Goal: Task Accomplishment & Management: Use online tool/utility

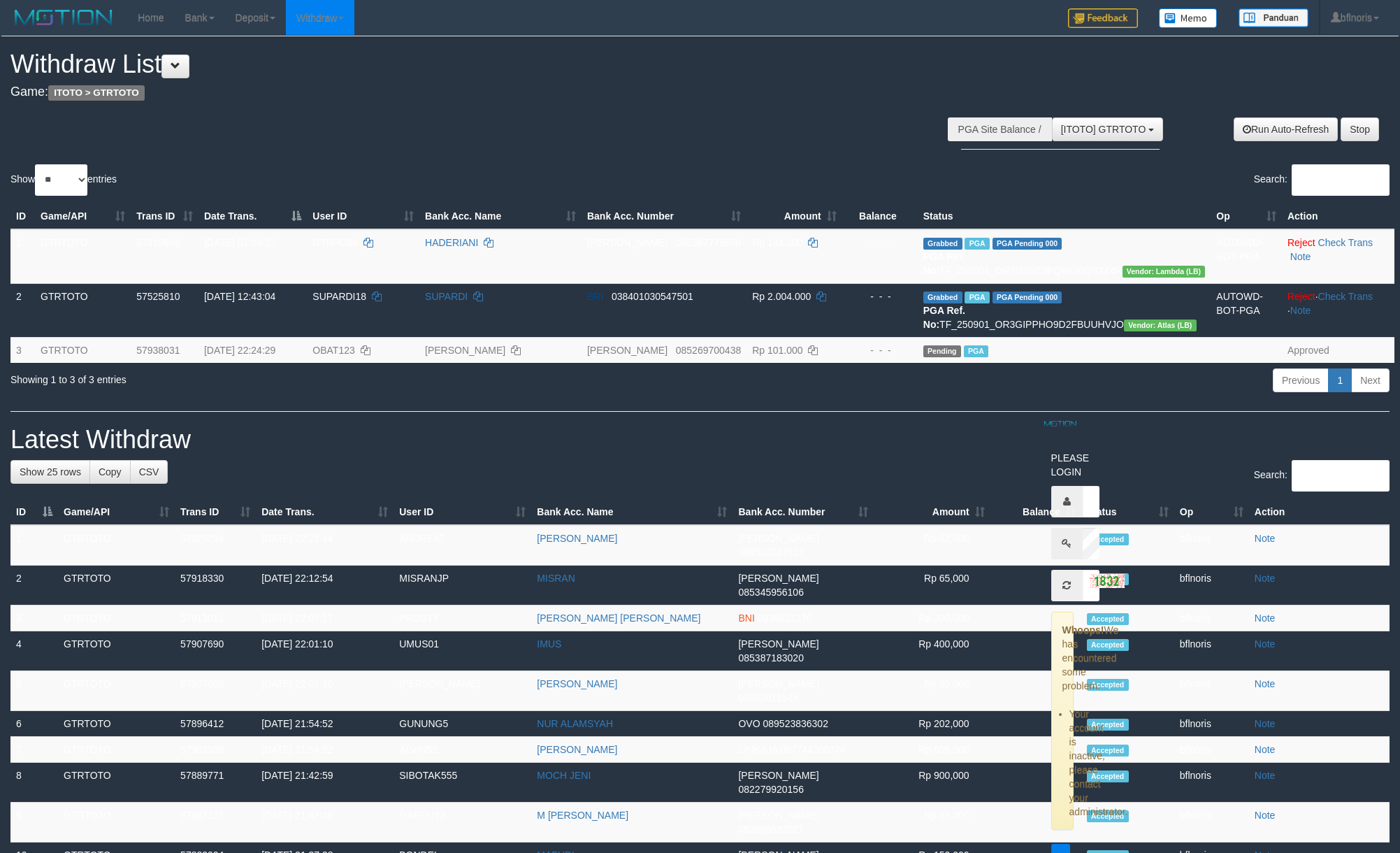
select select "**"
click at [626, 100] on h4 "Game: ITOTO > GTRTOTO" at bounding box center [464, 92] width 908 height 14
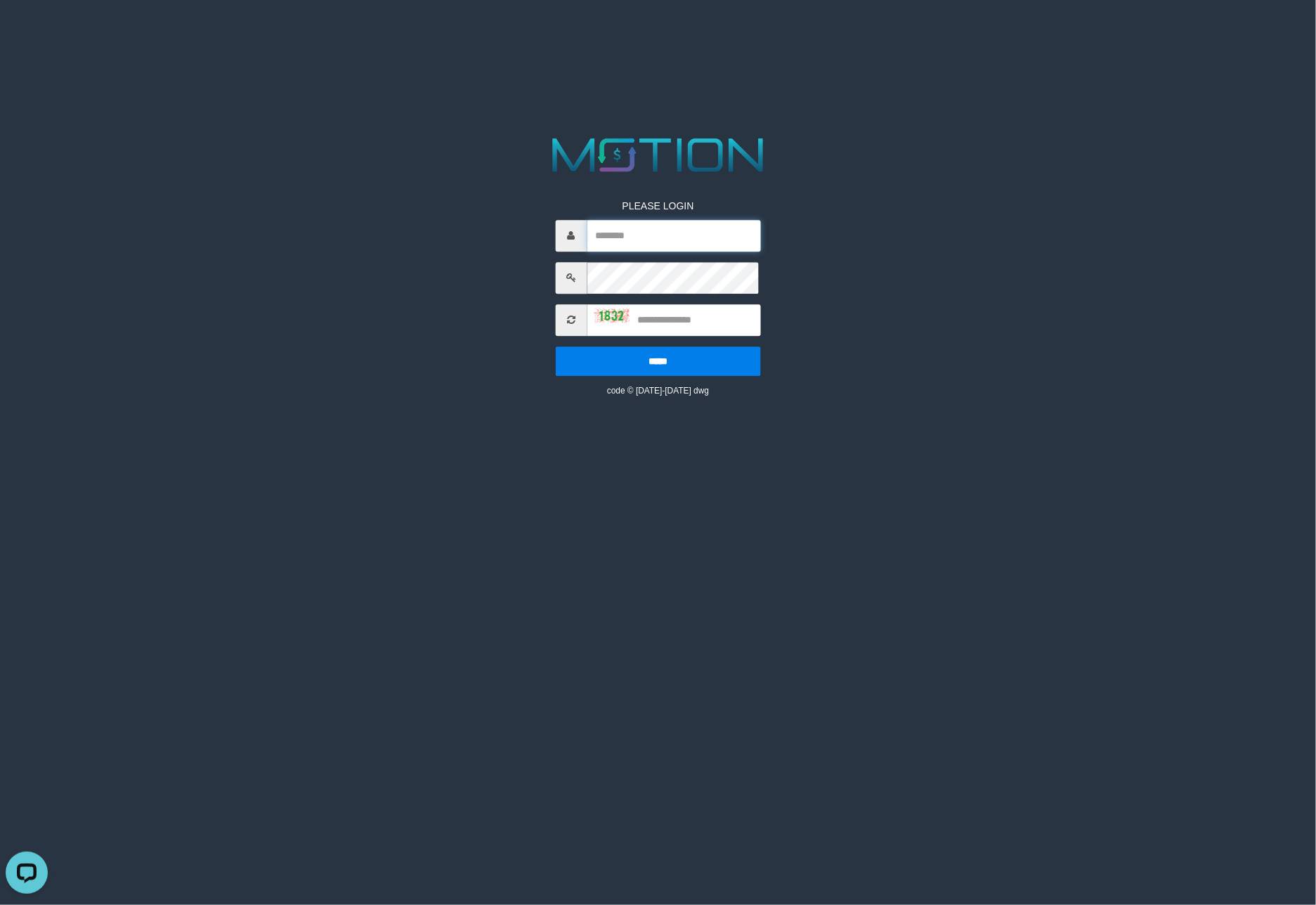
click at [625, 244] on input "text" at bounding box center [673, 236] width 174 height 32
type input "*********"
click at [677, 244] on input "*********" at bounding box center [673, 236] width 174 height 32
click at [677, 244] on input "text" at bounding box center [673, 236] width 174 height 32
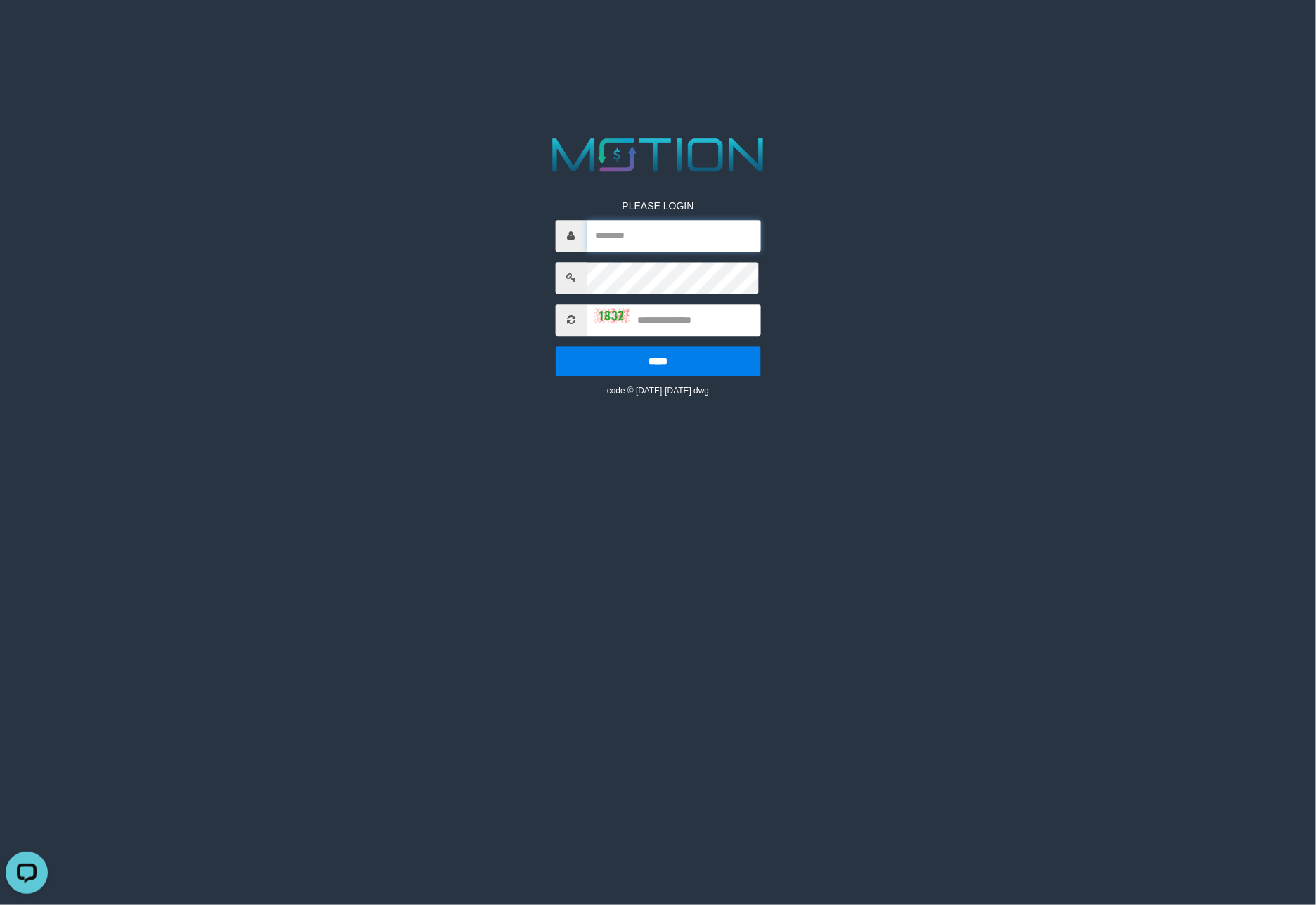
click at [677, 244] on input "text" at bounding box center [673, 236] width 174 height 32
type input "********"
click at [697, 336] on input "text" at bounding box center [673, 320] width 174 height 32
type input "****"
click at [555, 346] on input "*****" at bounding box center [657, 361] width 205 height 30
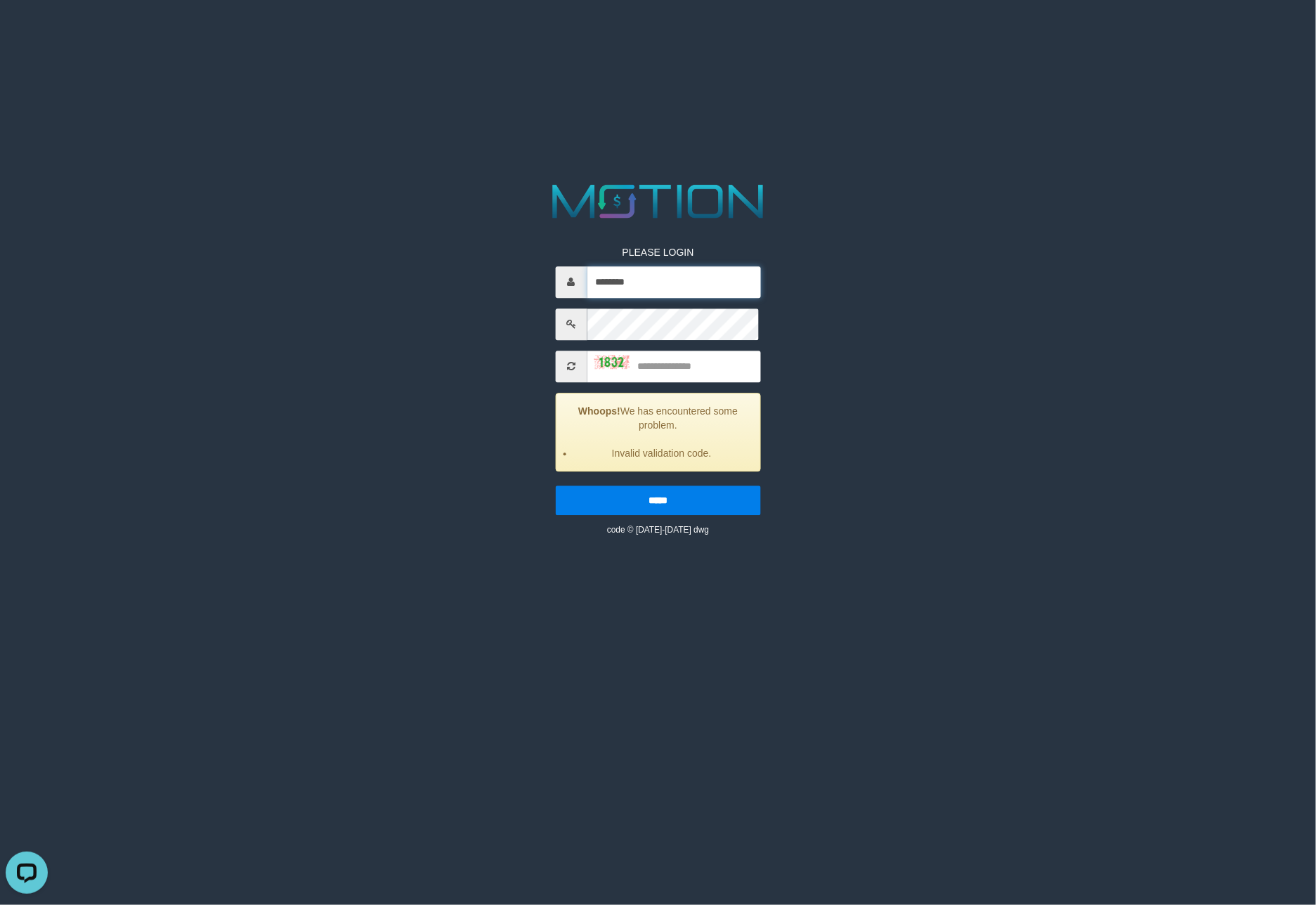
type input "********"
click at [700, 382] on input "text" at bounding box center [673, 367] width 174 height 32
type input "****"
click at [555, 485] on input "*****" at bounding box center [657, 499] width 205 height 30
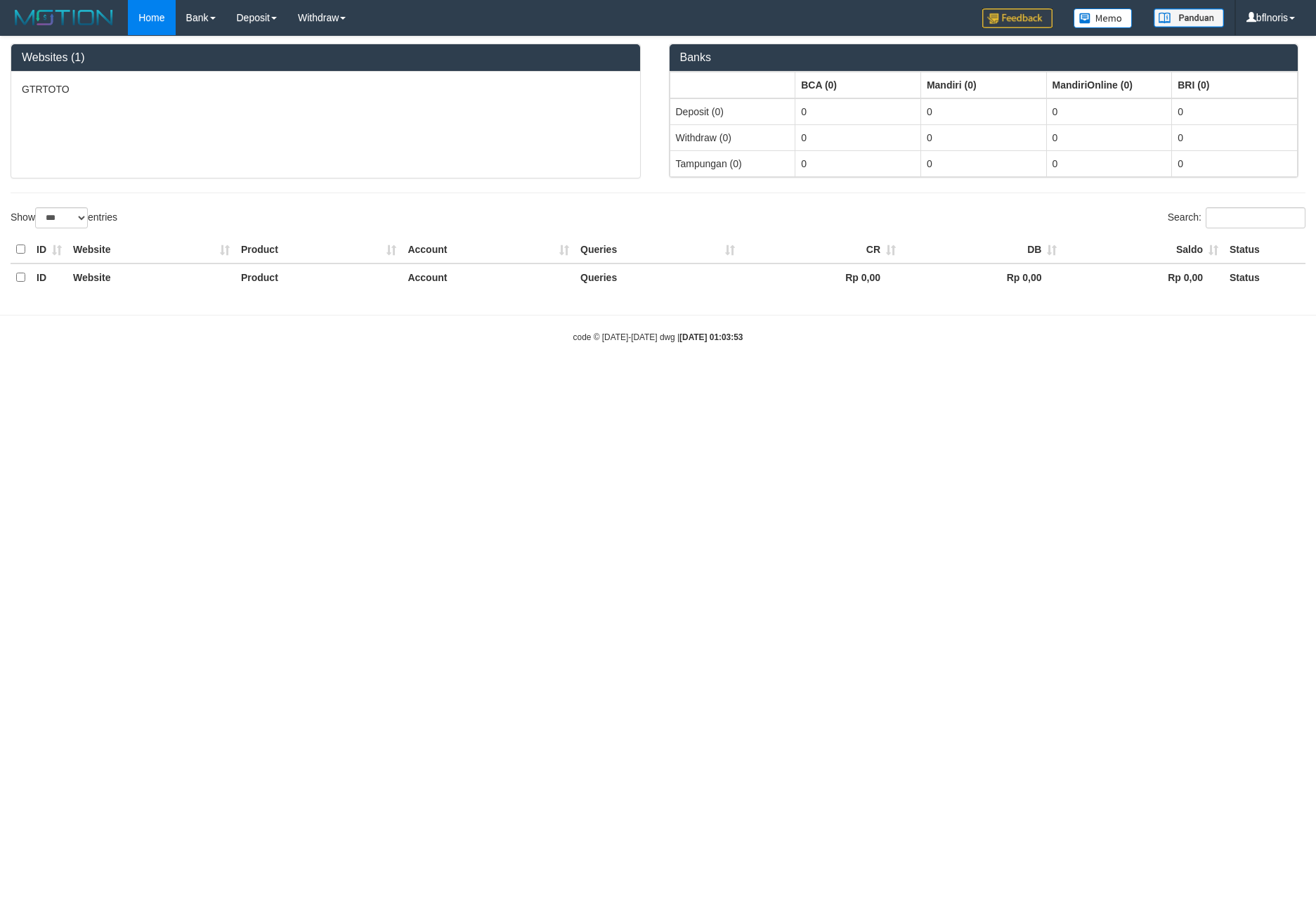
select select "***"
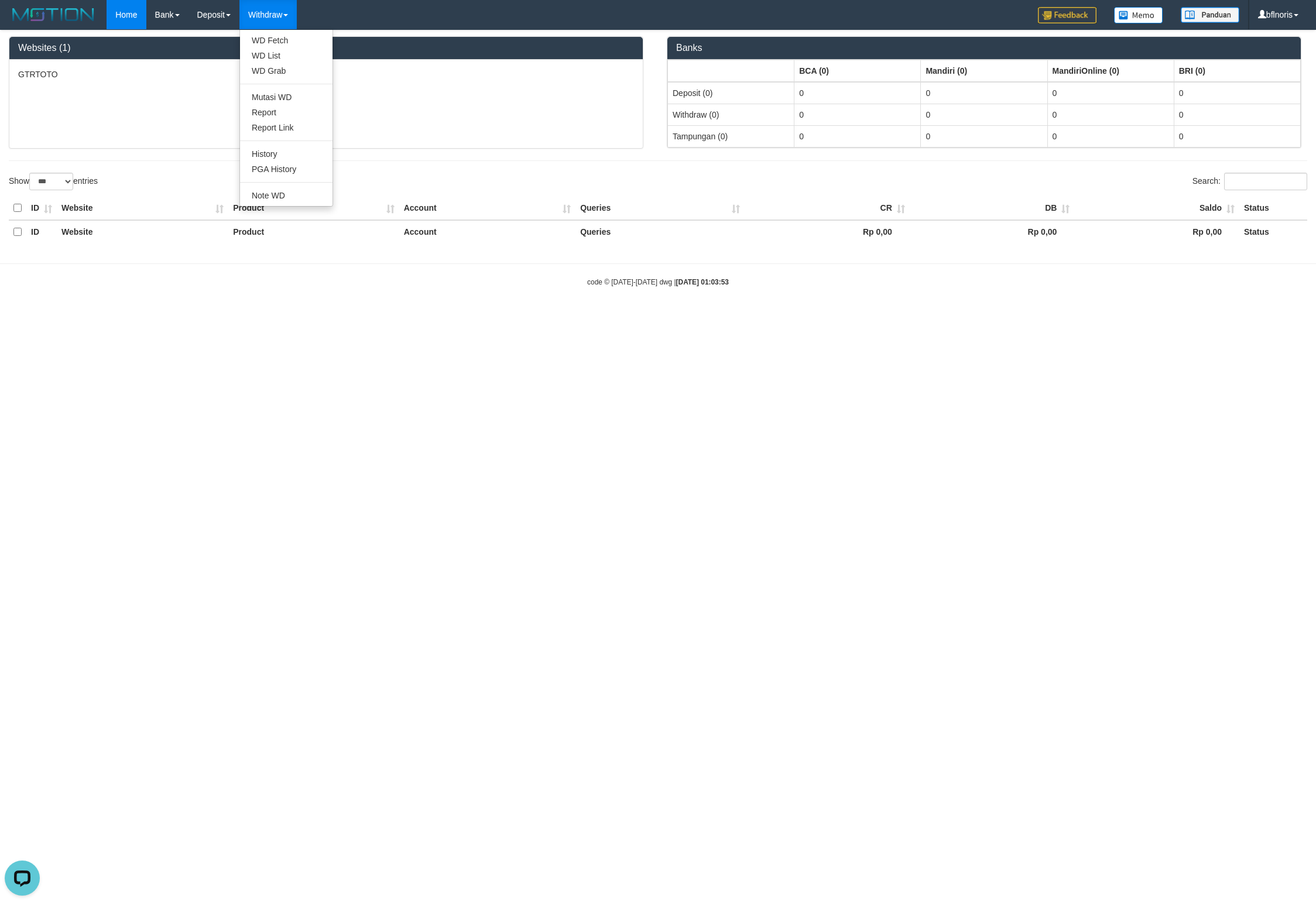
click at [295, 21] on link "Withdraw" at bounding box center [268, 15] width 57 height 29
click at [297, 8] on link "Withdraw" at bounding box center [268, 15] width 57 height 29
click at [315, 44] on link "WD Fetch" at bounding box center [286, 40] width 92 height 15
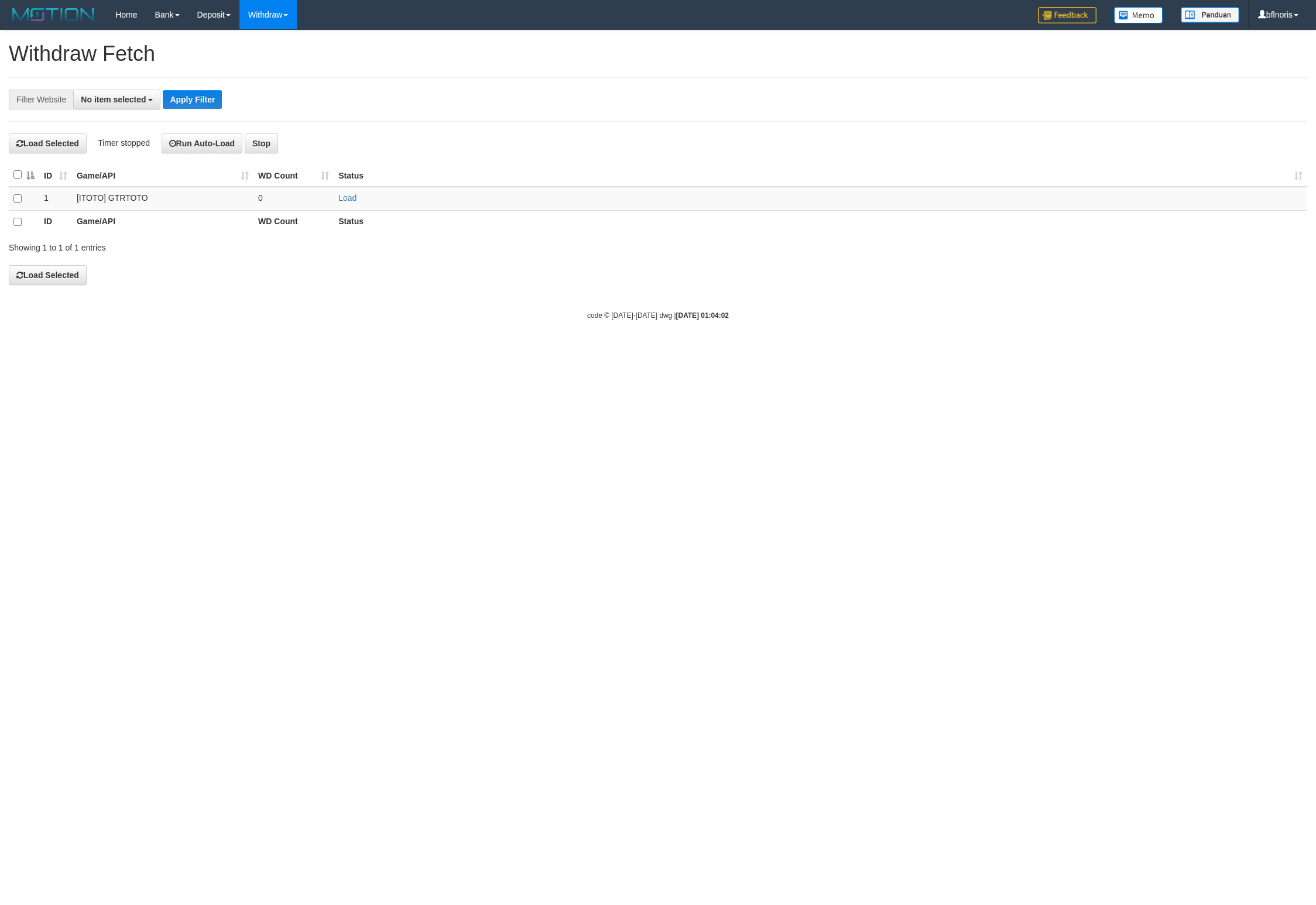
click at [297, 18] on link "Withdraw" at bounding box center [268, 15] width 57 height 29
click at [297, 21] on link "Withdraw" at bounding box center [268, 15] width 57 height 29
click at [309, 63] on link "WD List" at bounding box center [286, 56] width 92 height 15
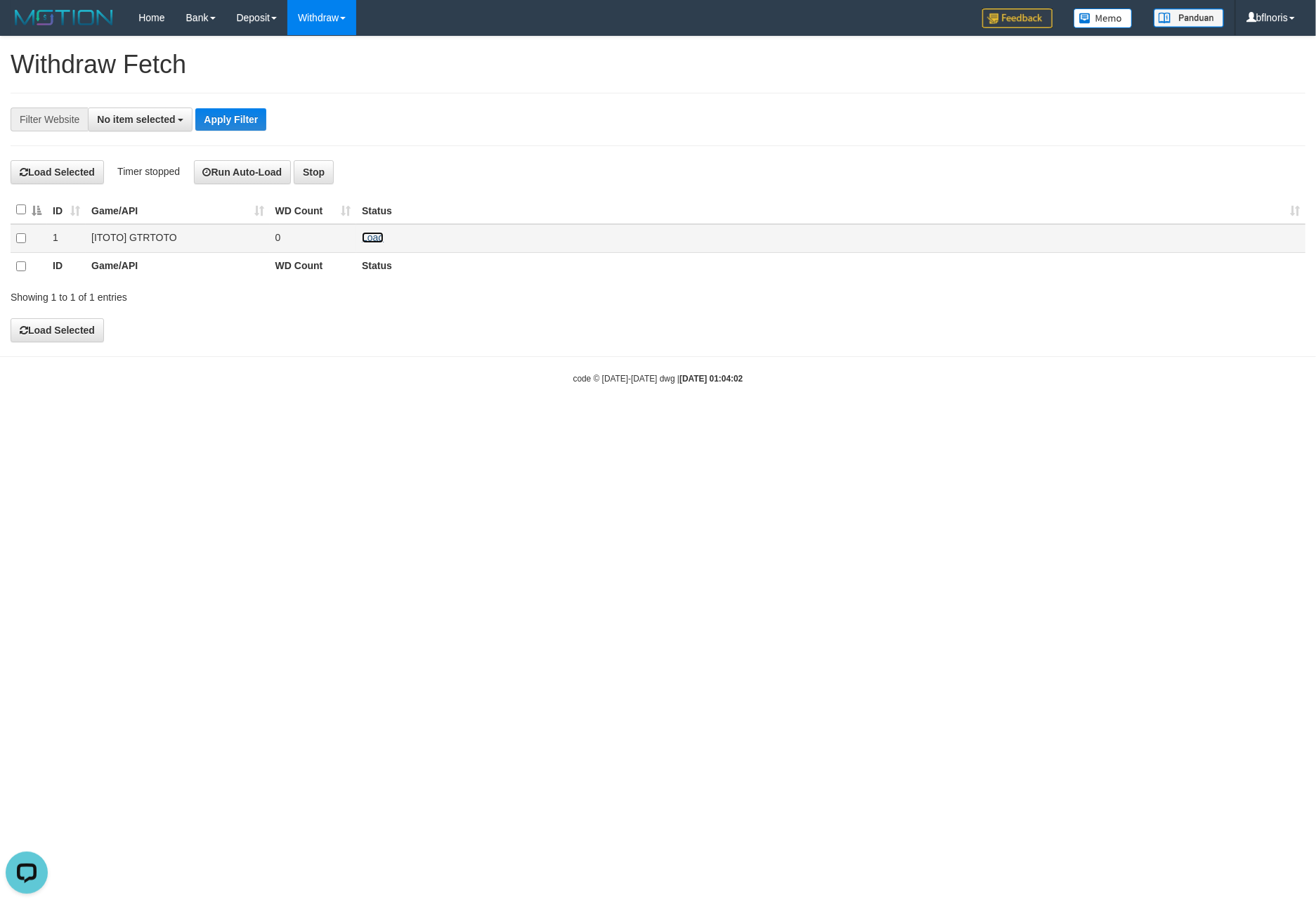
click at [384, 243] on link "Load" at bounding box center [372, 237] width 22 height 11
click at [175, 125] on span "No item selected" at bounding box center [136, 119] width 78 height 11
click at [163, 225] on label "[ITOTO] GTRTOTO" at bounding box center [150, 215] width 124 height 20
select select "***"
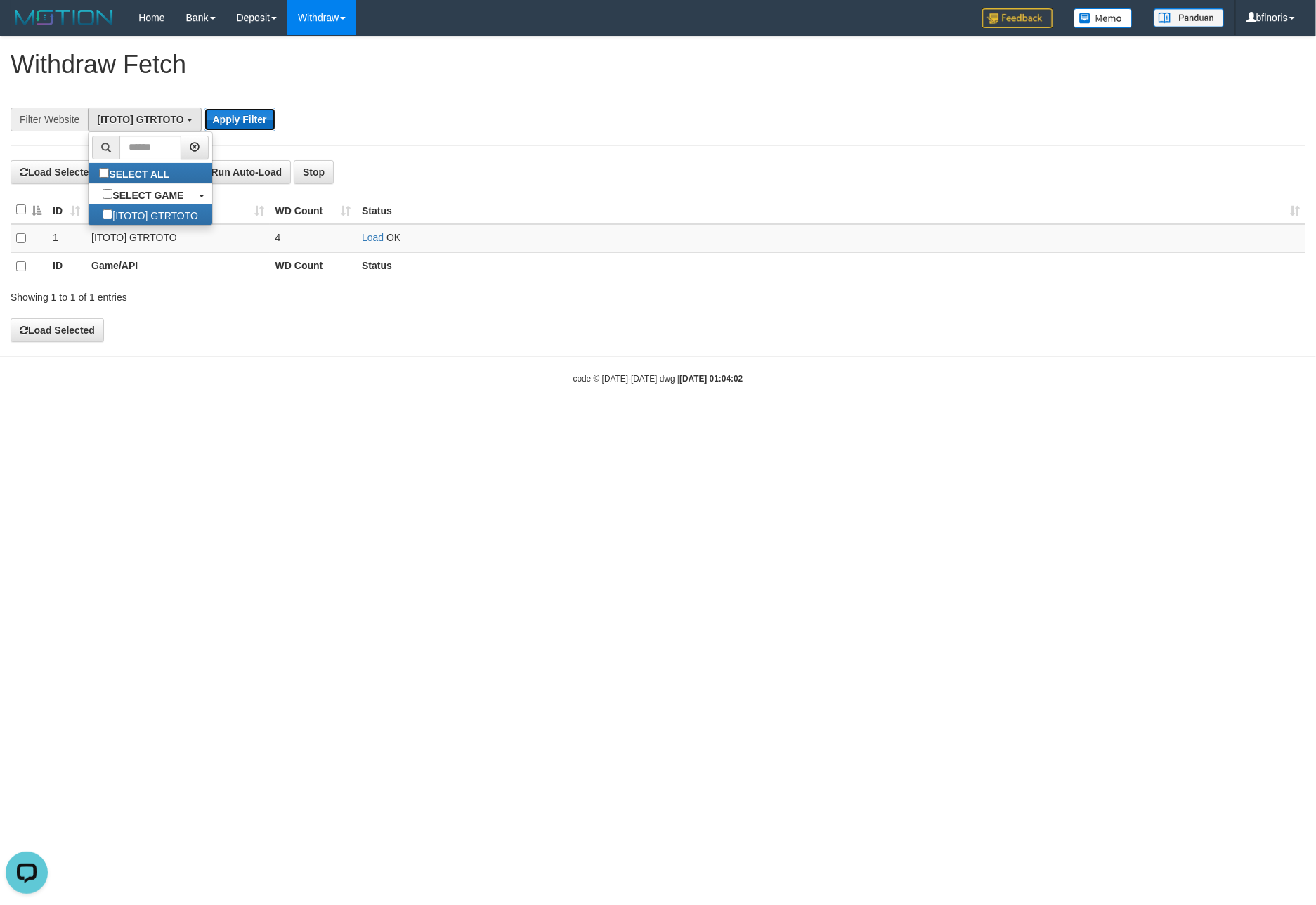
click at [275, 121] on button "Apply Filter" at bounding box center [240, 120] width 71 height 23
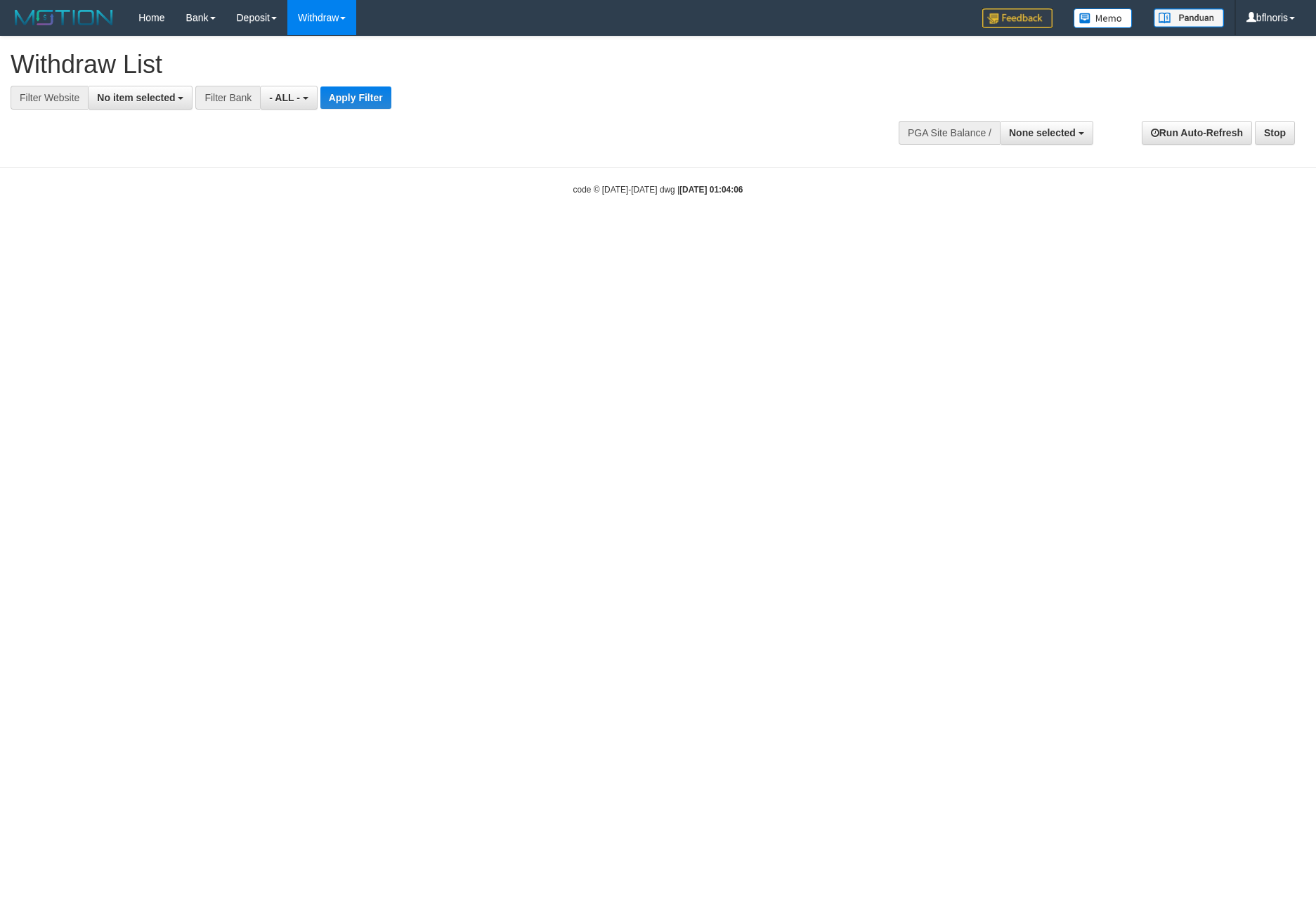
select select
drag, startPoint x: 1251, startPoint y: 469, endPoint x: 989, endPoint y: 136, distance: 423.7
click at [1258, 231] on html "Toggle navigation Home Bank Account List Load By Website Group [ITOTO] GTRTOTO …" at bounding box center [658, 115] width 1316 height 231
click at [175, 103] on span "No item selected" at bounding box center [136, 97] width 78 height 11
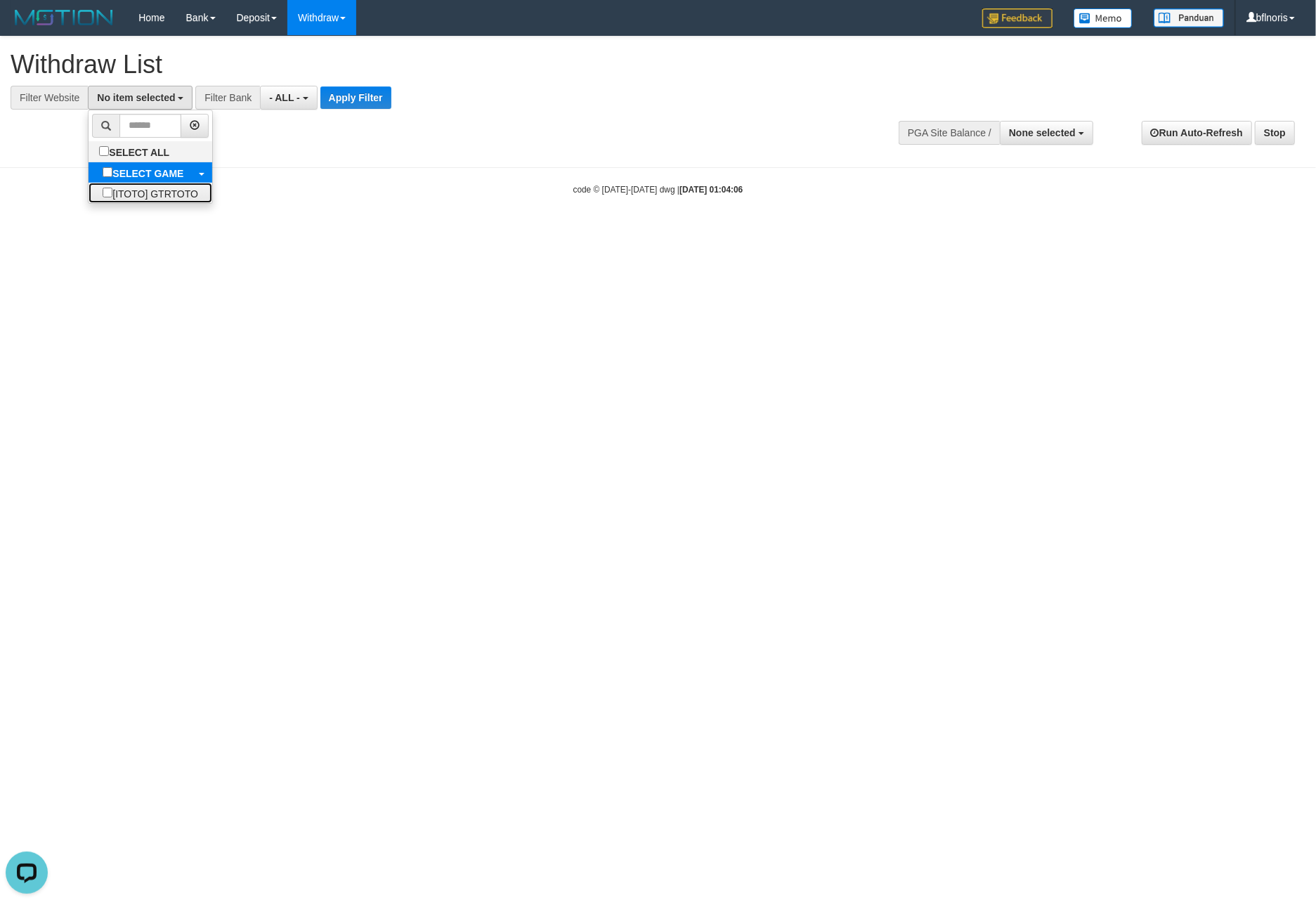
click at [135, 199] on label "[ITOTO] GTRTOTO" at bounding box center [150, 193] width 124 height 20
click at [135, 202] on label "[ITOTO] GTRTOTO" at bounding box center [150, 193] width 124 height 20
select select "***"
click at [400, 99] on button "Apply Filter" at bounding box center [365, 98] width 71 height 23
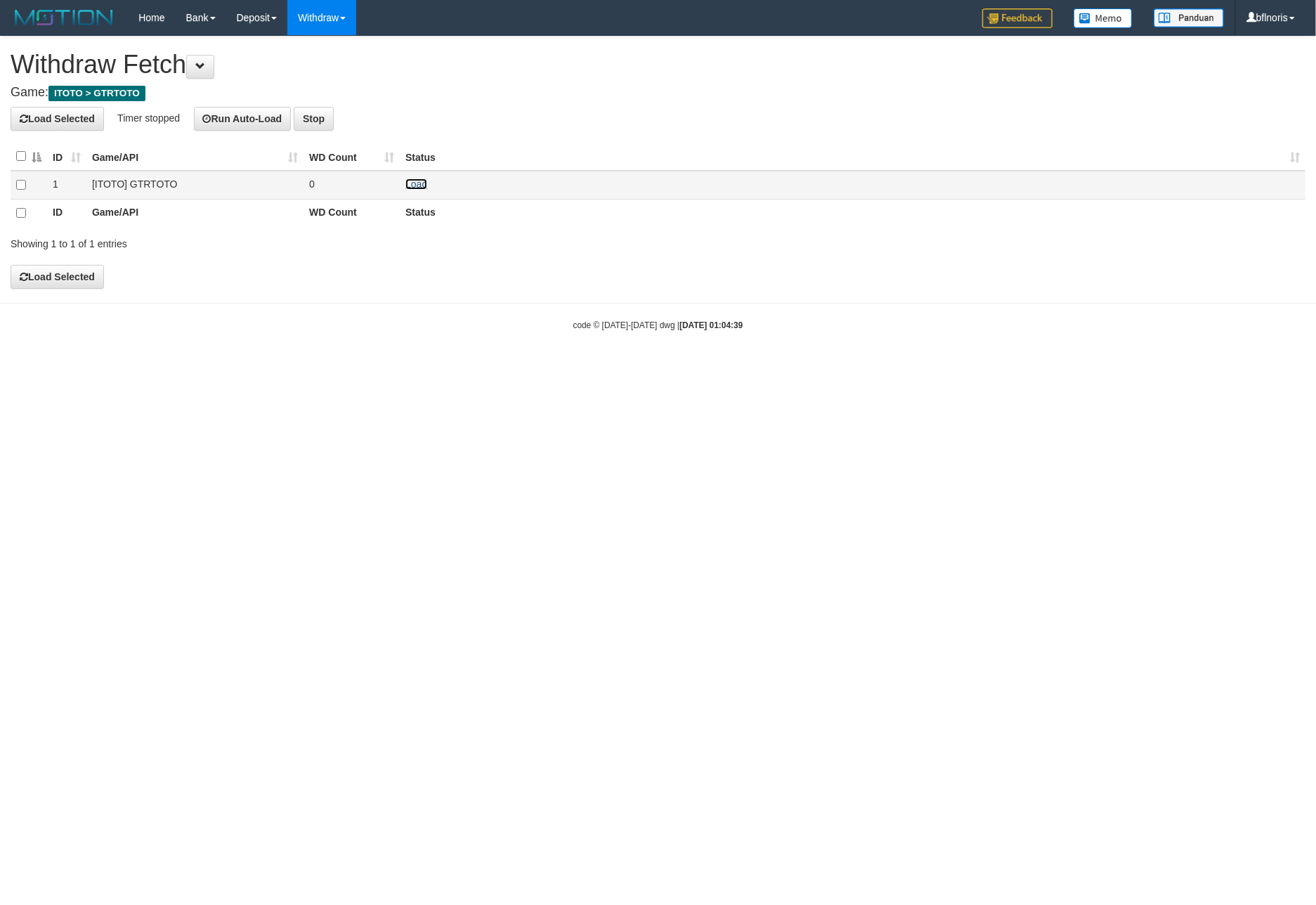
click at [418, 189] on link "Load" at bounding box center [416, 183] width 22 height 11
click at [428, 189] on link "Load" at bounding box center [416, 183] width 22 height 11
click at [423, 189] on link "Load" at bounding box center [416, 183] width 22 height 11
click at [415, 189] on link "Load" at bounding box center [416, 183] width 22 height 11
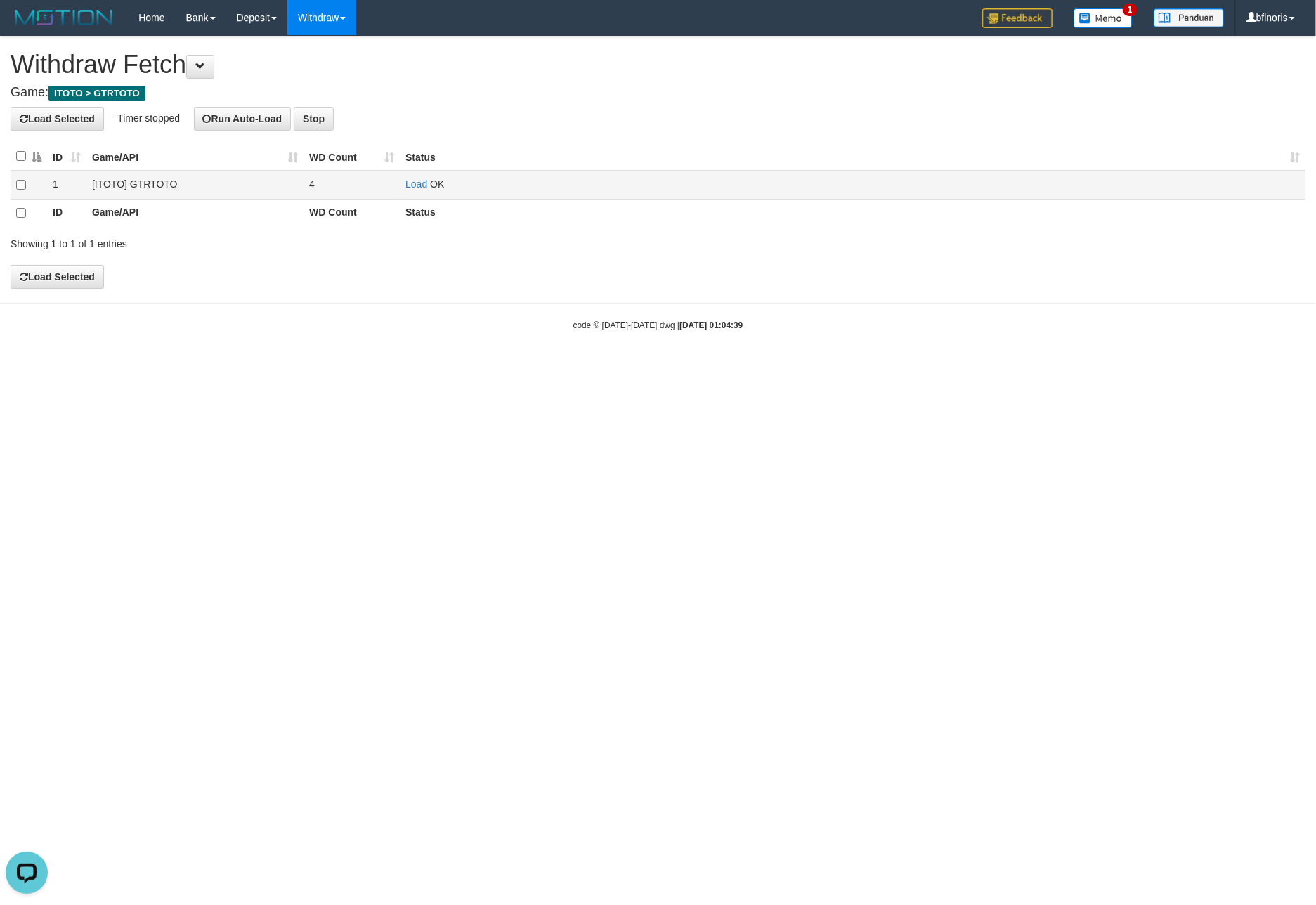
click at [411, 188] on td "Load OK" at bounding box center [852, 185] width 906 height 29
click at [423, 189] on link "Load" at bounding box center [416, 183] width 22 height 11
click at [415, 189] on link "Load" at bounding box center [416, 183] width 22 height 11
click at [411, 196] on td "Load OK" at bounding box center [852, 185] width 906 height 29
click at [417, 189] on link "Load" at bounding box center [416, 183] width 22 height 11
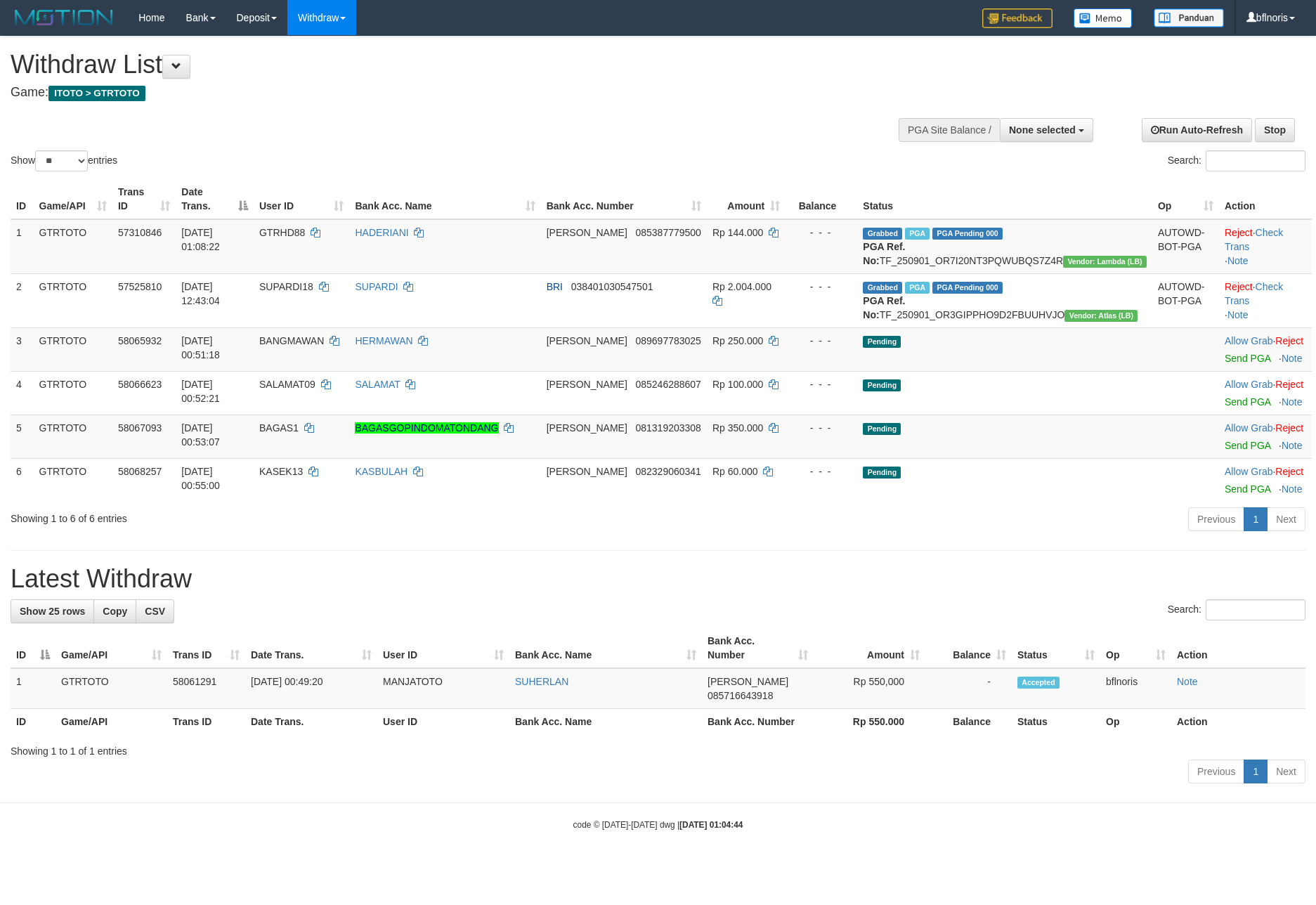
select select
select select "**"
click at [1051, 136] on span "None selected" at bounding box center [1042, 130] width 67 height 11
click at [1058, 210] on label "[ITOTO] GTRTOTO" at bounding box center [1029, 201] width 128 height 18
select select "***"
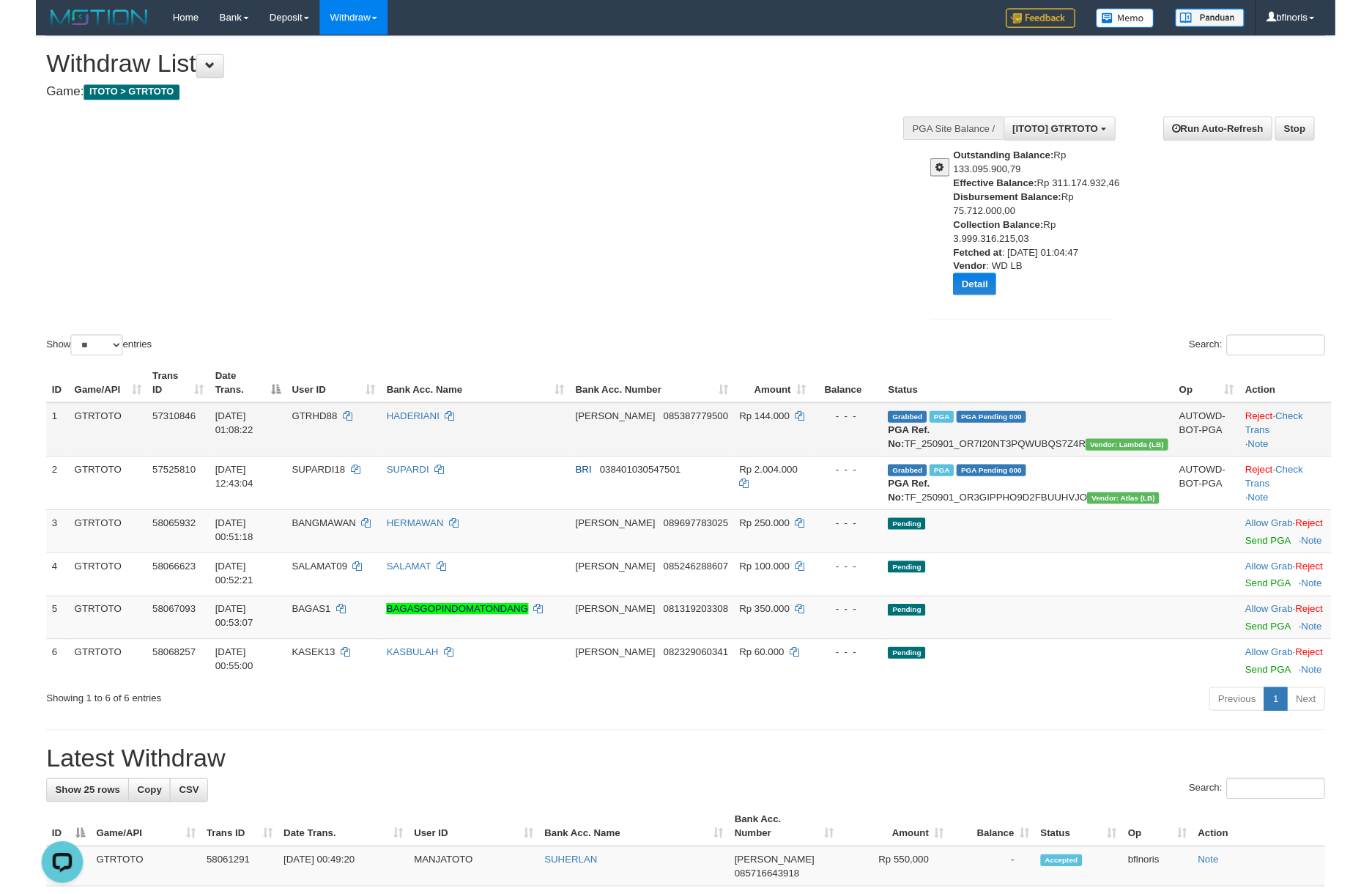
scroll to position [44, 0]
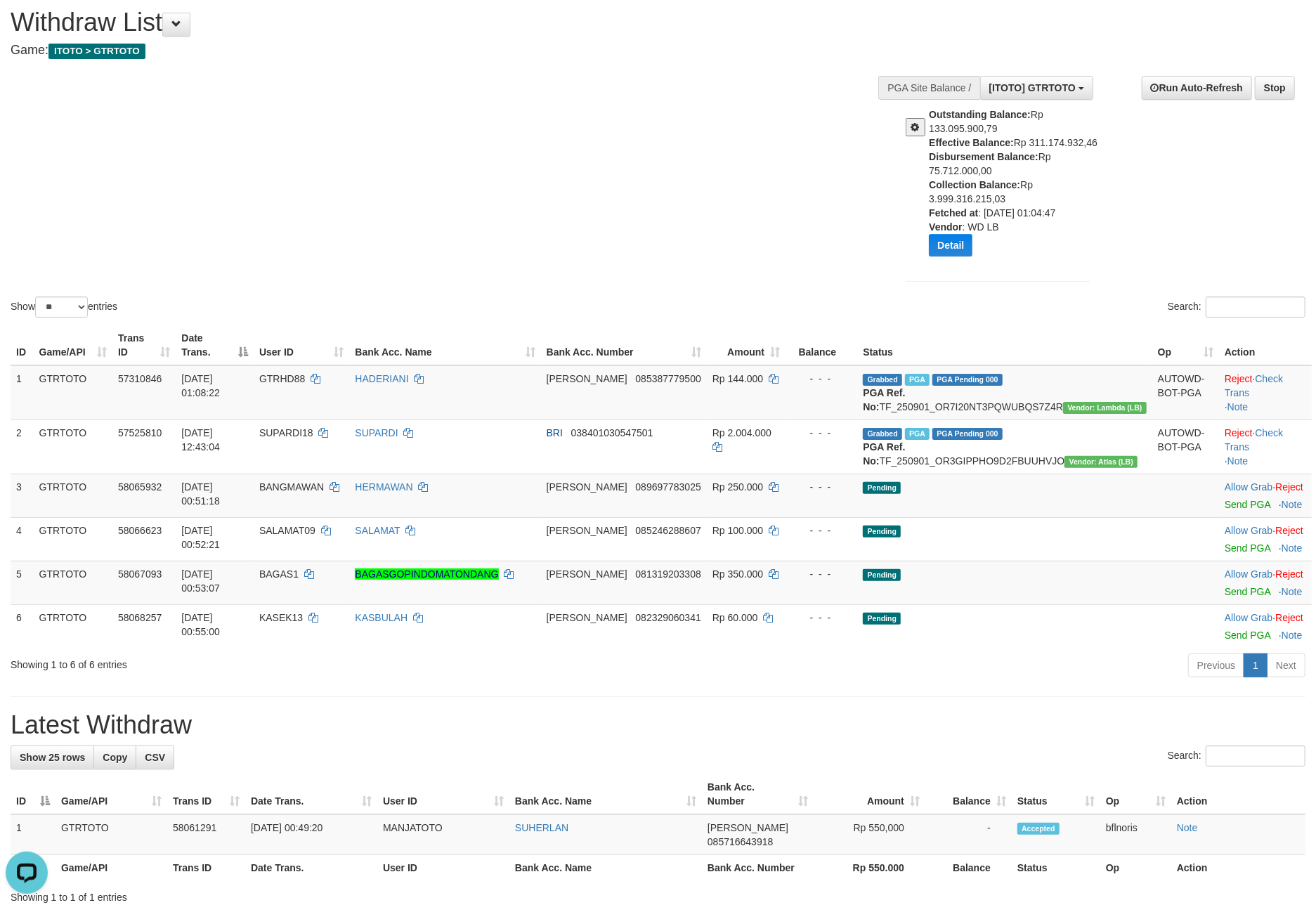
click at [838, 312] on div "Show ** ** ** *** entries Search:" at bounding box center [658, 158] width 1316 height 326
click at [860, 279] on div "Show ** ** ** *** entries Search:" at bounding box center [658, 158] width 1316 height 326
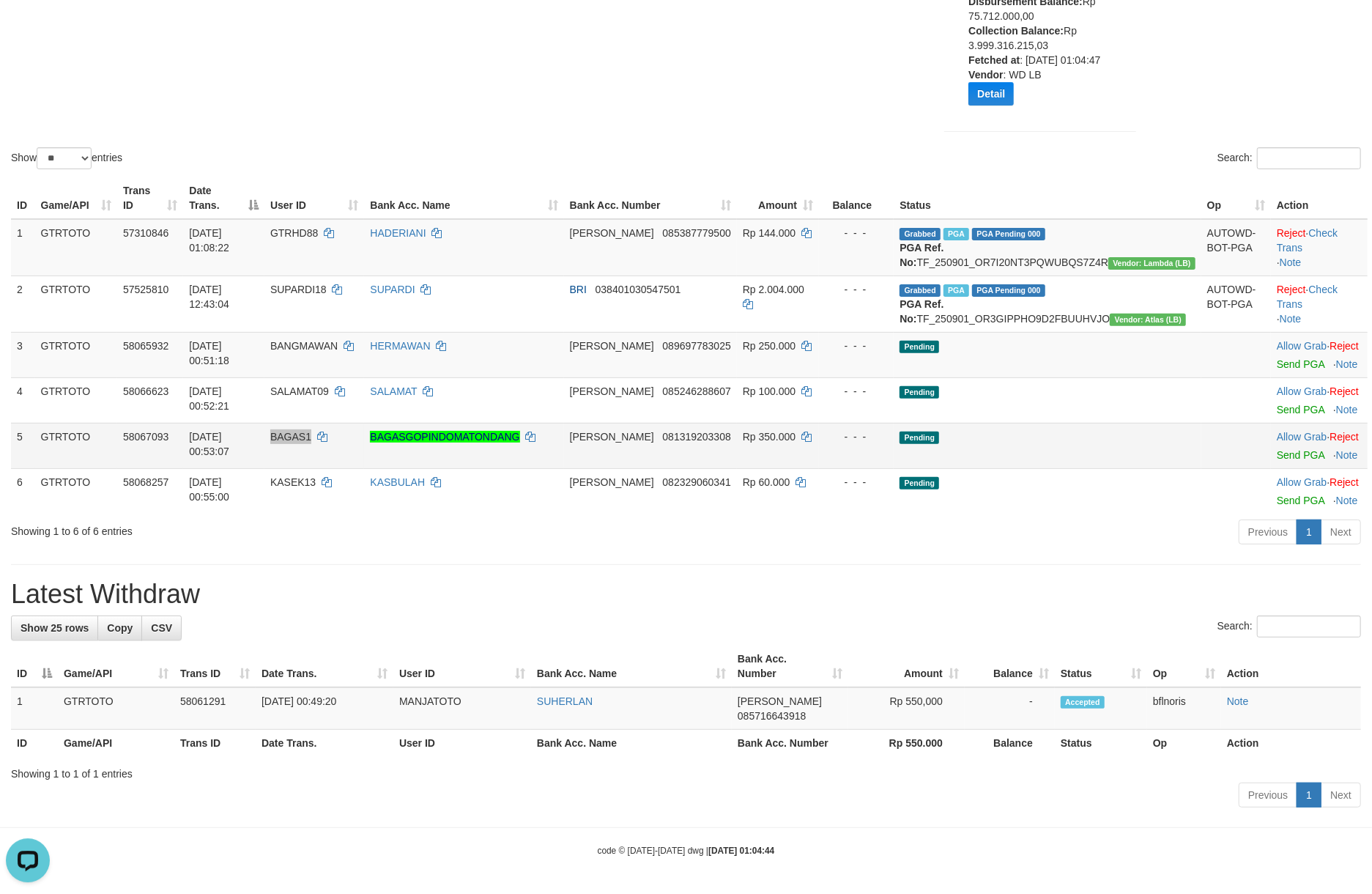
scroll to position [307, 0]
click at [1280, 468] on td "Allow Grab · Reject Send PGA · Note" at bounding box center [1319, 445] width 96 height 45
click at [1282, 461] on link "Send PGA" at bounding box center [1301, 455] width 47 height 12
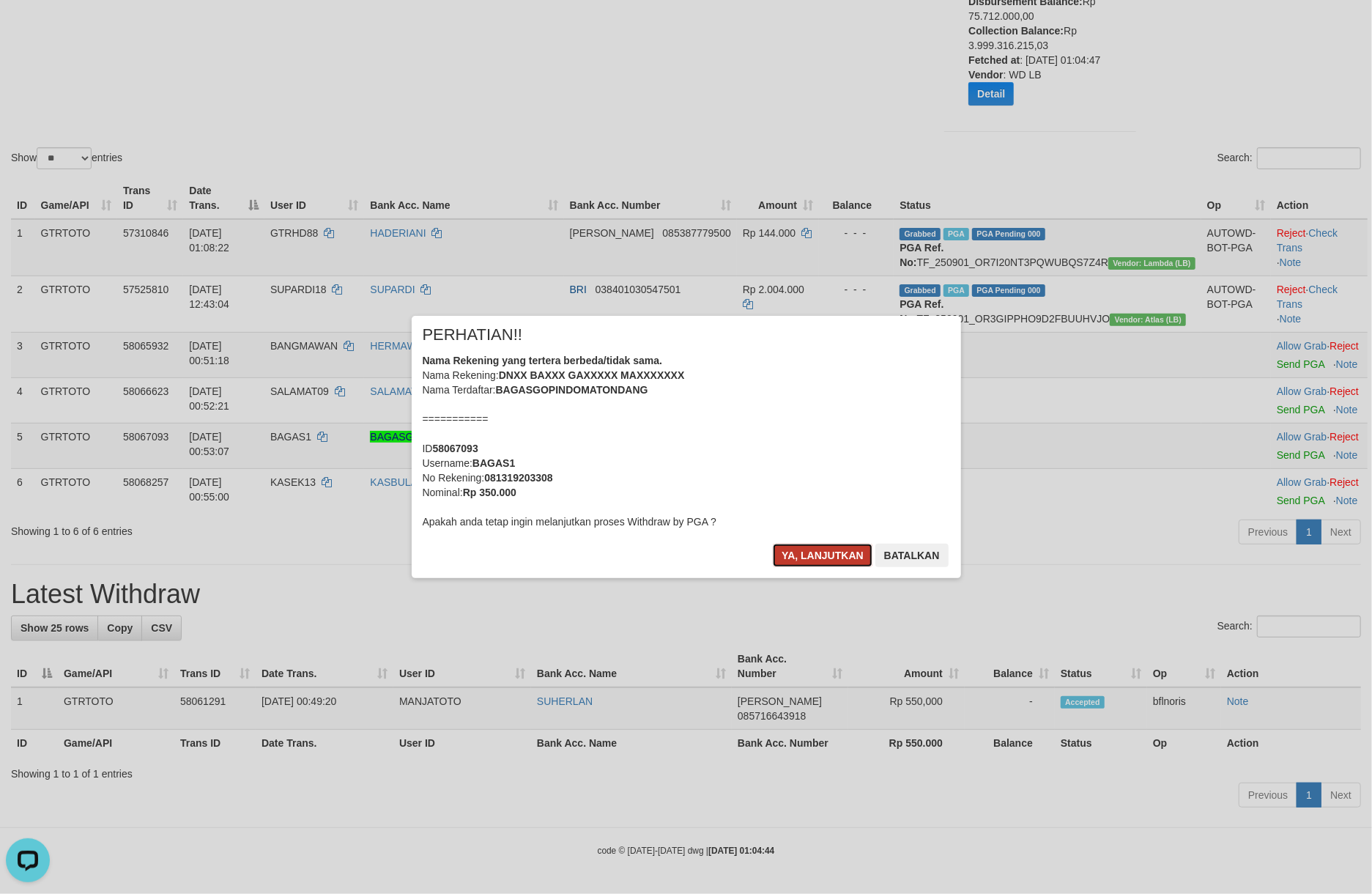
click at [773, 567] on button "Ya, lanjutkan" at bounding box center [823, 556] width 100 height 24
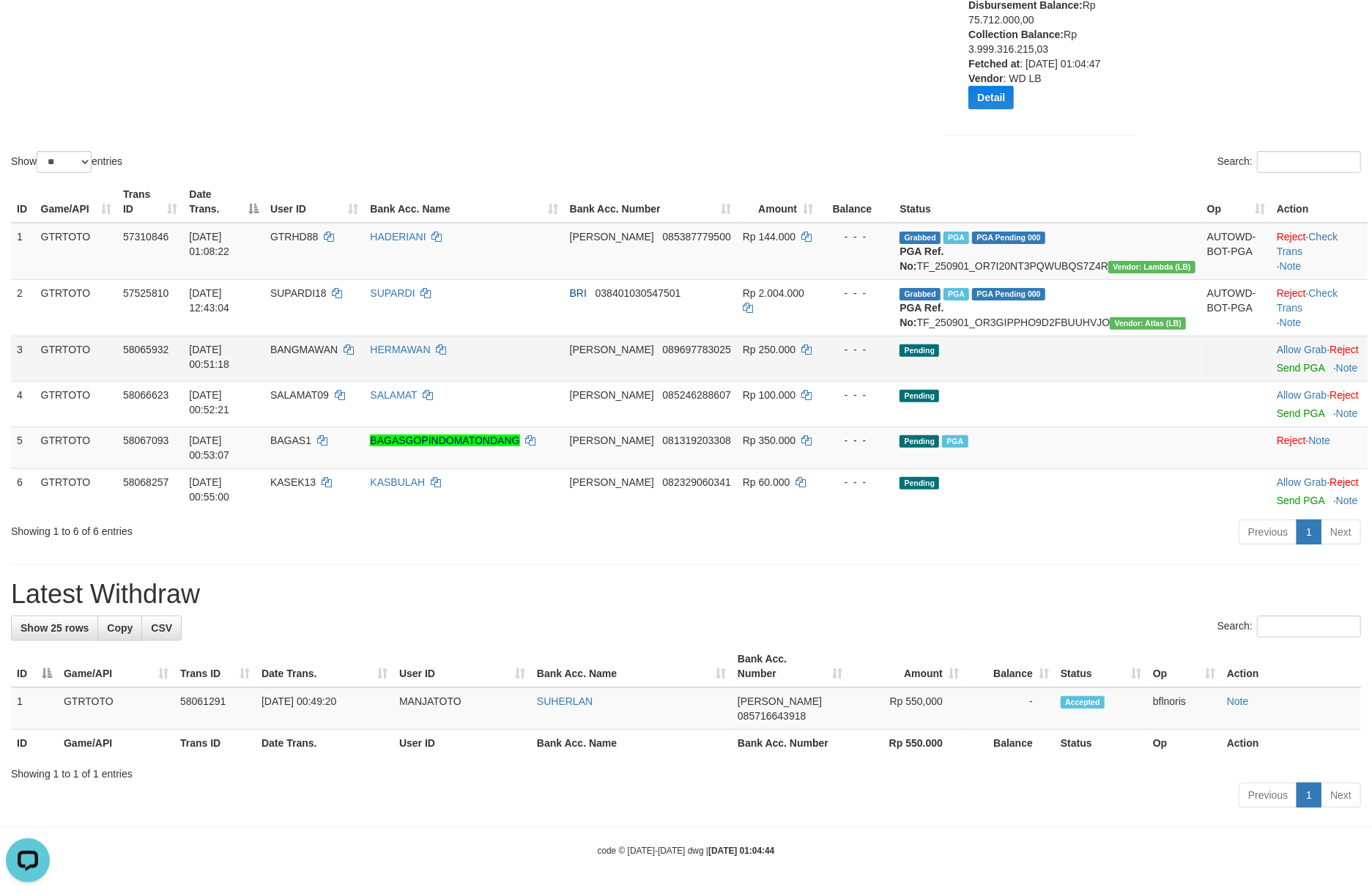
click at [1282, 381] on td "Allow Grab · Reject Send PGA · Note" at bounding box center [1319, 358] width 96 height 45
click at [1283, 374] on link "Send PGA" at bounding box center [1301, 368] width 47 height 12
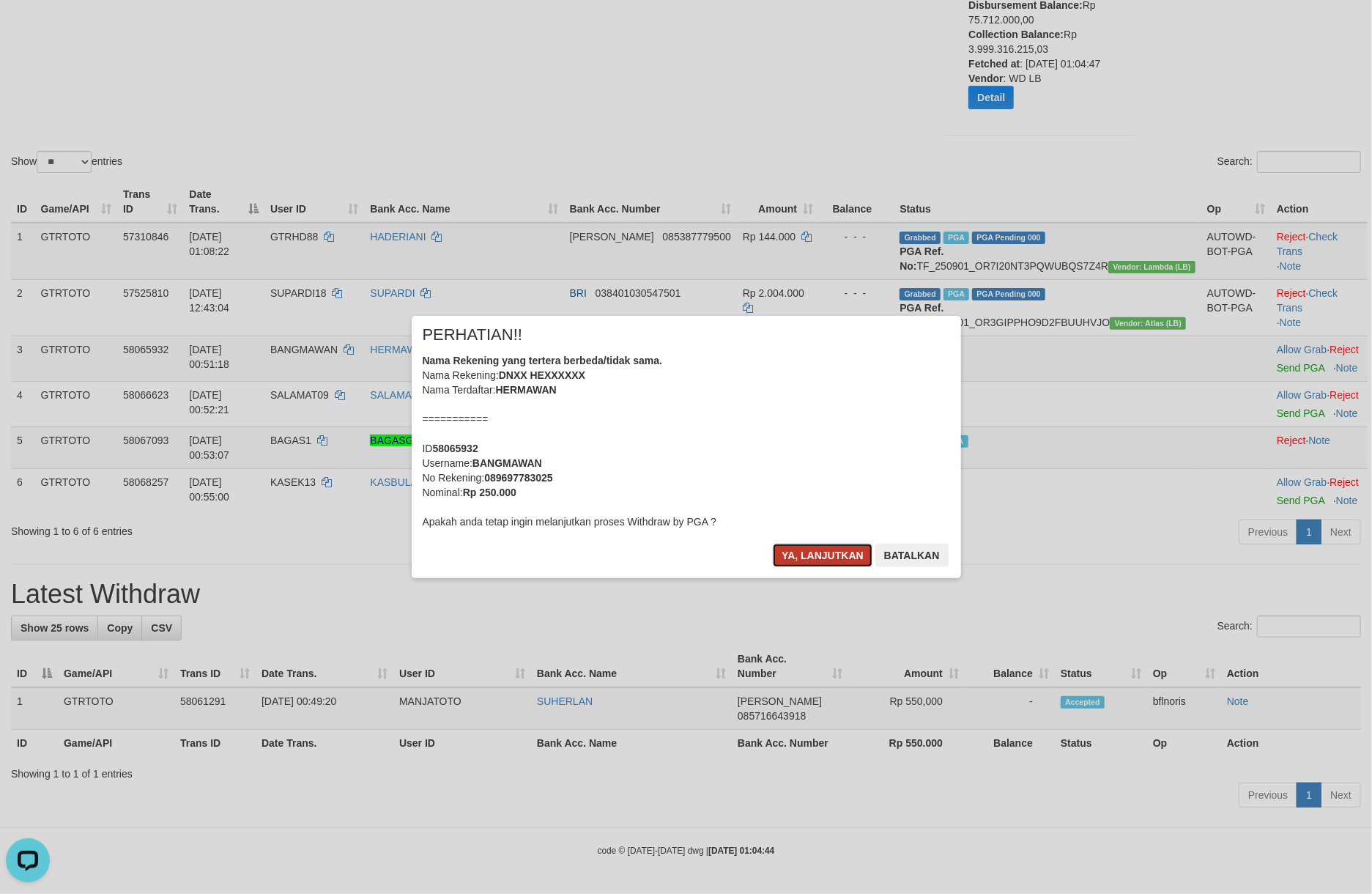
click at [808, 567] on button "Ya, lanjutkan" at bounding box center [823, 556] width 100 height 24
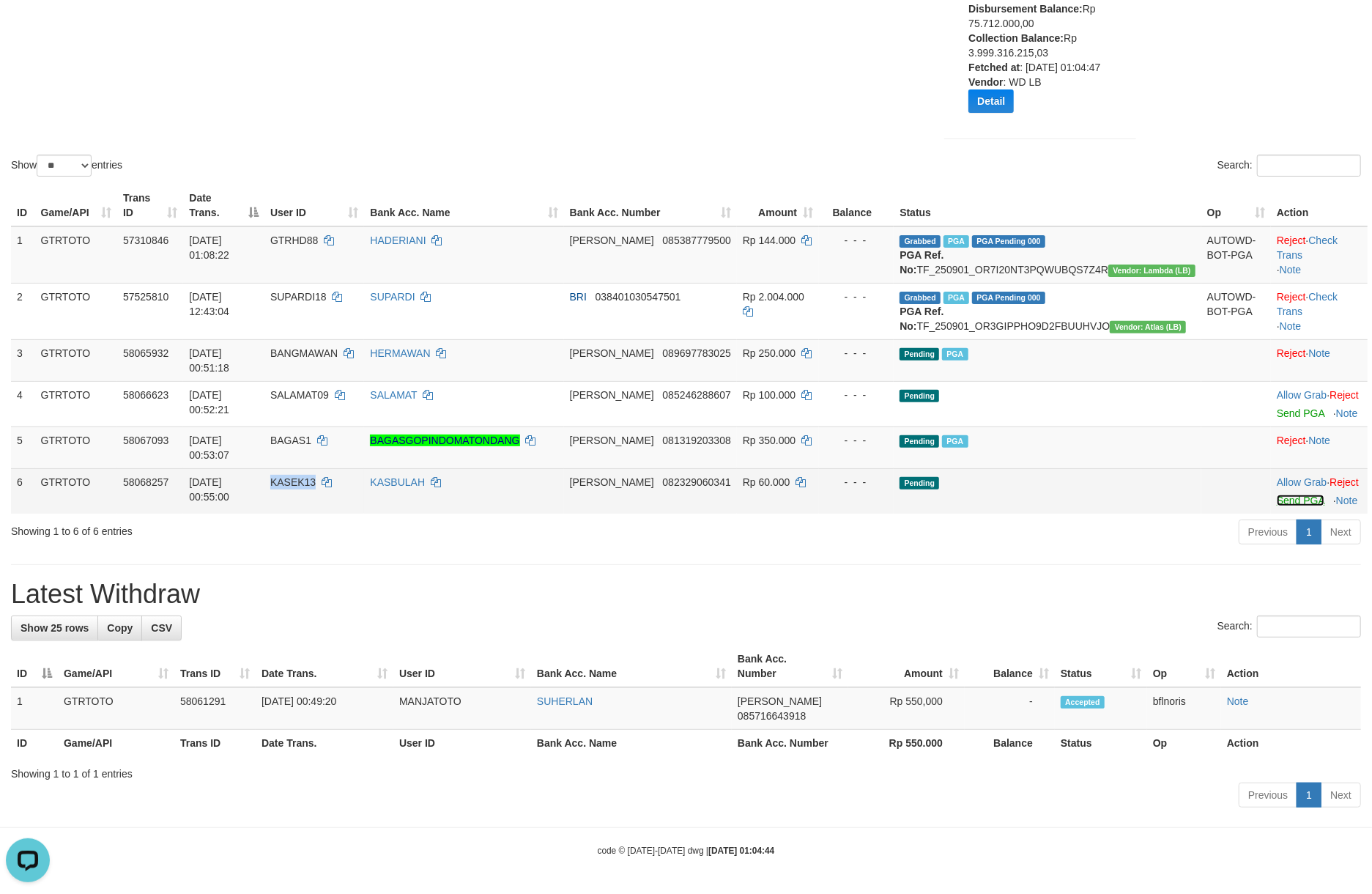
click at [1277, 506] on link "Send PGA" at bounding box center [1301, 500] width 47 height 12
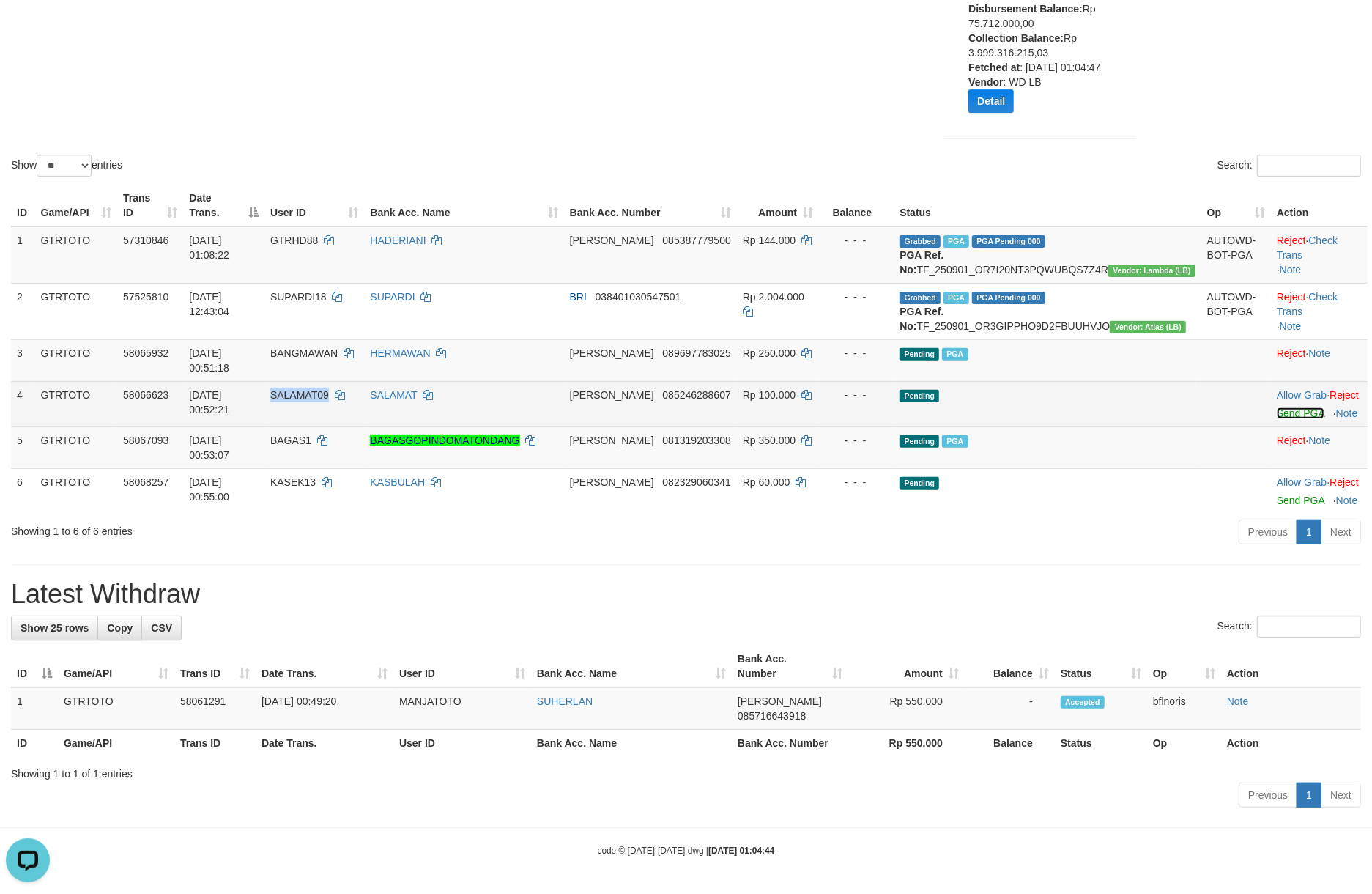
click at [1277, 419] on link "Send PGA" at bounding box center [1301, 413] width 47 height 12
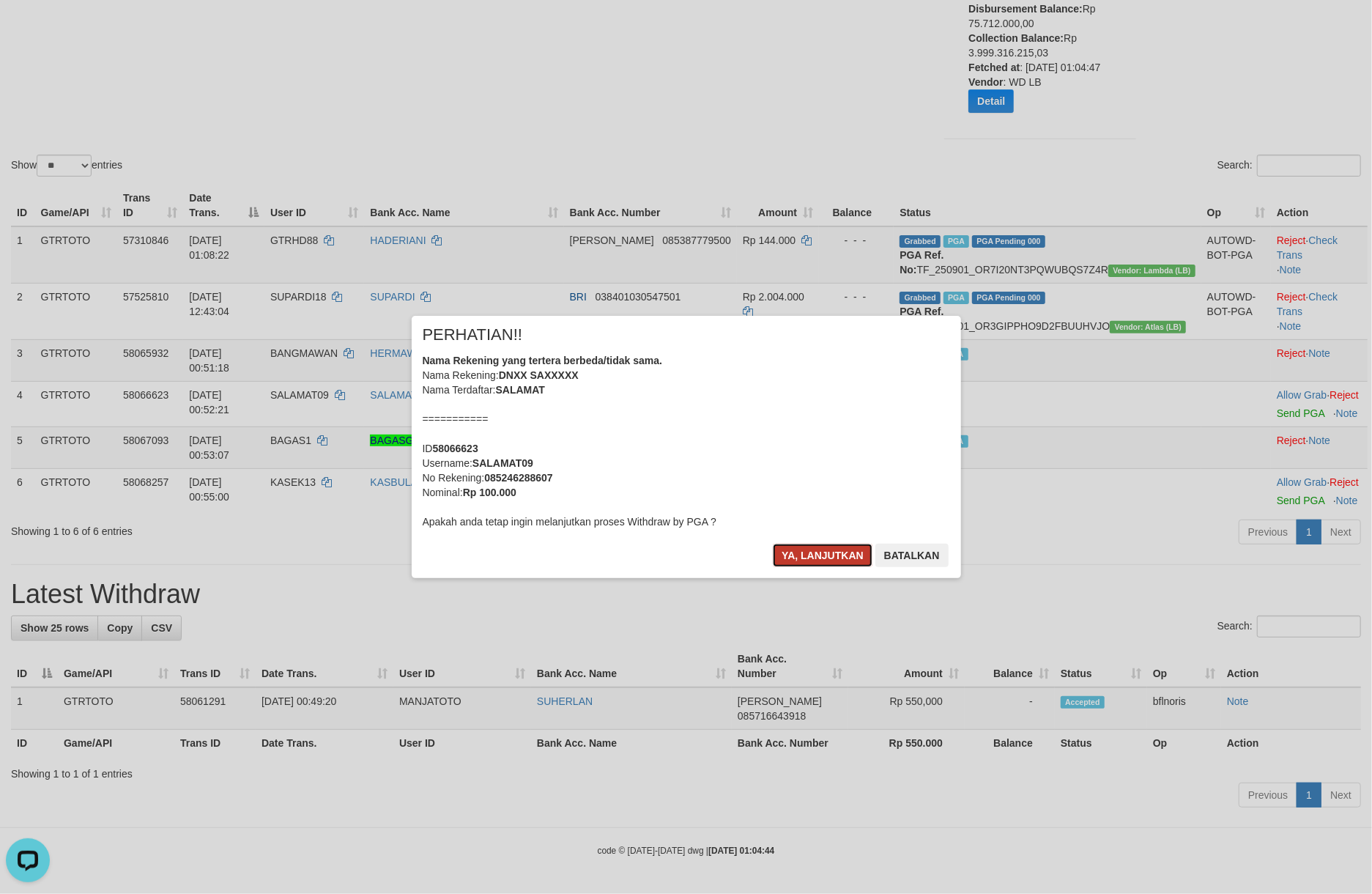
click at [782, 567] on button "Ya, lanjutkan" at bounding box center [823, 556] width 100 height 24
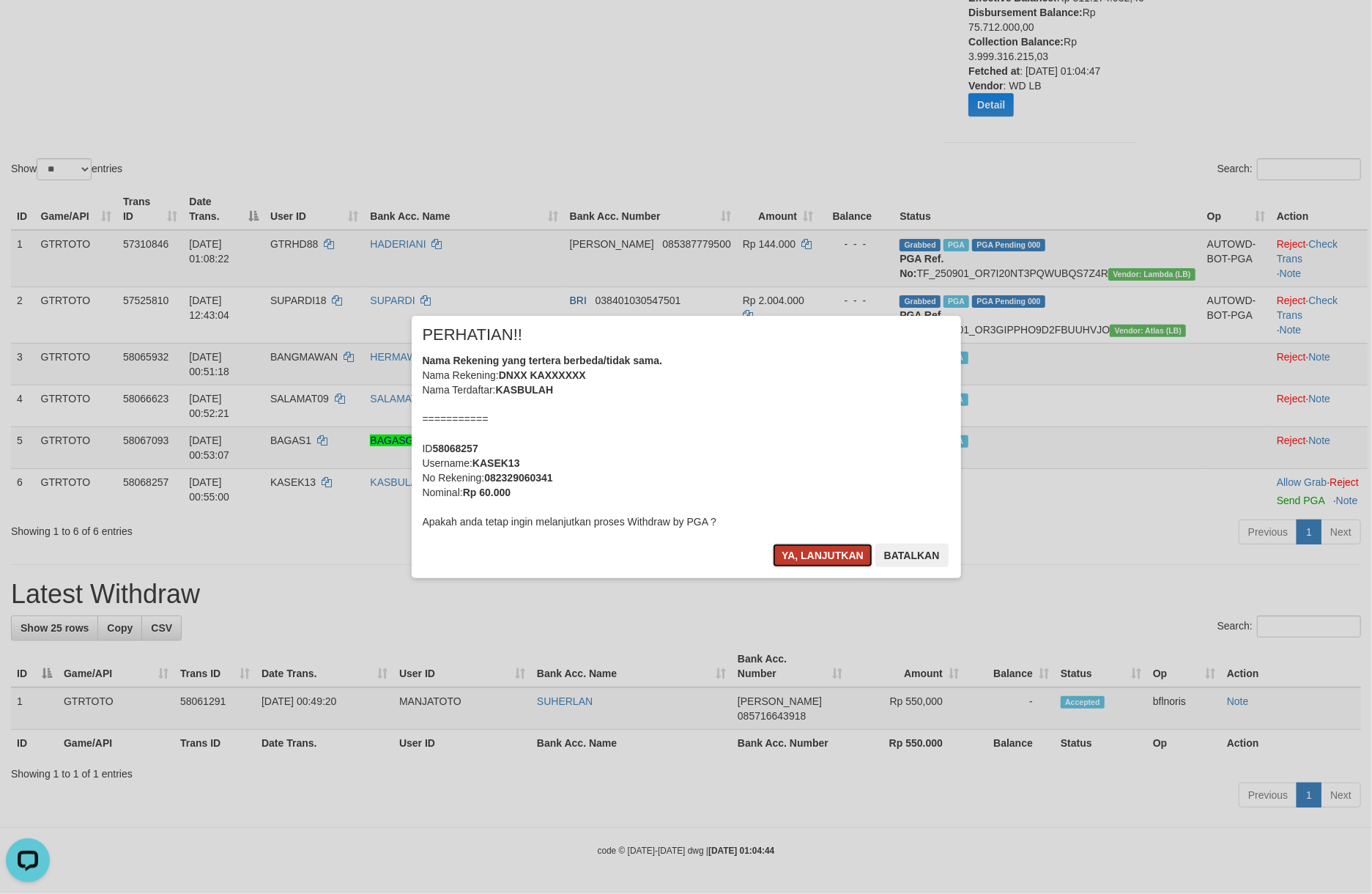
click at [782, 567] on button "Ya, lanjutkan" at bounding box center [823, 556] width 100 height 24
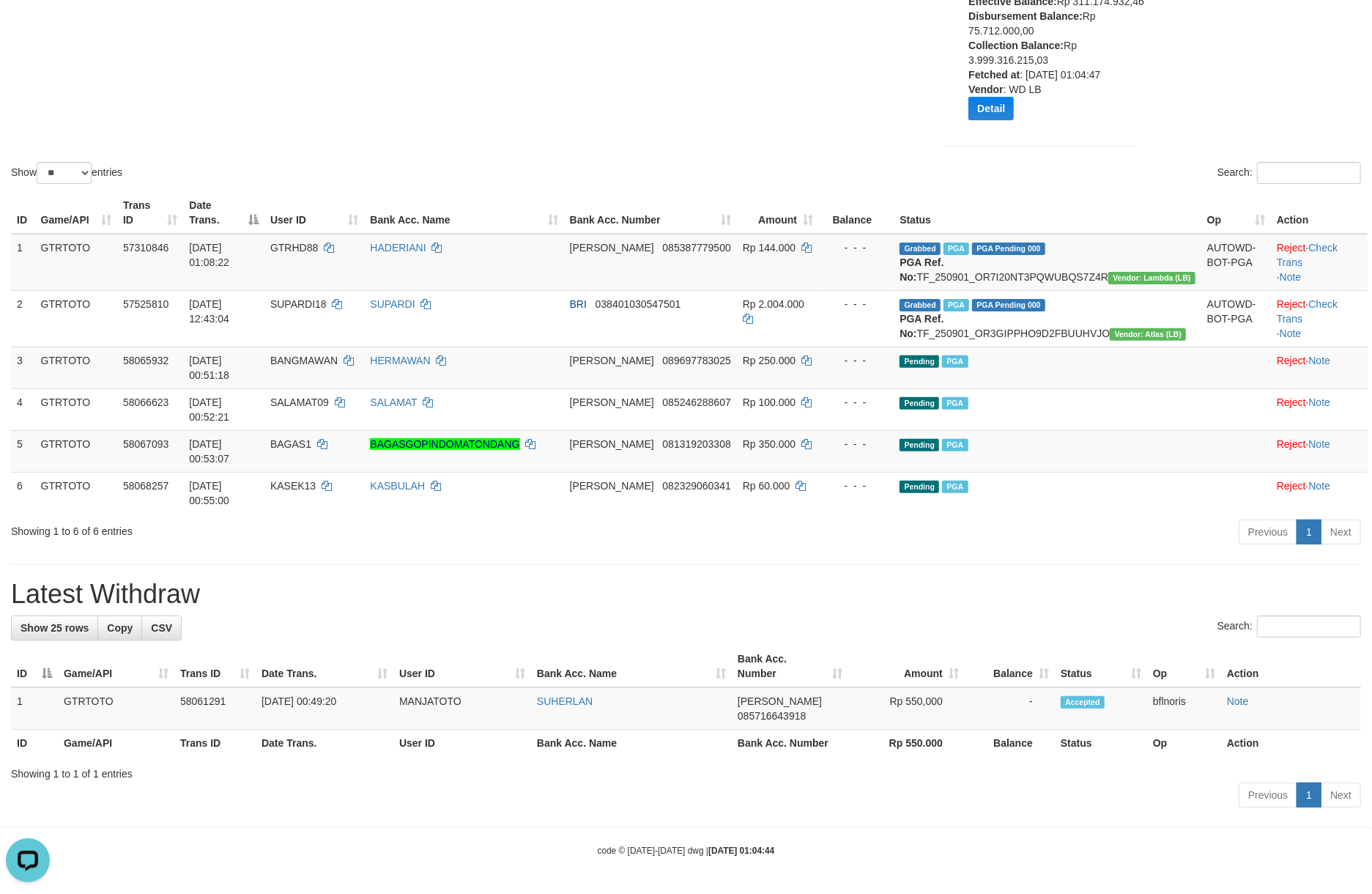
click at [1118, 549] on div "Previous 1 Next" at bounding box center [971, 534] width 778 height 32
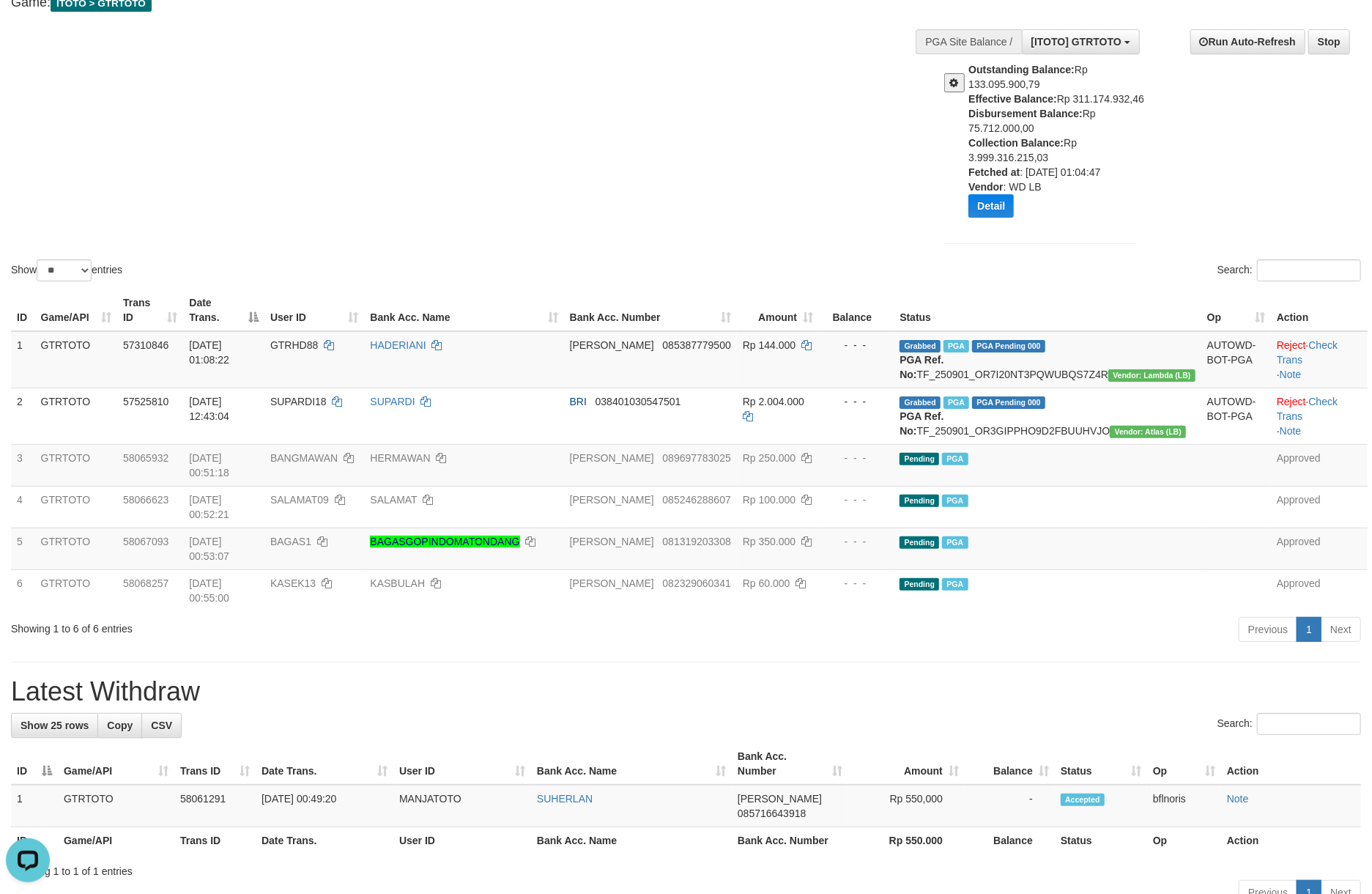
scroll to position [0, 0]
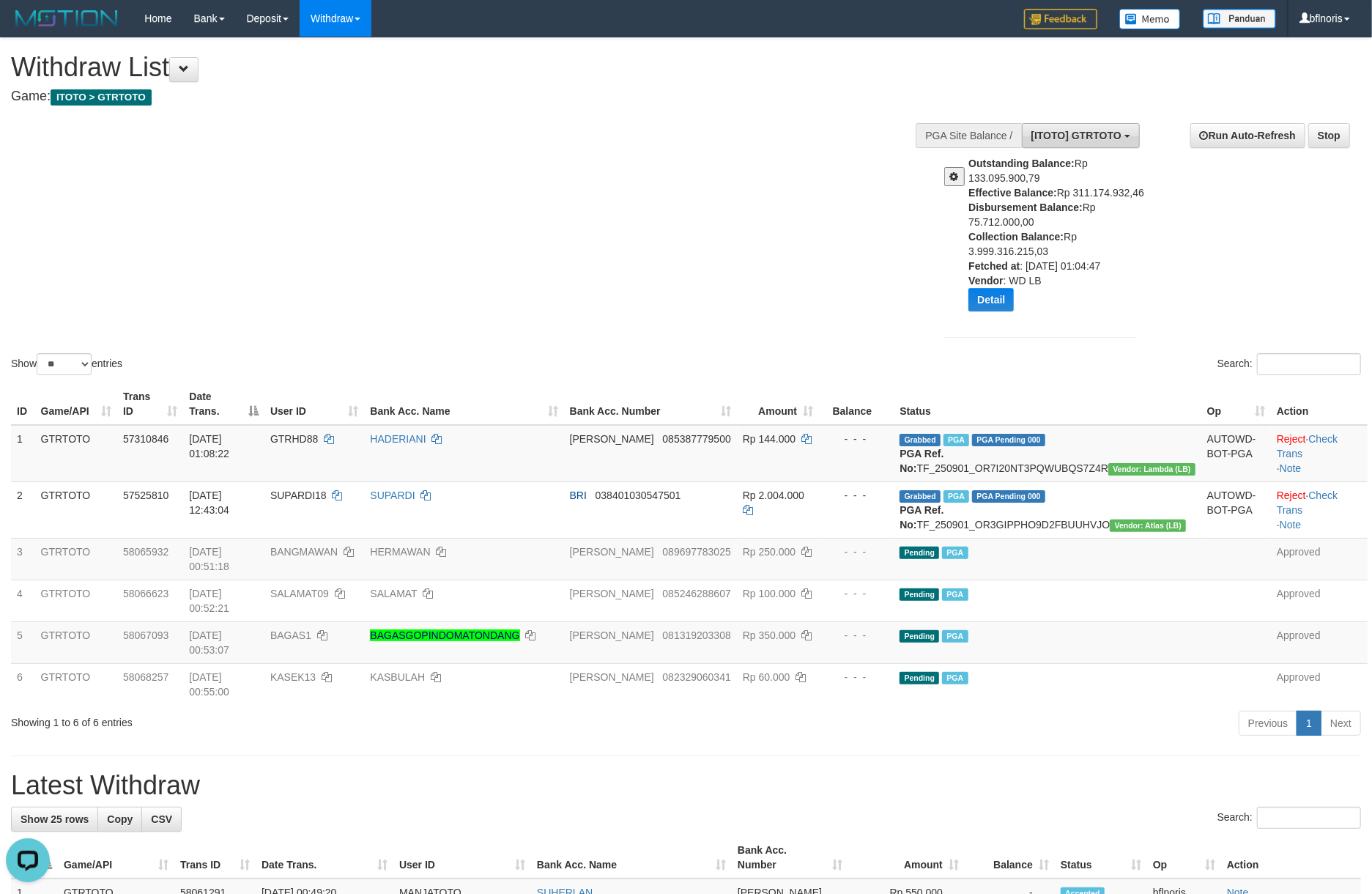
click at [1102, 148] on button "[ITOTO] GTRTOTO" at bounding box center [1080, 136] width 118 height 25
click at [1232, 325] on div "**********" at bounding box center [1147, 232] width 450 height 240
click at [997, 311] on button "Detail" at bounding box center [990, 300] width 45 height 24
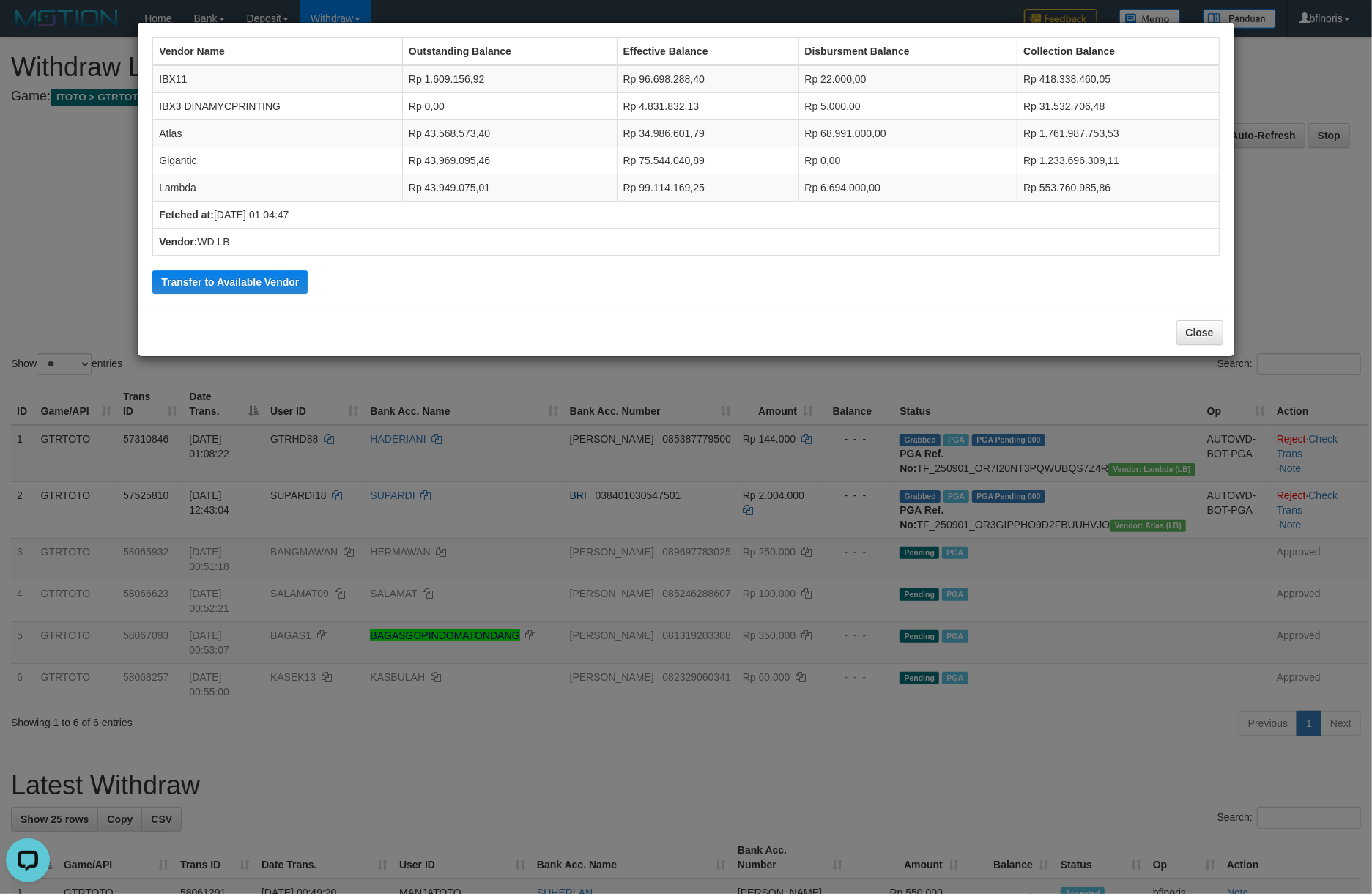
click at [177, 83] on td "IBX11" at bounding box center [278, 78] width 250 height 28
copy td "IBX11"
click at [178, 145] on td "Atlas" at bounding box center [278, 134] width 250 height 27
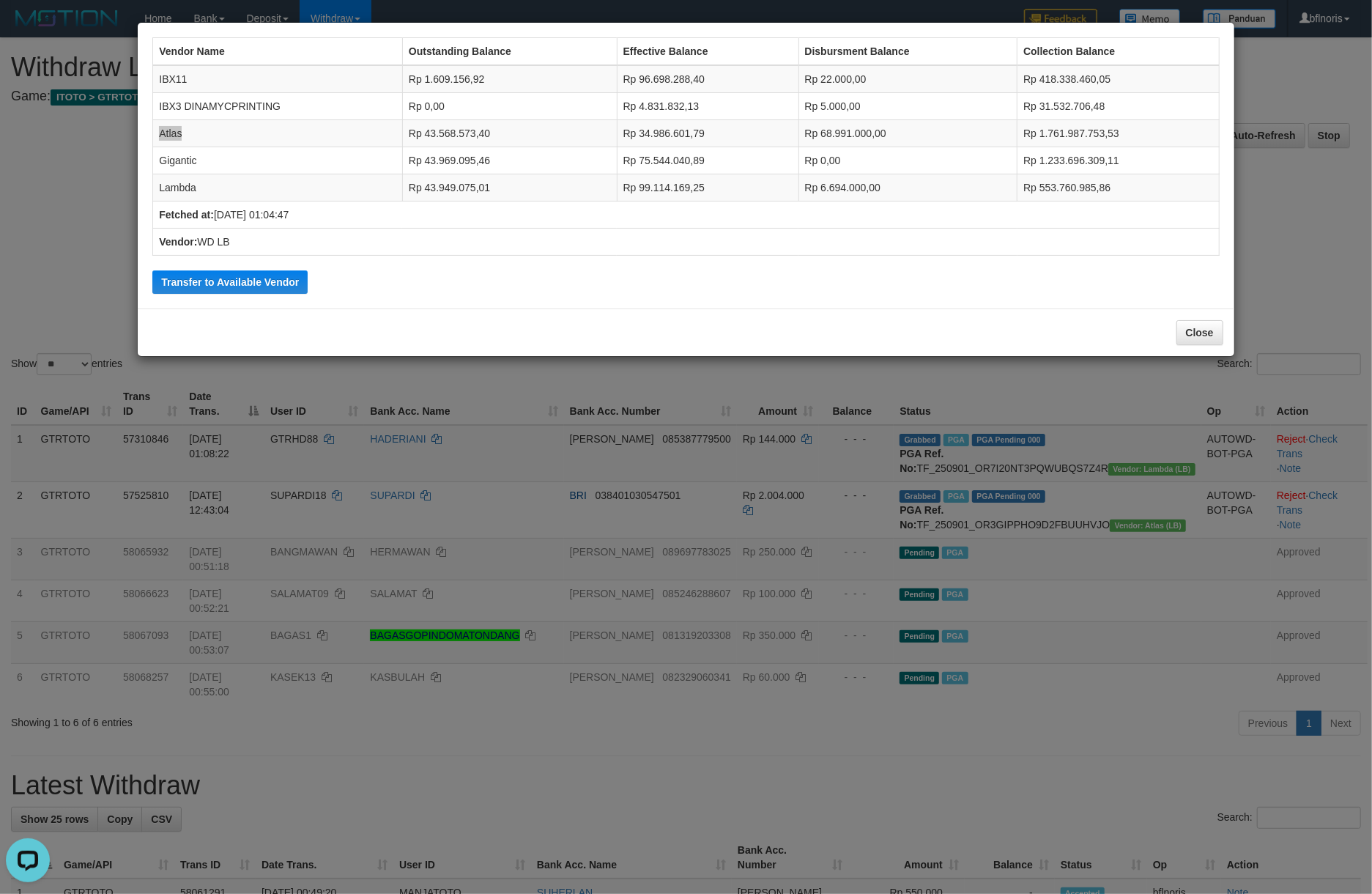
copy td "Atlas"
click at [182, 202] on td "Lambda" at bounding box center [278, 188] width 250 height 27
copy td "Lambda"
click at [174, 147] on td "Atlas" at bounding box center [278, 134] width 250 height 27
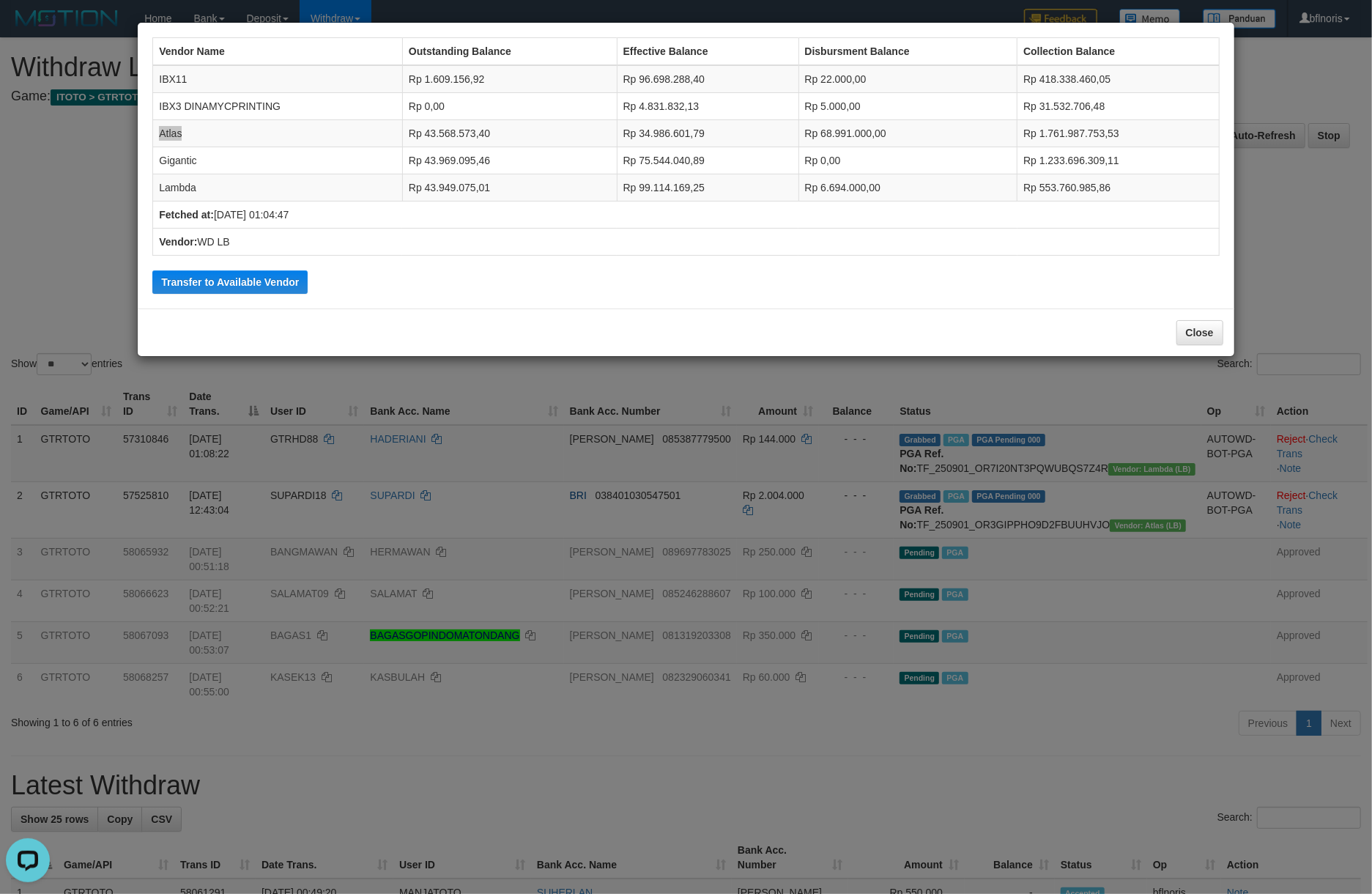
click at [174, 147] on td "Atlas" at bounding box center [278, 134] width 250 height 27
copy td "Atlas"
click at [1190, 345] on button "Close" at bounding box center [1200, 333] width 47 height 25
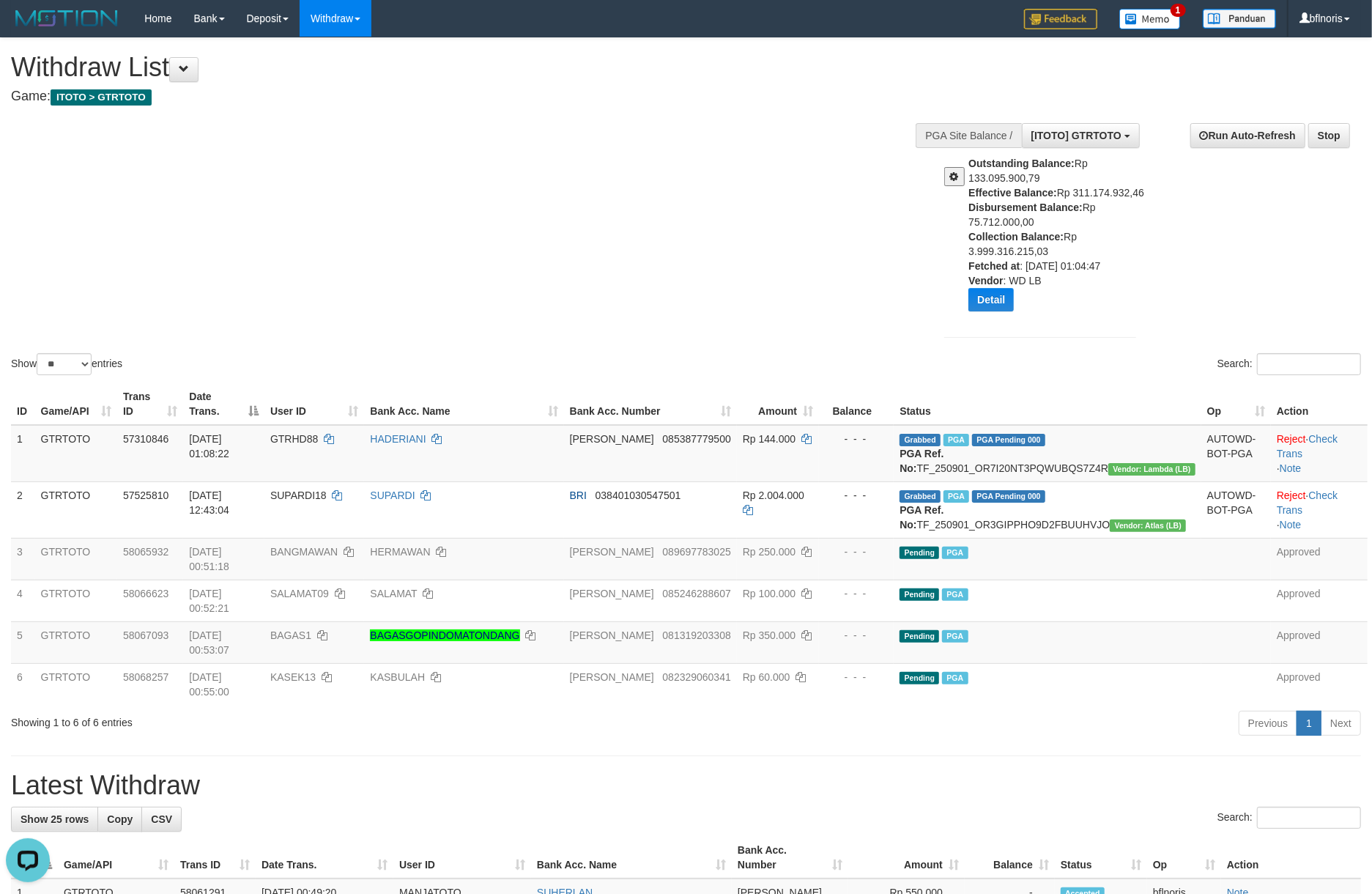
click at [927, 353] on div "**********" at bounding box center [1147, 232] width 450 height 240
click at [186, 75] on button at bounding box center [183, 70] width 29 height 25
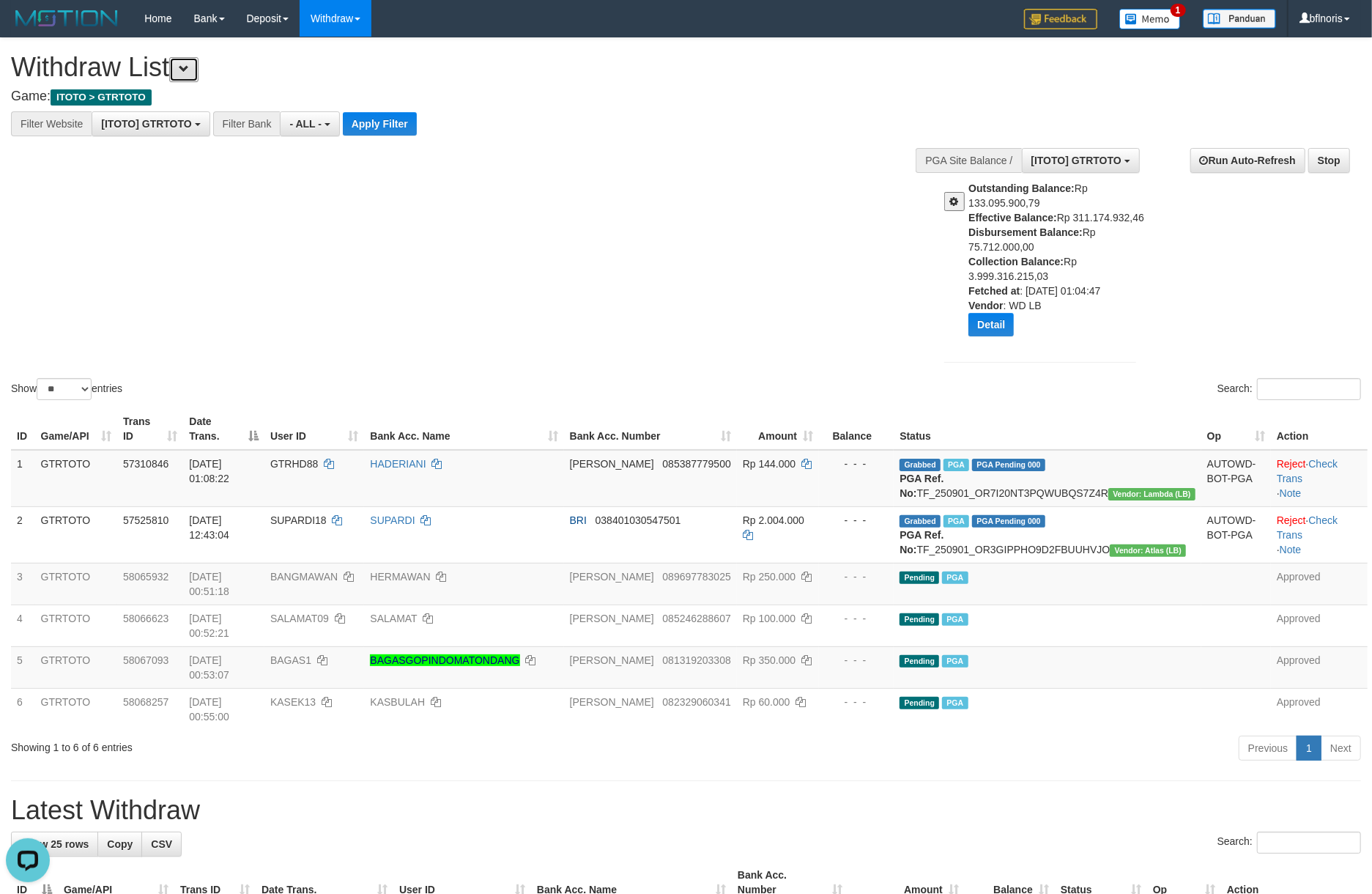
scroll to position [15, 0]
click at [416, 126] on button "Apply Filter" at bounding box center [380, 124] width 74 height 24
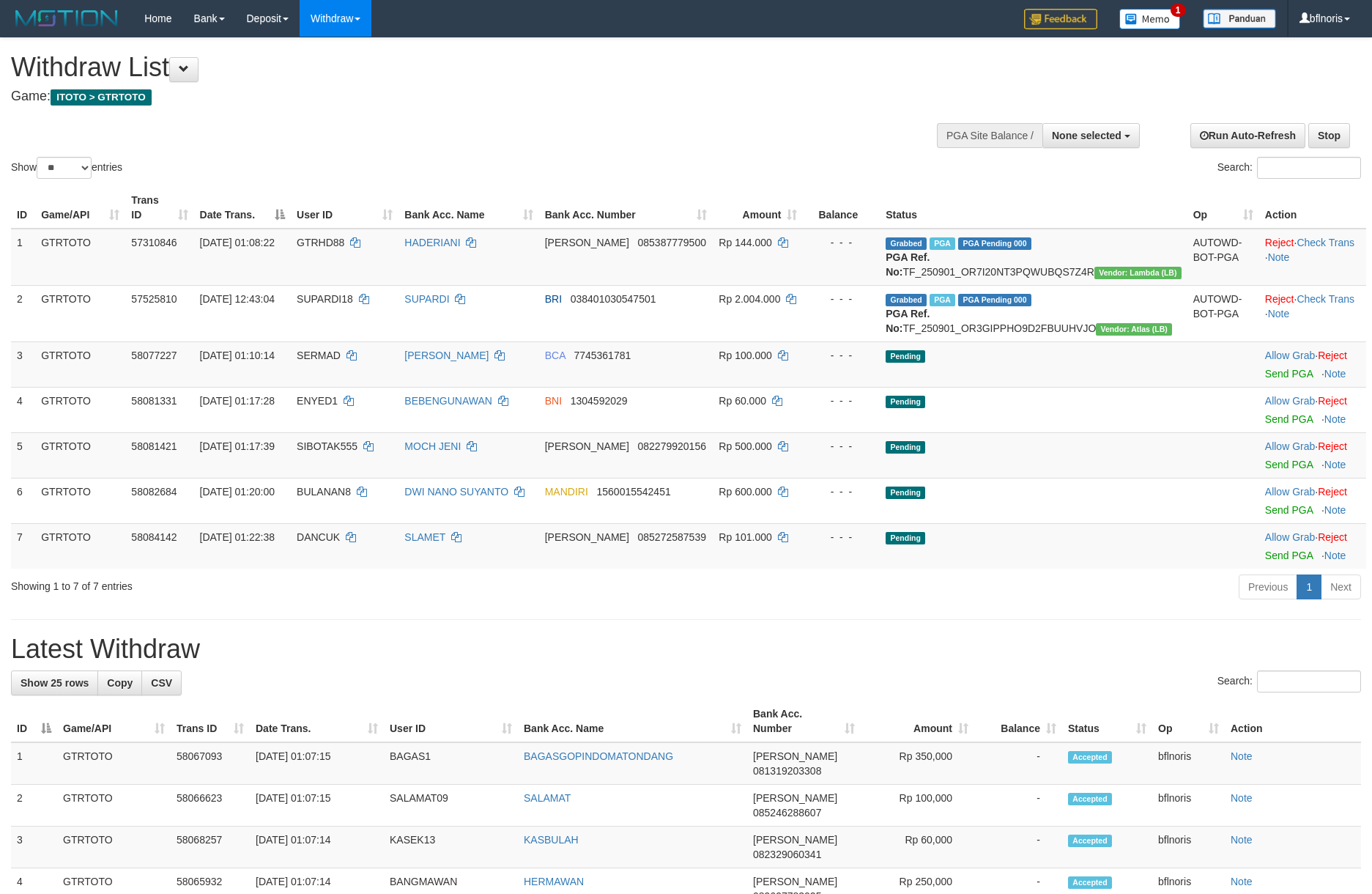
select select
select select "**"
click at [1271, 379] on link "Send PGA" at bounding box center [1289, 373] width 47 height 12
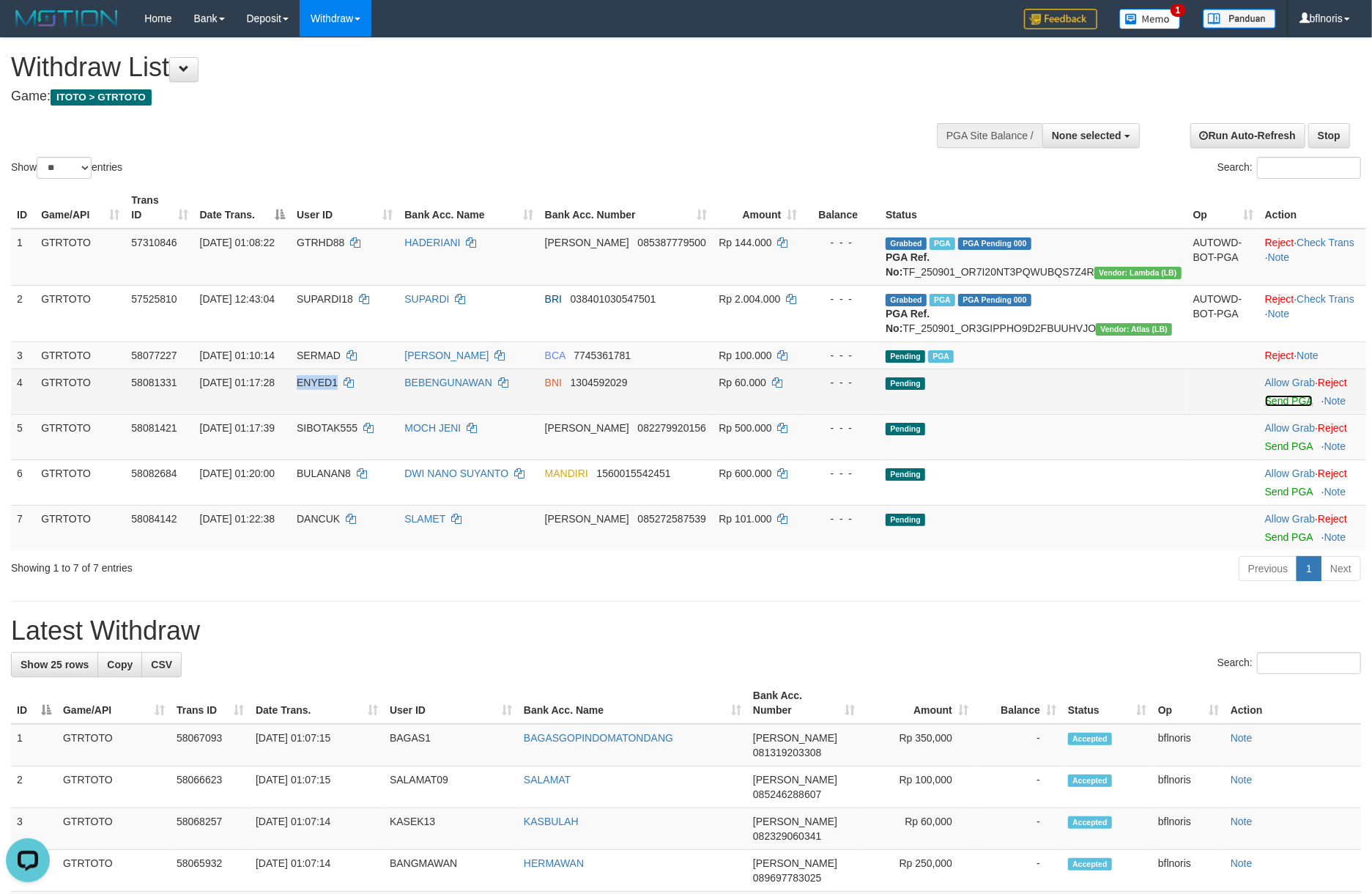
click at [1276, 406] on link "Send PGA" at bounding box center [1289, 401] width 47 height 12
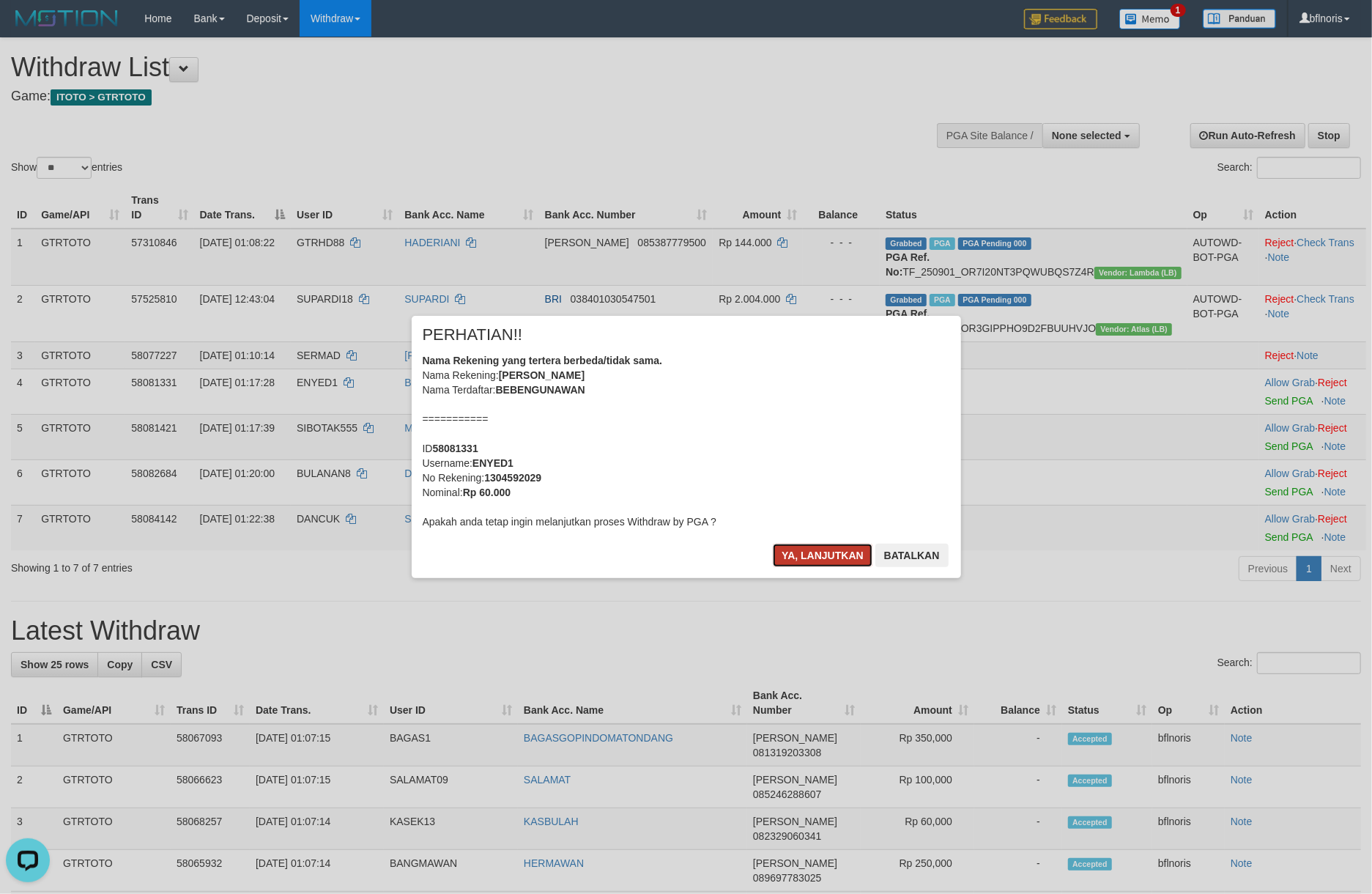
click at [778, 567] on button "Ya, lanjutkan" at bounding box center [823, 556] width 100 height 24
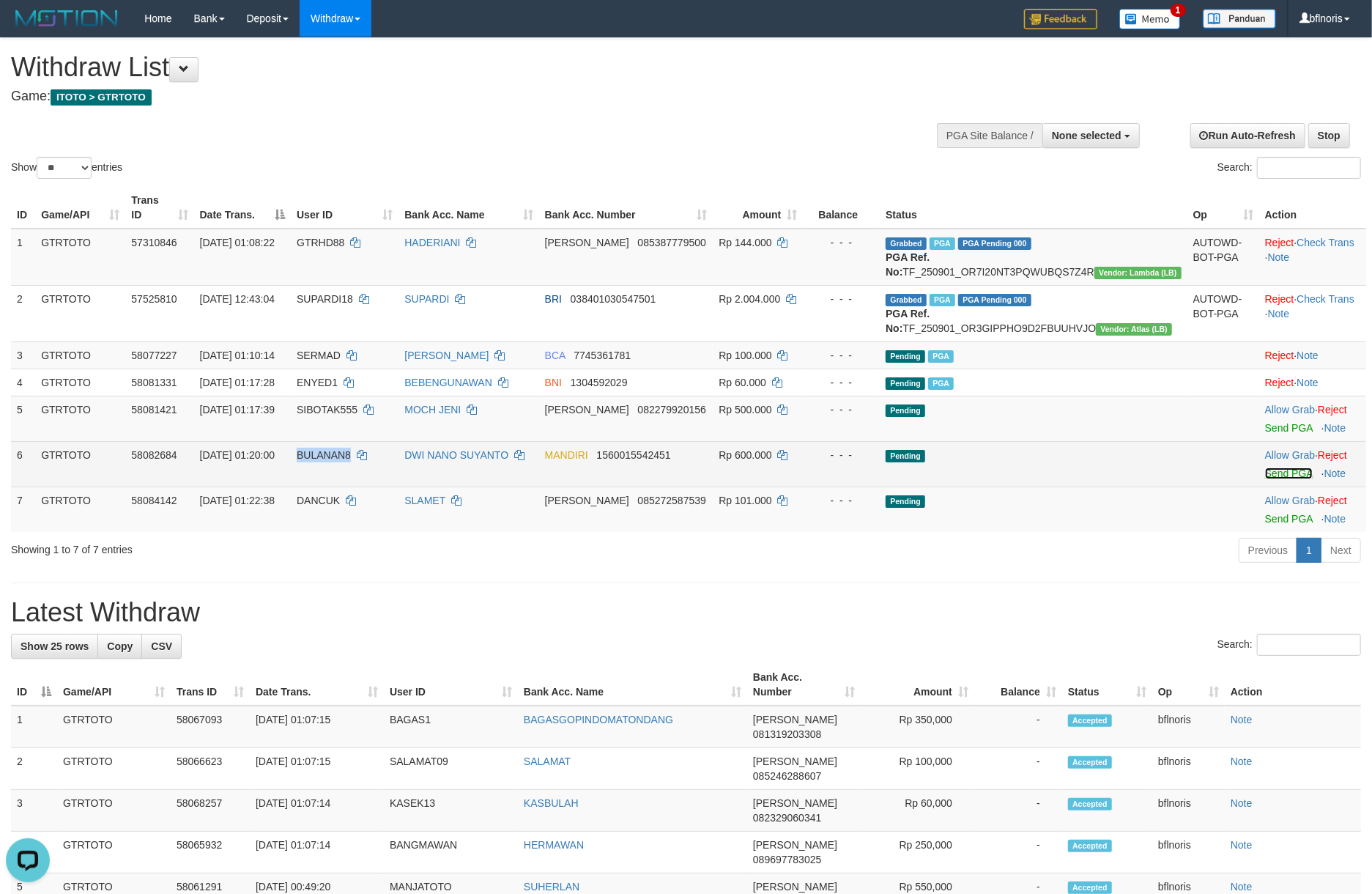
click at [1276, 479] on link "Send PGA" at bounding box center [1289, 473] width 47 height 12
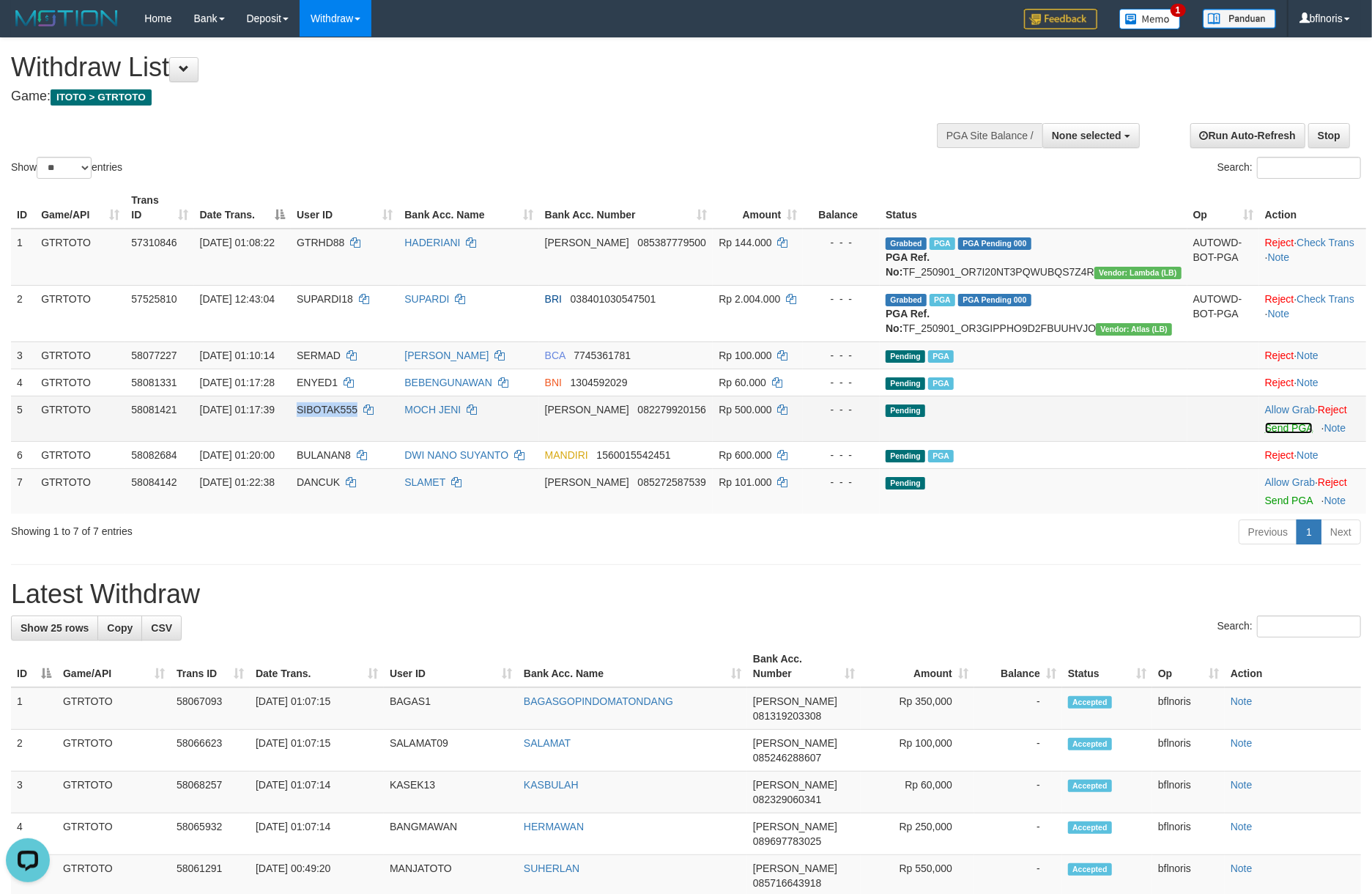
click at [1268, 434] on link "Send PGA" at bounding box center [1289, 428] width 47 height 12
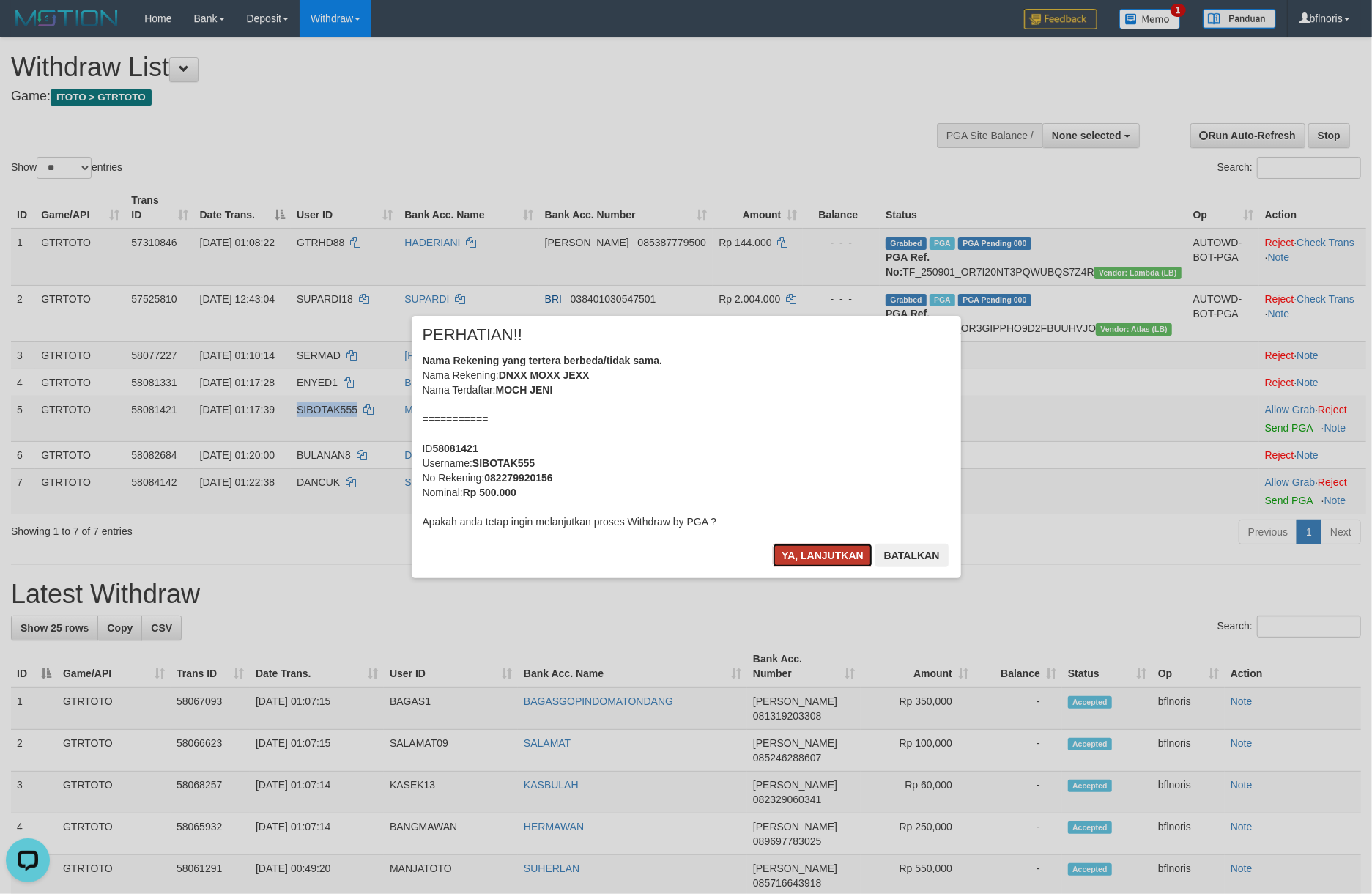
click at [782, 567] on button "Ya, lanjutkan" at bounding box center [823, 556] width 100 height 24
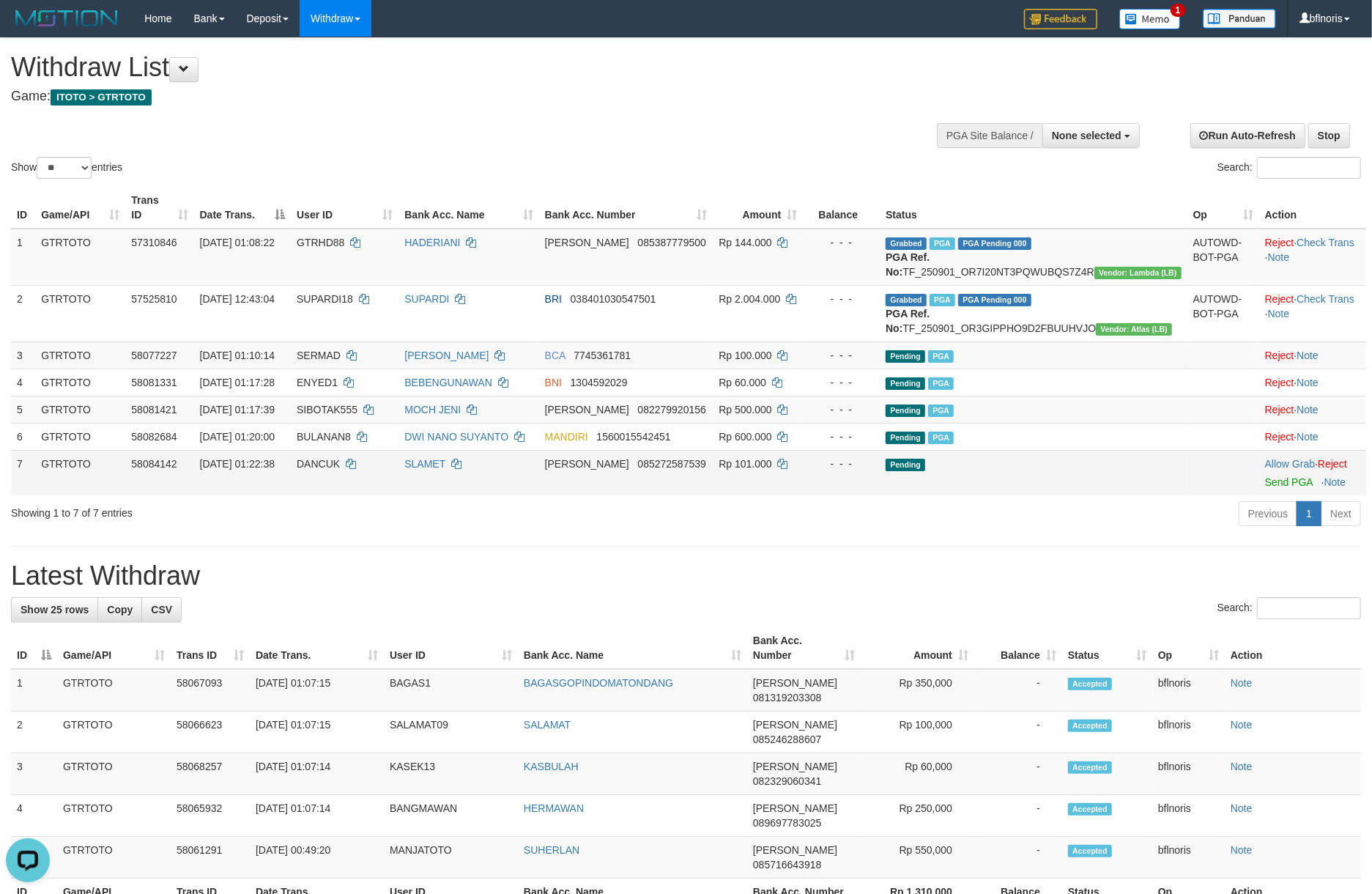
click at [1261, 496] on td "Allow Grab · Reject Send PGA · Note" at bounding box center [1312, 472] width 107 height 45
click at [1276, 488] on link "Send PGA" at bounding box center [1289, 481] width 47 height 12
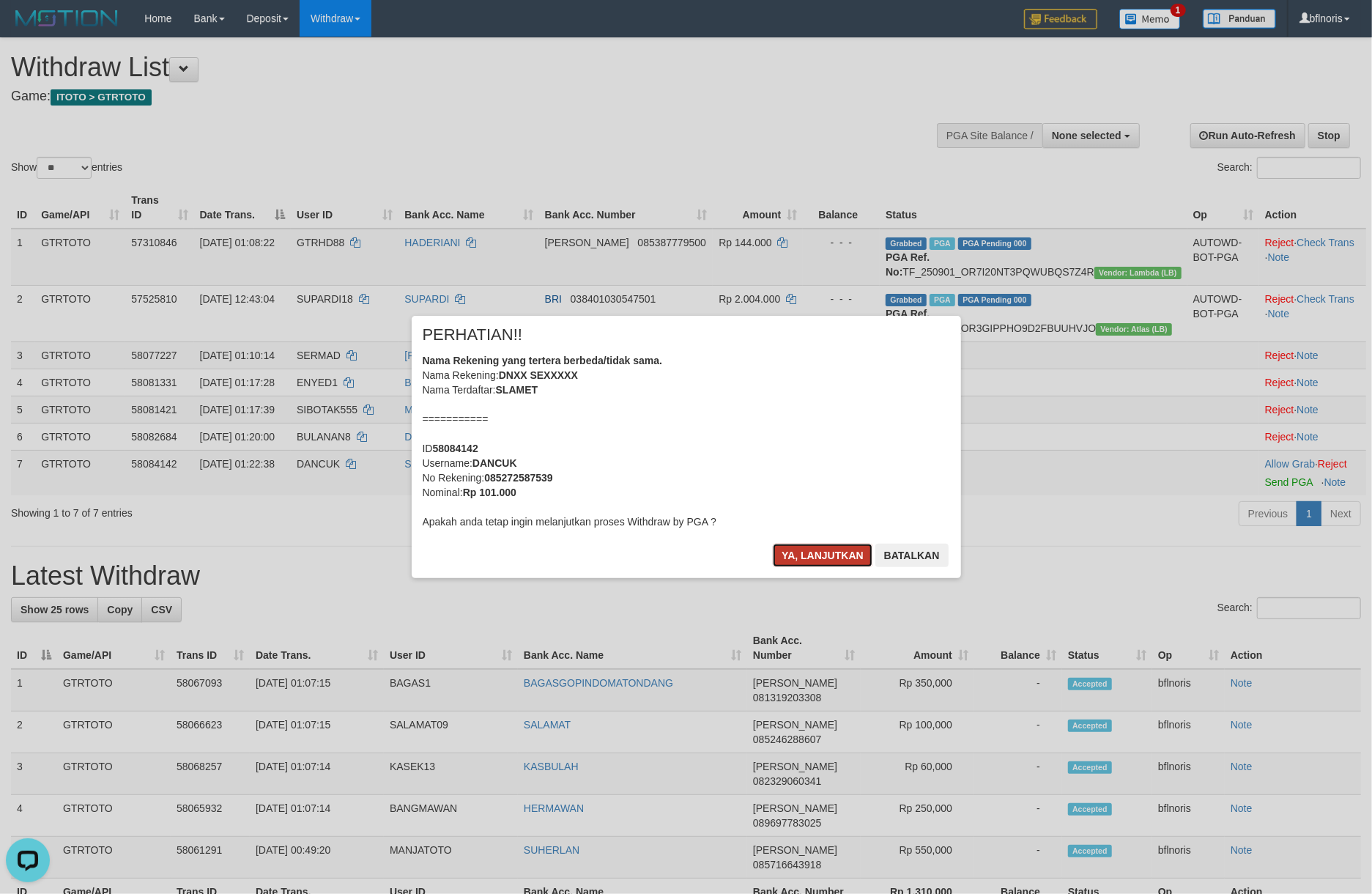
click at [789, 567] on button "Ya, lanjutkan" at bounding box center [823, 556] width 100 height 24
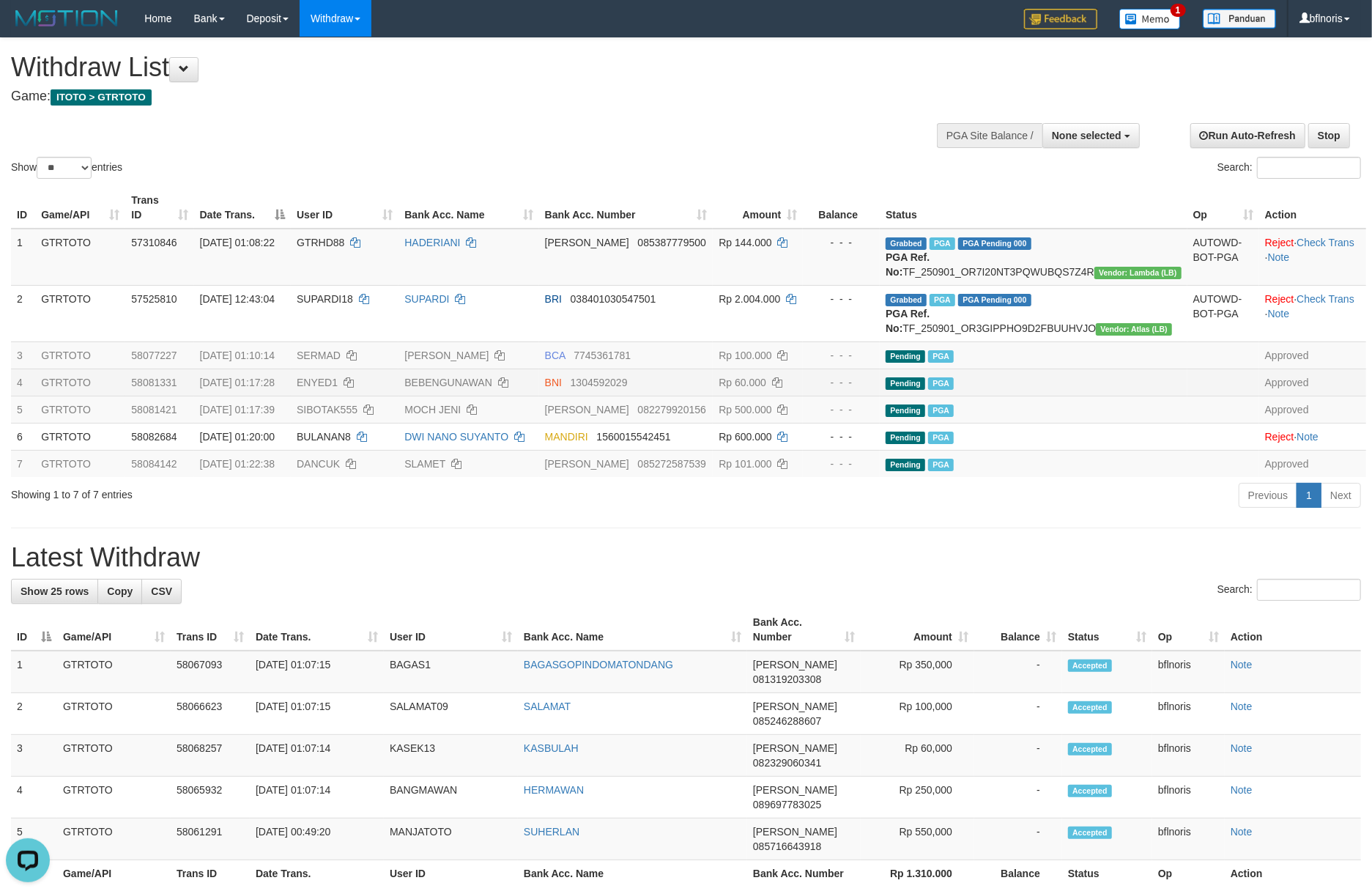
click at [1114, 396] on td "Pending PGA" at bounding box center [1033, 382] width 307 height 27
click at [195, 81] on button at bounding box center [183, 70] width 29 height 25
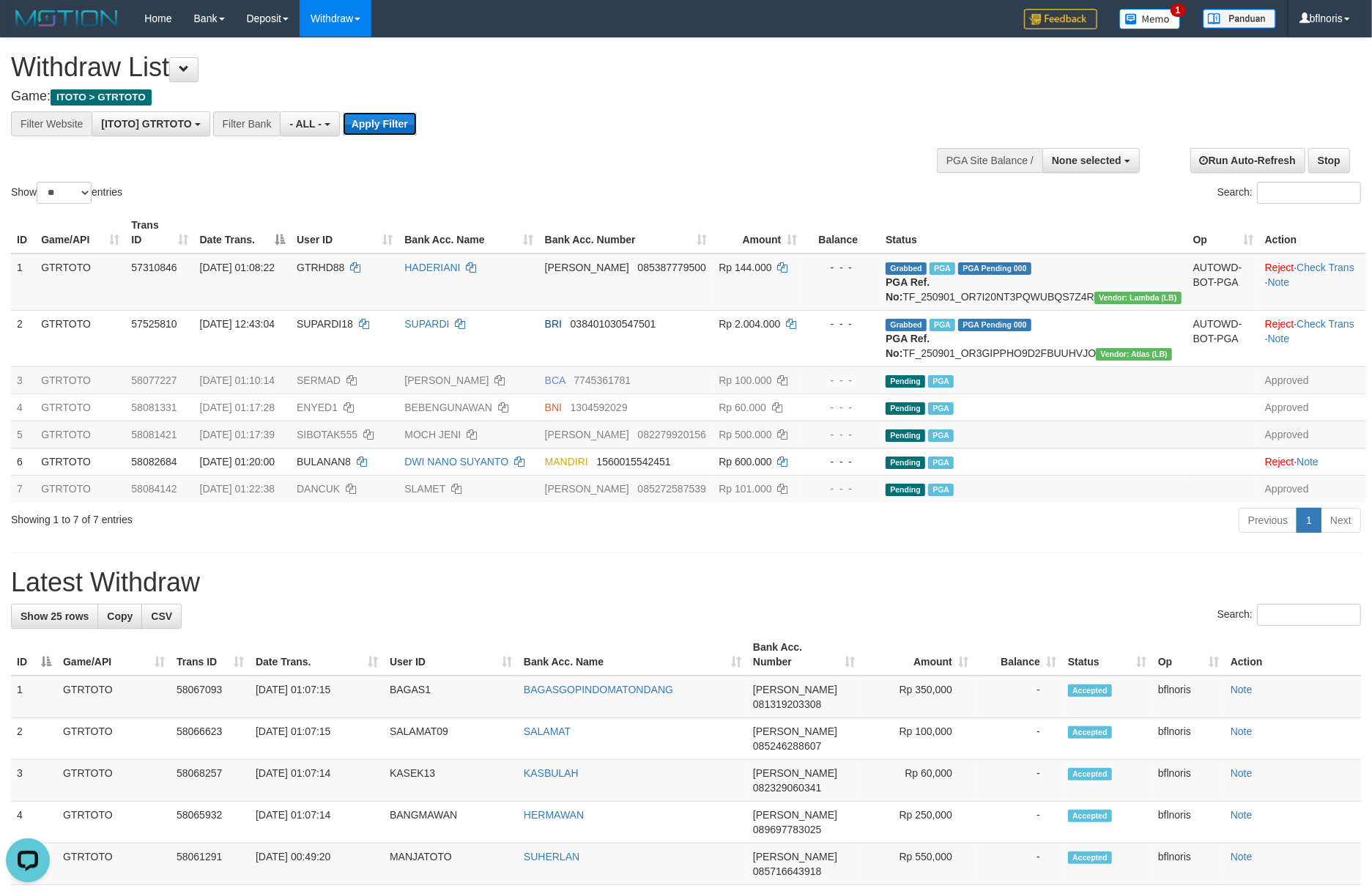
click at [416, 135] on button "Apply Filter" at bounding box center [380, 124] width 74 height 24
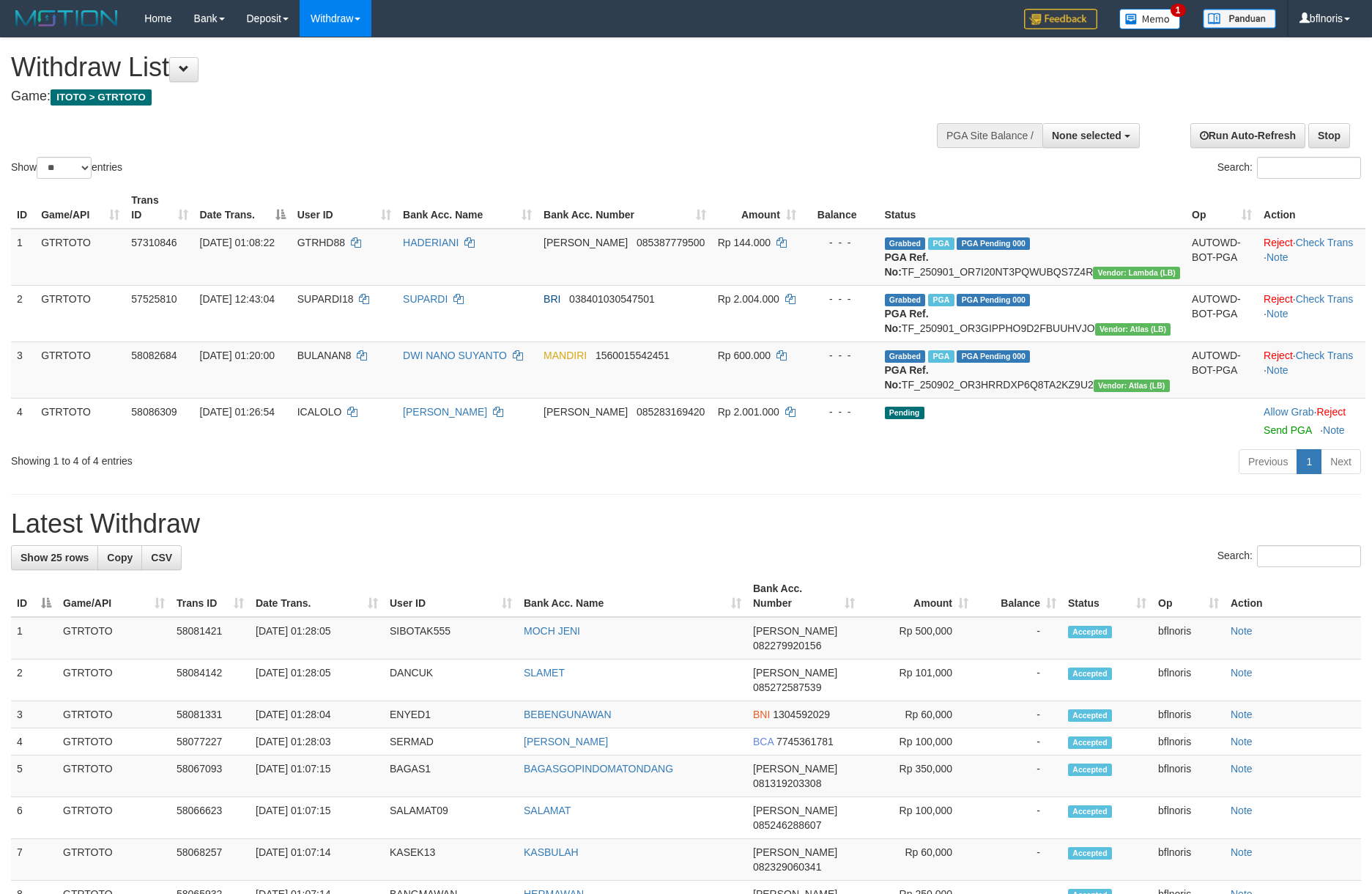
select select
select select "**"
click at [1082, 141] on span "None selected" at bounding box center [1087, 135] width 70 height 12
click at [1062, 219] on label "[ITOTO] GTRTOTO" at bounding box center [1072, 209] width 134 height 19
select select "***"
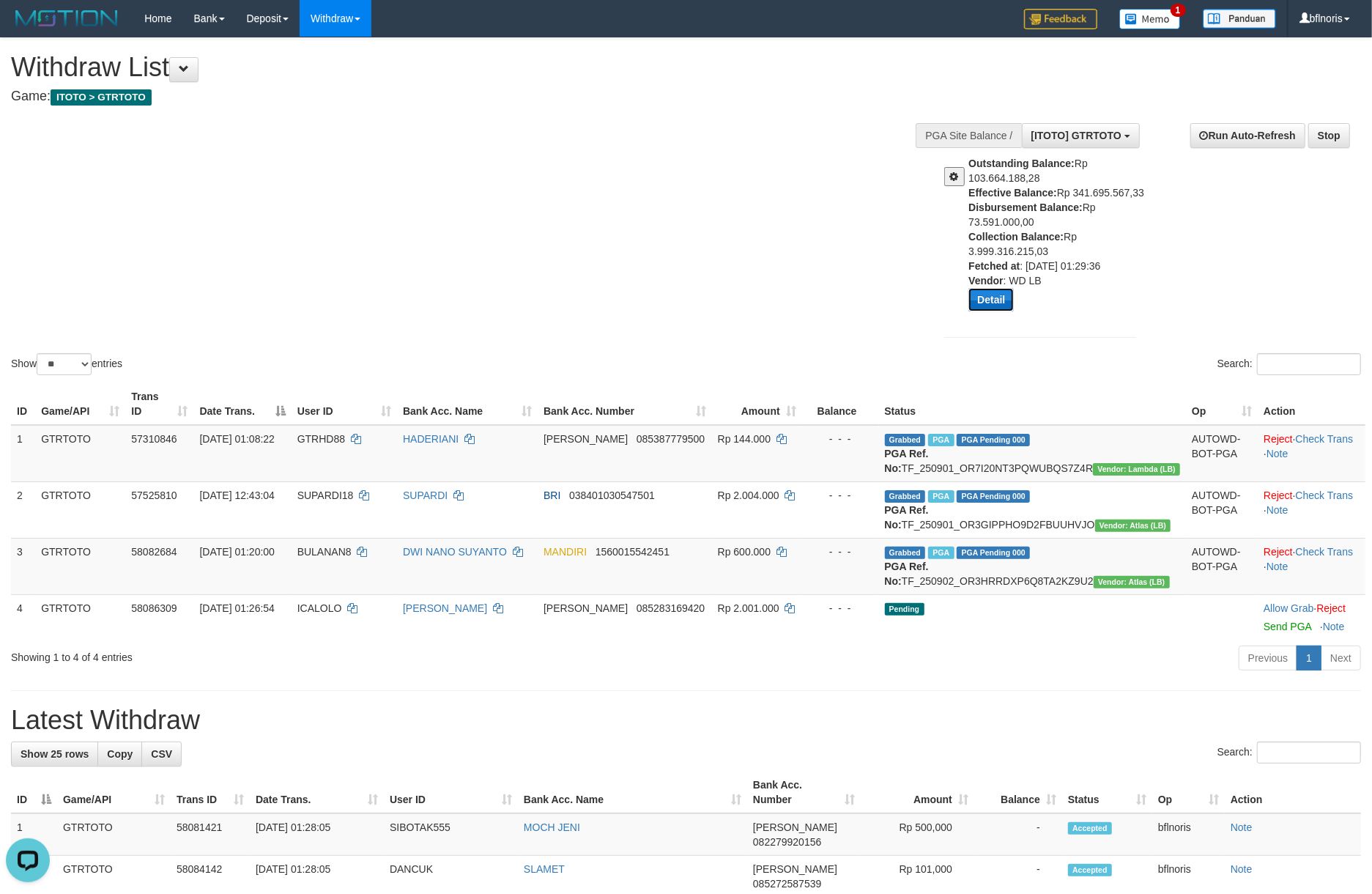
click at [994, 311] on button "Detail" at bounding box center [990, 300] width 45 height 24
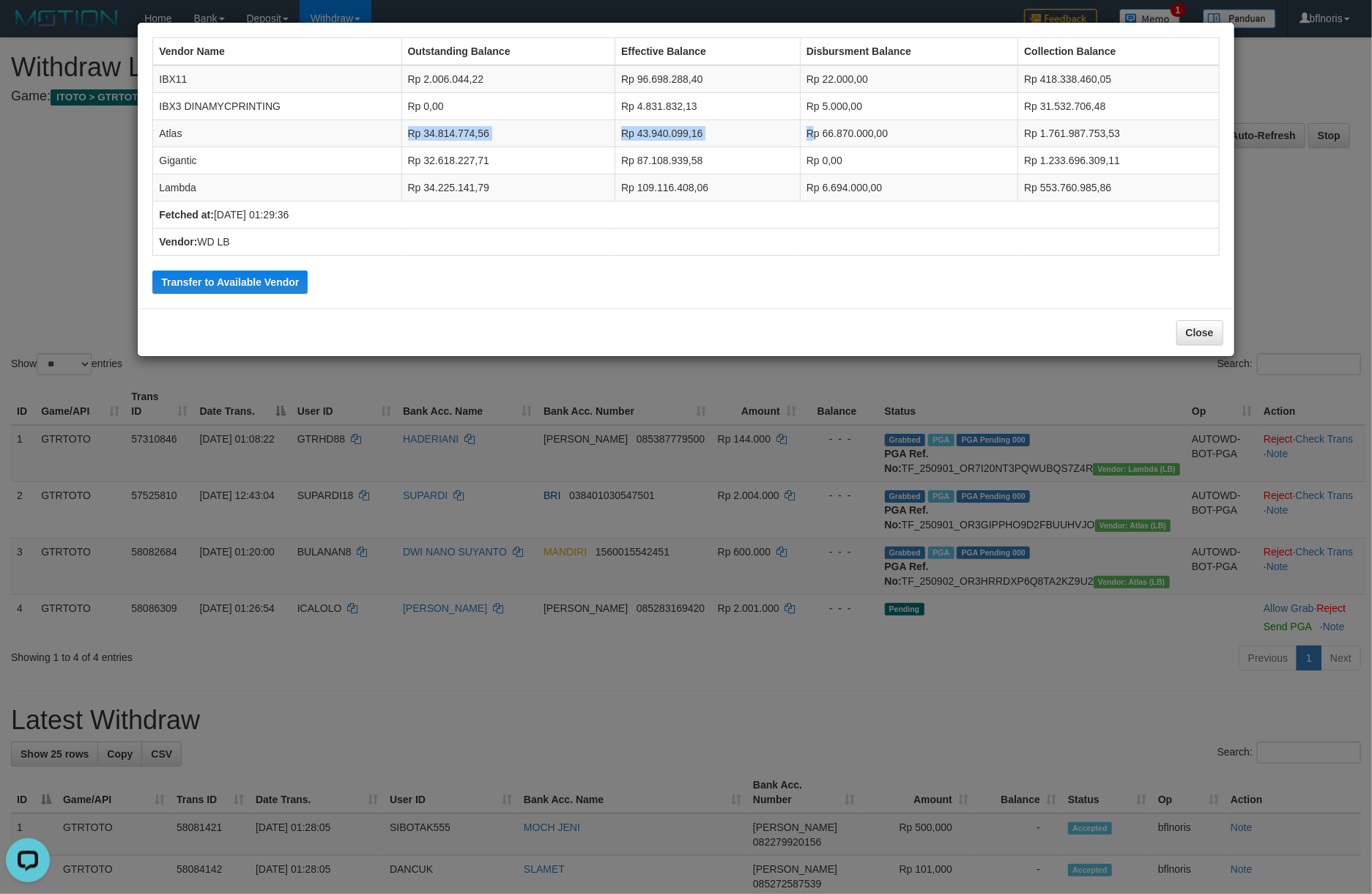
drag, startPoint x: 507, startPoint y: 160, endPoint x: 815, endPoint y: 152, distance: 308.1
click at [815, 147] on tr "Atlas Rp 34.814.774,56 Rp 43.940.099,16 Rp 66.870.000,00 Rp 1.761.987.753,53" at bounding box center [686, 134] width 1066 height 27
click at [1287, 309] on div "Vendor Name Outstanding Balance Effective Balance Disbursment Balance Collectio…" at bounding box center [686, 447] width 1372 height 894
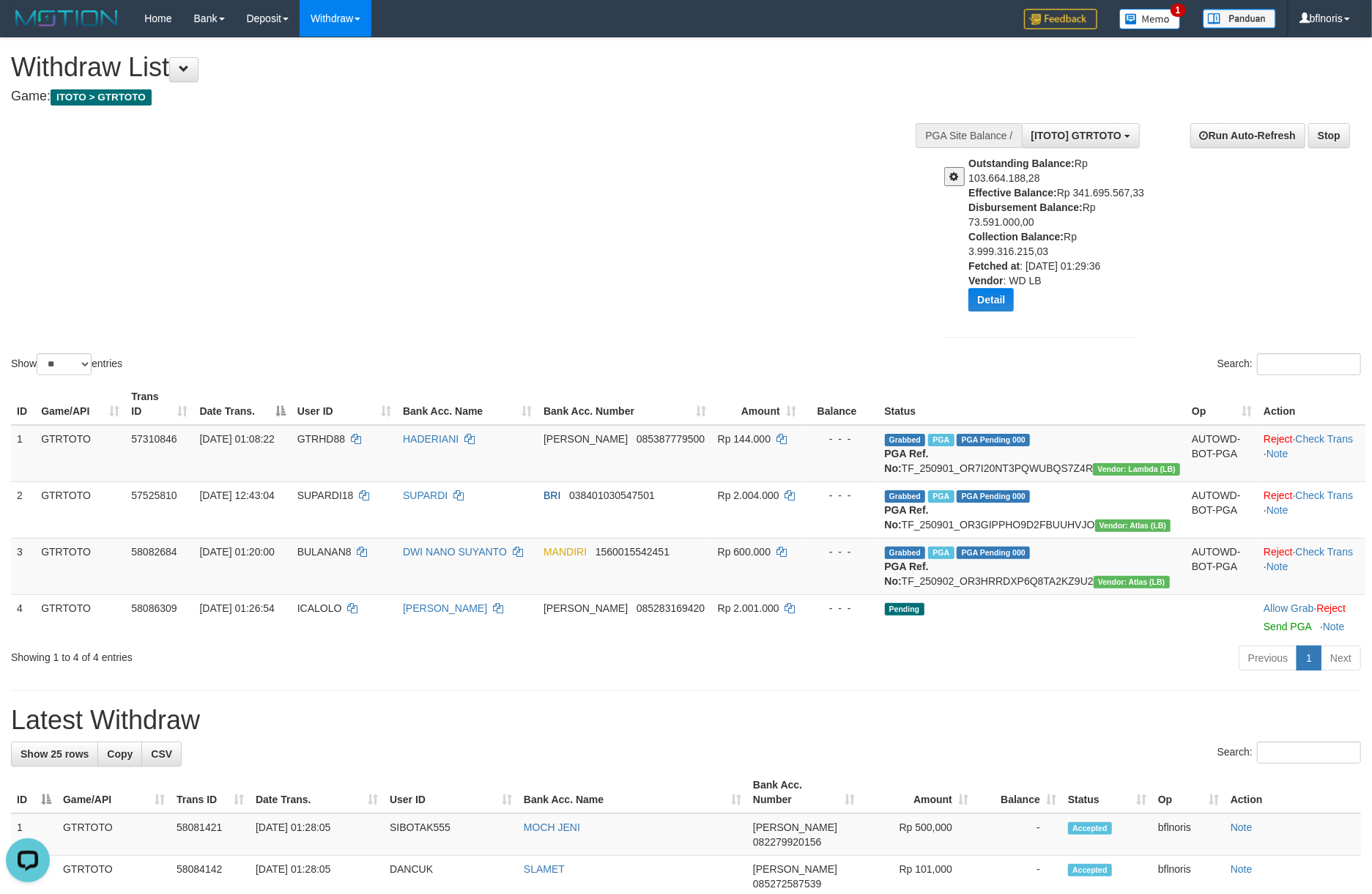
click at [977, 353] on div "Outstanding Balance: Rp 103.664.188,28 Effective Balance: Rp 341.695.567,33 Dis…" at bounding box center [1040, 232] width 192 height 240
click at [416, 339] on div "Show ** ** ** *** entries Search:" at bounding box center [686, 208] width 1372 height 340
click at [189, 74] on span at bounding box center [183, 69] width 10 height 10
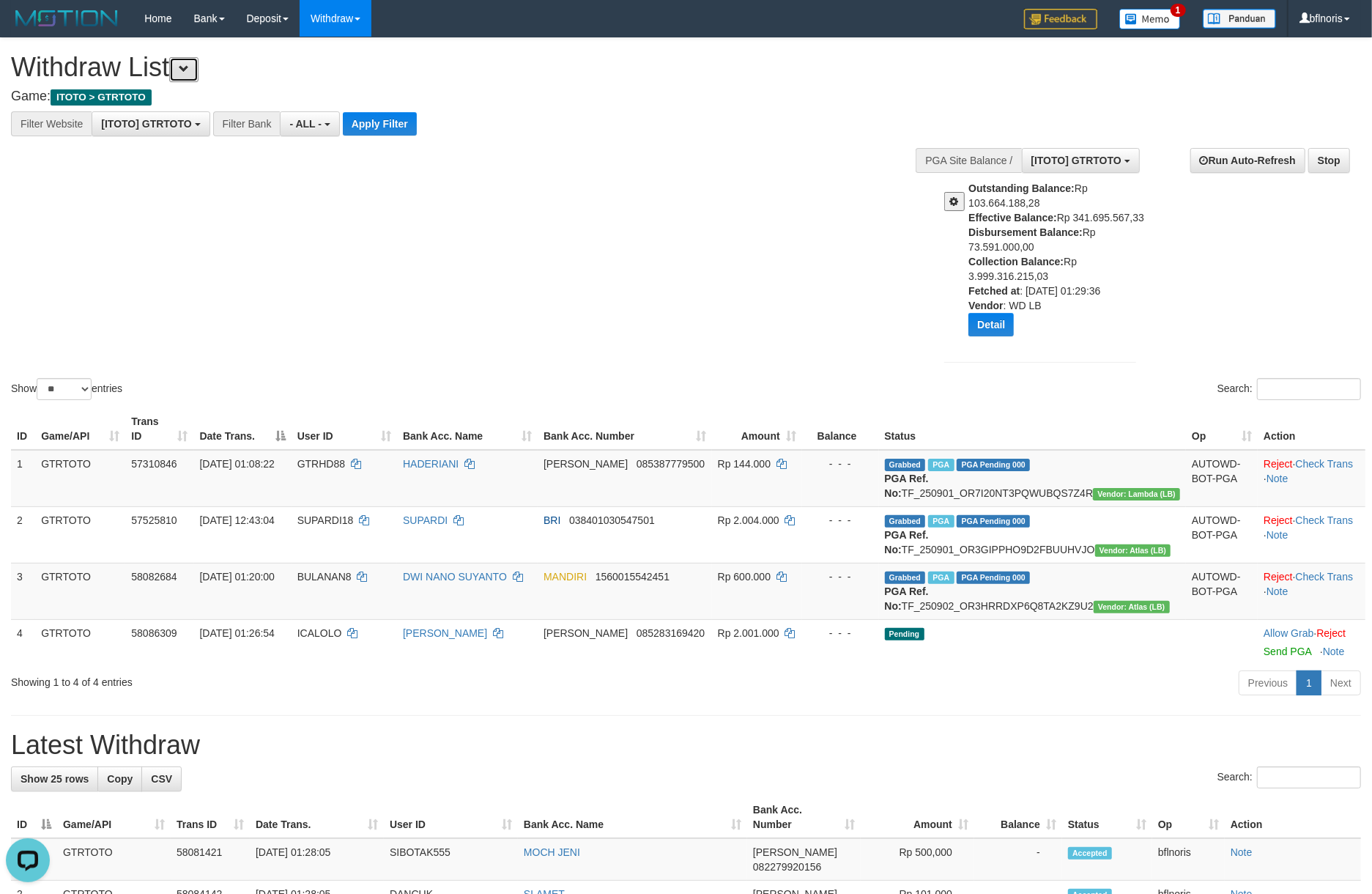
scroll to position [15, 0]
click at [416, 128] on button "Apply Filter" at bounding box center [380, 124] width 74 height 24
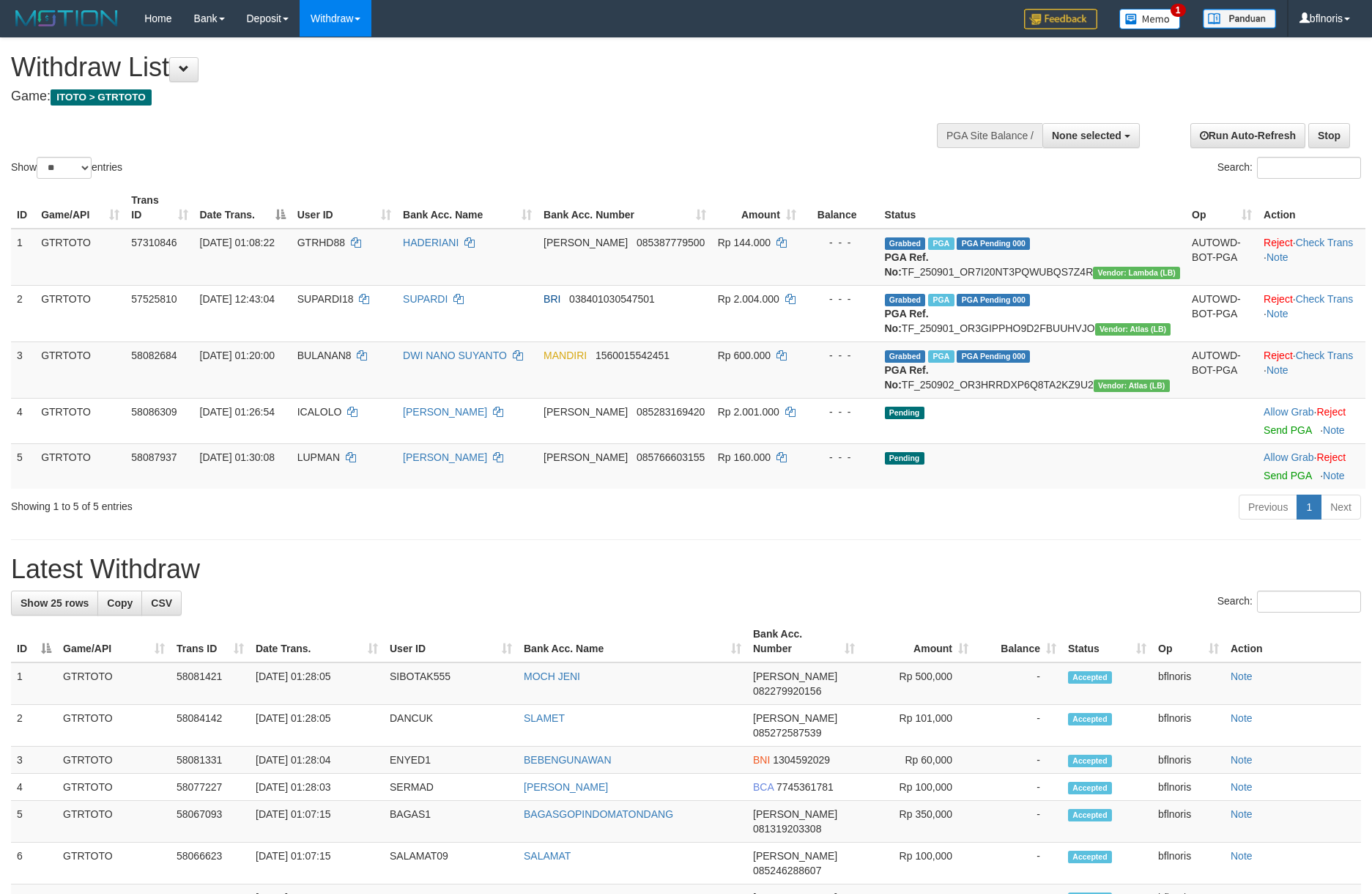
select select
select select "**"
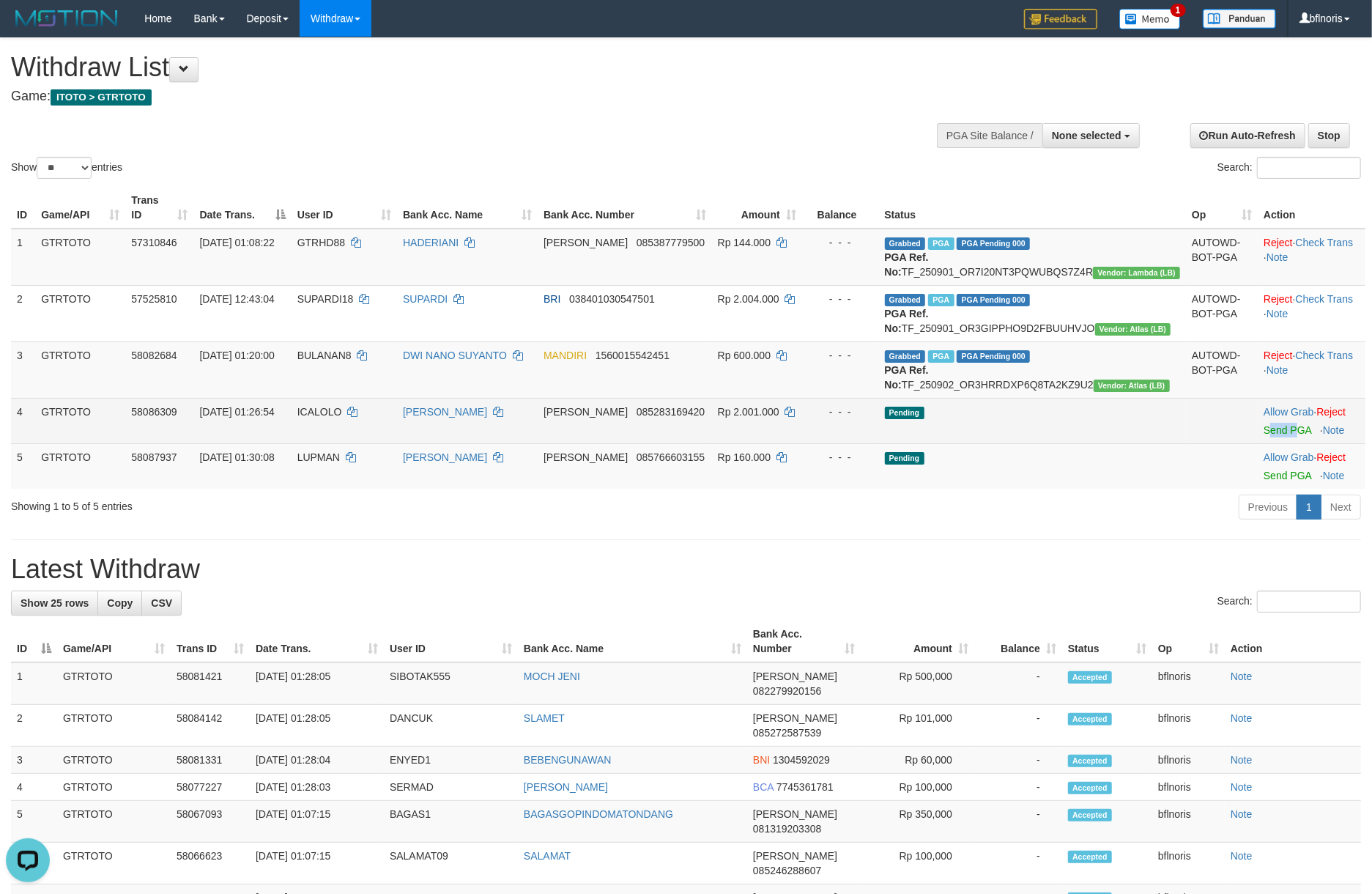
click at [1266, 443] on td "Allow Grab · Reject Send PGA · Note" at bounding box center [1311, 420] width 107 height 45
click at [1268, 436] on link "Send PGA" at bounding box center [1287, 430] width 47 height 12
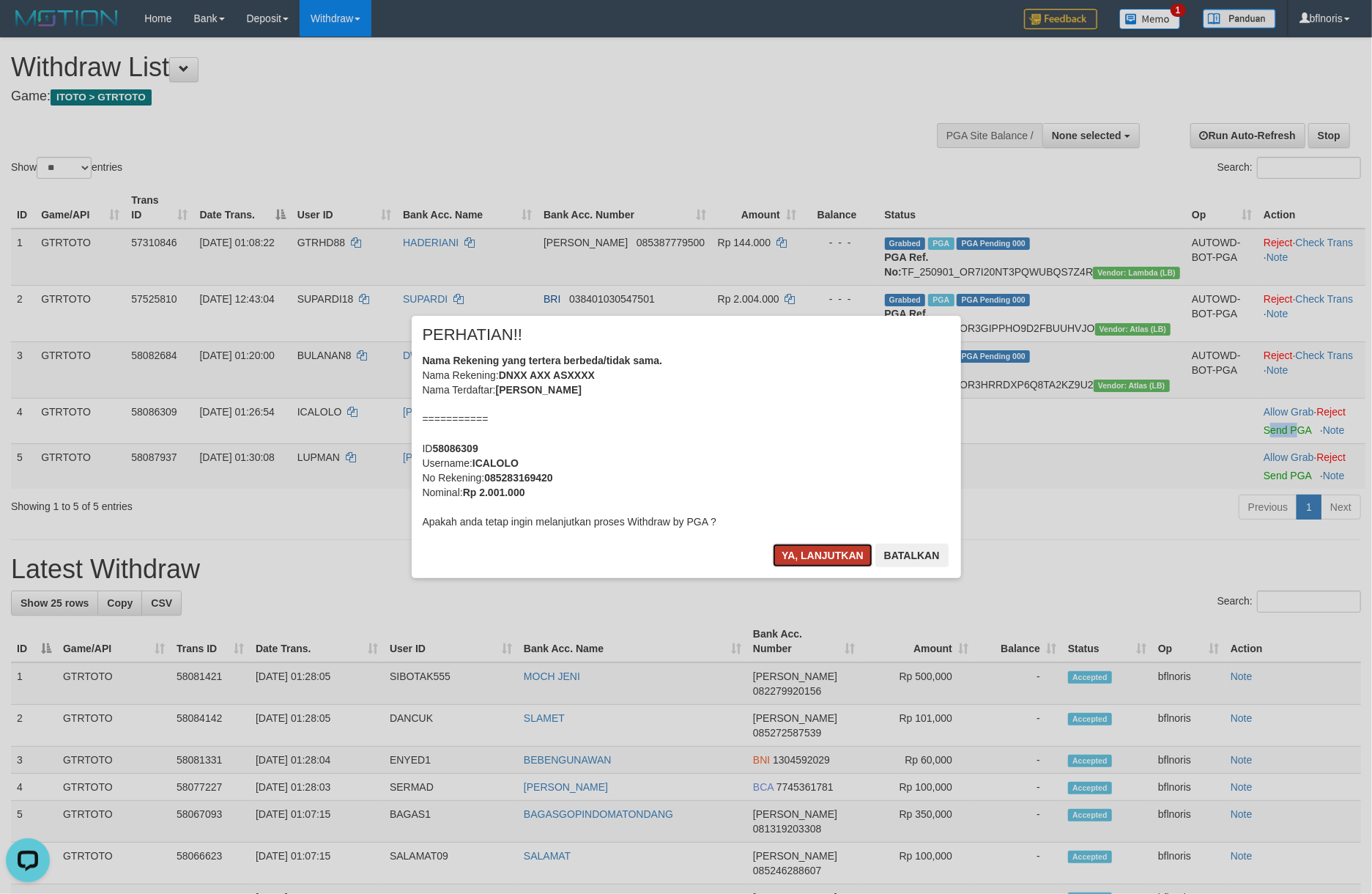
click at [786, 567] on button "Ya, lanjutkan" at bounding box center [823, 556] width 100 height 24
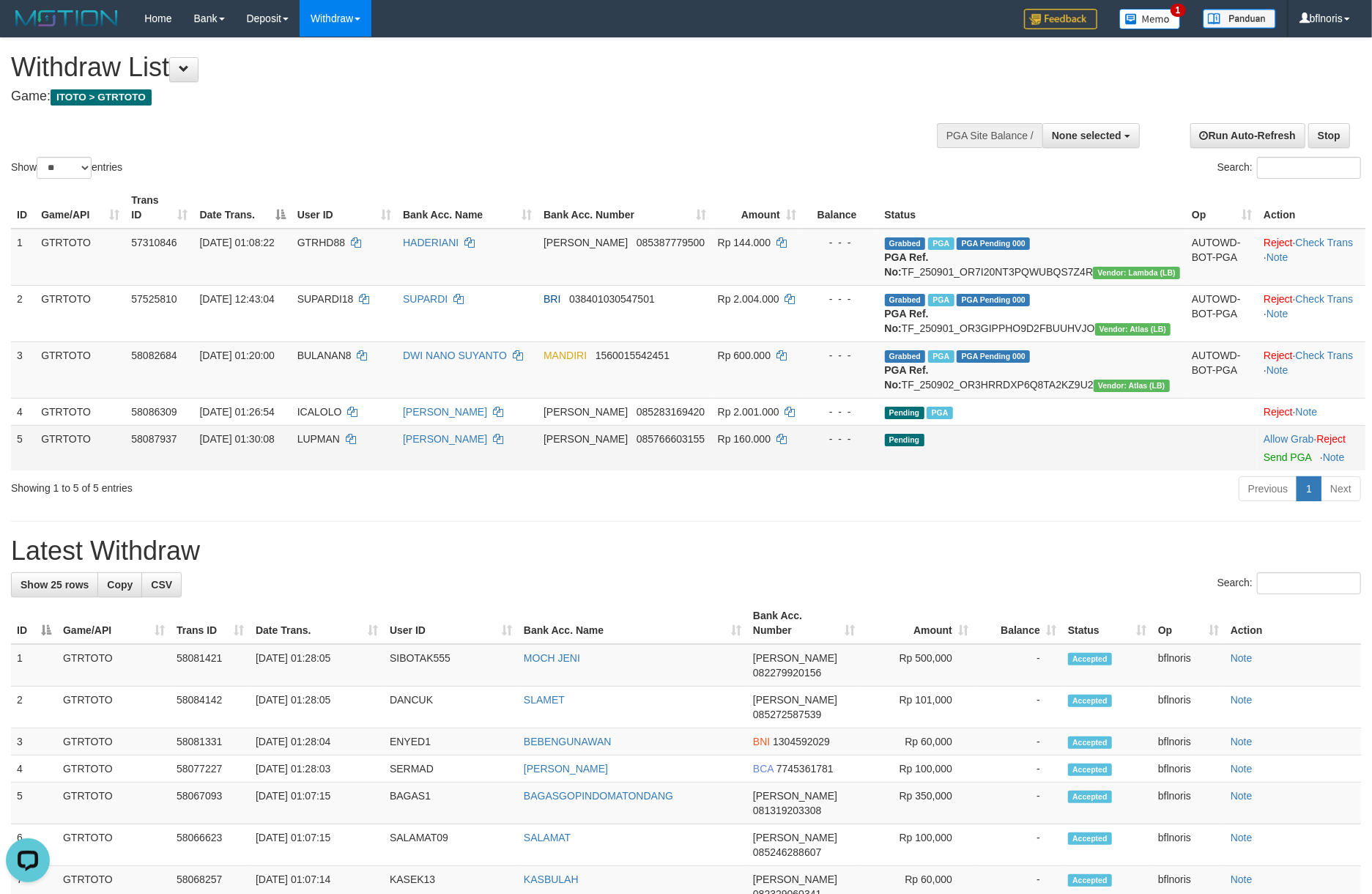
click at [1264, 470] on td "Allow Grab · Reject Send PGA · Note" at bounding box center [1311, 447] width 107 height 45
click at [1272, 463] on link "Send PGA" at bounding box center [1287, 457] width 47 height 12
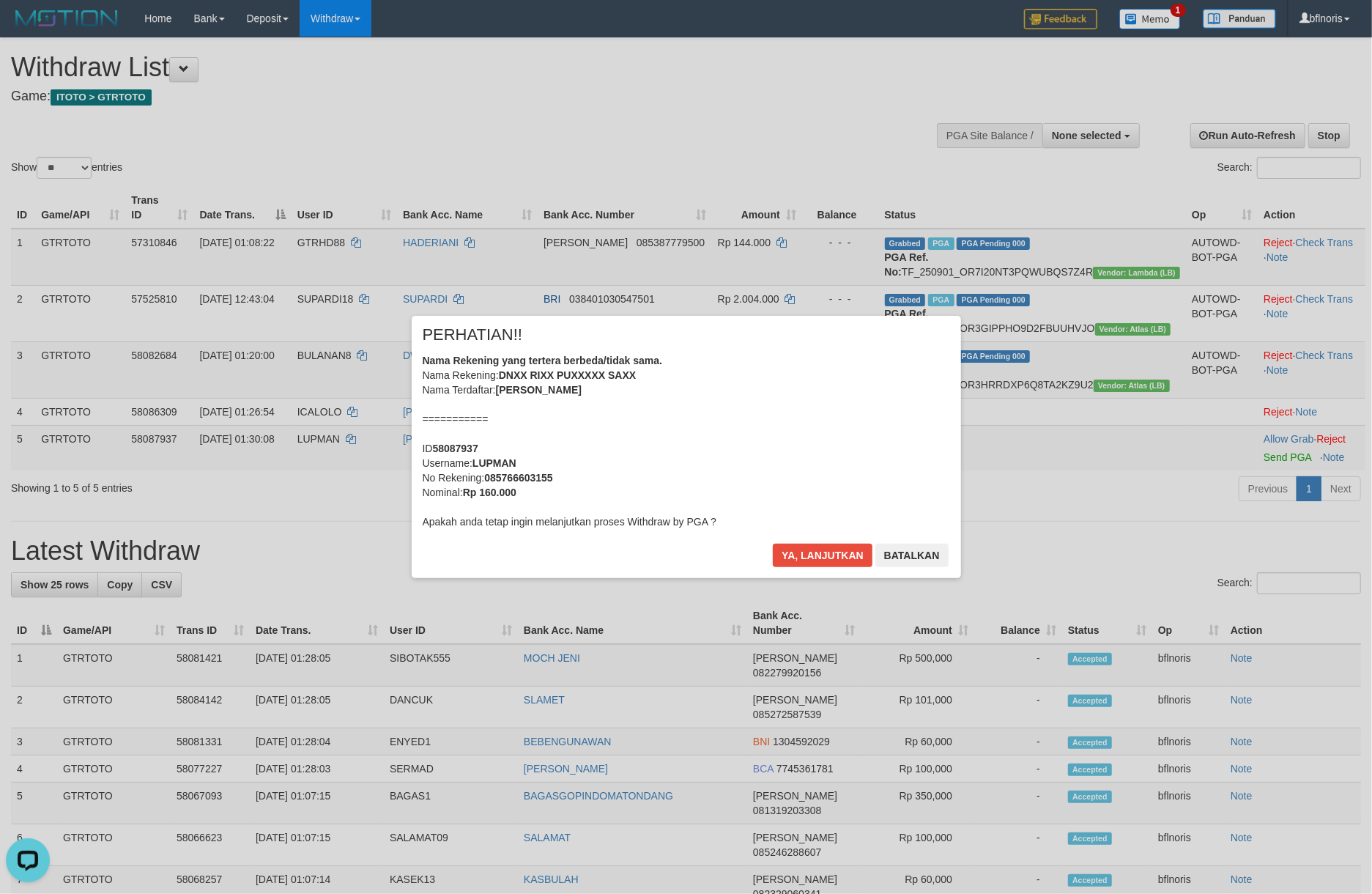
click at [899, 474] on div "Nama Rekening yang tertera berbeda/tidak sama. Nama Rekening: DNXX RIXX PUXXXXX…" at bounding box center [686, 441] width 527 height 175
click at [813, 567] on button "Ya, lanjutkan" at bounding box center [823, 556] width 100 height 24
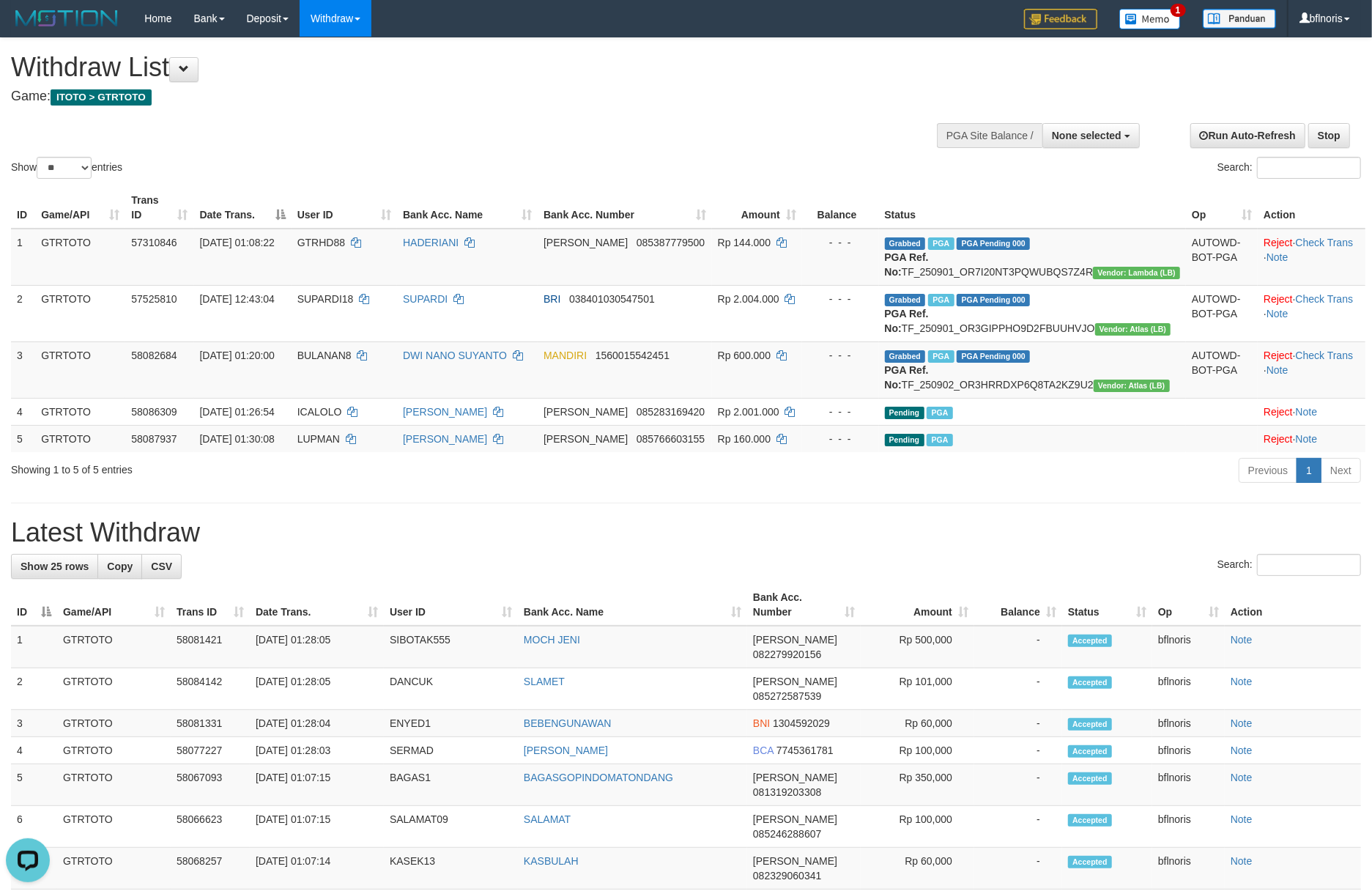
click at [717, 687] on div "**********" at bounding box center [686, 546] width 1372 height 1017
drag, startPoint x: 957, startPoint y: 101, endPoint x: 901, endPoint y: 82, distance: 59.1
click at [951, 97] on div "Show ** ** ** *** entries Search:" at bounding box center [686, 110] width 1372 height 144
click at [189, 79] on button at bounding box center [183, 70] width 29 height 25
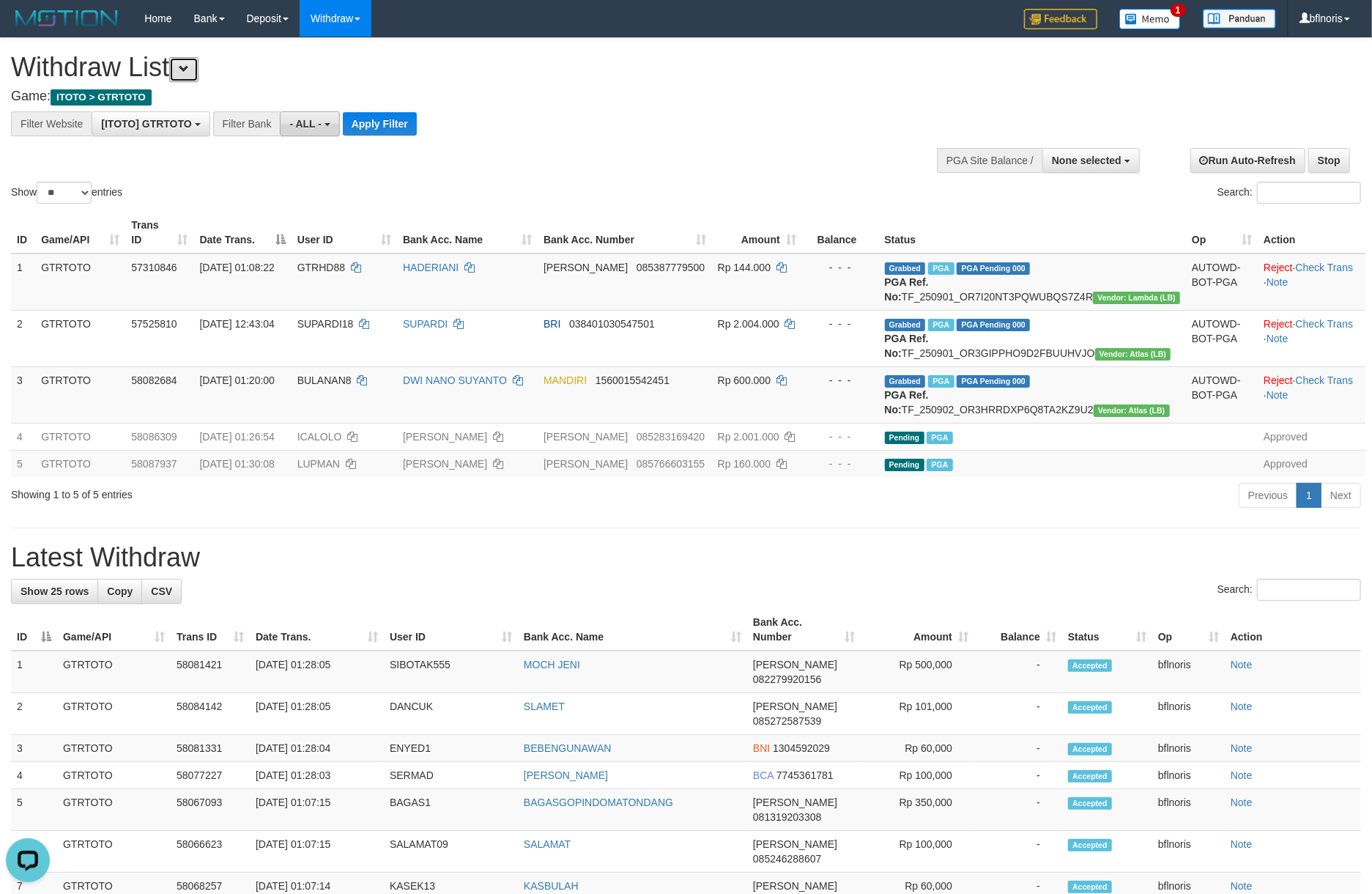
scroll to position [15, 0]
click at [416, 130] on button "Apply Filter" at bounding box center [380, 124] width 74 height 24
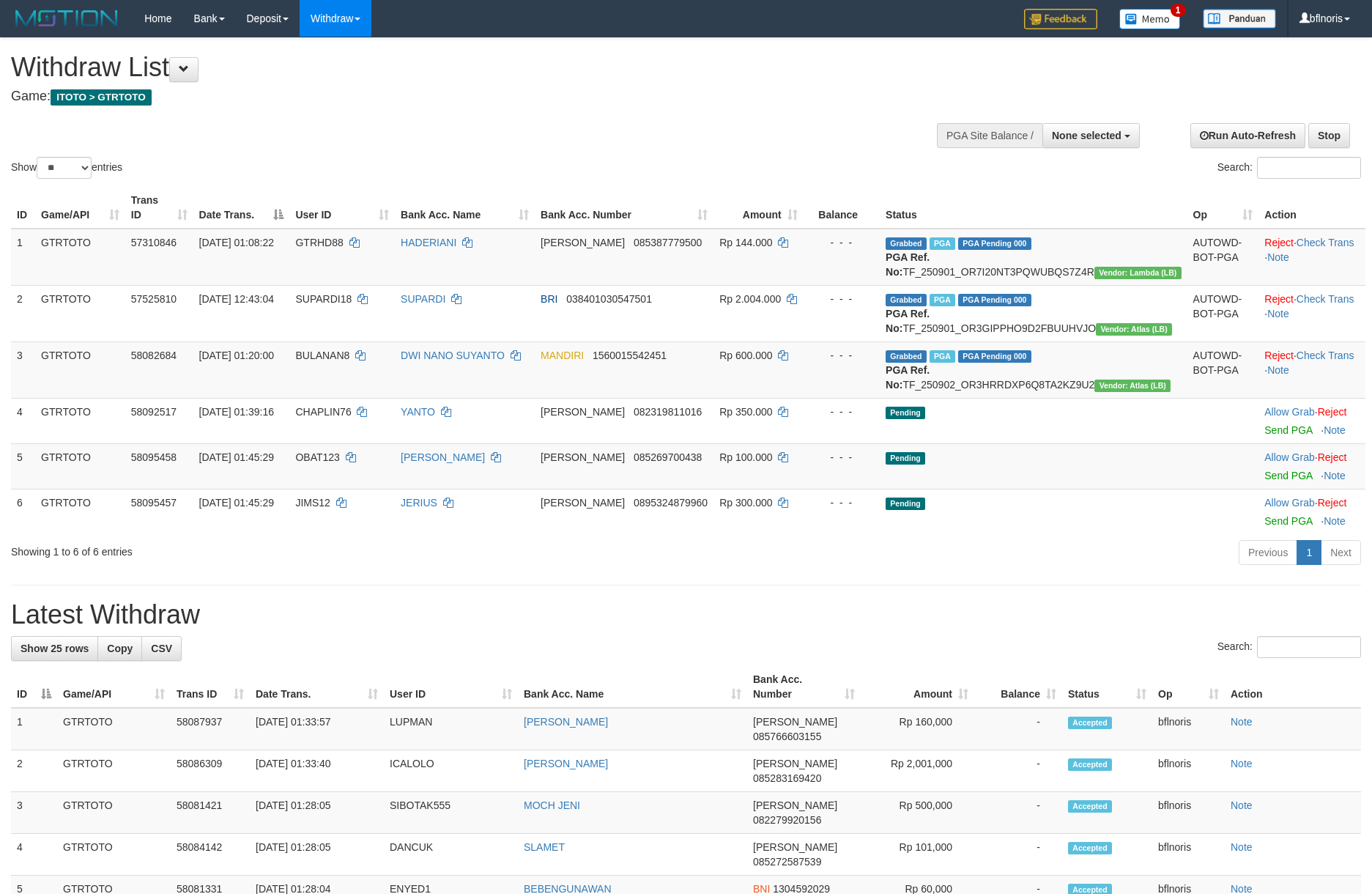
select select
select select "**"
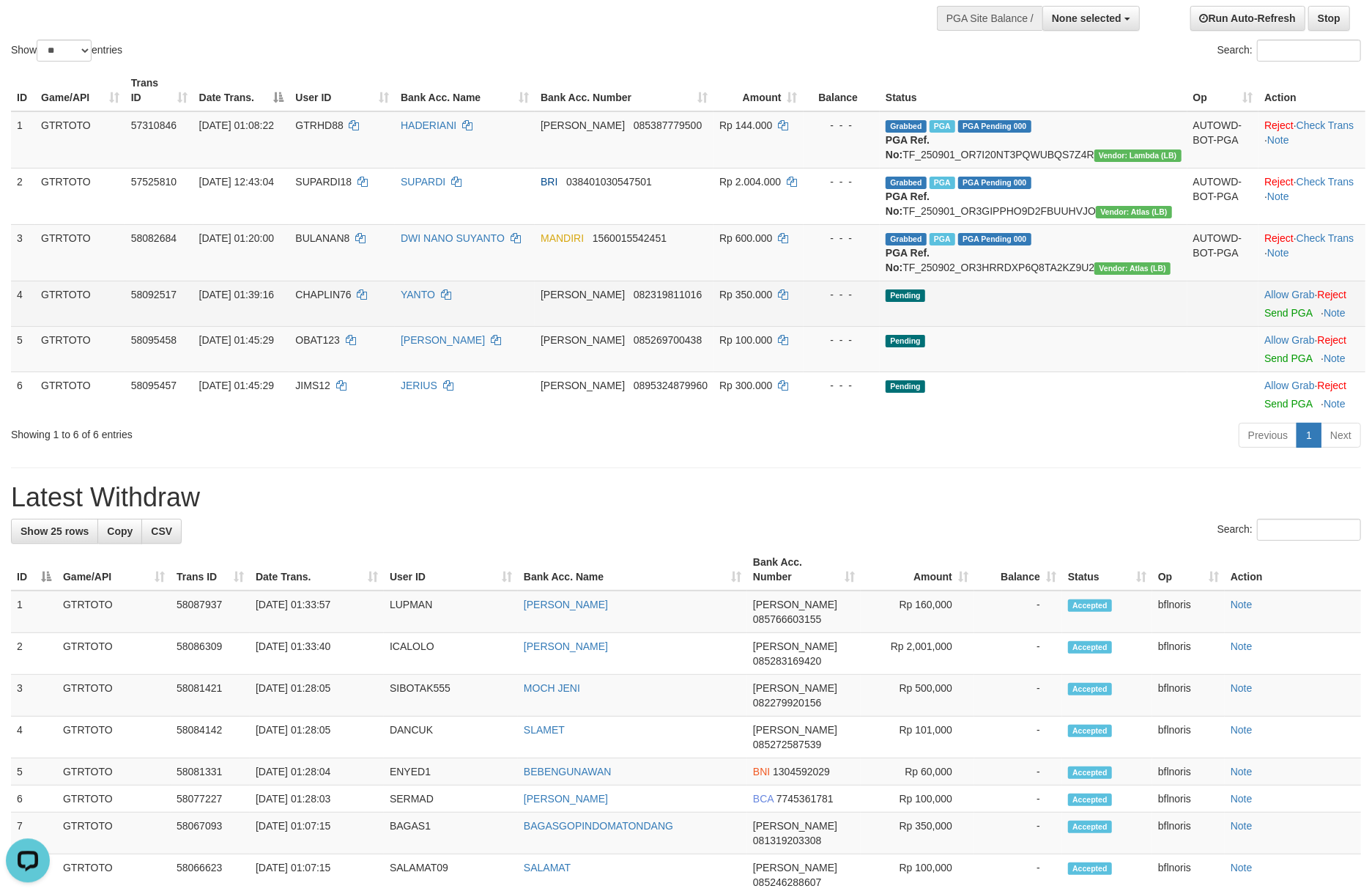
scroll to position [88, 0]
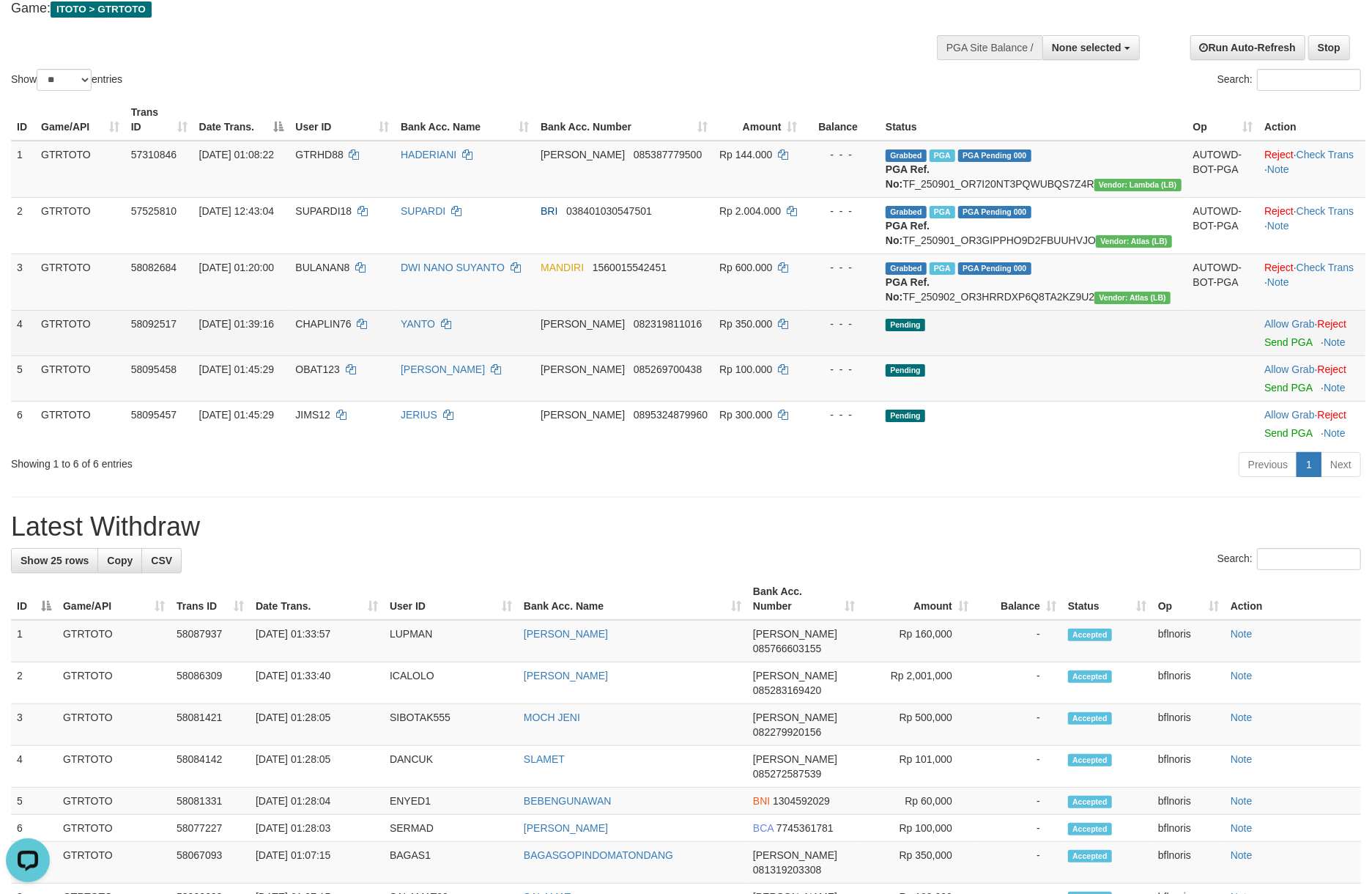
drag, startPoint x: 1037, startPoint y: 530, endPoint x: 1006, endPoint y: 511, distance: 36.4
click at [1038, 356] on td "Pending" at bounding box center [1033, 332] width 307 height 45
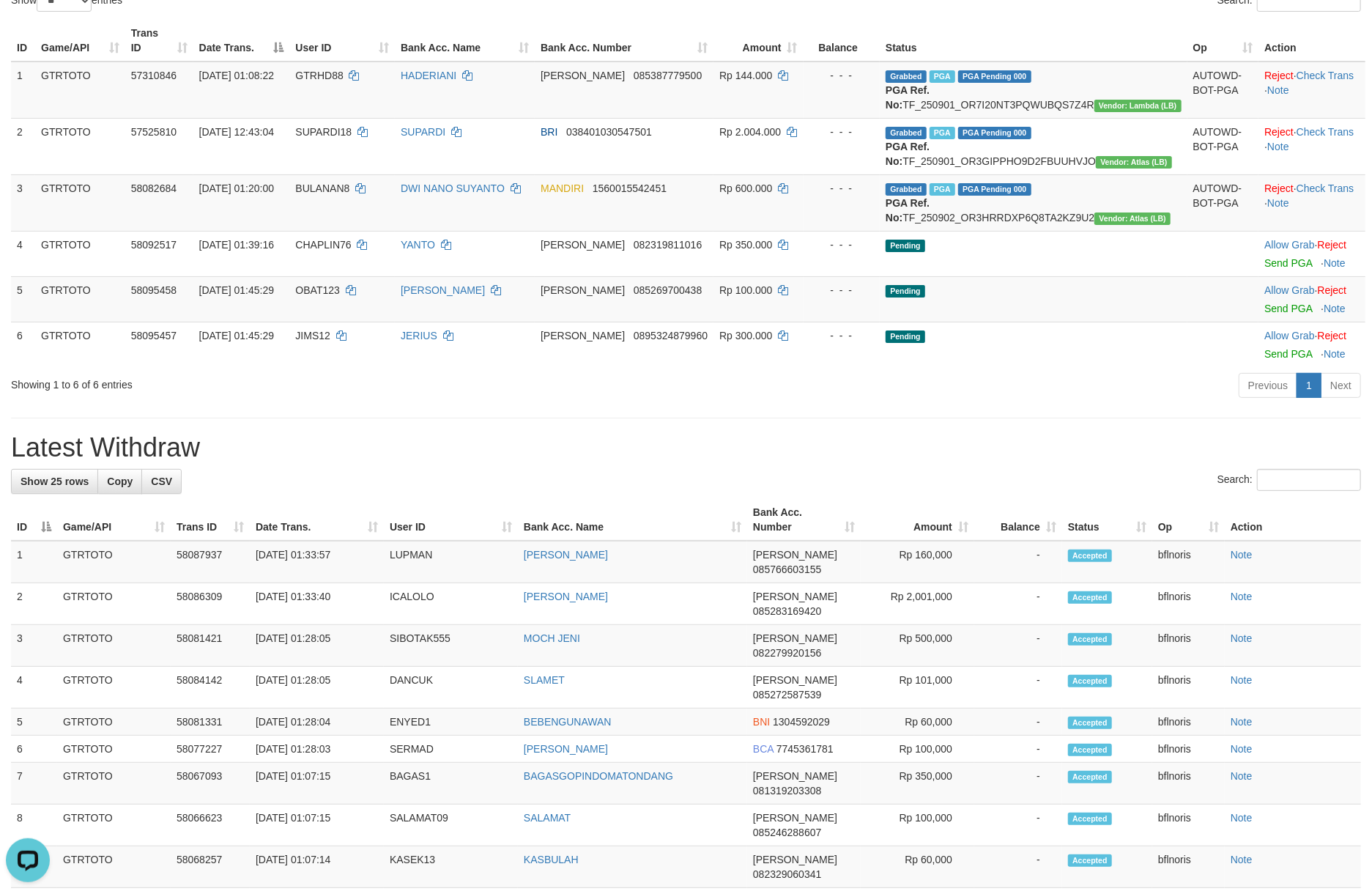
scroll to position [264, 0]
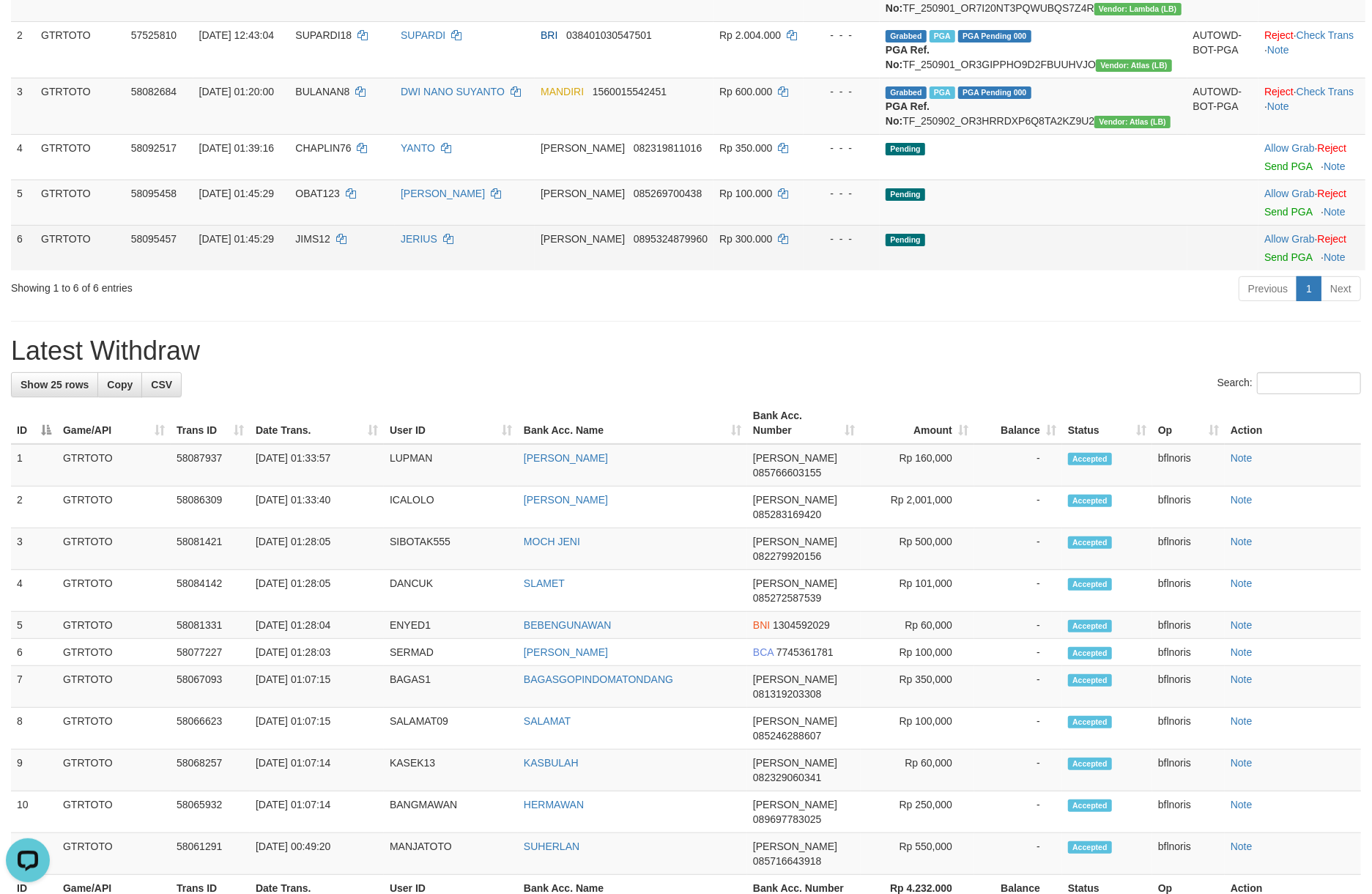
click at [1215, 270] on td at bounding box center [1223, 247] width 72 height 45
click at [1046, 270] on td "Pending" at bounding box center [1033, 247] width 307 height 45
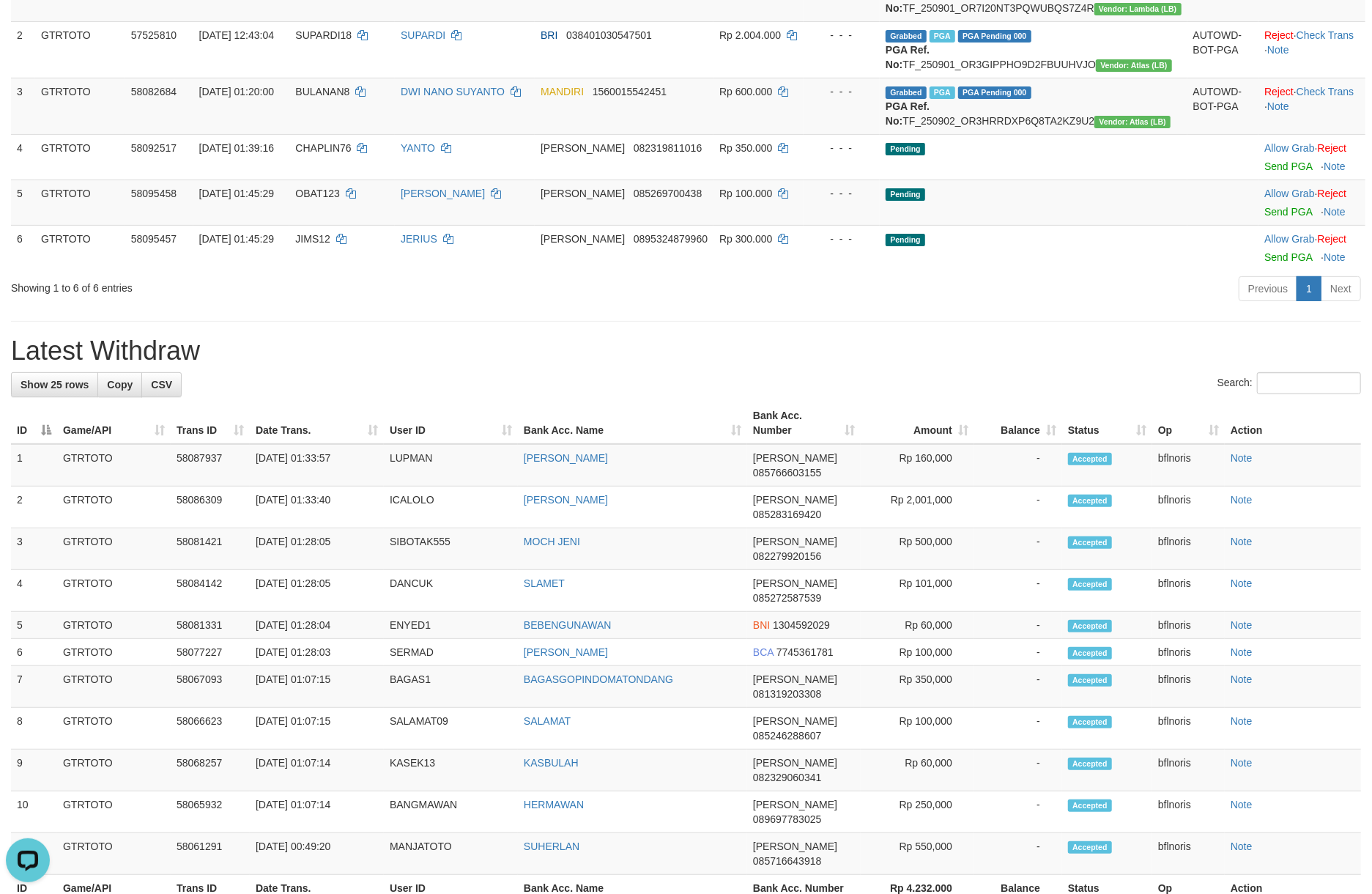
scroll to position [0, 0]
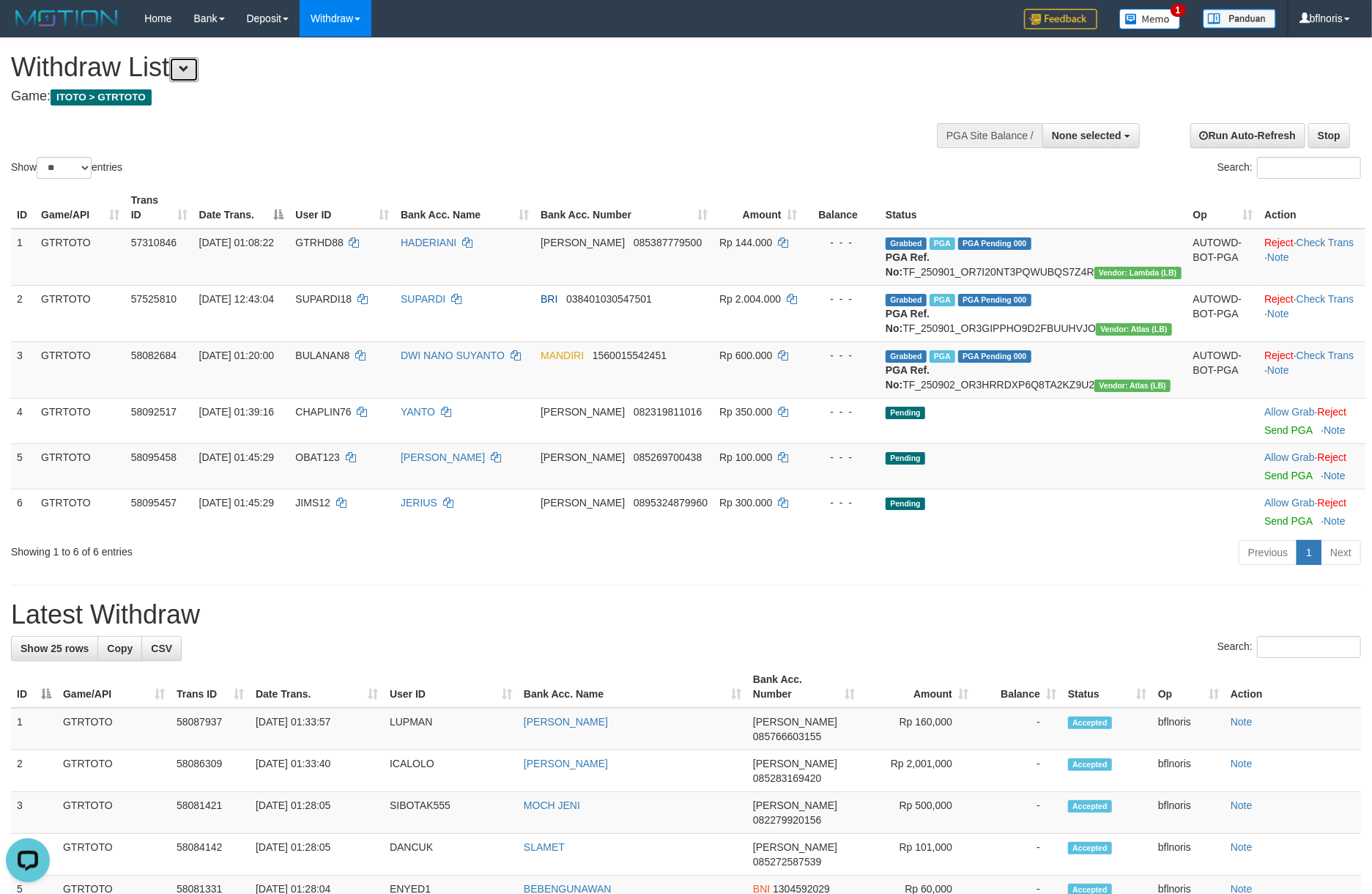
drag, startPoint x: 190, startPoint y: 67, endPoint x: 260, endPoint y: 100, distance: 77.4
click at [189, 66] on span at bounding box center [183, 69] width 10 height 10
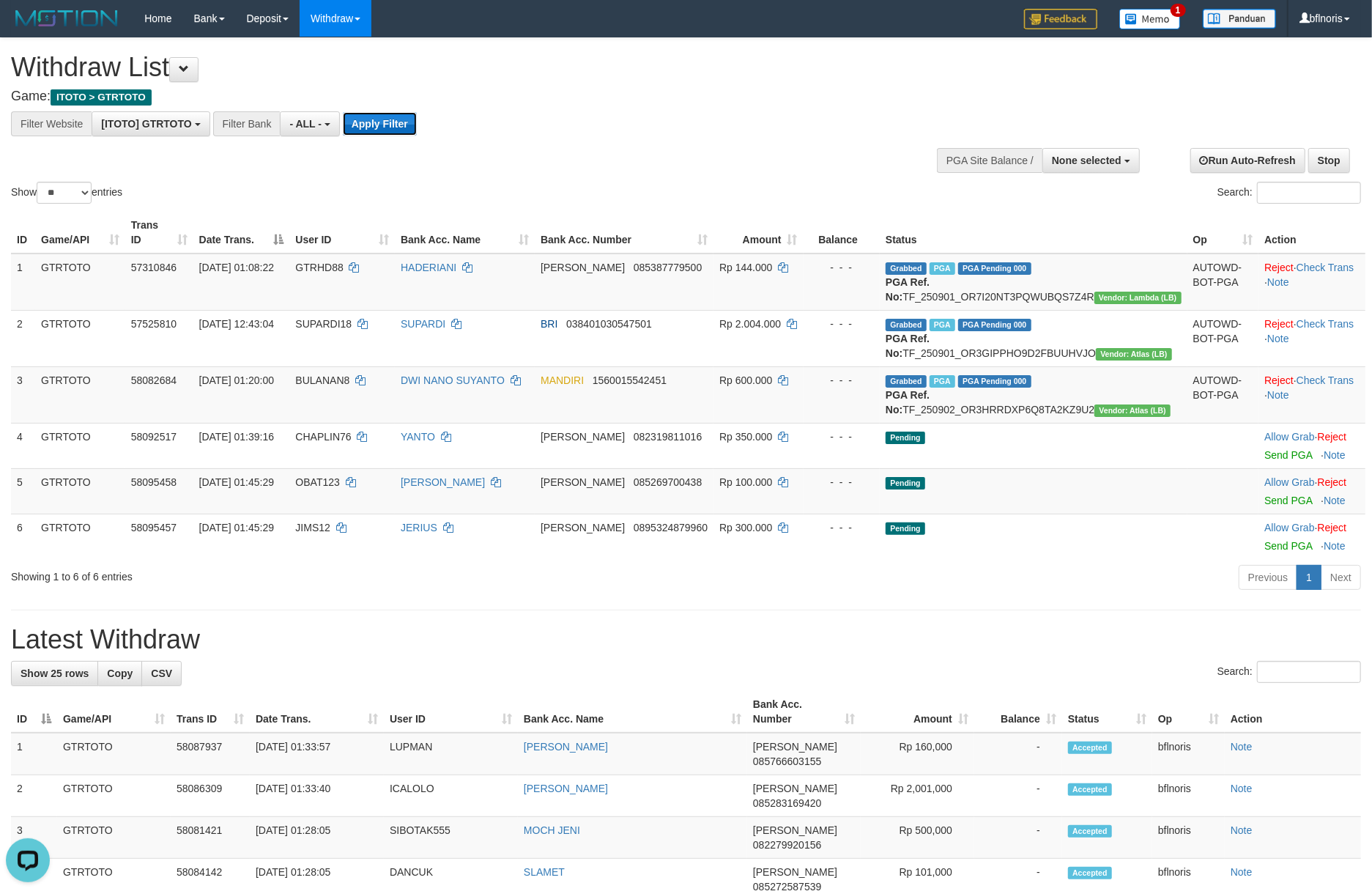
click at [416, 135] on button "Apply Filter" at bounding box center [380, 124] width 74 height 24
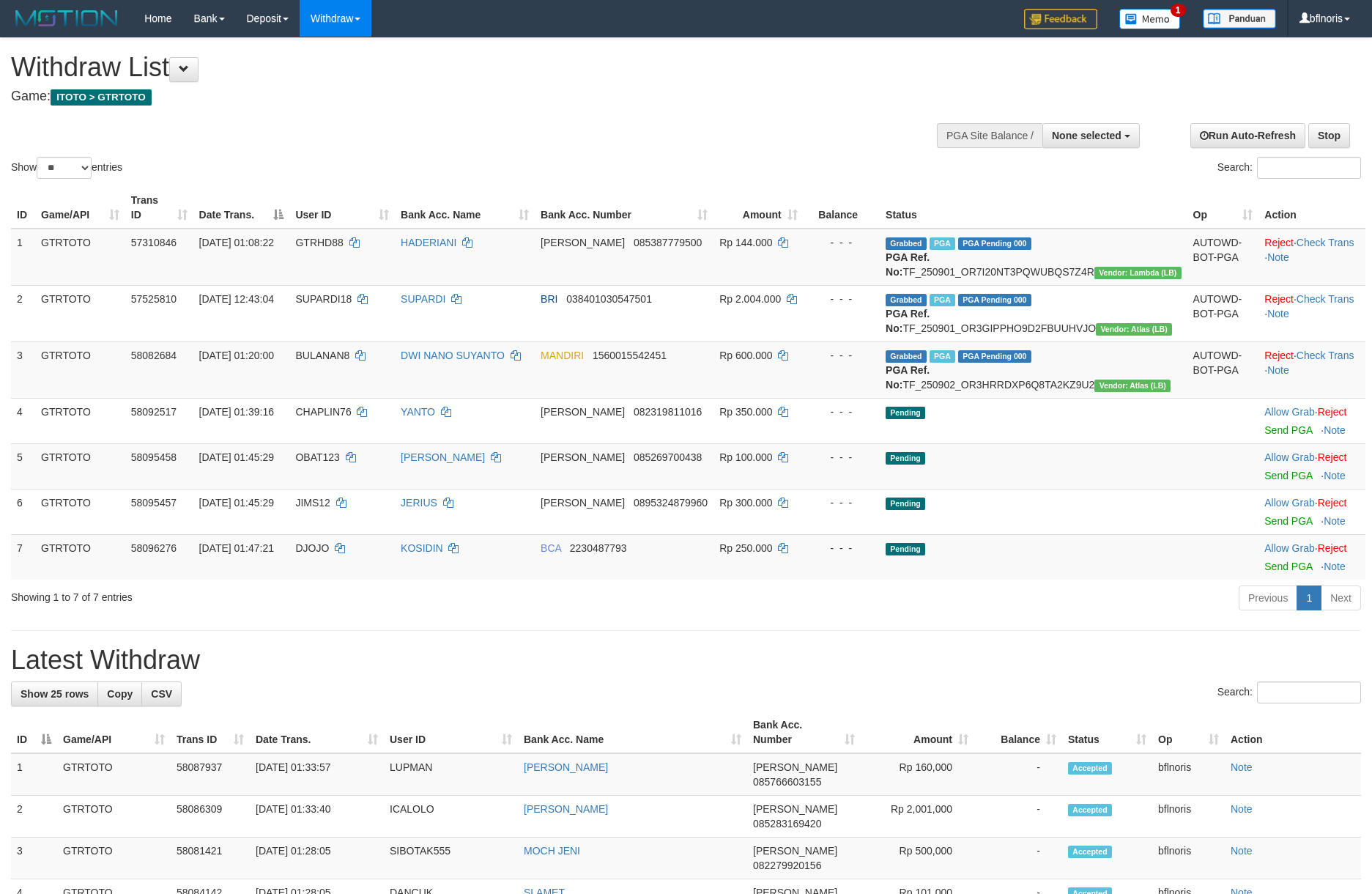
select select
select select "**"
click at [189, 64] on span at bounding box center [183, 69] width 10 height 10
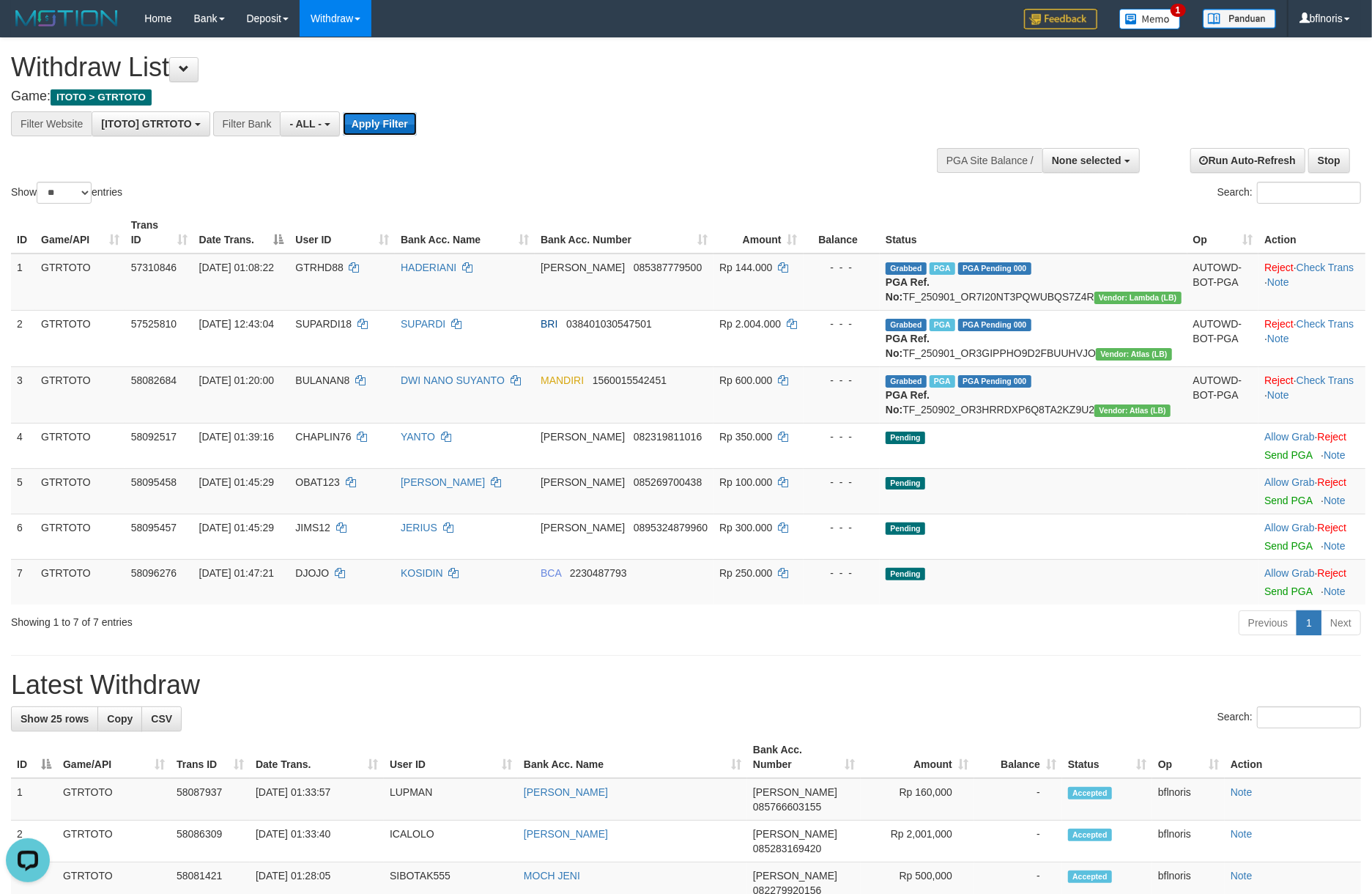
click at [416, 121] on button "Apply Filter" at bounding box center [380, 124] width 74 height 24
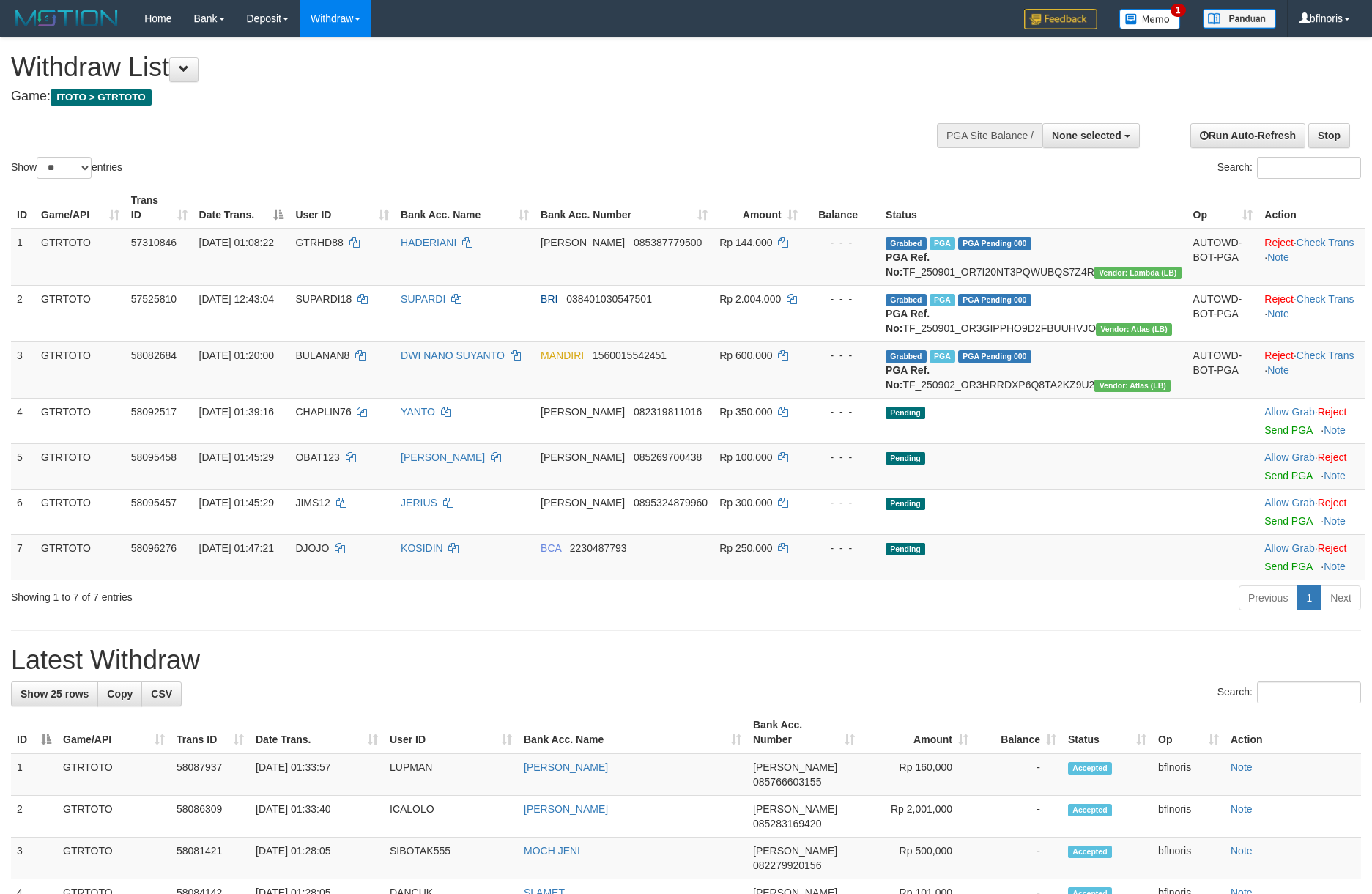
select select
select select "**"
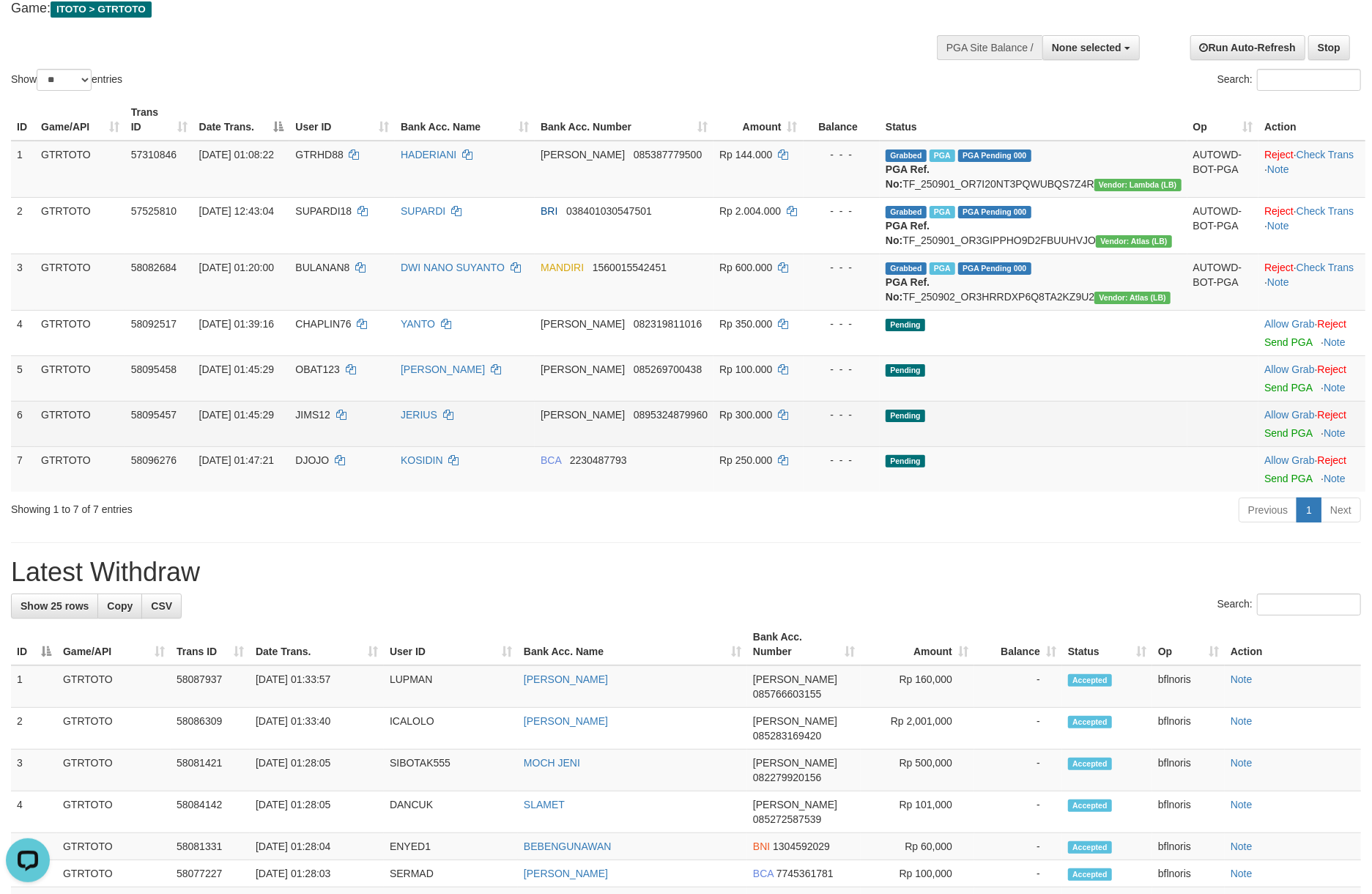
click at [1159, 446] on td "Pending" at bounding box center [1033, 423] width 307 height 45
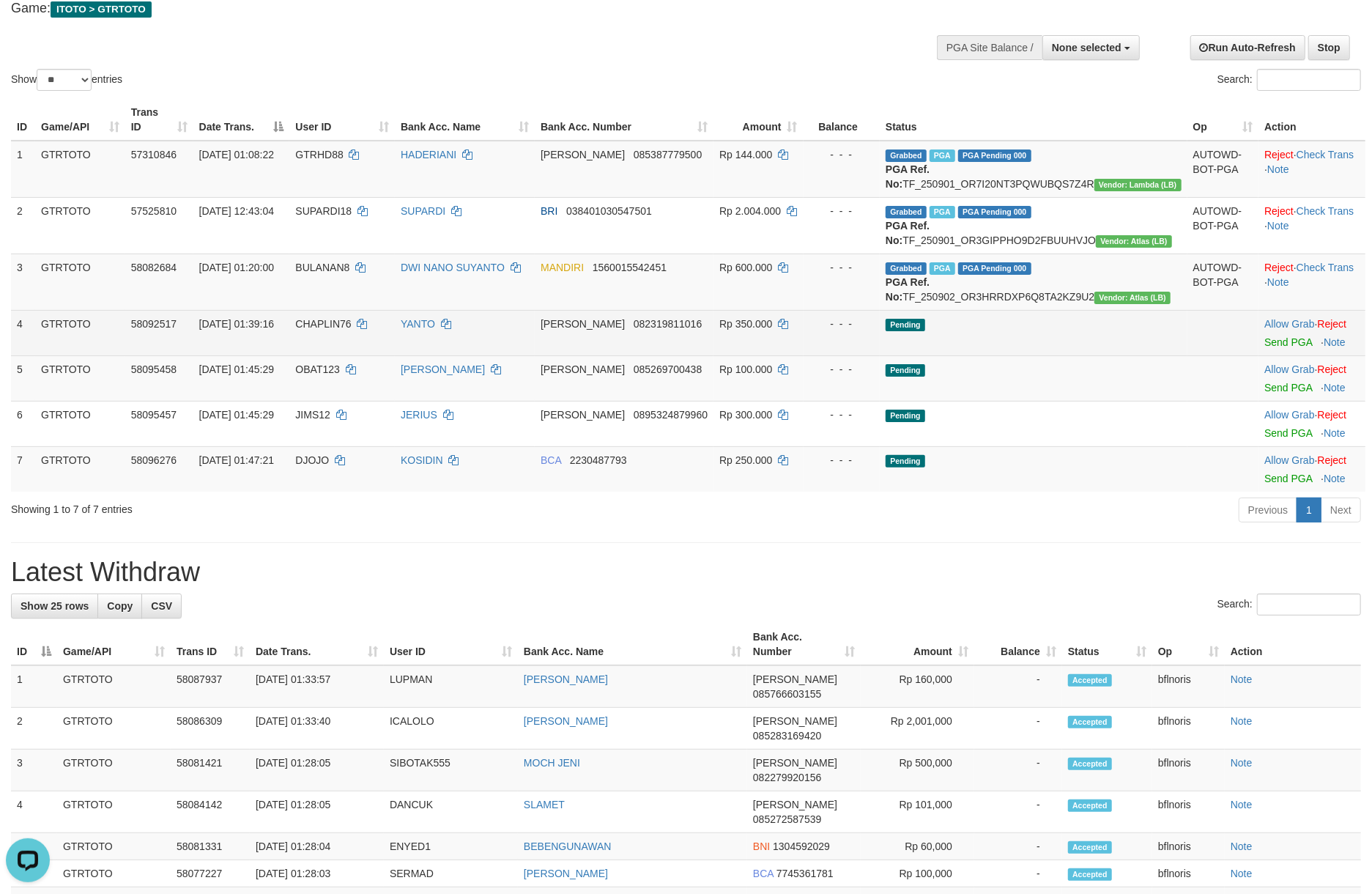
click at [997, 356] on td "Pending" at bounding box center [1033, 332] width 307 height 45
click at [1187, 356] on td at bounding box center [1223, 332] width 72 height 45
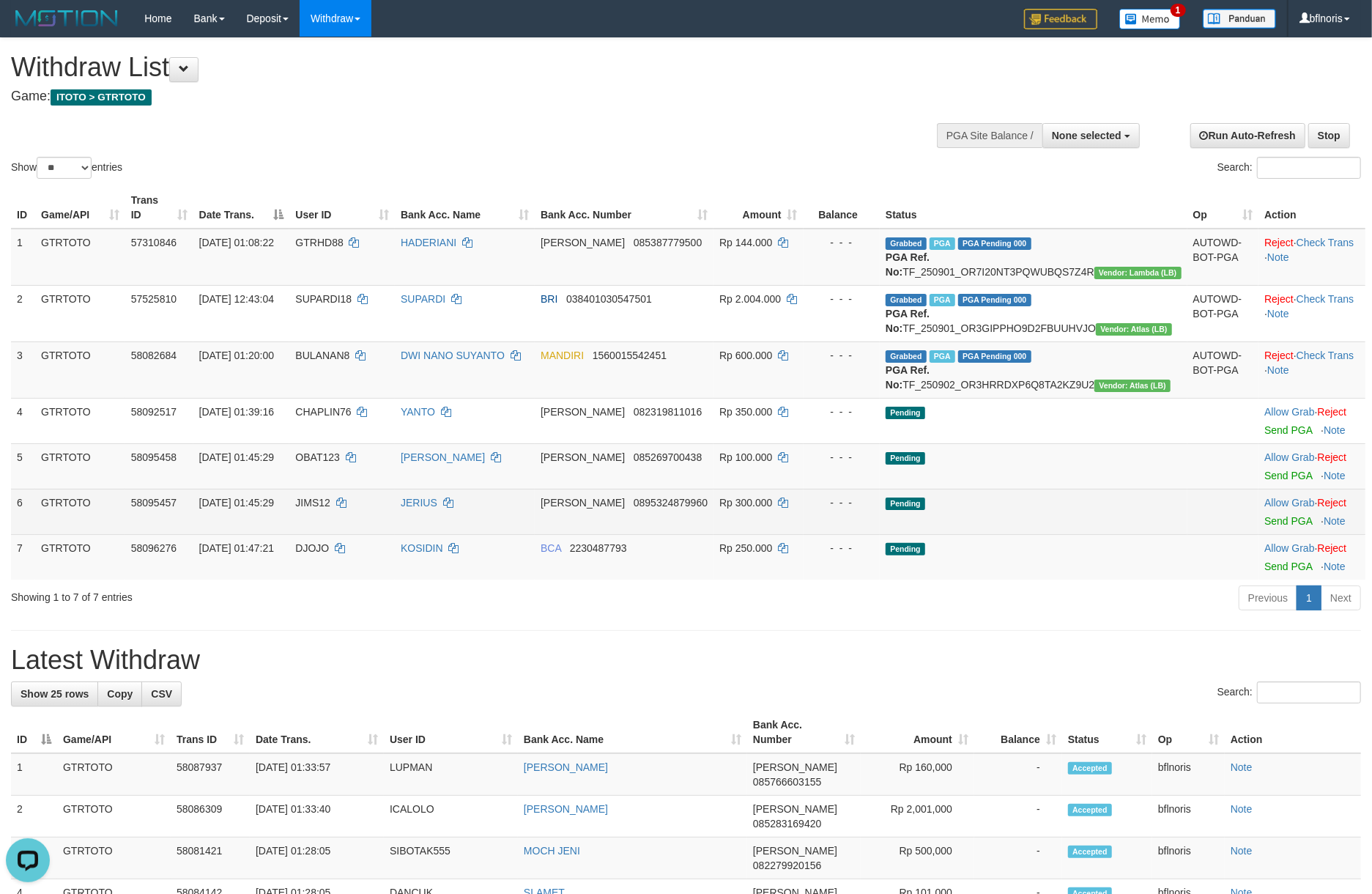
click at [1050, 534] on td "Pending" at bounding box center [1033, 511] width 307 height 45
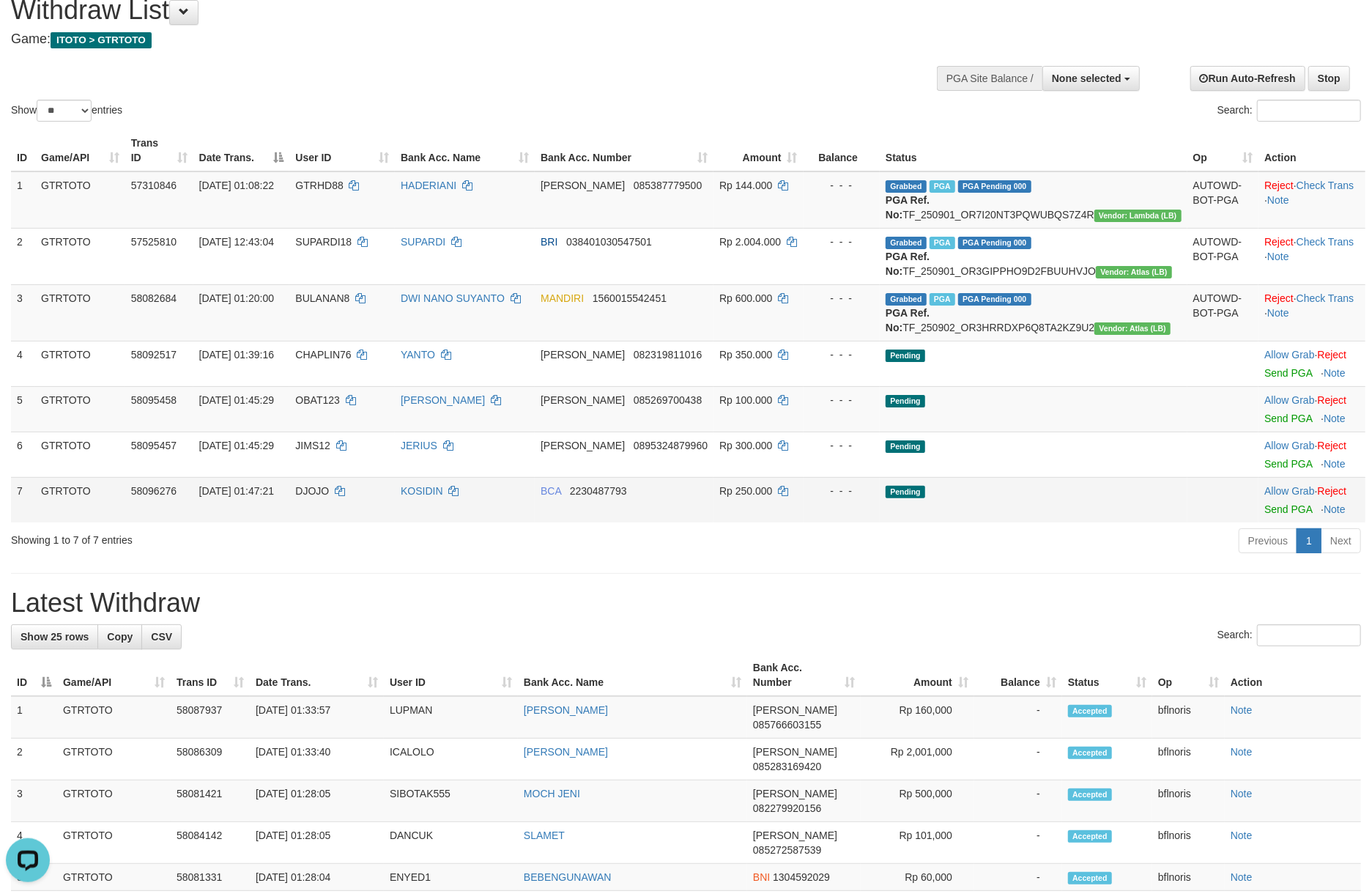
scroll to position [88, 0]
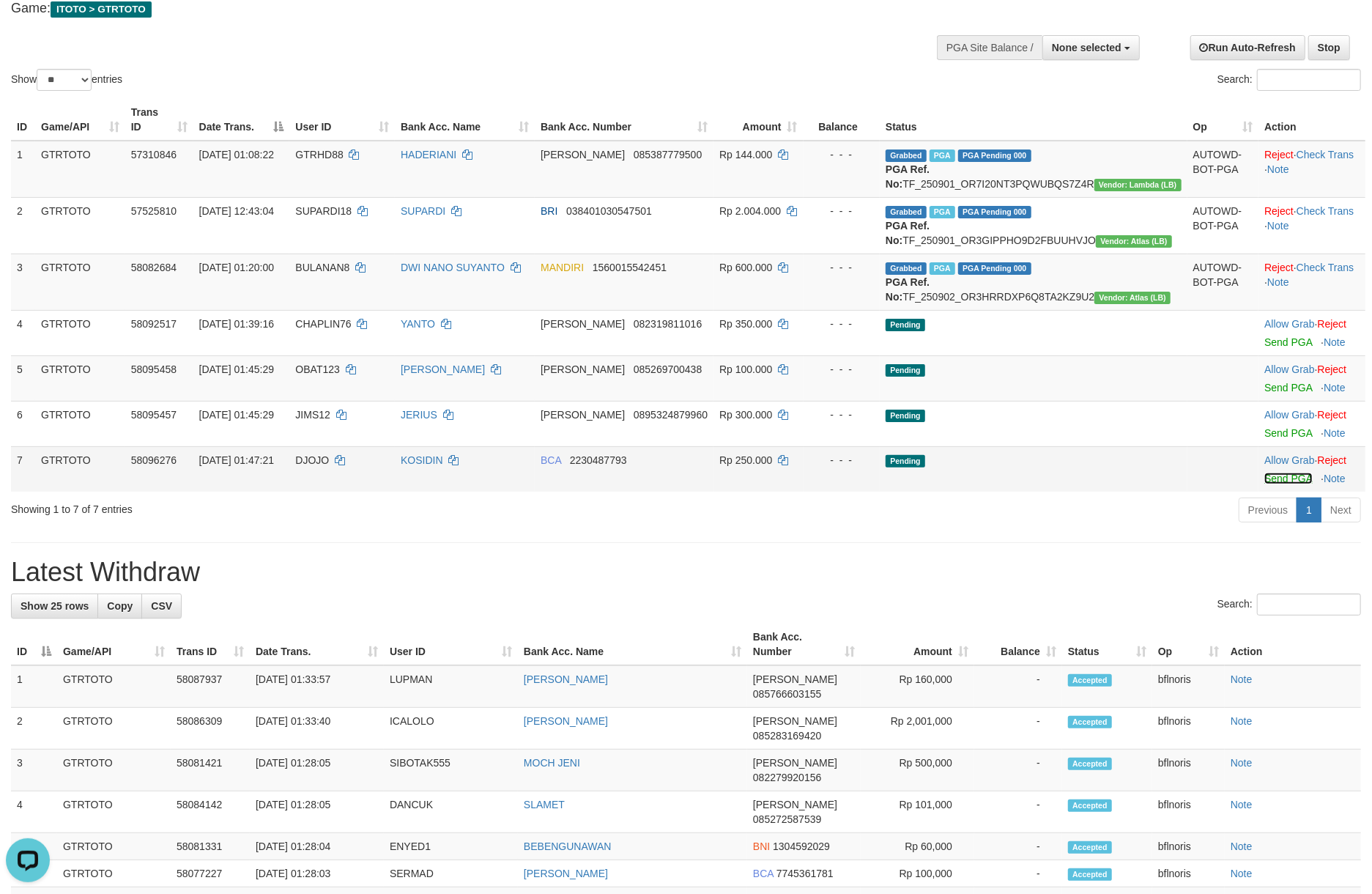
click at [1265, 485] on link "Send PGA" at bounding box center [1288, 478] width 47 height 12
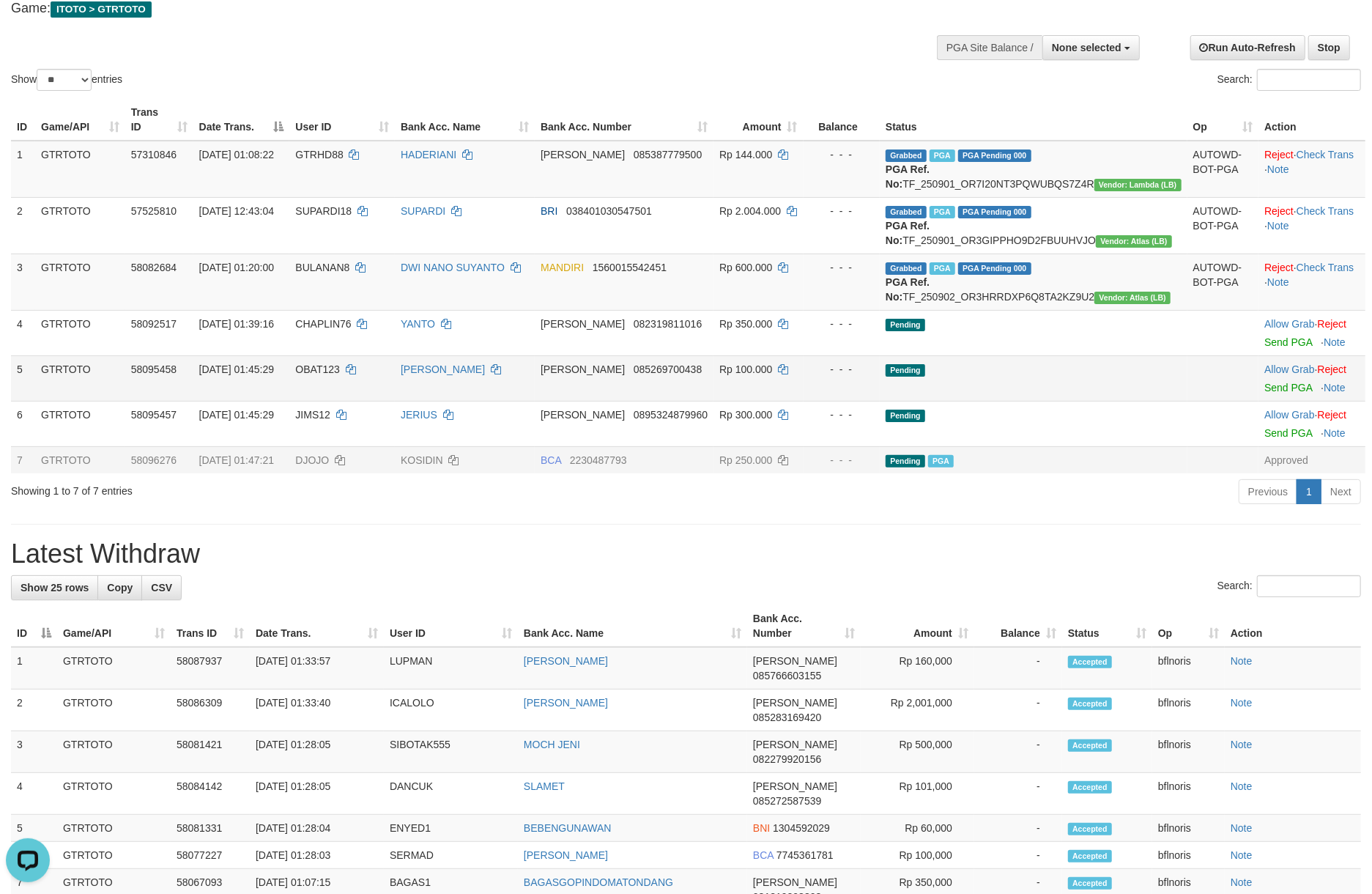
click at [1188, 401] on td at bounding box center [1223, 378] width 72 height 45
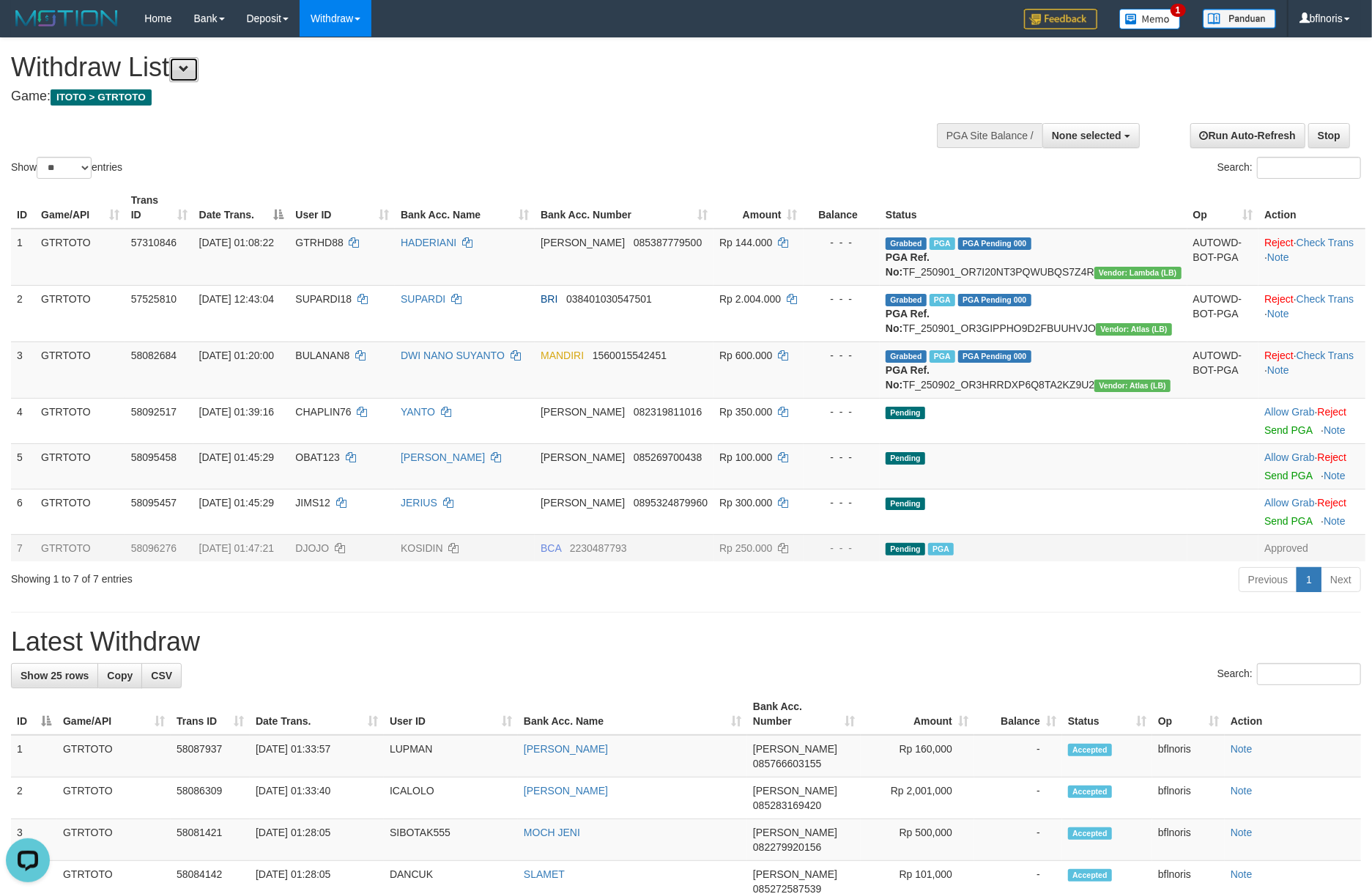
click at [198, 61] on button at bounding box center [183, 70] width 29 height 25
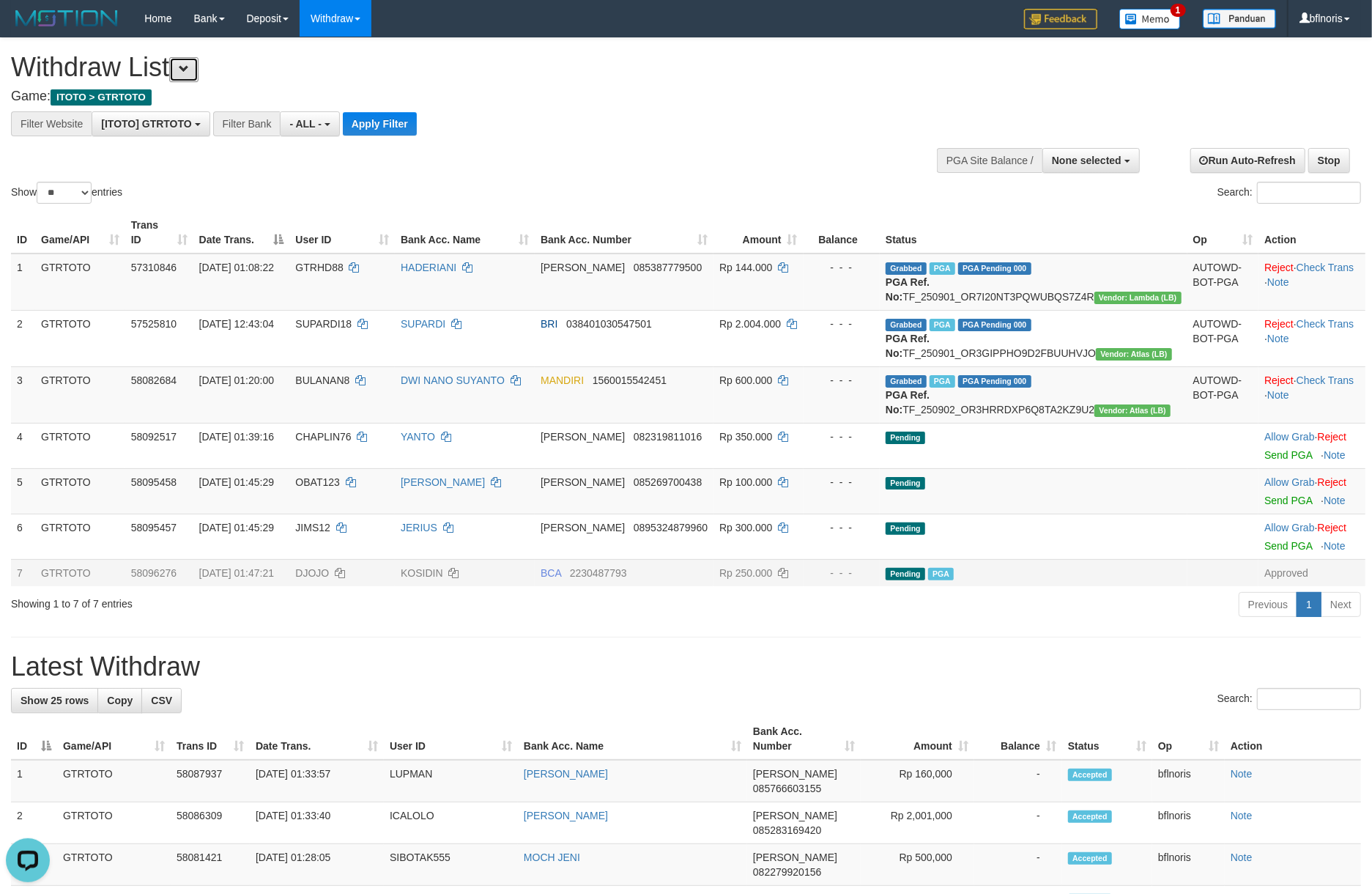
scroll to position [15, 0]
click at [416, 130] on button "Apply Filter" at bounding box center [380, 124] width 74 height 24
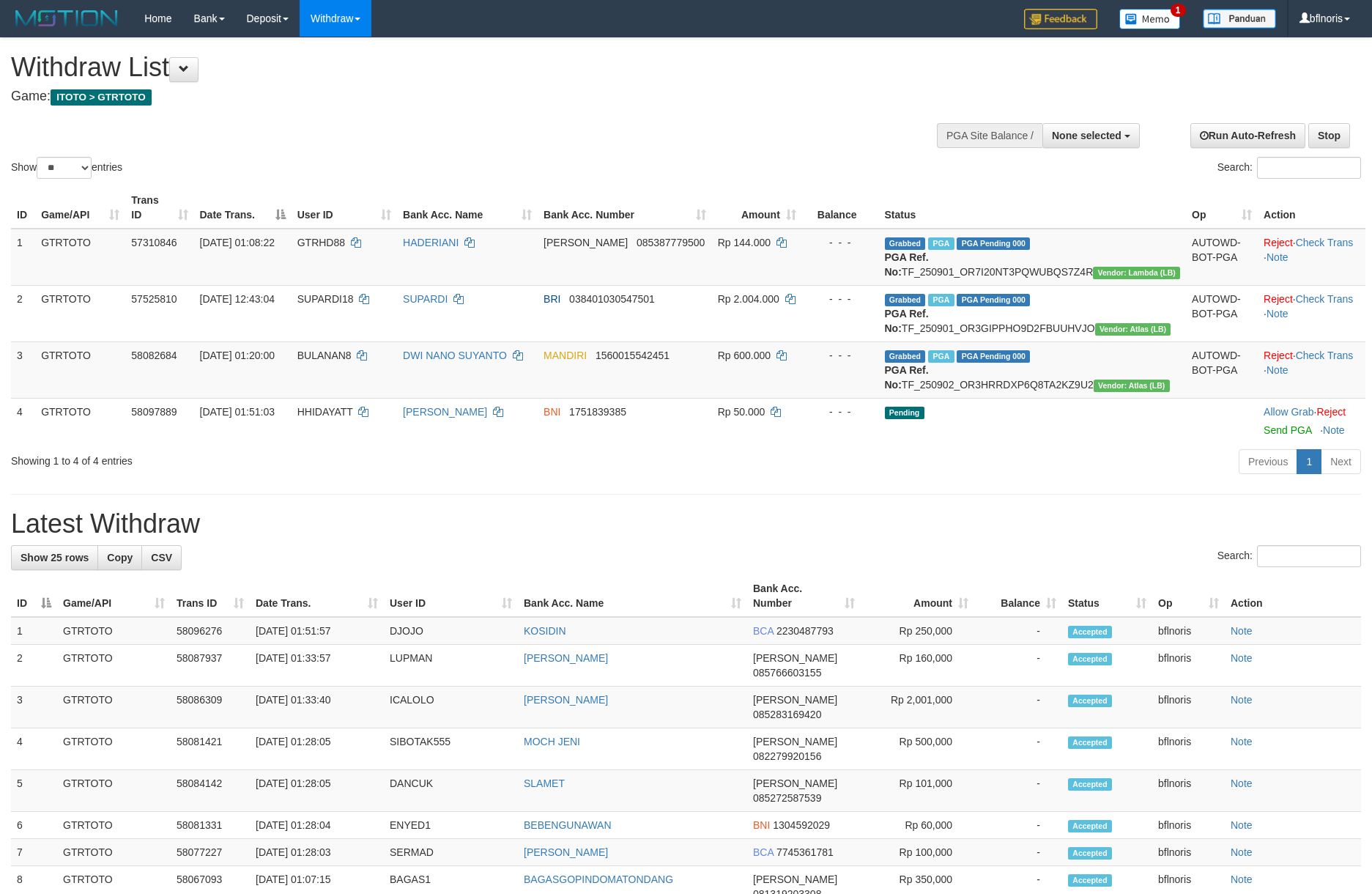
select select
select select "**"
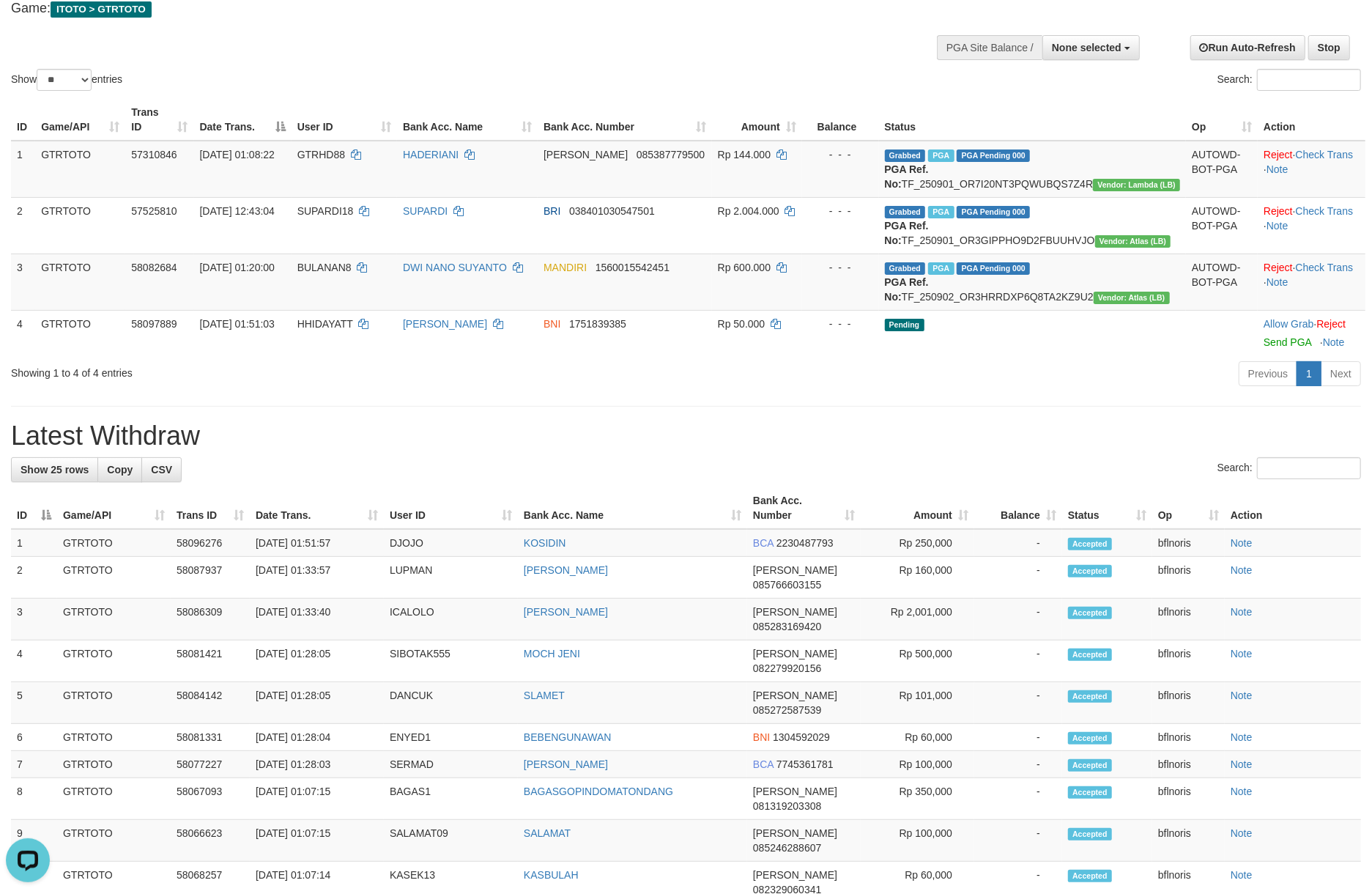
drag, startPoint x: 1205, startPoint y: 621, endPoint x: 1217, endPoint y: 612, distance: 15.0
click at [1217, 451] on h1 "Latest Withdraw" at bounding box center [686, 436] width 1350 height 29
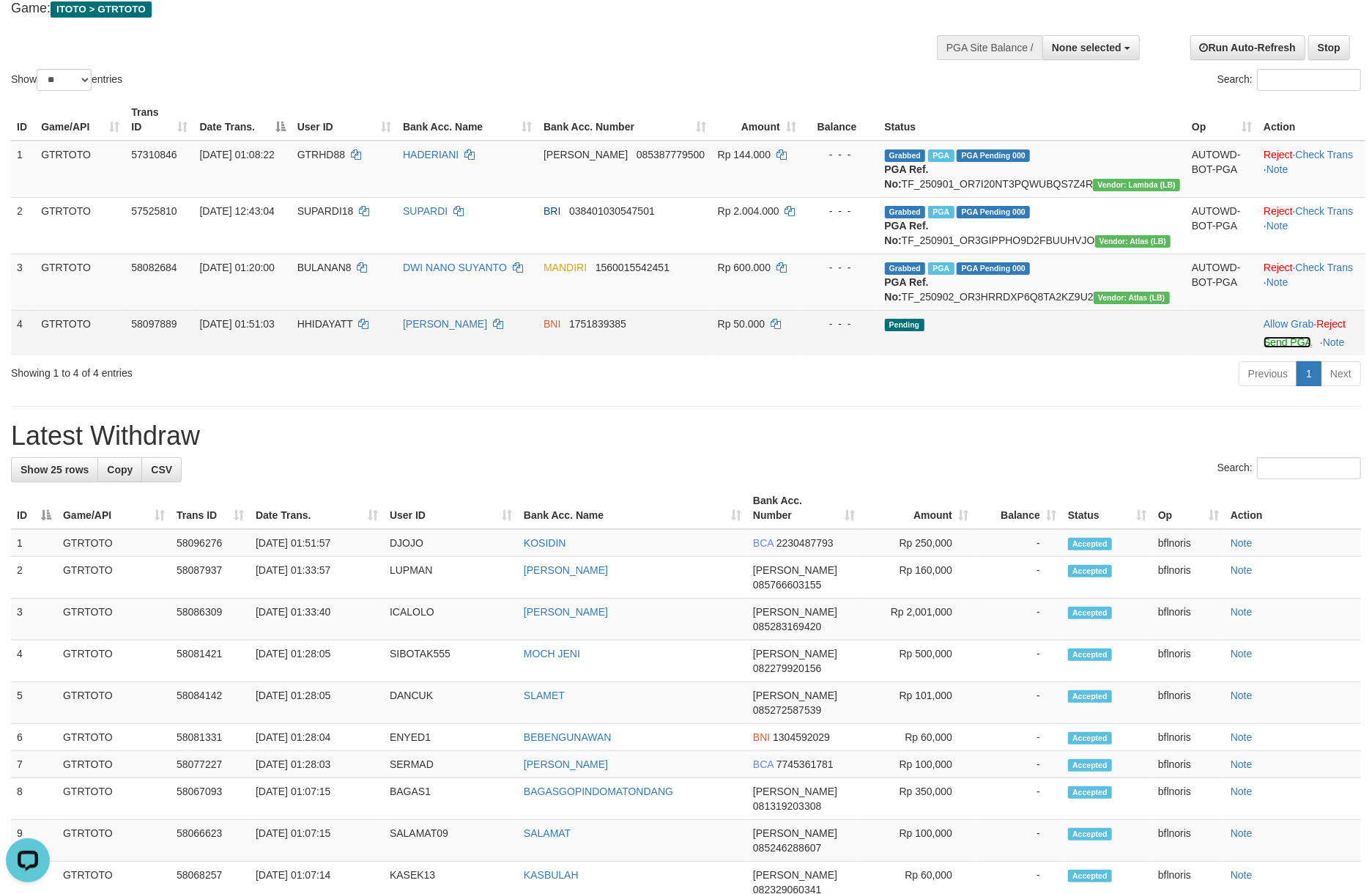
click at [1264, 348] on link "Send PGA" at bounding box center [1287, 341] width 47 height 12
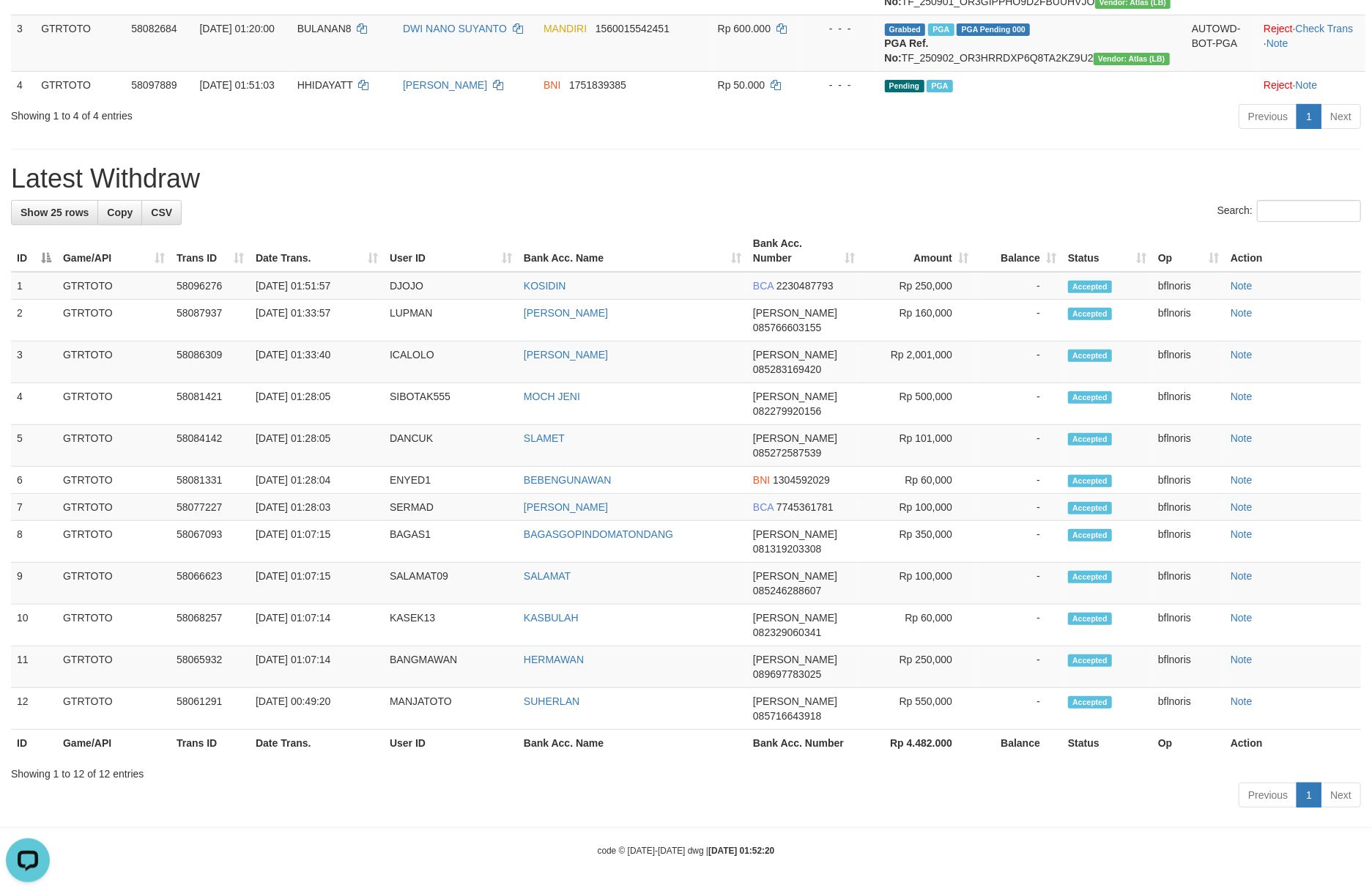
scroll to position [667, 0]
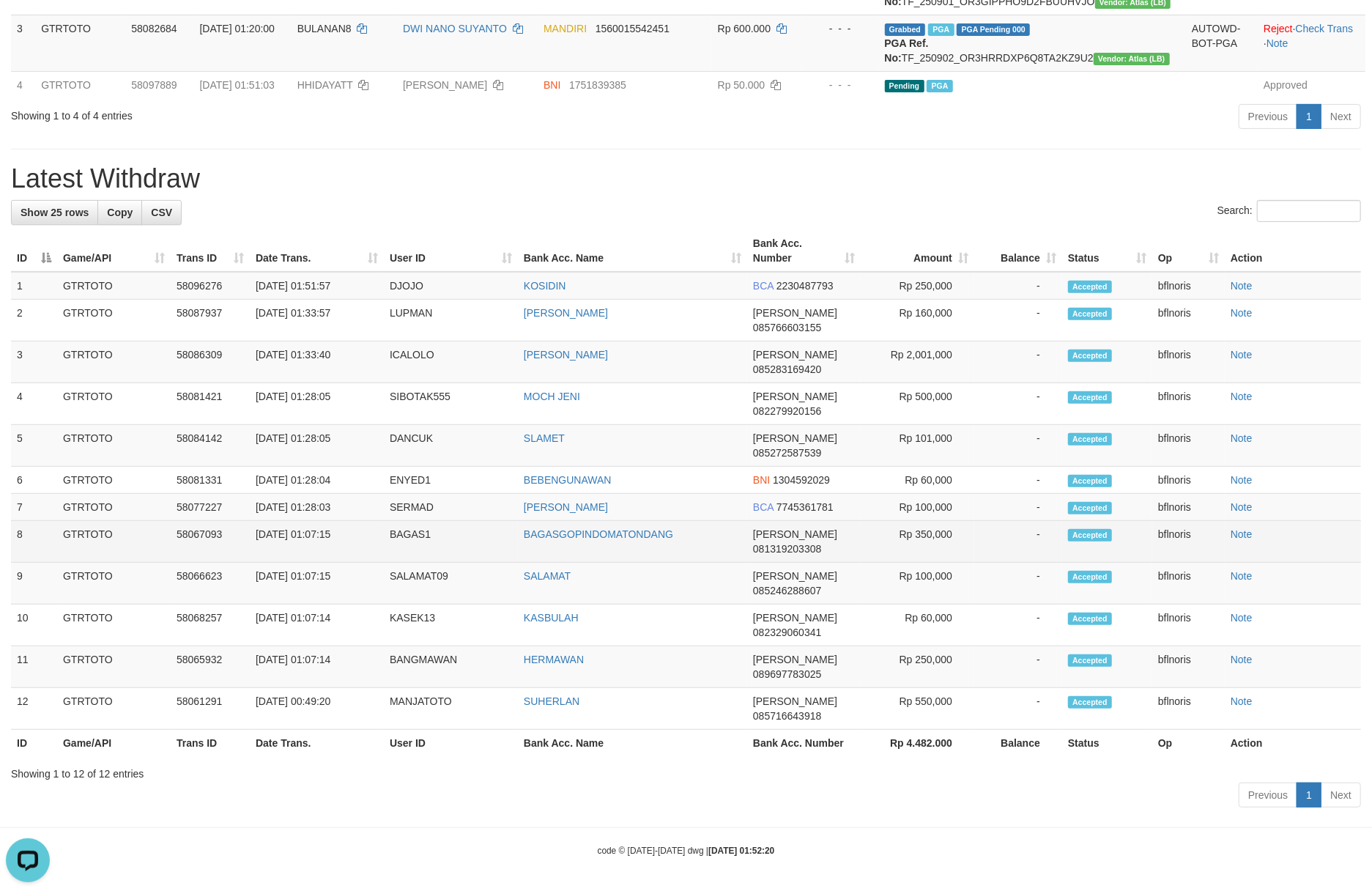
click at [1022, 521] on td "-" at bounding box center [1018, 541] width 88 height 42
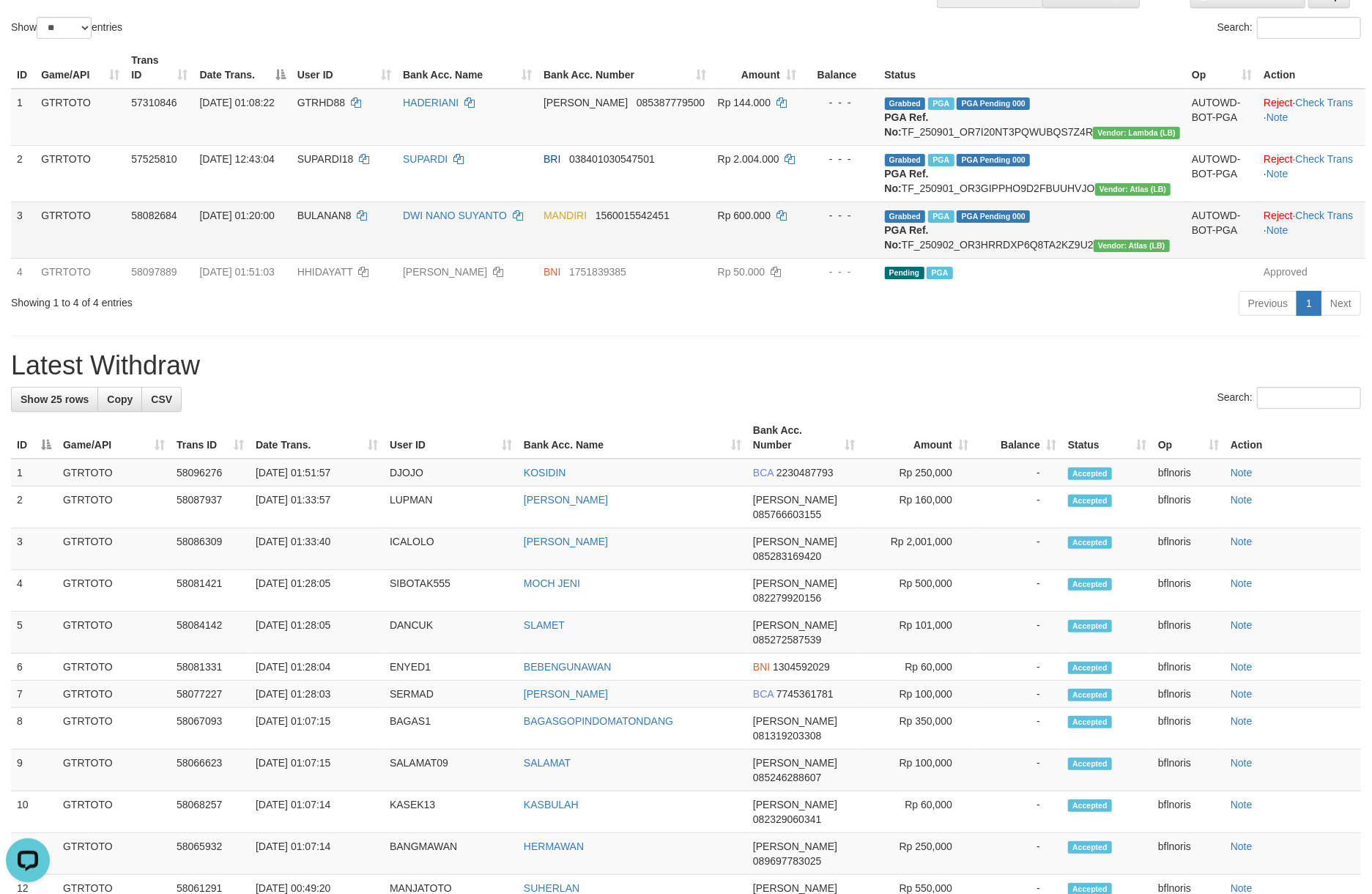
scroll to position [0, 0]
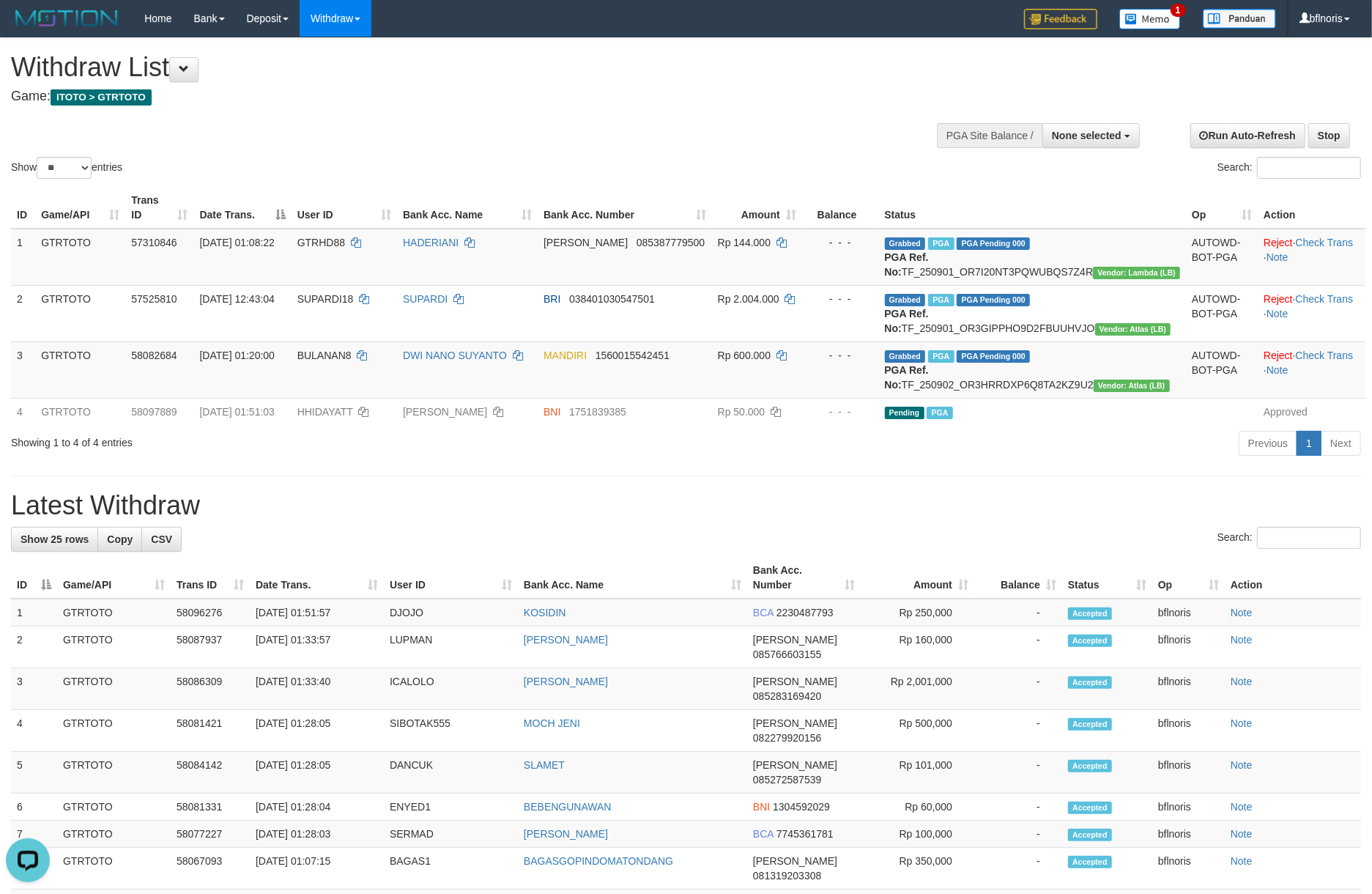
click at [643, 639] on div "**********" at bounding box center [686, 588] width 1372 height 1101
click at [185, 81] on button at bounding box center [183, 70] width 29 height 25
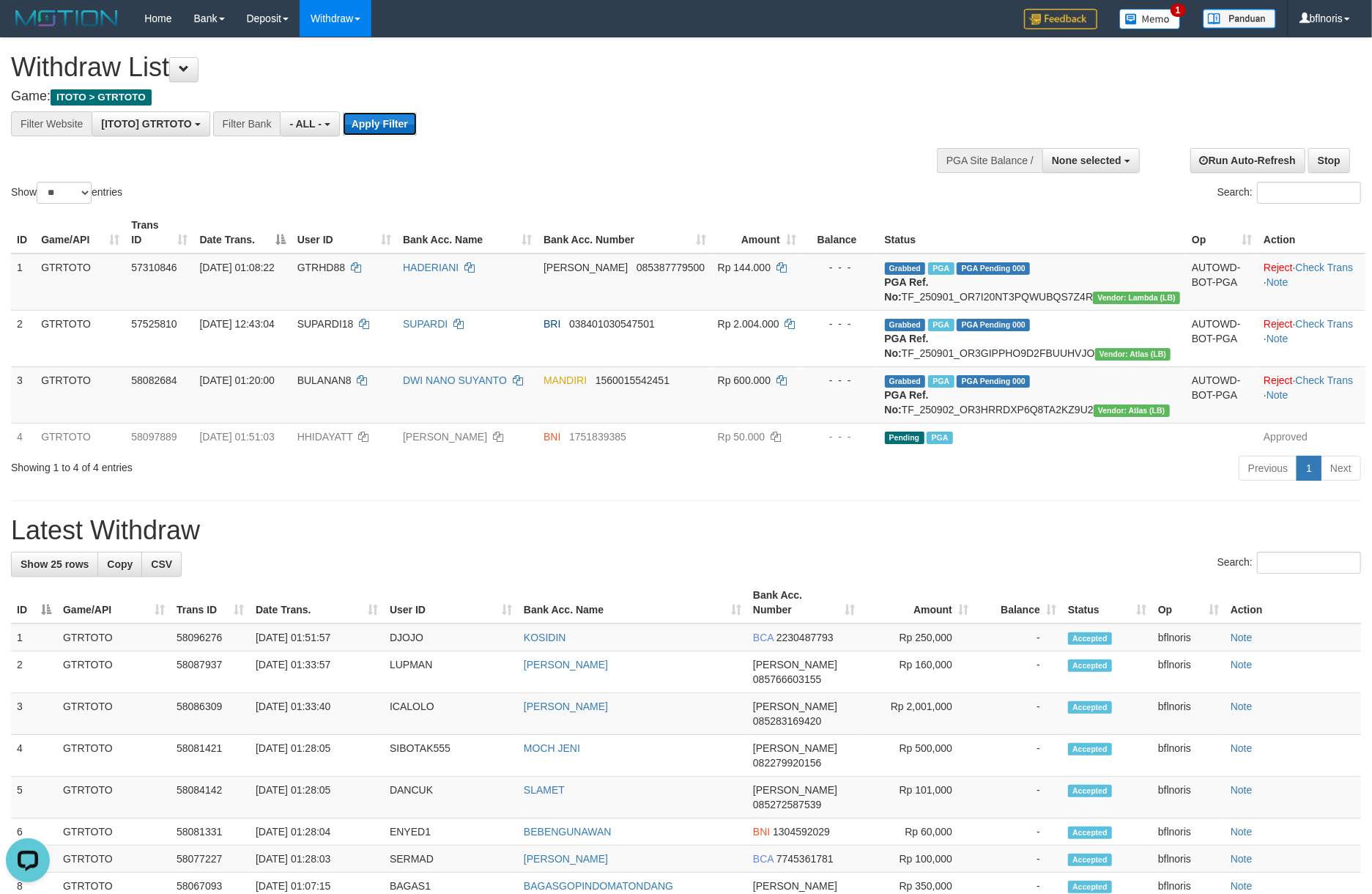
click at [416, 135] on button "Apply Filter" at bounding box center [380, 124] width 74 height 24
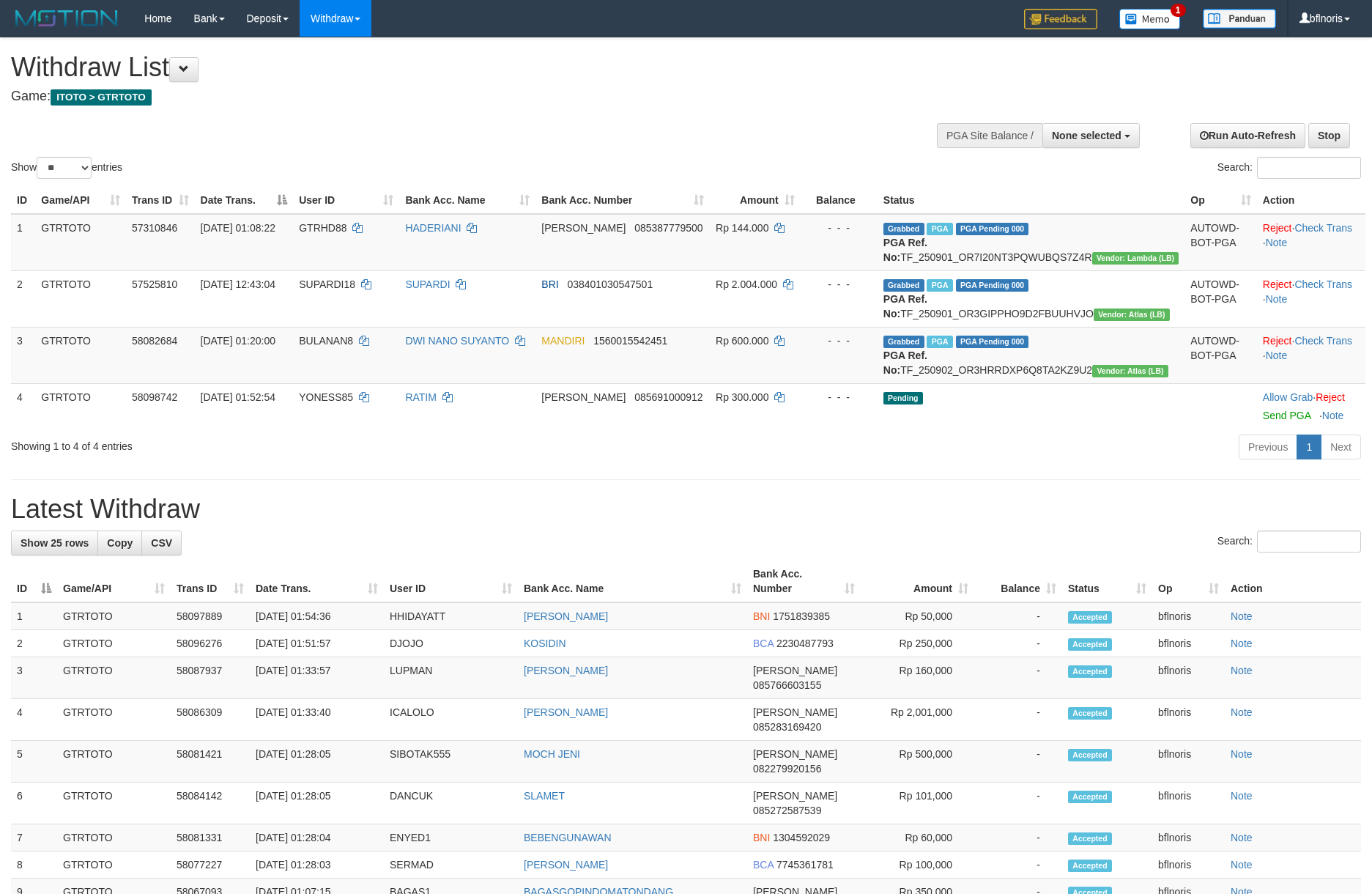
select select
select select "**"
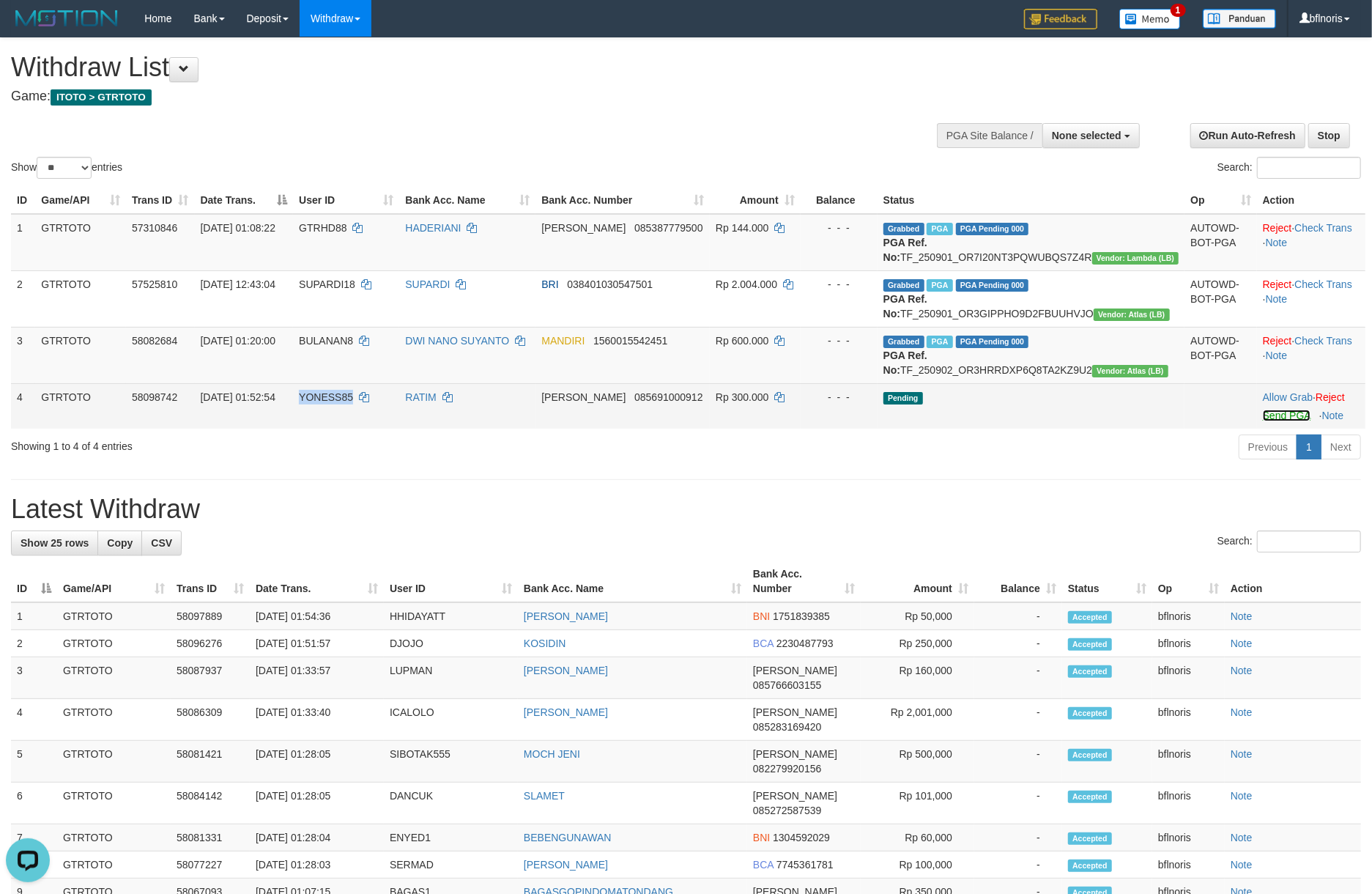
click at [1276, 421] on link "Send PGA" at bounding box center [1287, 415] width 47 height 12
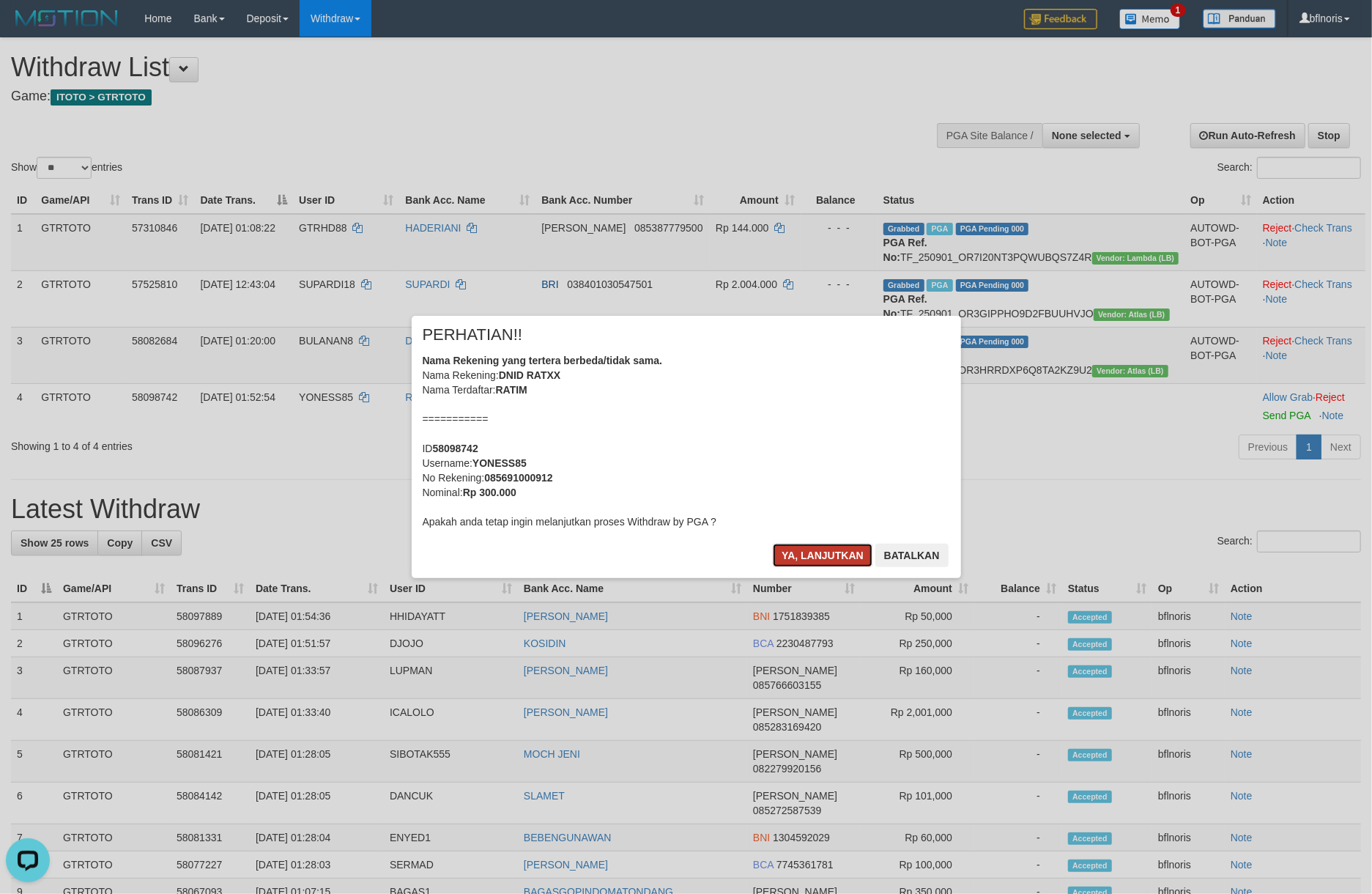
click at [773, 567] on button "Ya, lanjutkan" at bounding box center [823, 556] width 100 height 24
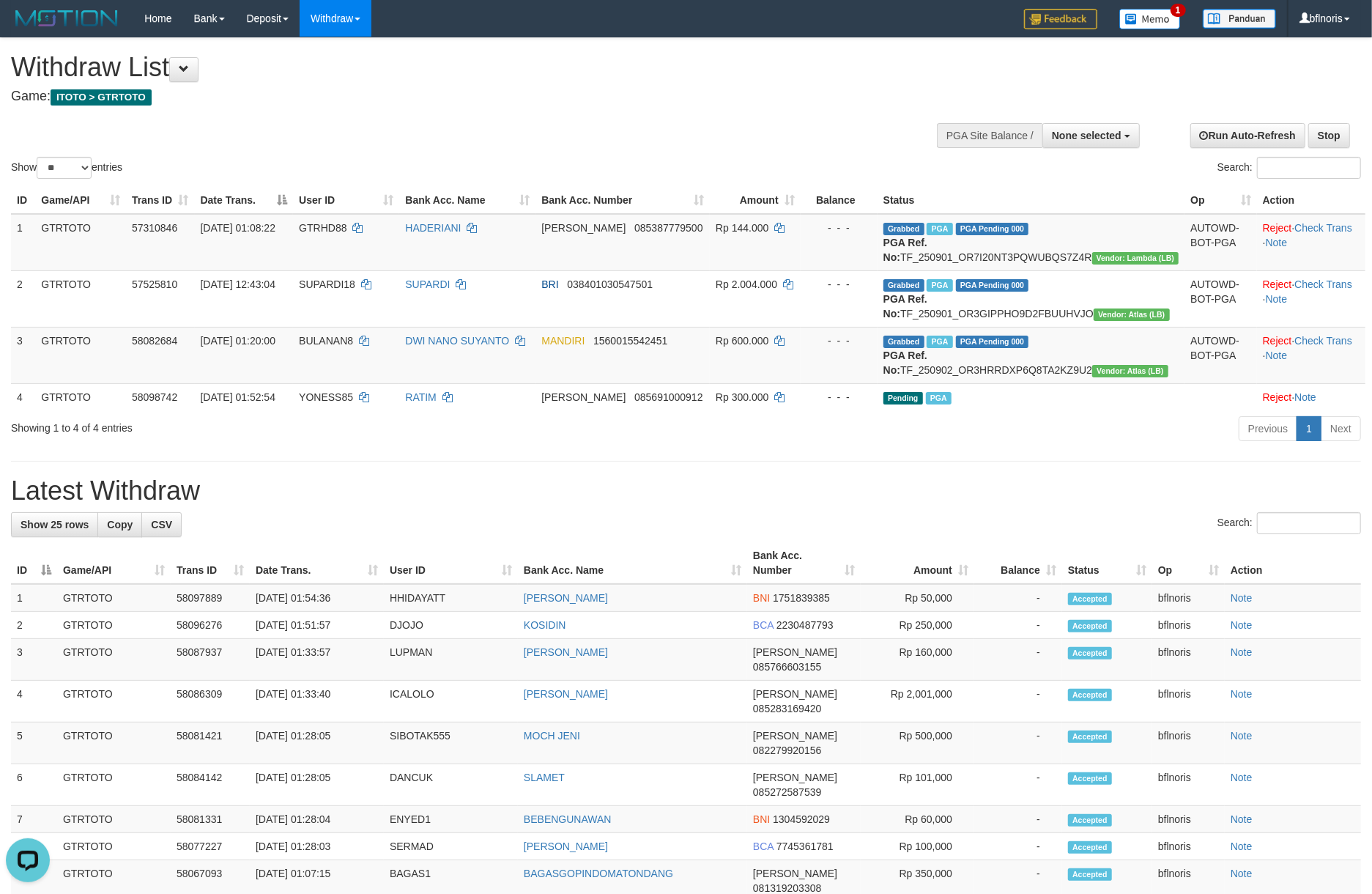
click at [698, 637] on div "**********" at bounding box center [686, 594] width 1372 height 1114
click at [1072, 383] on td "Grabbed PGA PGA Pending 000 PGA Ref. No: TF_250902_OR3HRRDXP6Q8TA2KZ9U2 Vendor:…" at bounding box center [1031, 354] width 307 height 56
copy td "TF_250902_OR3HRRDXP6Q8TA2KZ9U2"
click at [1118, 626] on div "**********" at bounding box center [686, 594] width 1372 height 1114
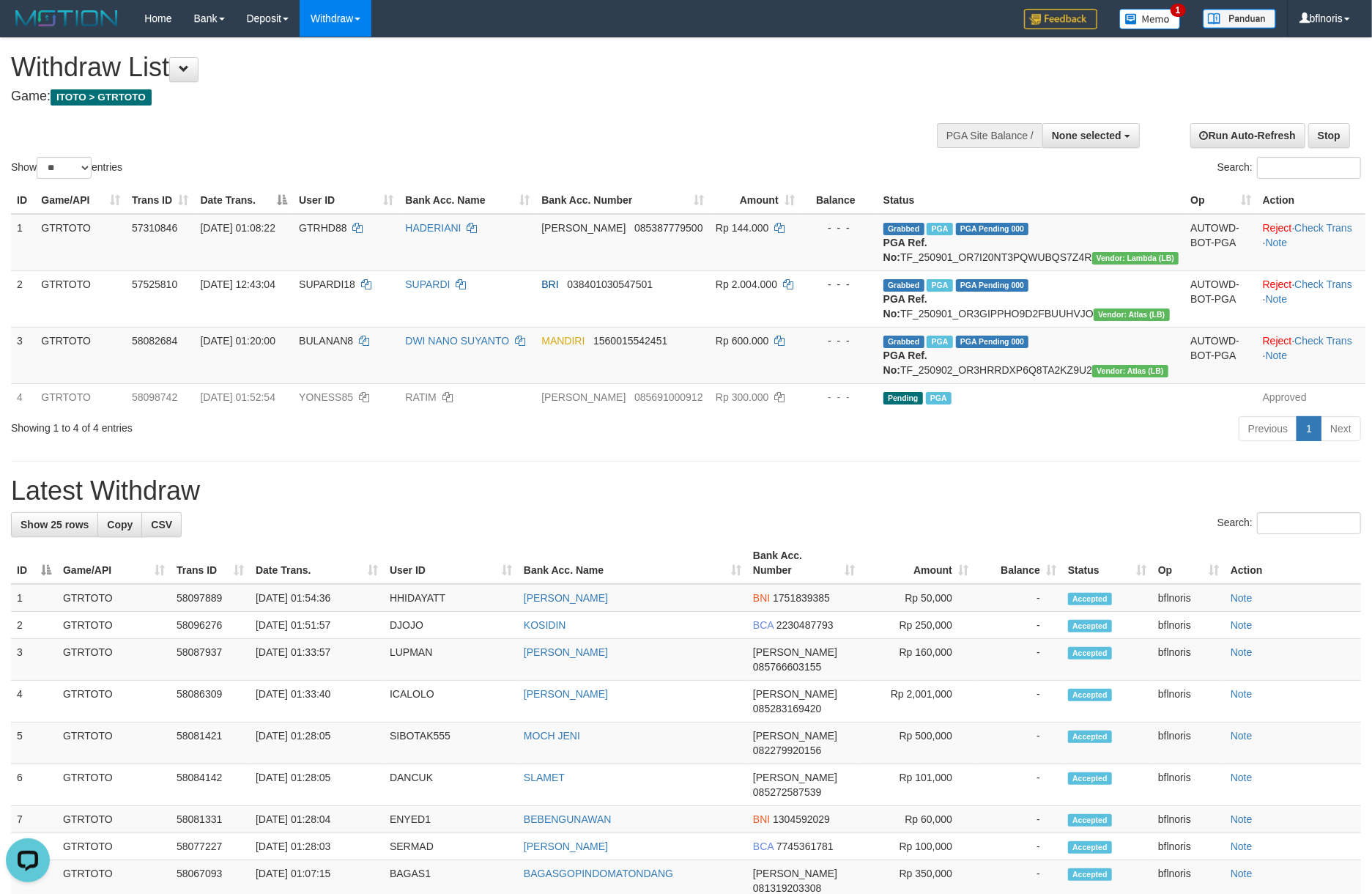
click at [146, 85] on div "Withdraw List Game: ITOTO > GTRTOTO" at bounding box center [455, 78] width 889 height 51
click at [145, 101] on span "ITOTO > GTRTOTO" at bounding box center [101, 97] width 101 height 16
click at [188, 67] on button at bounding box center [183, 70] width 29 height 25
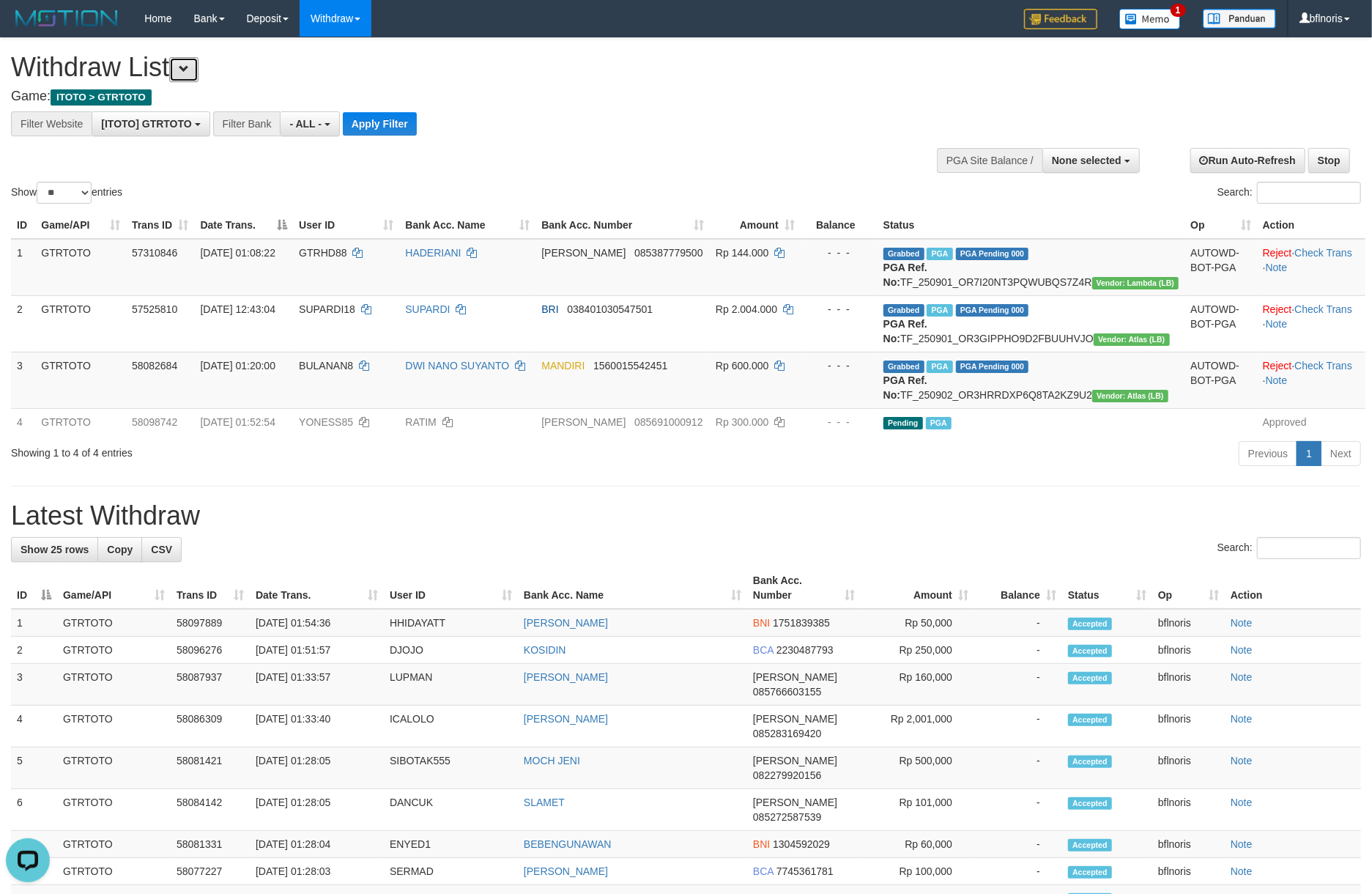
scroll to position [15, 0]
drag, startPoint x: 474, startPoint y: 130, endPoint x: 94, endPoint y: 207, distance: 387.7
click at [416, 135] on button "Apply Filter" at bounding box center [380, 124] width 74 height 24
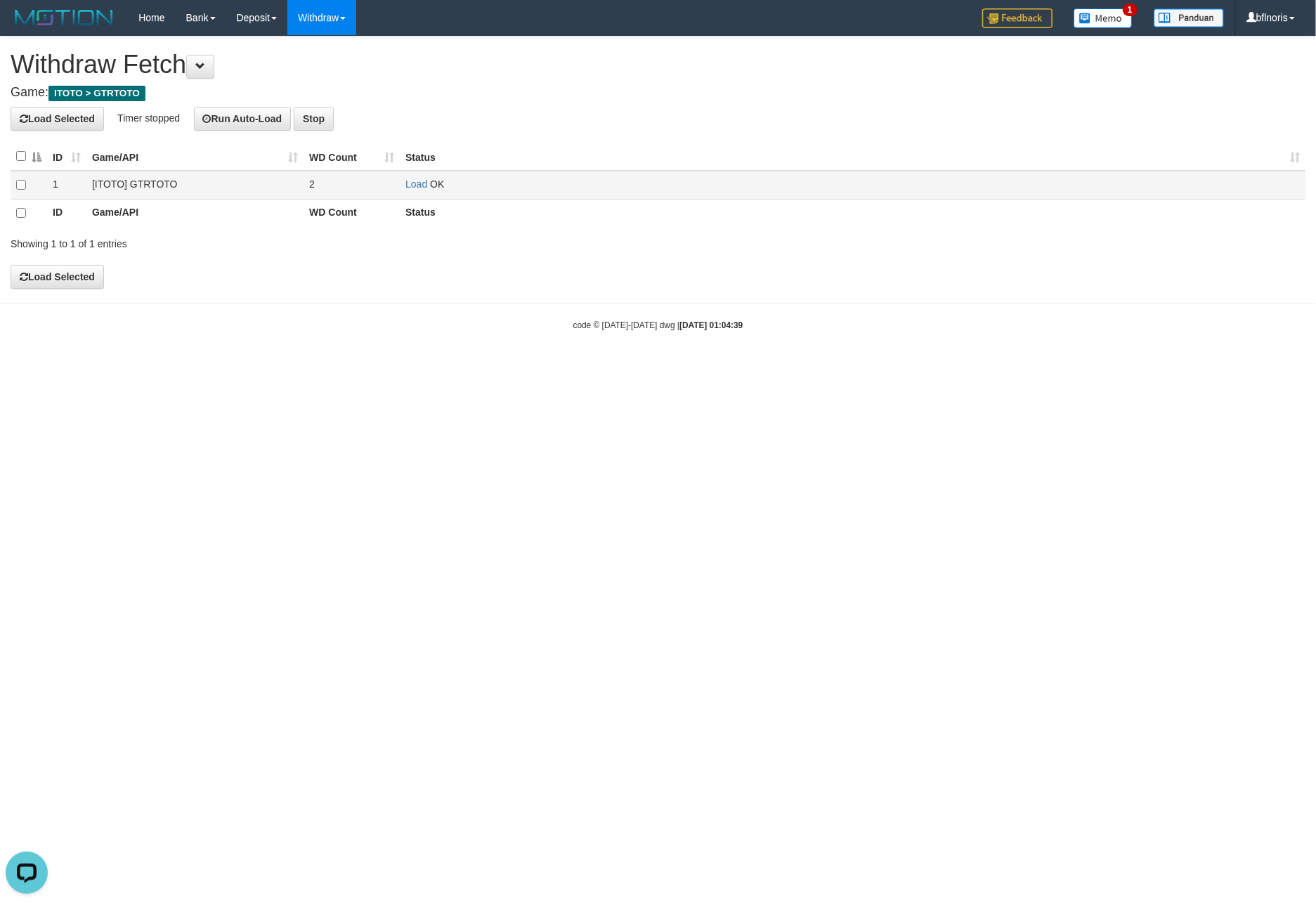
click at [312, 189] on span "2" at bounding box center [312, 183] width 5 height 11
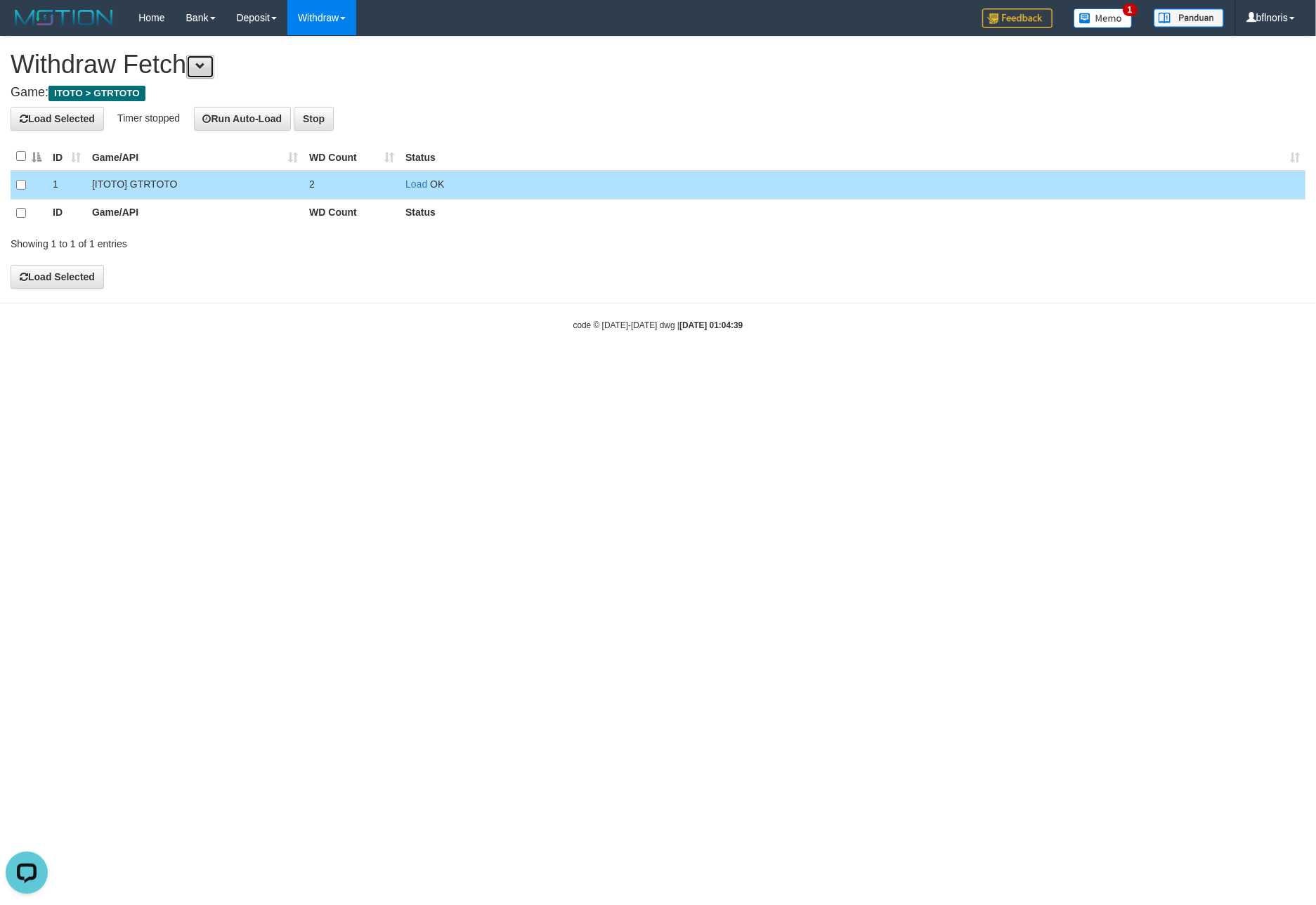
click at [215, 72] on button at bounding box center [200, 67] width 28 height 24
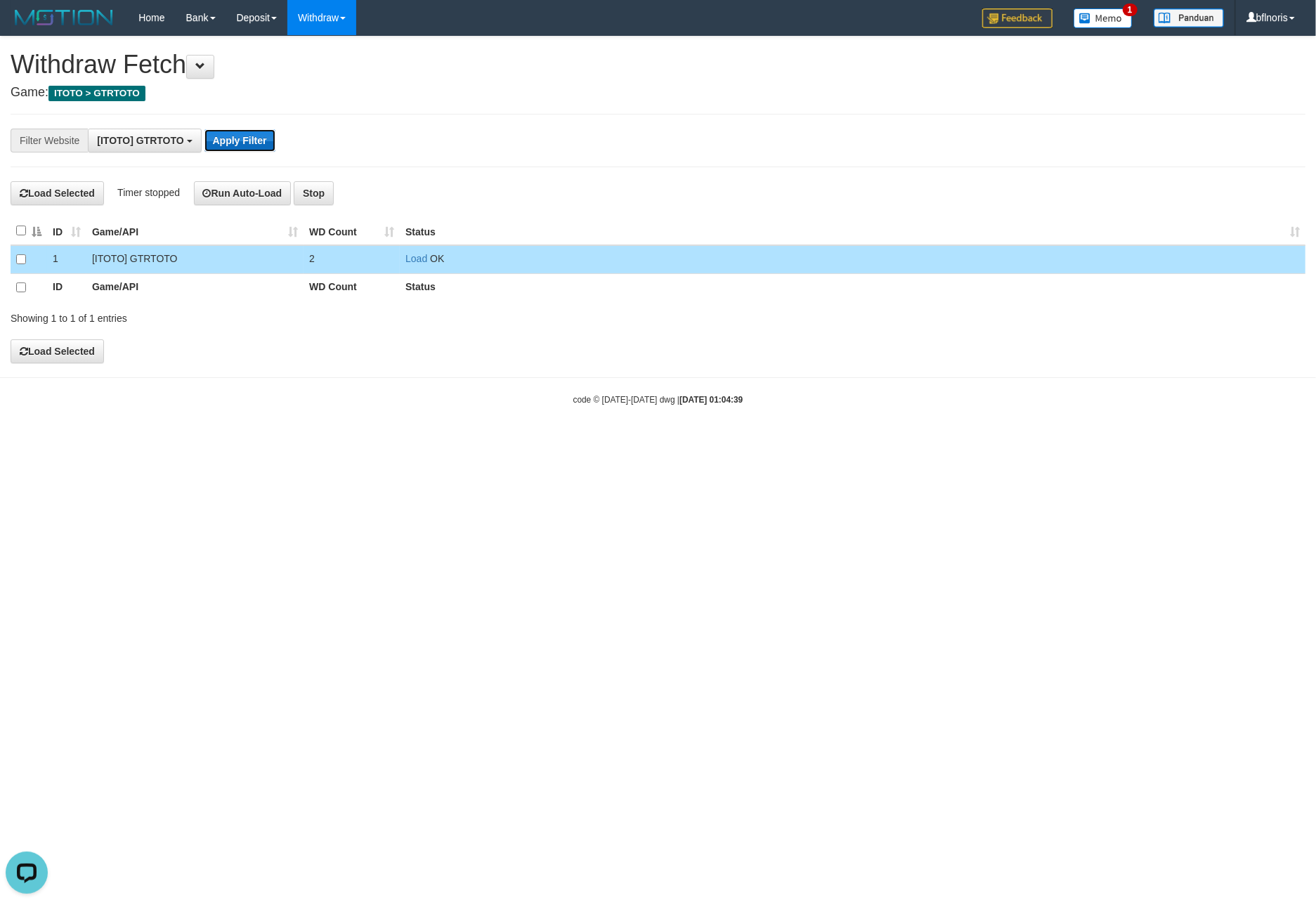
click at [275, 152] on button "Apply Filter" at bounding box center [240, 141] width 71 height 23
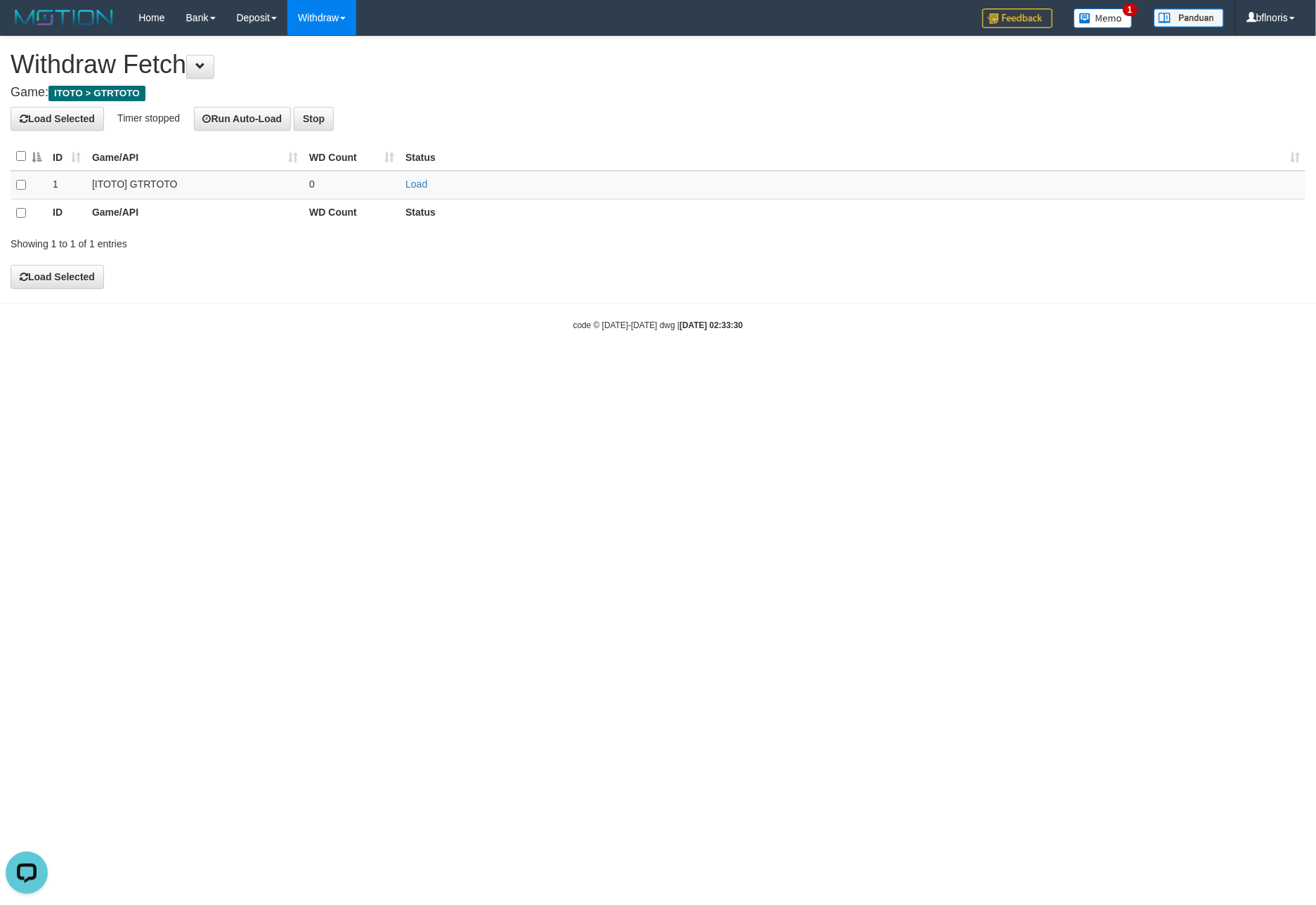
click at [1063, 367] on html "Toggle navigation Home Bank Account List Load By Website Group [ITOTO] GTRTOTO …" at bounding box center [658, 183] width 1316 height 367
click at [417, 189] on link "Load" at bounding box center [416, 183] width 22 height 11
click at [424, 189] on link "Load" at bounding box center [416, 183] width 22 height 11
click at [1077, 367] on html "Toggle navigation Home Bank Account List Load By Website Group [ITOTO] GTRTOTO …" at bounding box center [658, 183] width 1316 height 367
click at [399, 367] on html "Toggle navigation Home Bank Account List Load By Website Group [ITOTO] GTRTOTO …" at bounding box center [658, 183] width 1316 height 367
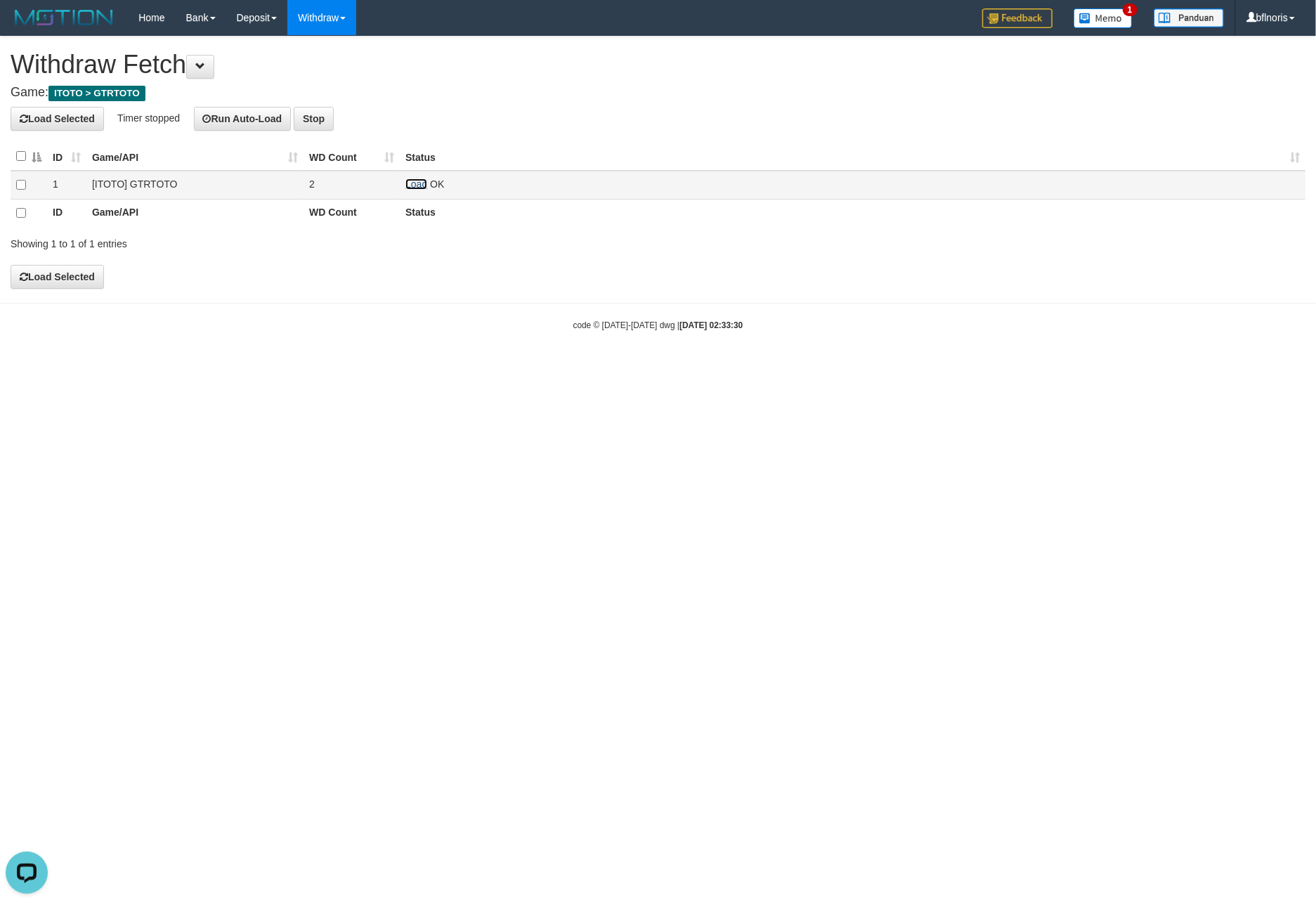
click at [417, 189] on link "Load" at bounding box center [416, 183] width 22 height 11
click at [423, 189] on link "Load" at bounding box center [416, 183] width 22 height 11
click at [428, 189] on link "Load" at bounding box center [416, 183] width 22 height 11
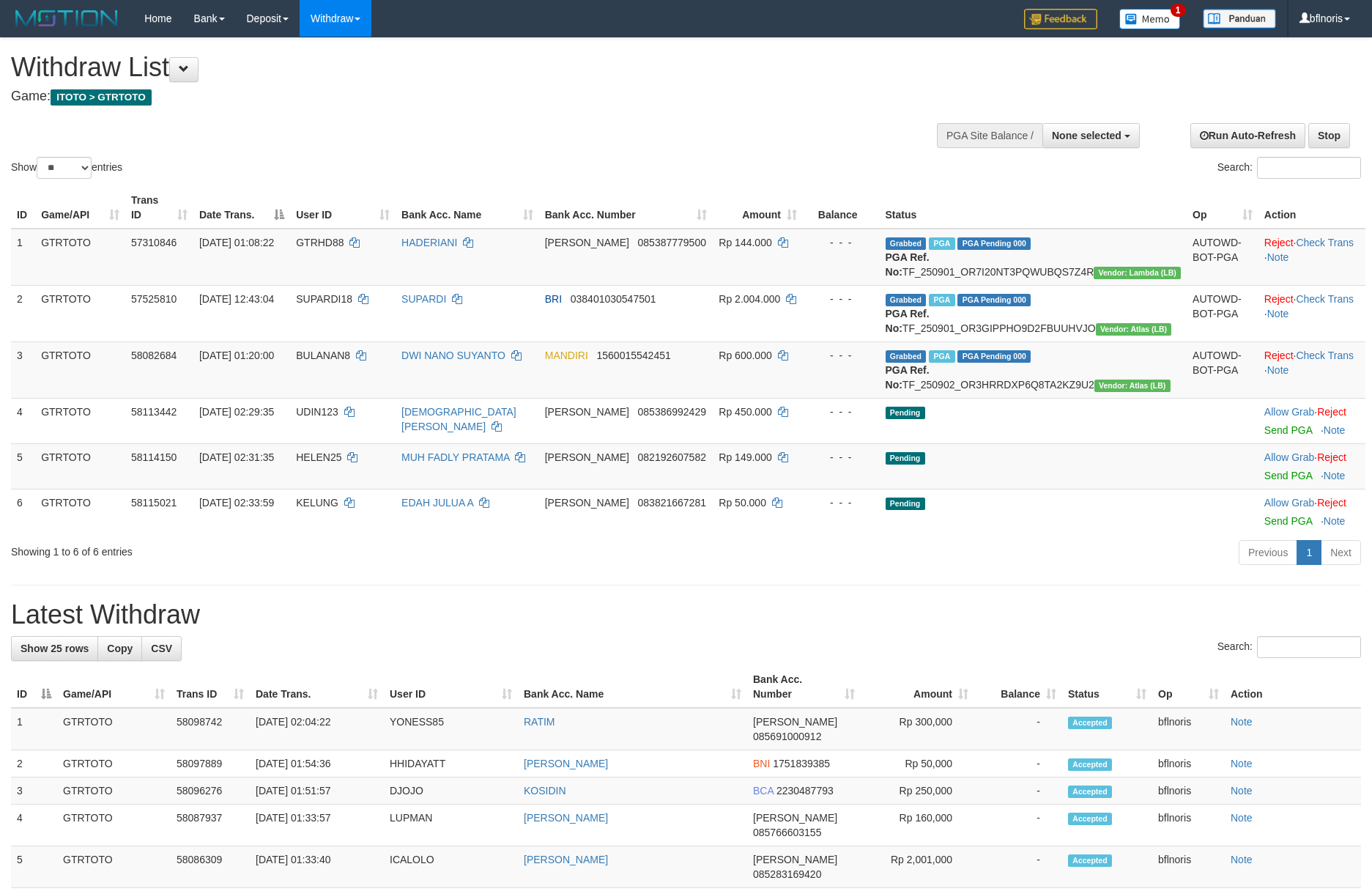
select select
select select "**"
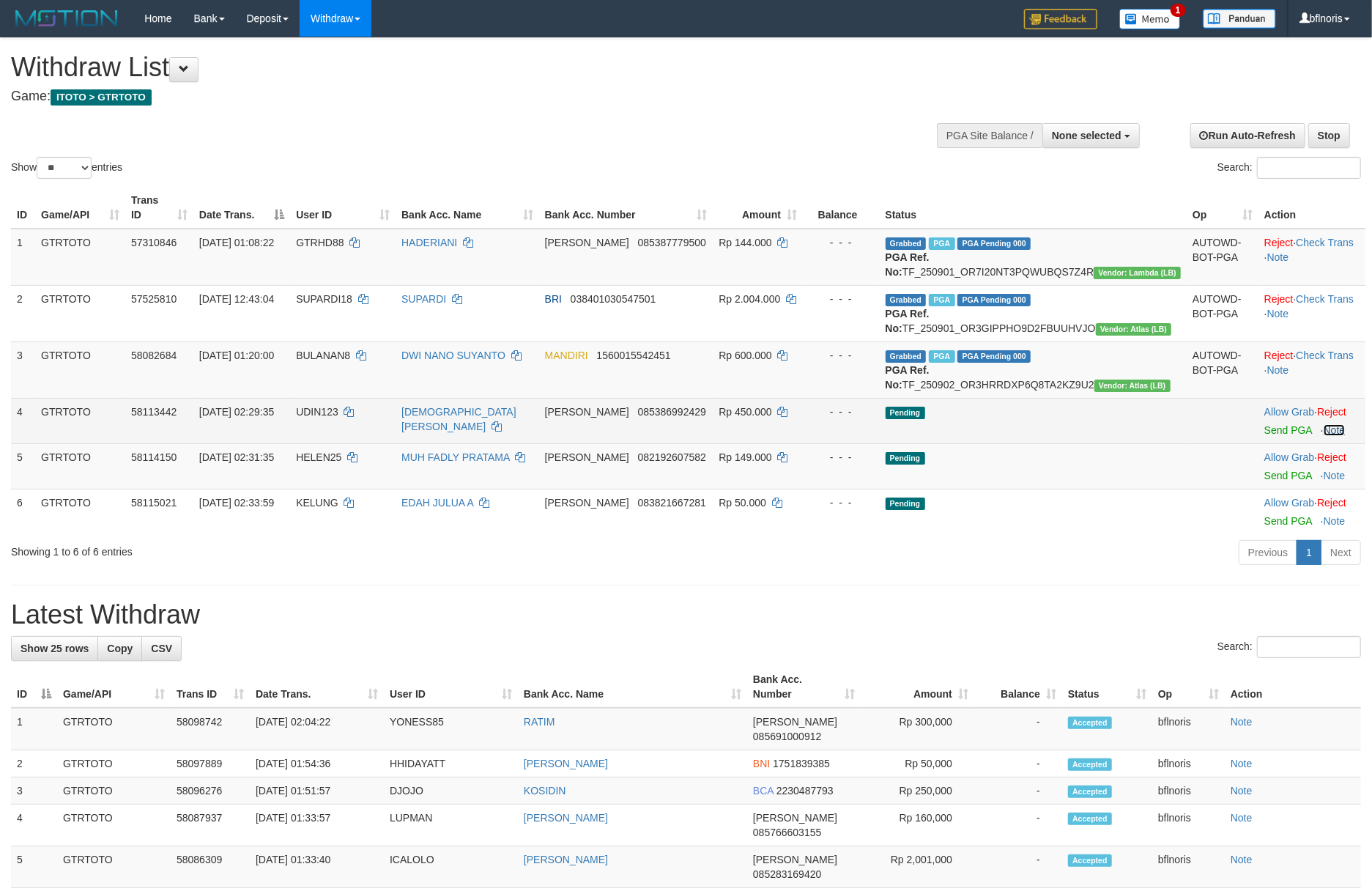
drag, startPoint x: 1329, startPoint y: 614, endPoint x: 1293, endPoint y: 623, distance: 37.1
click at [1321, 443] on td "Allow Grab · Reject Send PGA · Note" at bounding box center [1311, 420] width 107 height 45
click at [1277, 443] on td "Allow Grab · Reject Send PGA · Note" at bounding box center [1311, 420] width 107 height 45
click at [1282, 436] on link "Send PGA" at bounding box center [1288, 430] width 47 height 12
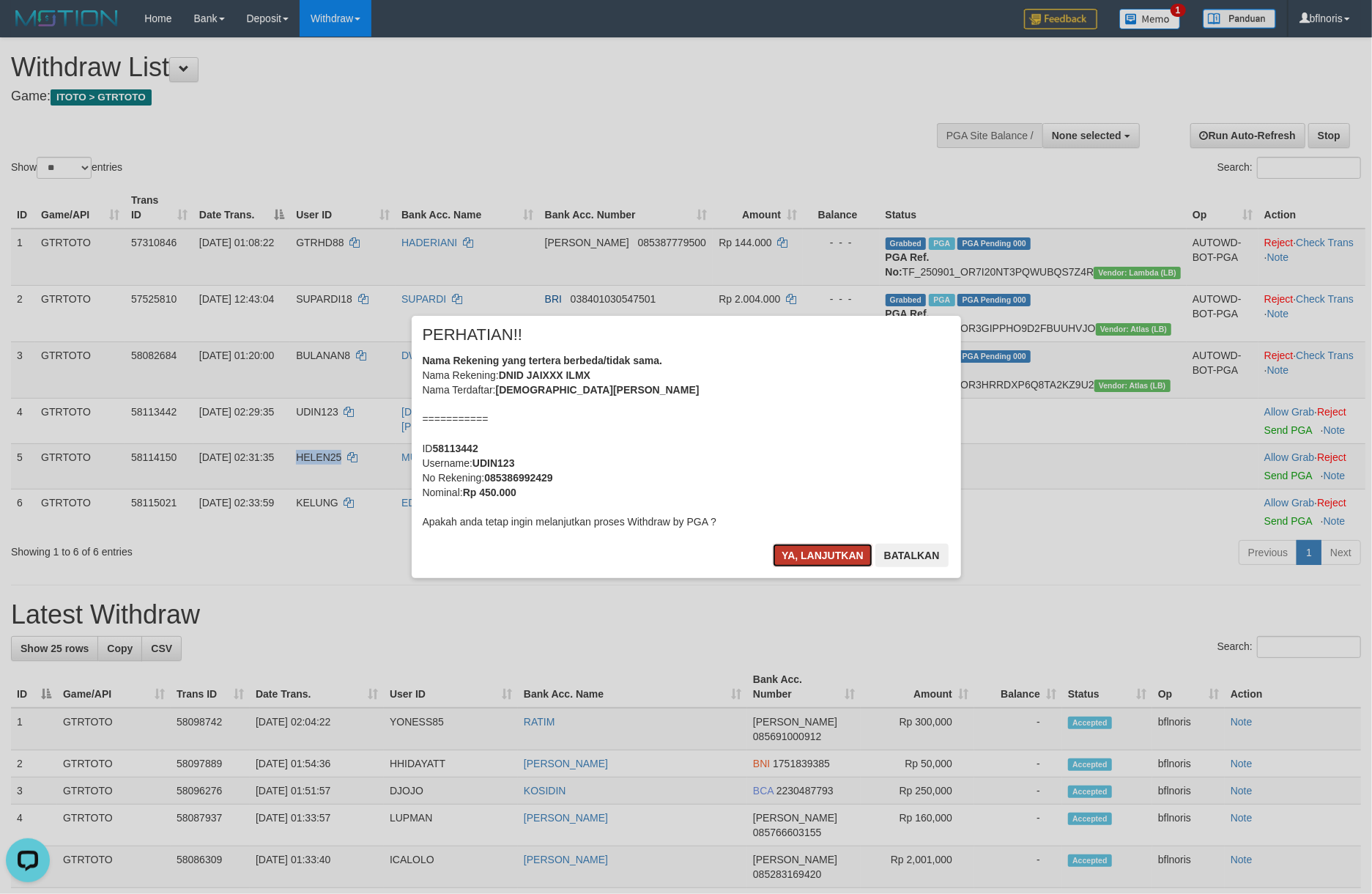
click at [773, 567] on button "Ya, lanjutkan" at bounding box center [823, 556] width 100 height 24
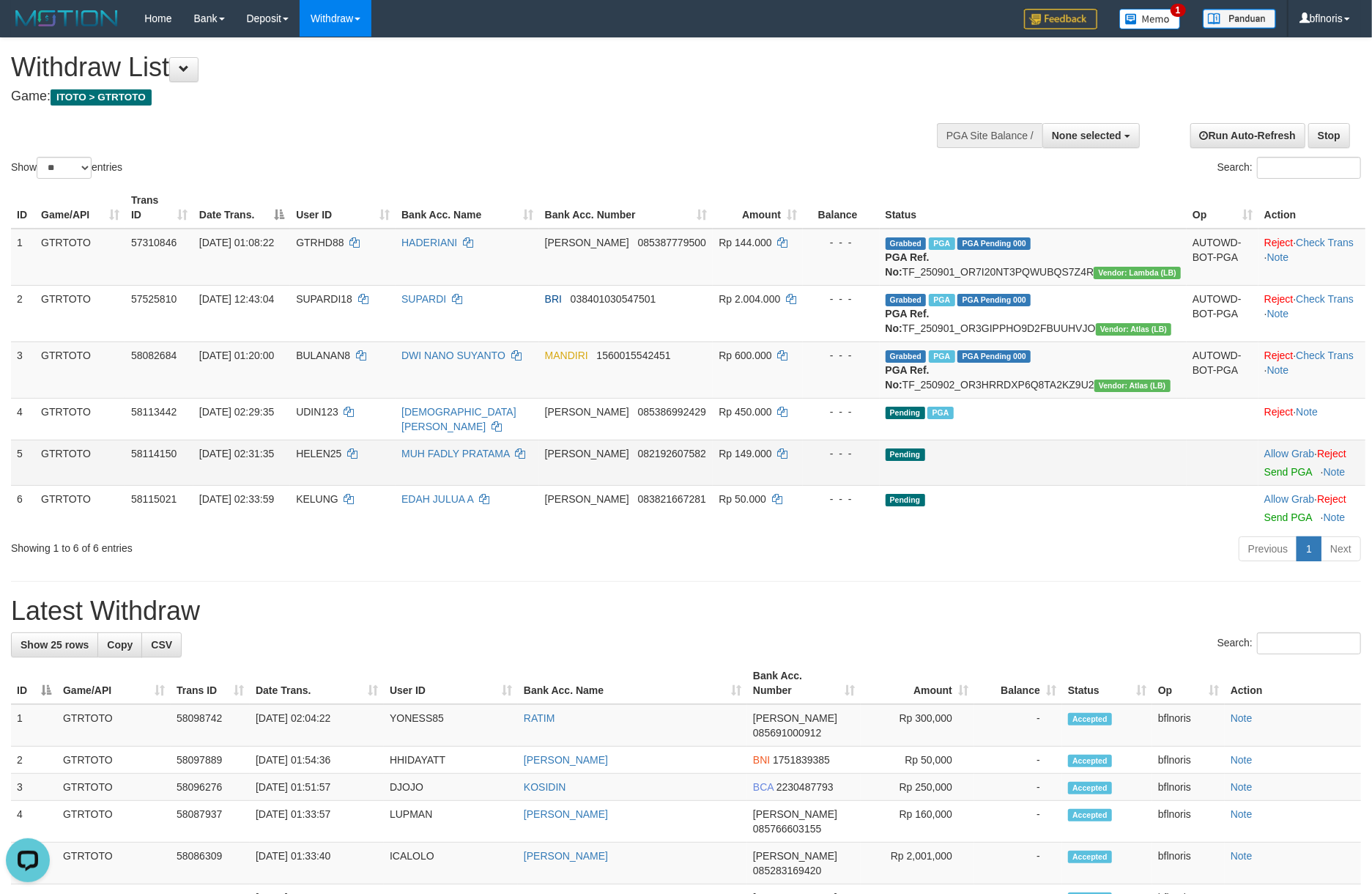
click at [1268, 485] on td "Allow Grab · Reject Send PGA · Note" at bounding box center [1311, 462] width 107 height 45
click at [1273, 477] on link "Send PGA" at bounding box center [1288, 472] width 47 height 12
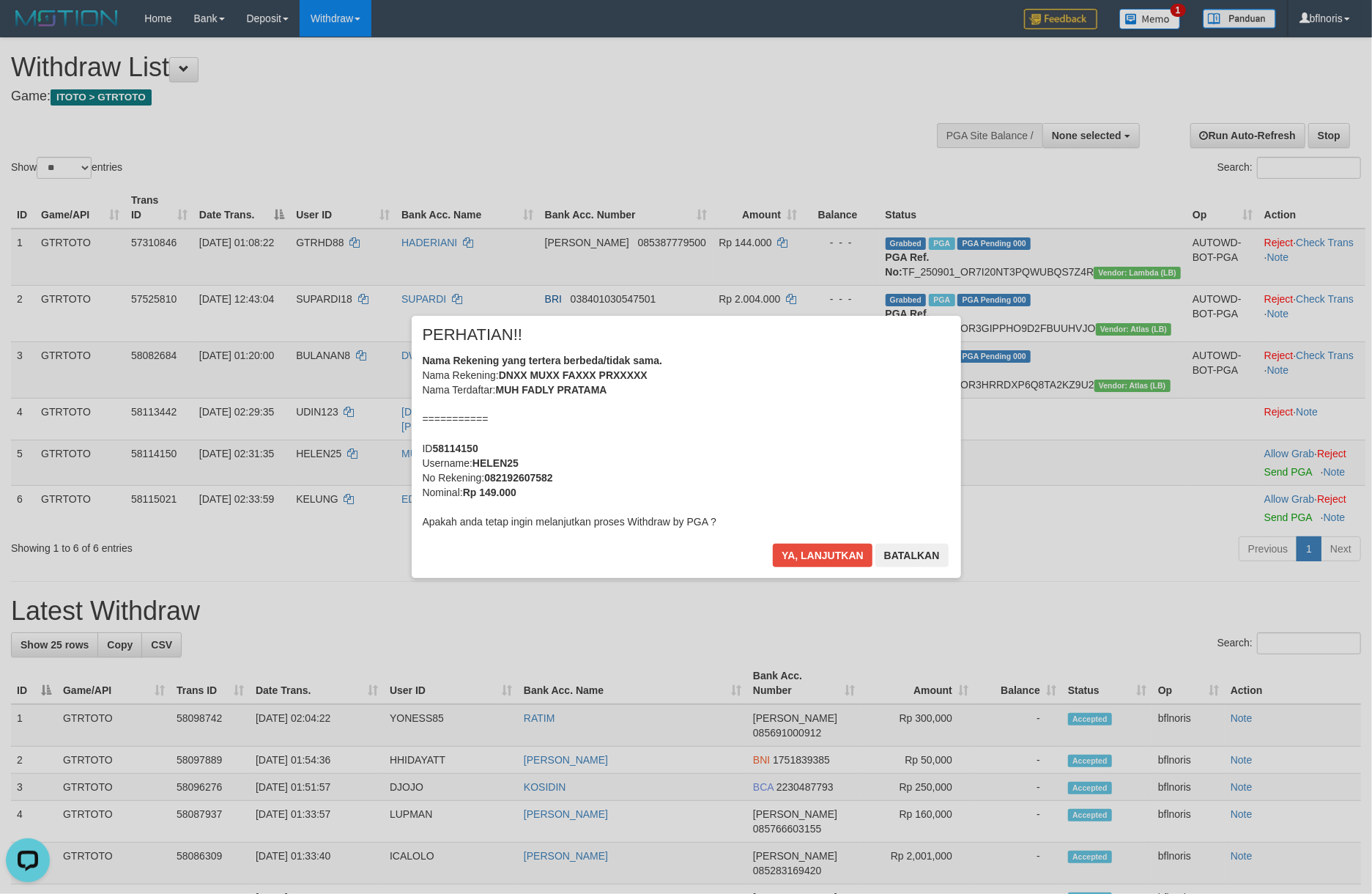
drag, startPoint x: 872, startPoint y: 401, endPoint x: 859, endPoint y: 545, distance: 144.6
click at [872, 406] on div "Nama Rekening yang tertera berbeda/tidak sama. Nama Rekening: DNXX MUXX FAXXX P…" at bounding box center [686, 441] width 527 height 175
click at [793, 578] on div "Ya, lanjutkan Batalkan" at bounding box center [860, 561] width 178 height 35
drag, startPoint x: 802, startPoint y: 583, endPoint x: 735, endPoint y: 597, distance: 68.4
click at [800, 567] on button "Ya, lanjutkan" at bounding box center [823, 556] width 100 height 24
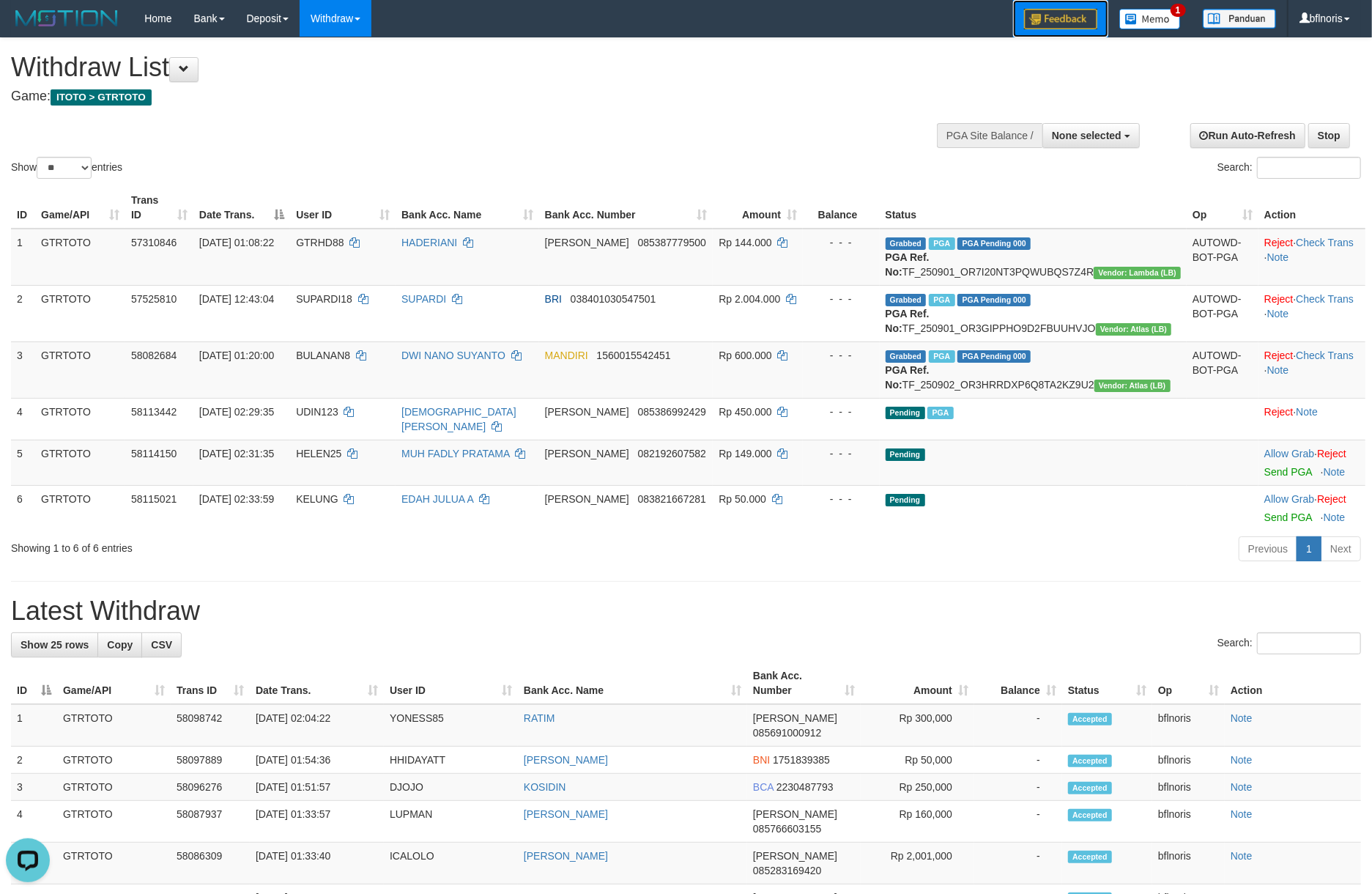
click at [1040, 20] on img at bounding box center [1061, 19] width 74 height 21
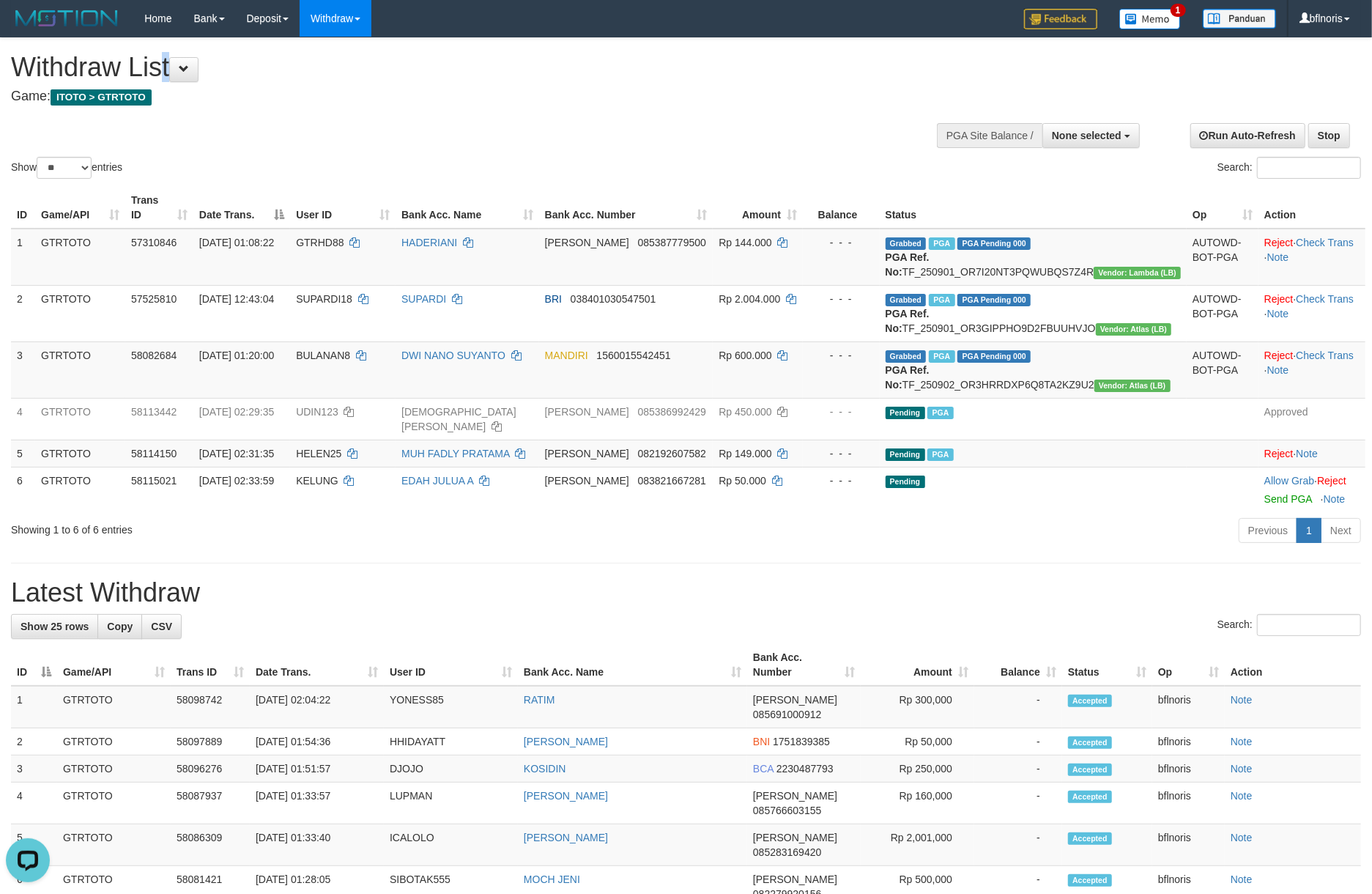
drag, startPoint x: 111, startPoint y: 85, endPoint x: 251, endPoint y: 121, distance: 144.6
click at [123, 86] on div "Withdraw List Game: ITOTO > GTRTOTO" at bounding box center [455, 78] width 889 height 51
click at [35, 75] on h1 "Withdraw List" at bounding box center [455, 67] width 889 height 29
click at [77, 92] on span "ITOTO > GTRTOTO" at bounding box center [101, 97] width 101 height 16
click at [278, 398] on td "[DATE] 01:20:00" at bounding box center [242, 369] width 96 height 56
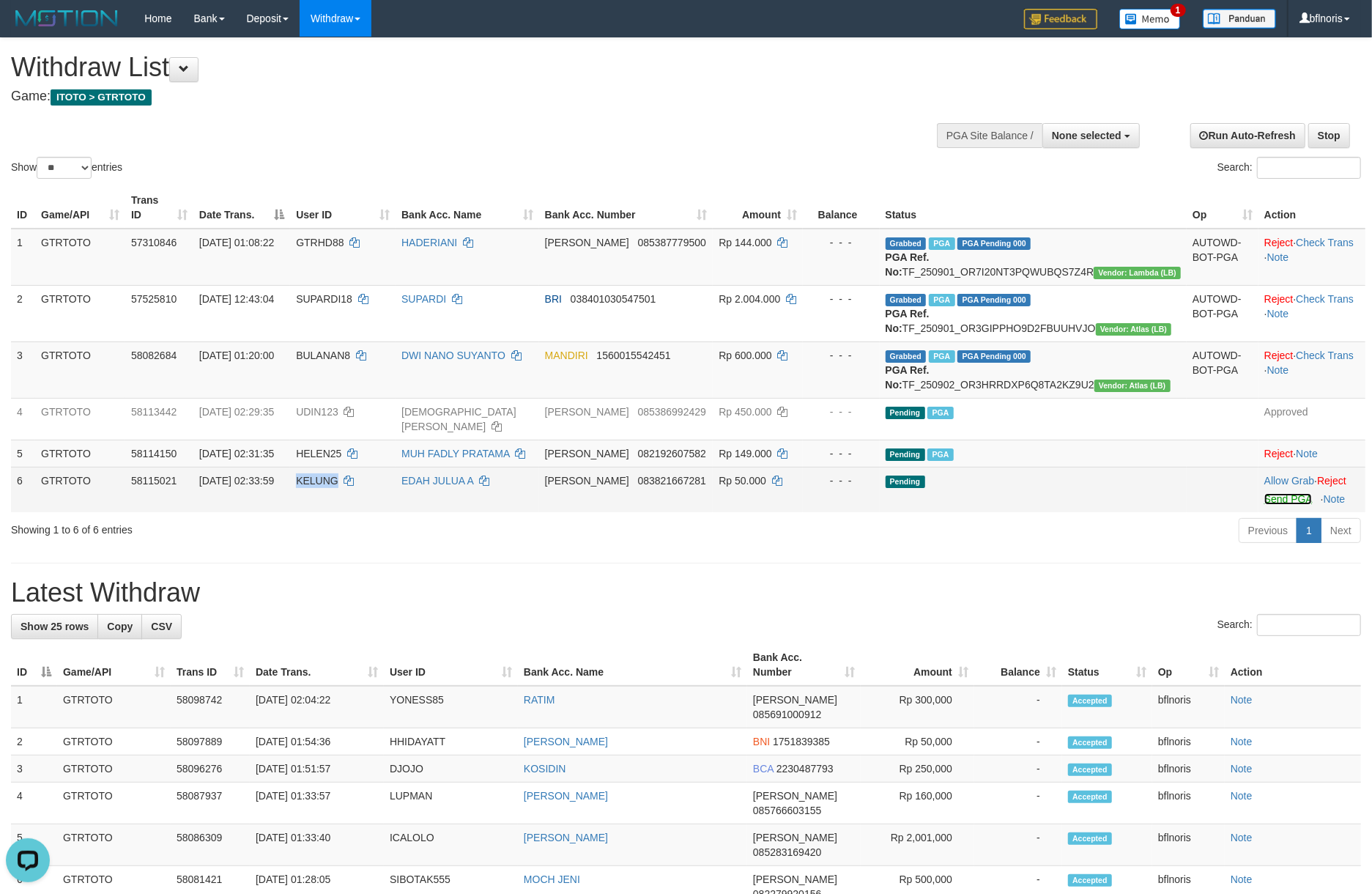
click at [1280, 505] on link "Send PGA" at bounding box center [1288, 499] width 47 height 12
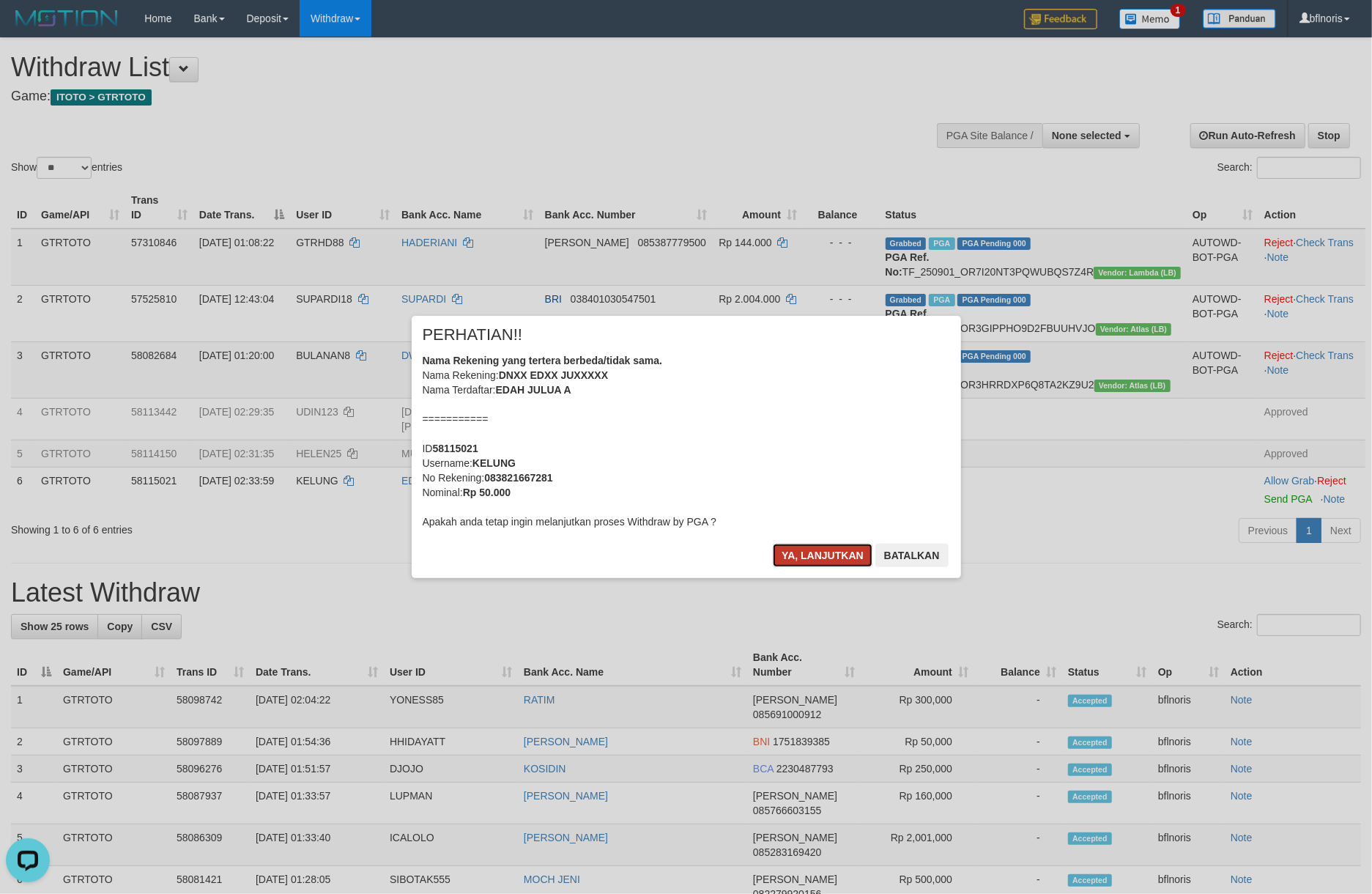
click at [773, 567] on button "Ya, lanjutkan" at bounding box center [823, 556] width 100 height 24
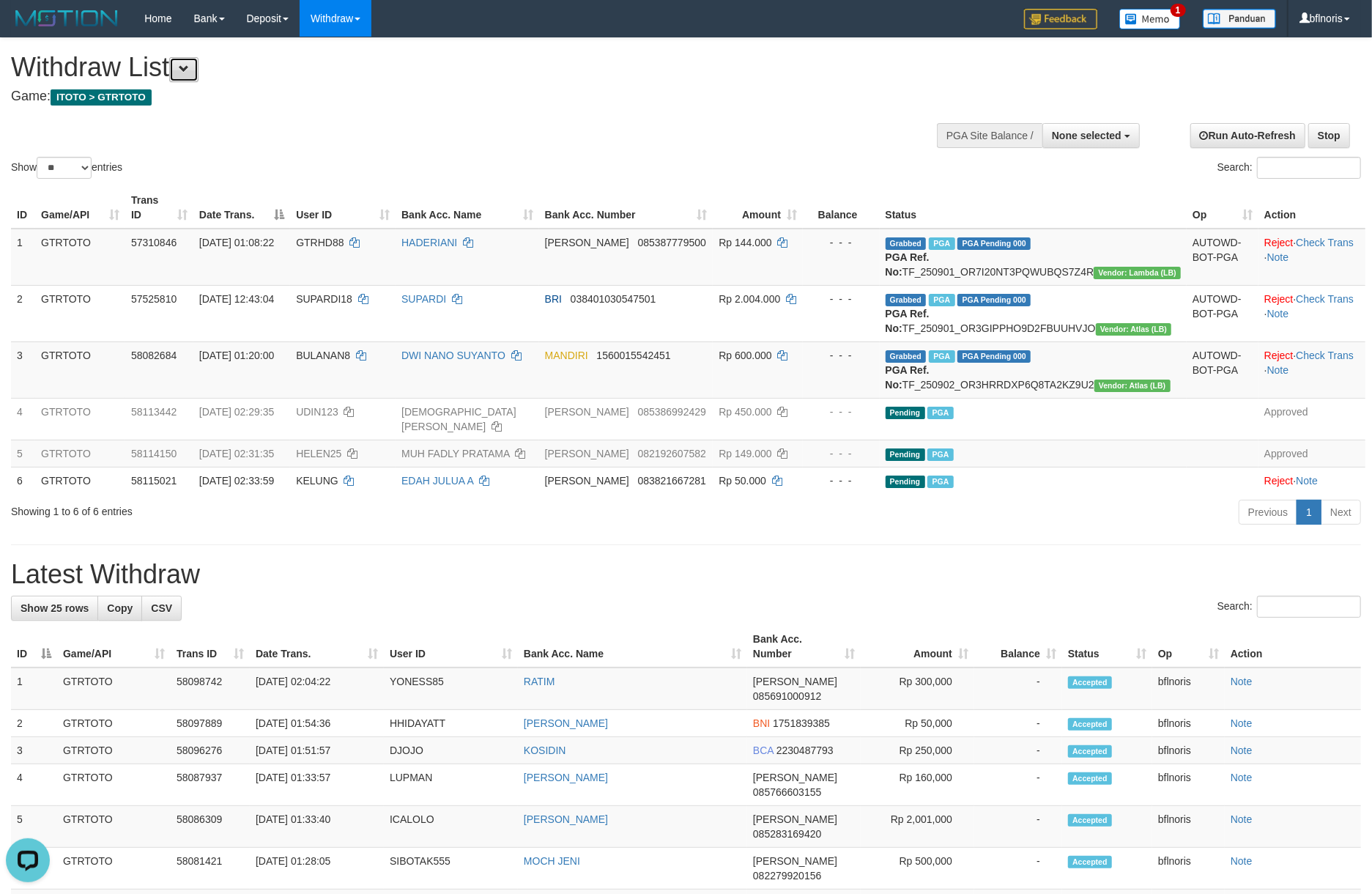
click at [181, 75] on button at bounding box center [183, 70] width 29 height 25
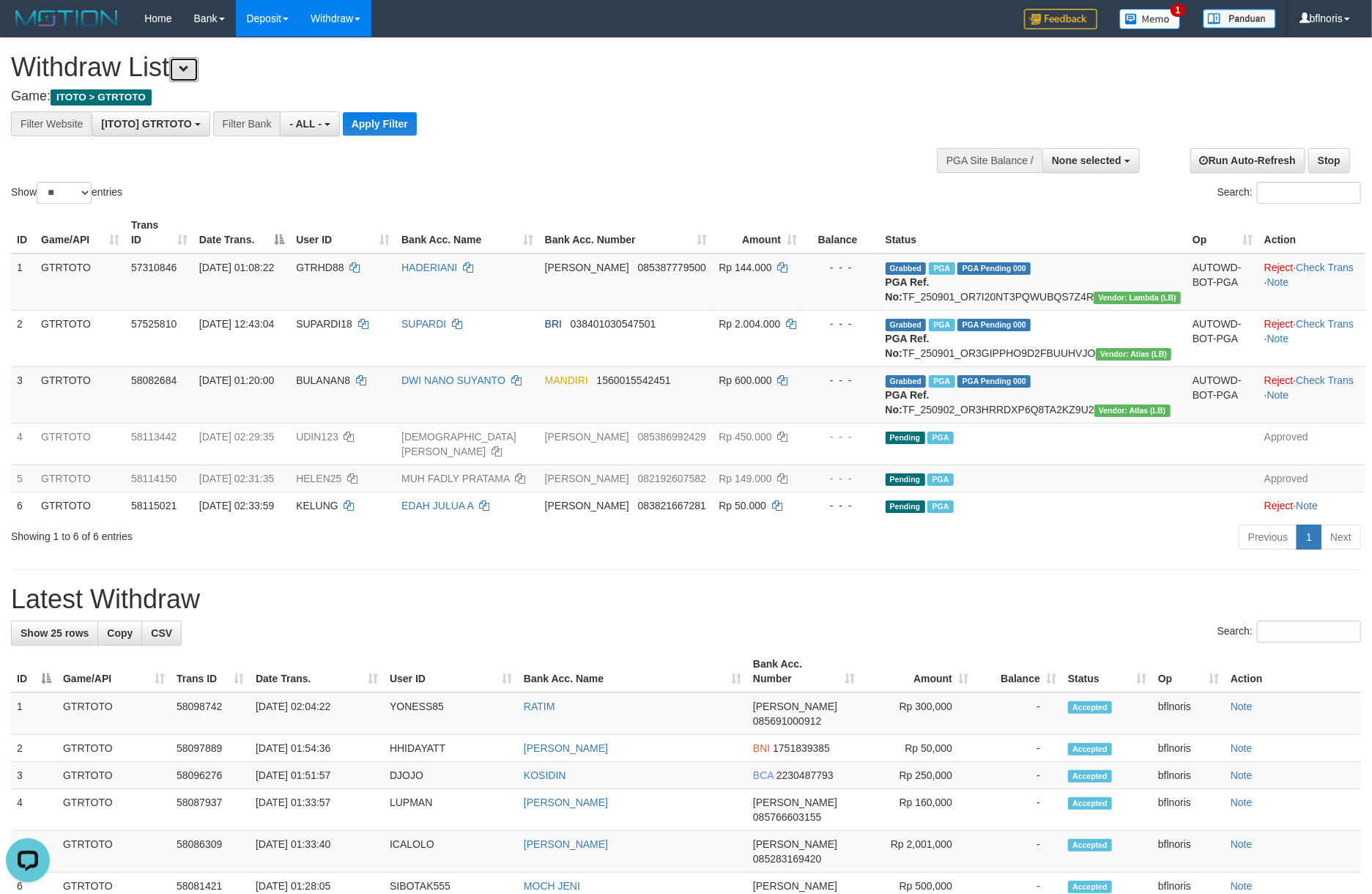
click at [169, 57] on button at bounding box center [183, 70] width 29 height 25
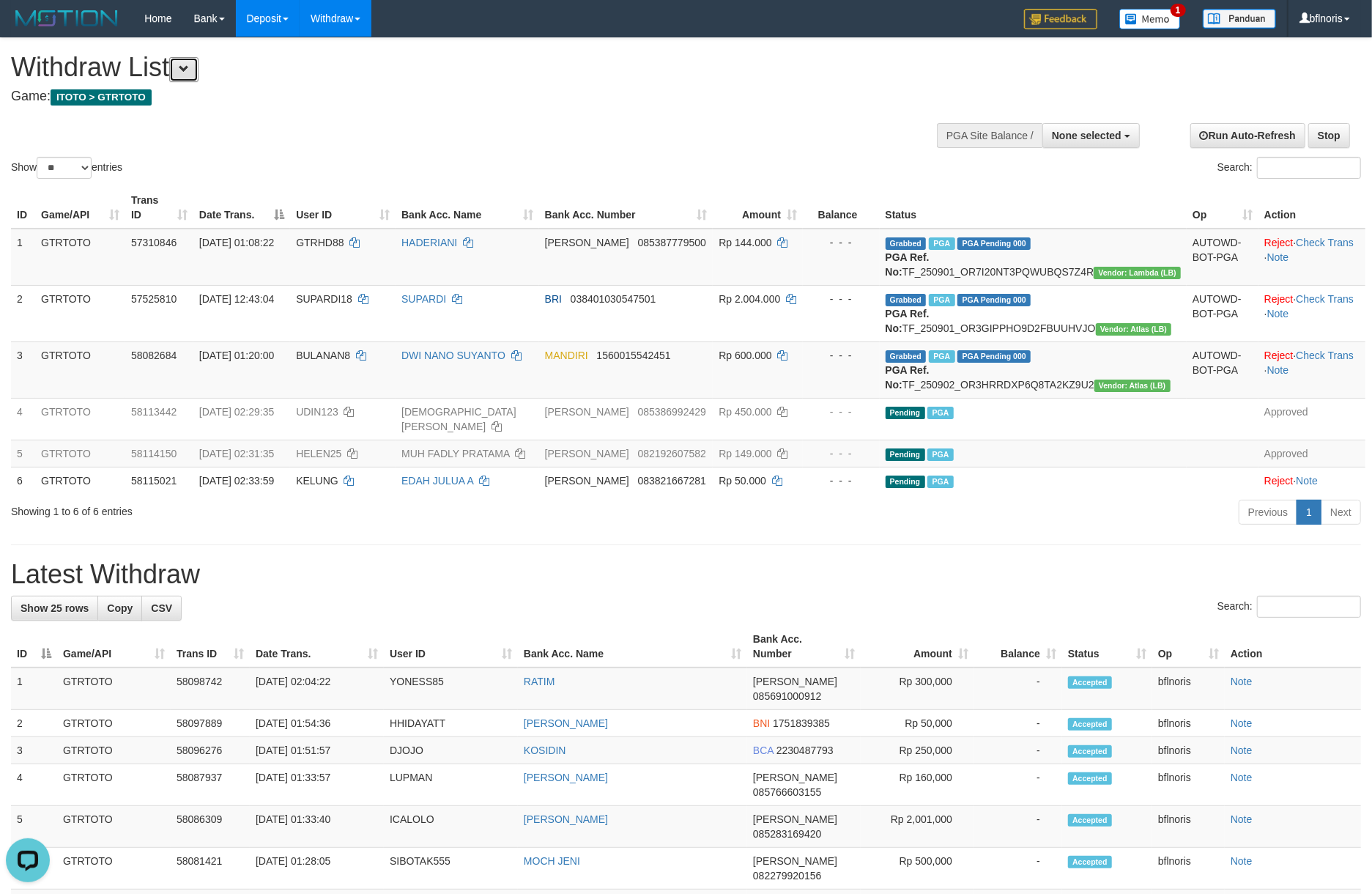
click at [169, 57] on button at bounding box center [183, 70] width 29 height 25
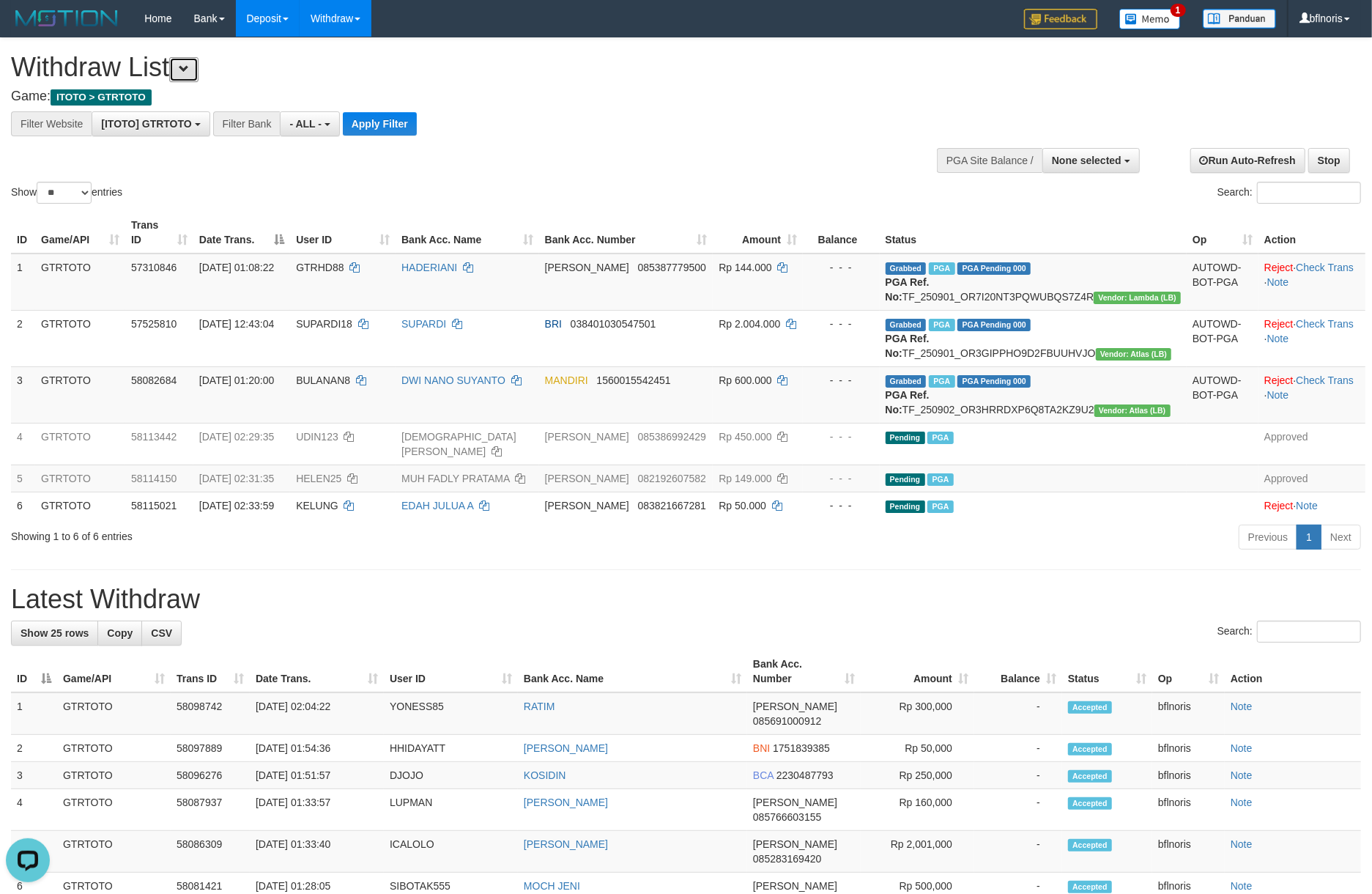
click at [169, 57] on button at bounding box center [183, 70] width 29 height 25
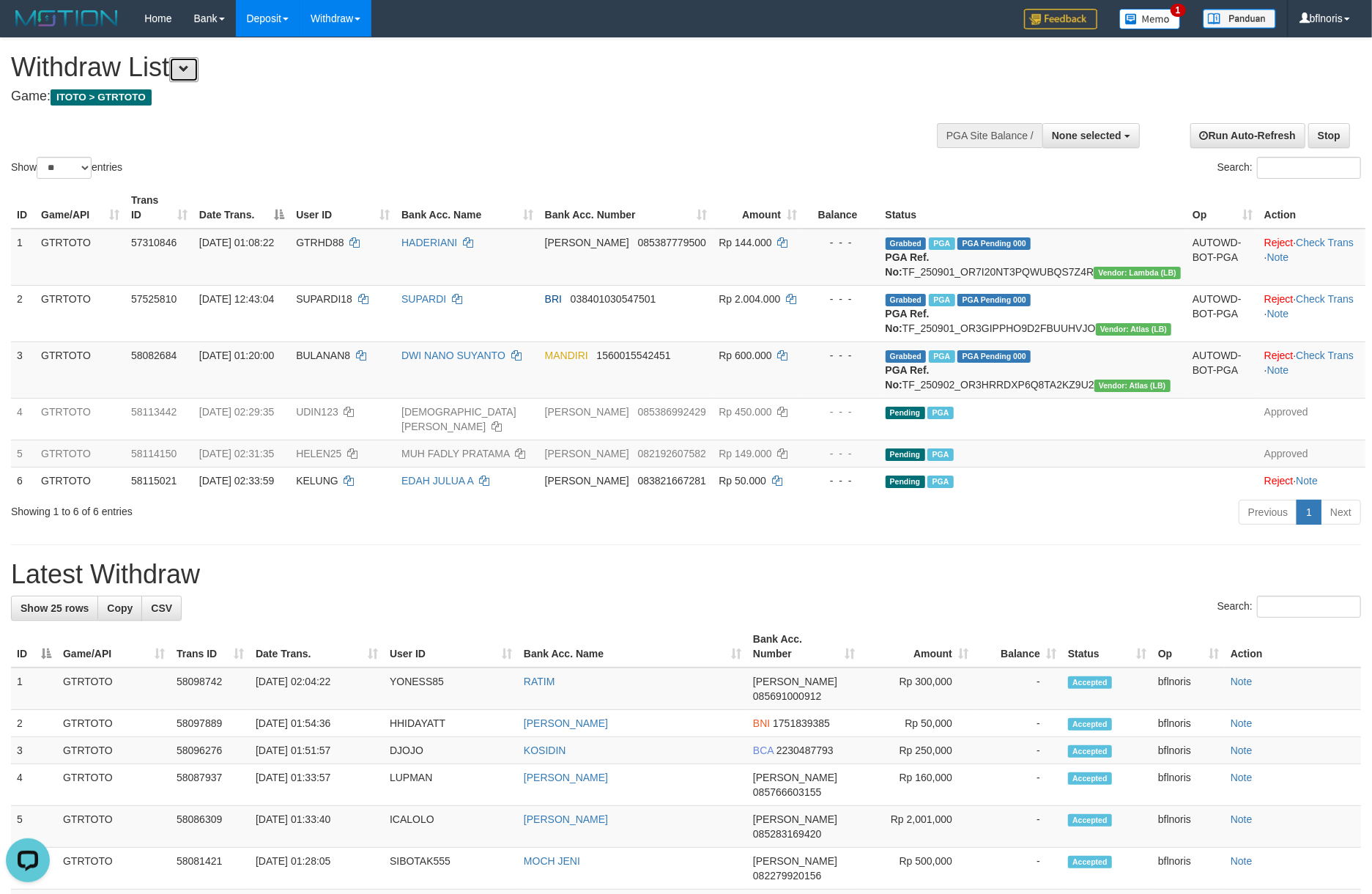
click at [169, 57] on button at bounding box center [183, 70] width 29 height 25
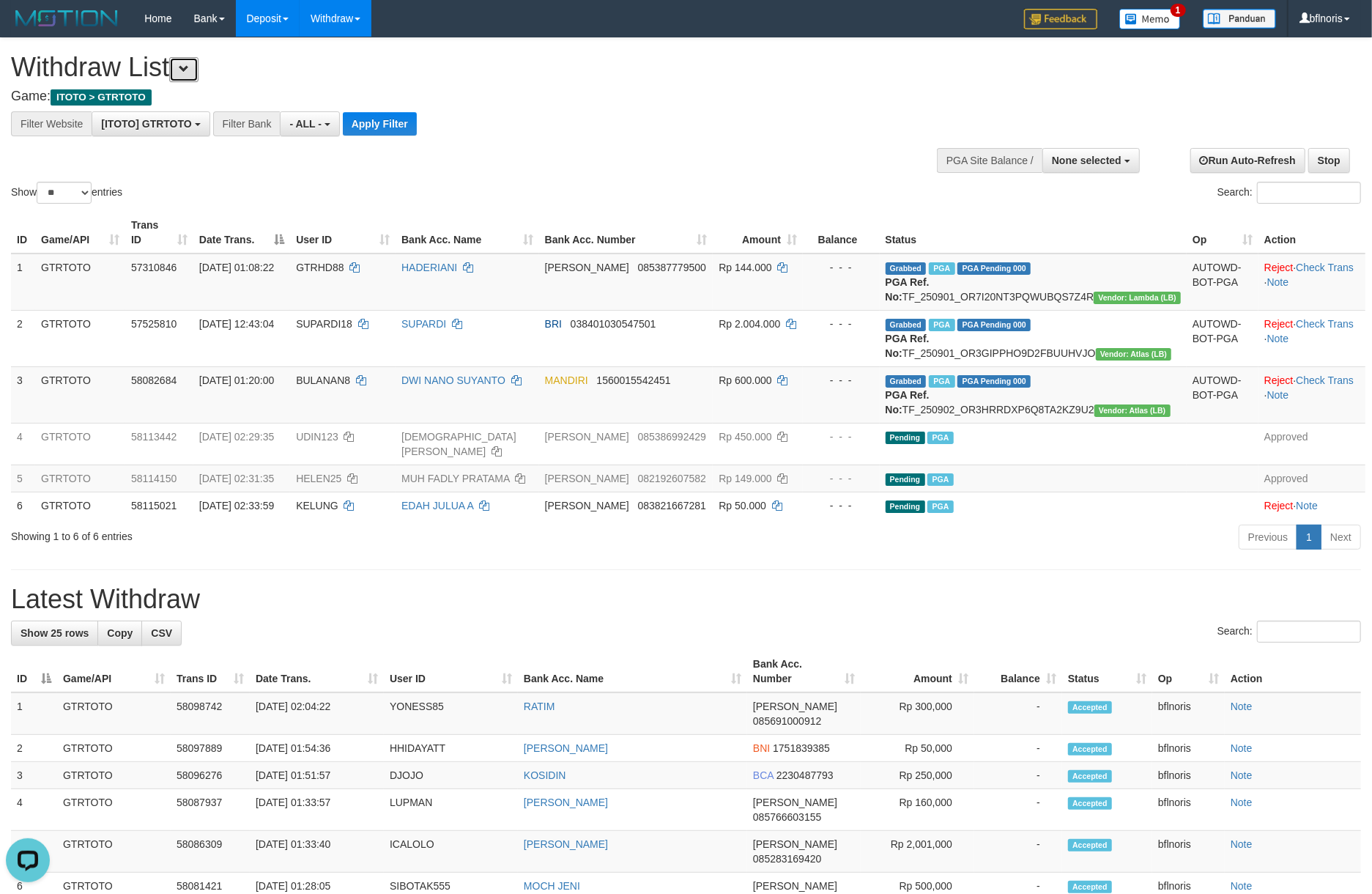
click at [169, 57] on button at bounding box center [183, 70] width 29 height 25
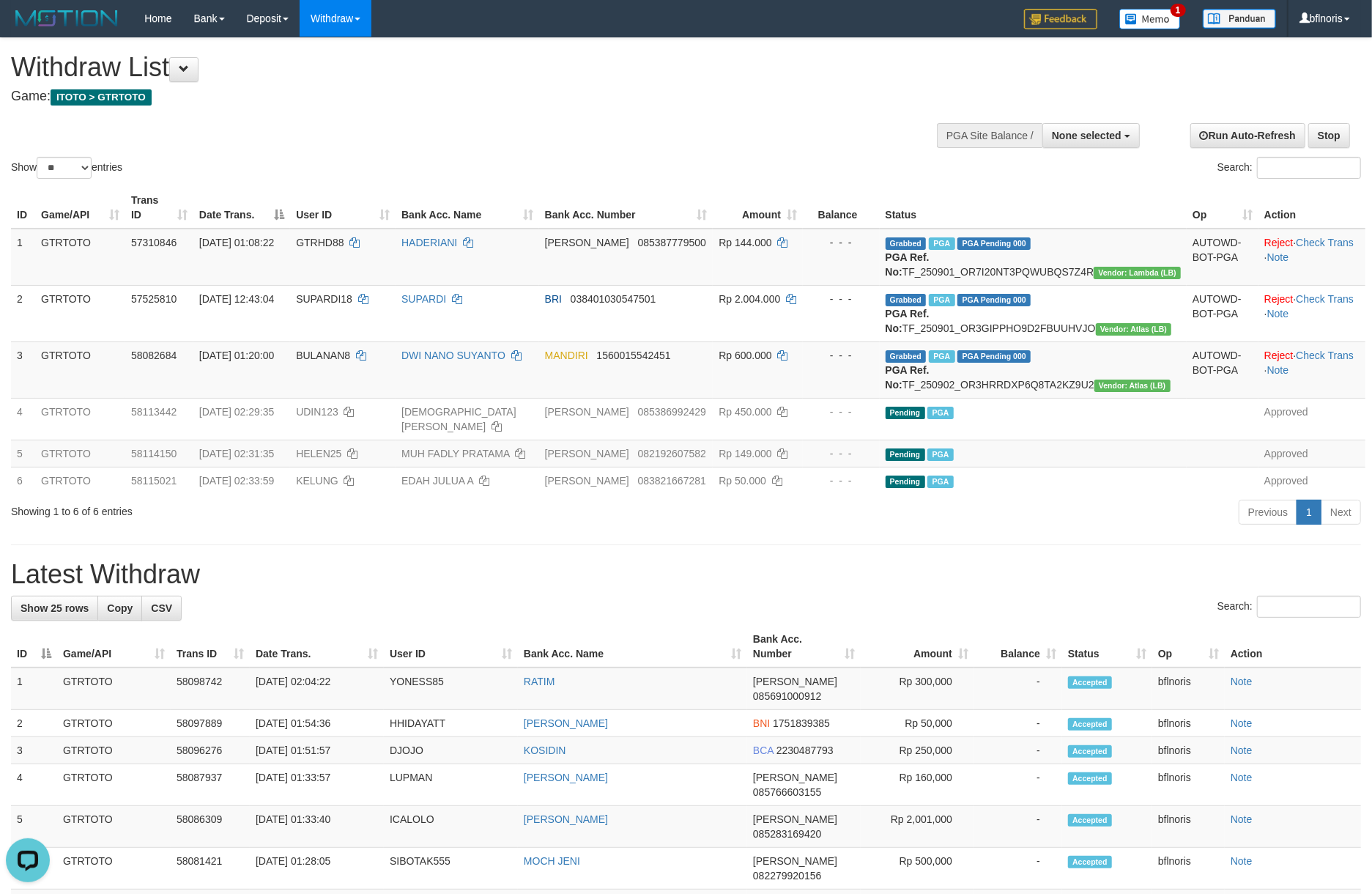
click at [959, 621] on div "Search:" at bounding box center [686, 609] width 1350 height 25
click at [187, 92] on div "Withdraw List Game: ITOTO > GTRTOTO" at bounding box center [455, 78] width 889 height 51
click at [189, 74] on span at bounding box center [183, 69] width 10 height 10
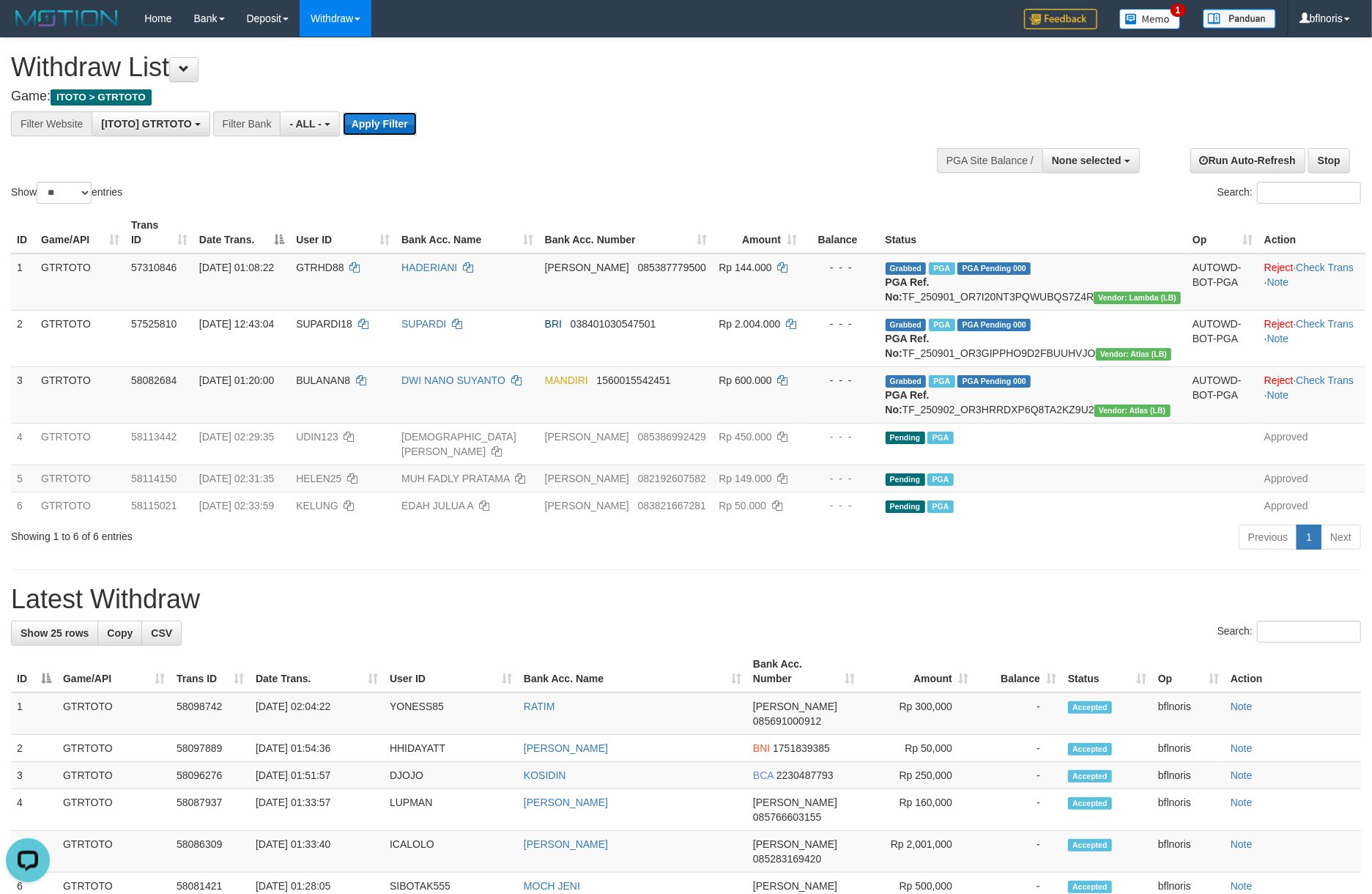
click at [416, 135] on button "Apply Filter" at bounding box center [380, 124] width 74 height 24
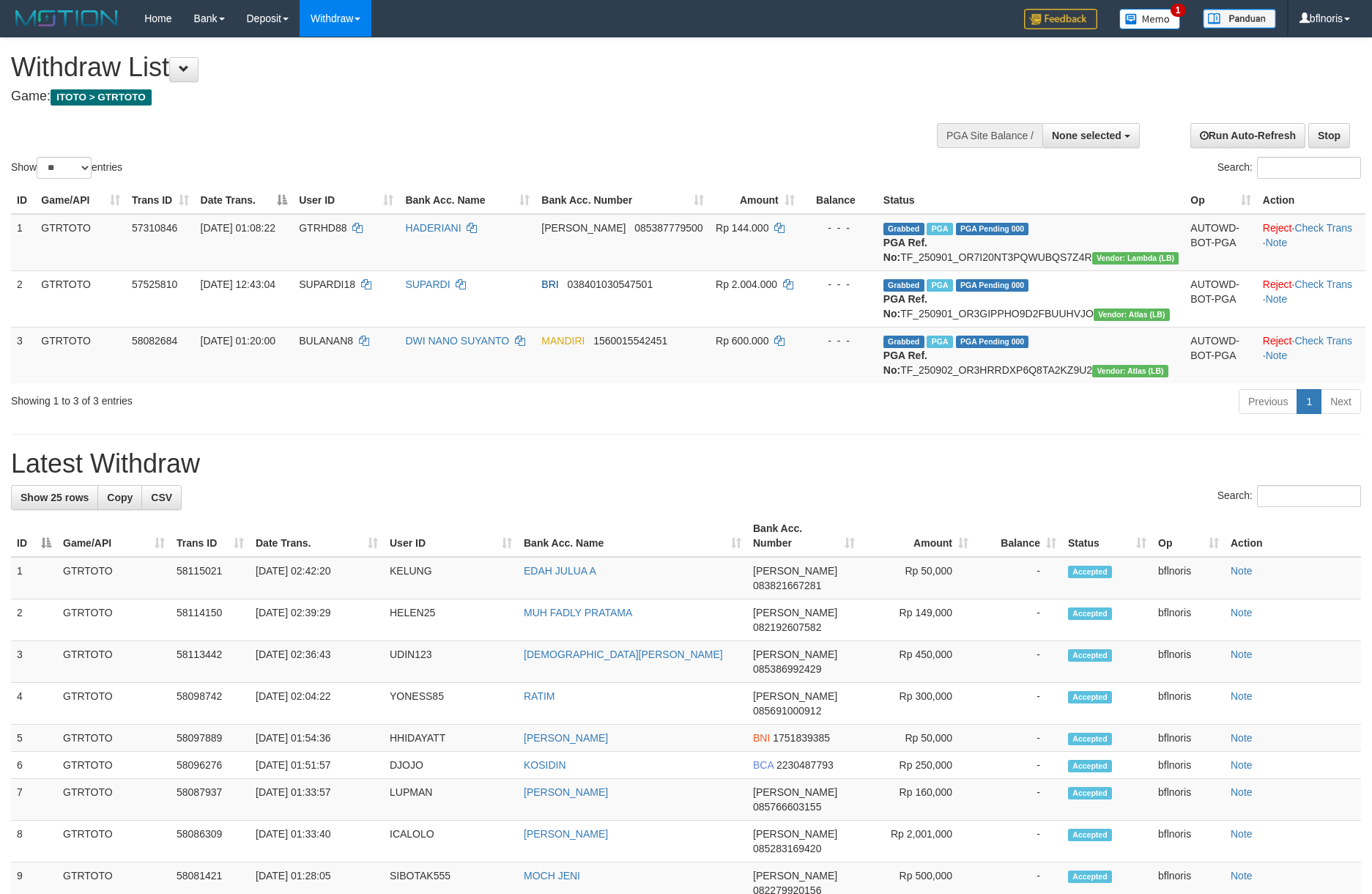
select select
select select "**"
click at [579, 574] on div "**********" at bounding box center [686, 665] width 1372 height 1254
click at [574, 419] on div "Previous 1 Next" at bounding box center [971, 403] width 801 height 32
click at [189, 67] on span at bounding box center [183, 69] width 10 height 10
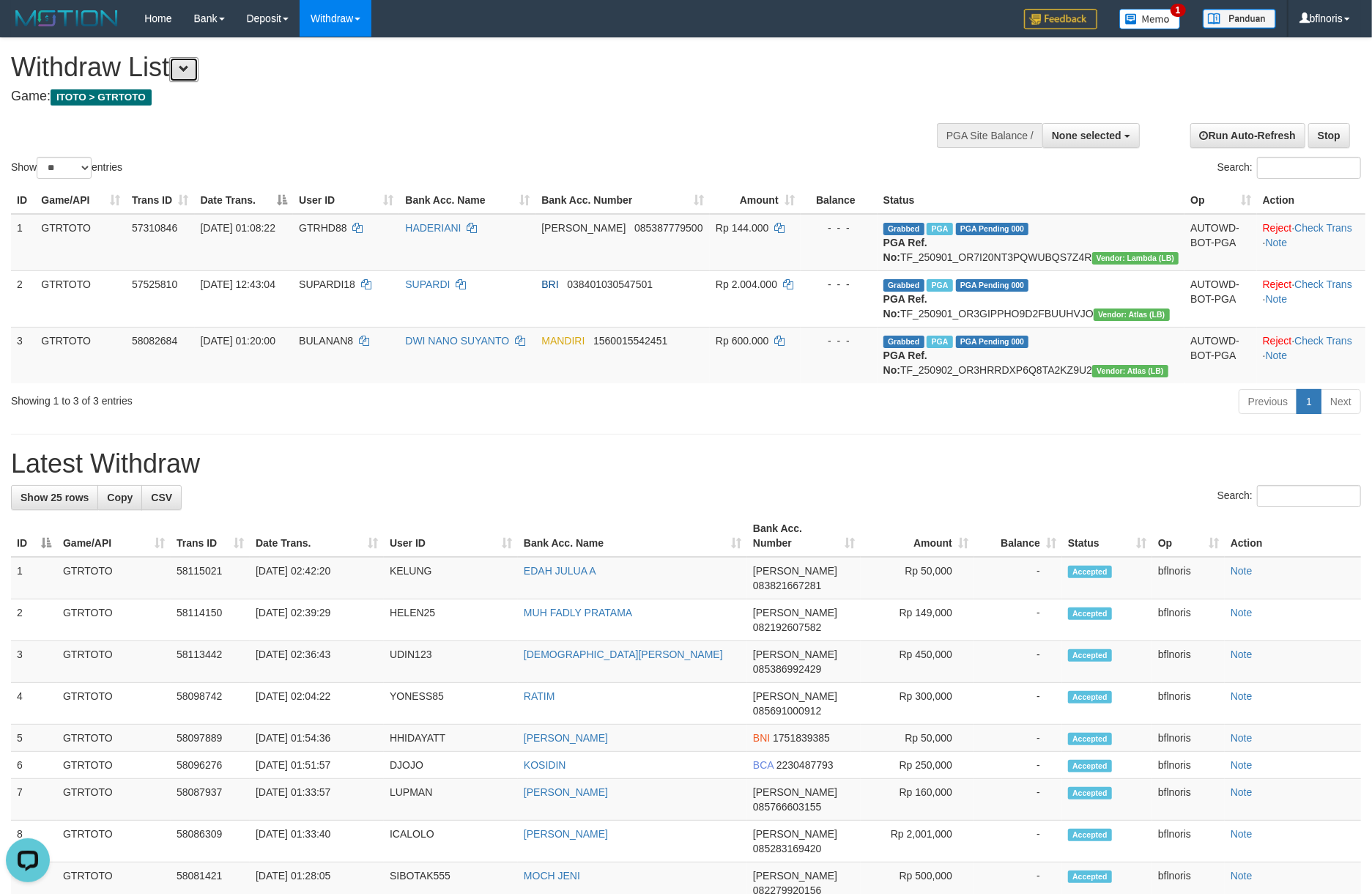
scroll to position [15, 0]
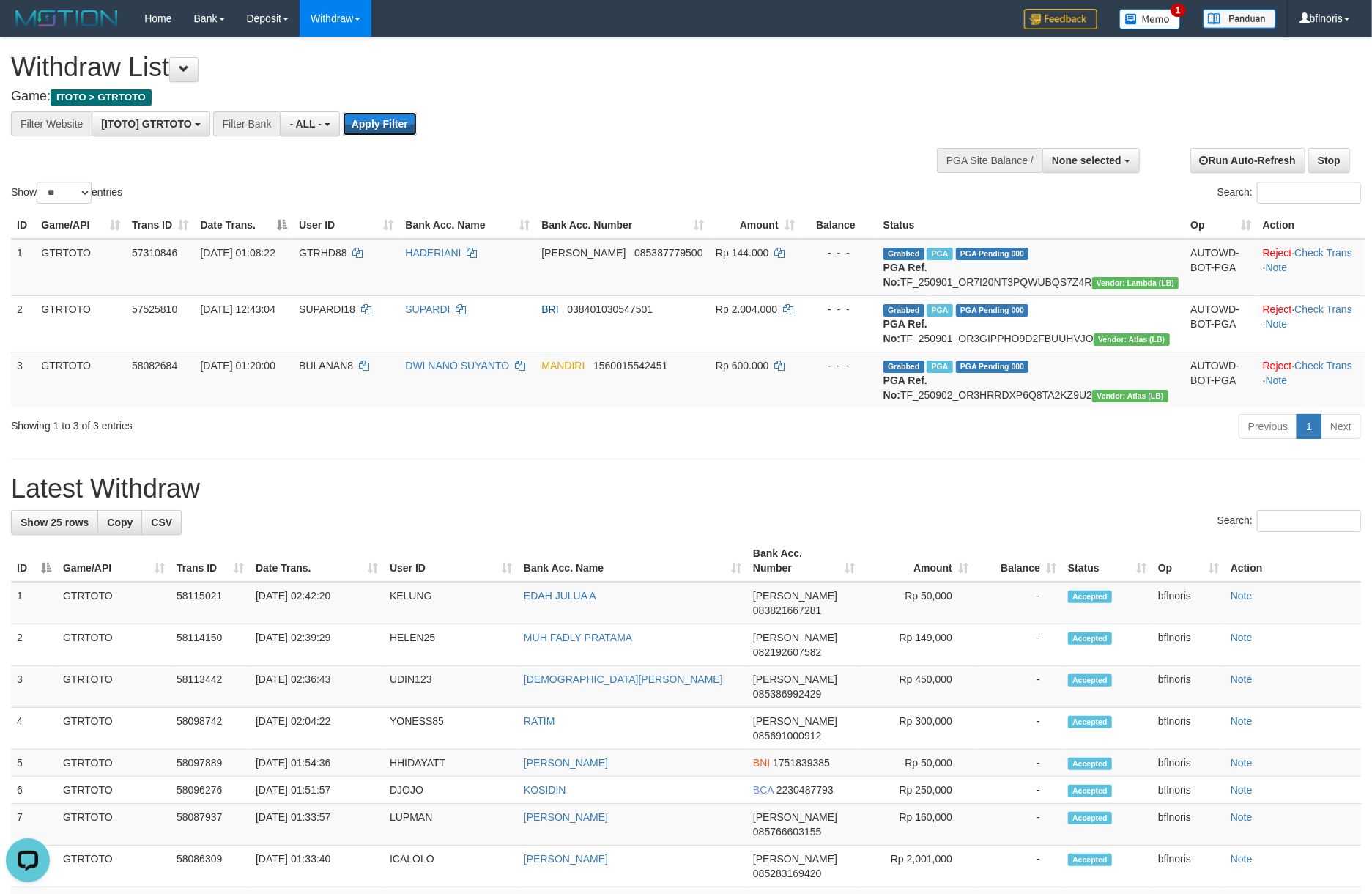
drag, startPoint x: 473, startPoint y: 126, endPoint x: 506, endPoint y: 145, distance: 38.1
click at [416, 126] on button "Apply Filter" at bounding box center [380, 124] width 74 height 24
click at [745, 206] on div "Show ** ** ** *** entries Search:" at bounding box center [686, 122] width 1372 height 168
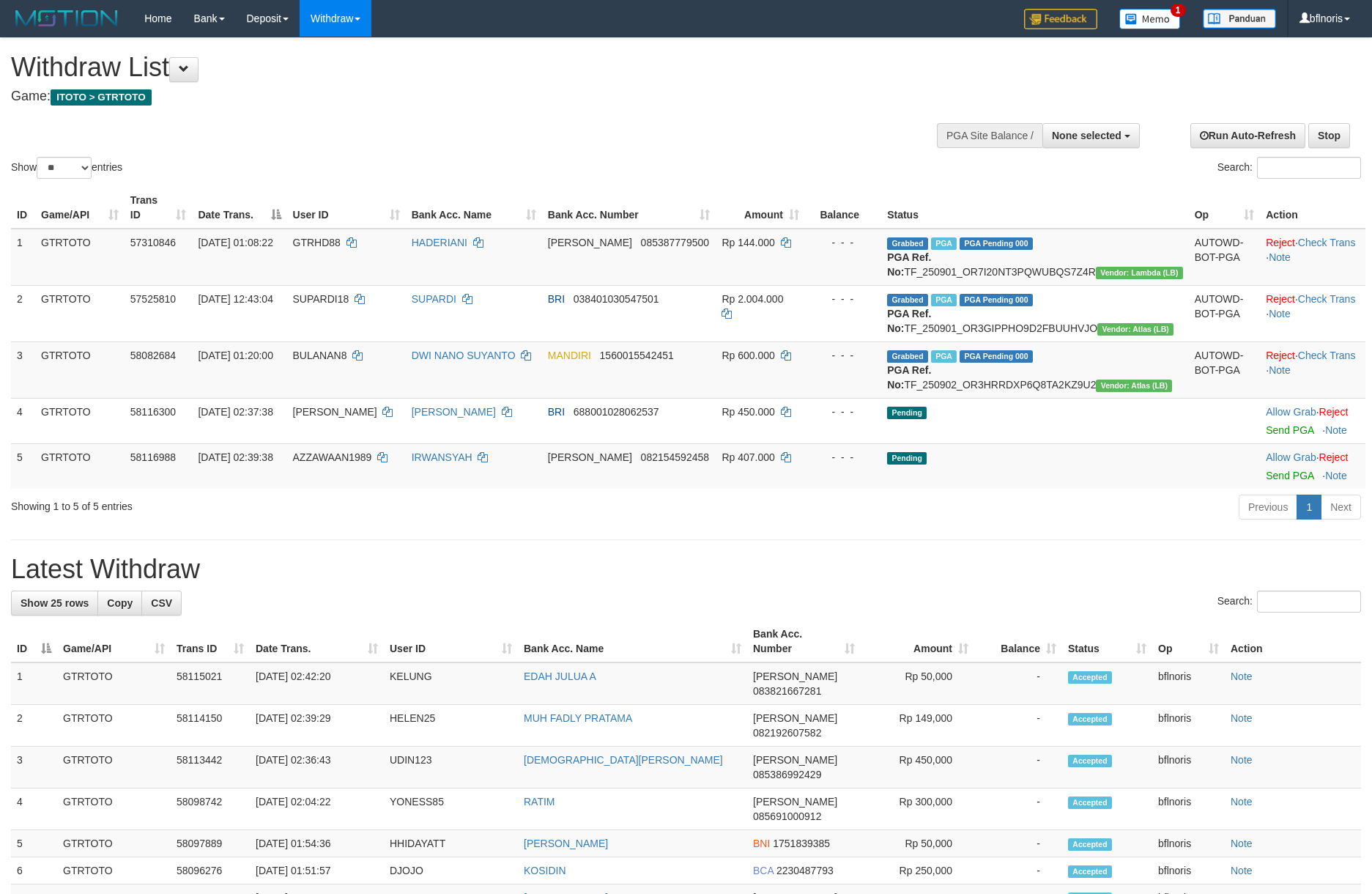
select select
select select "**"
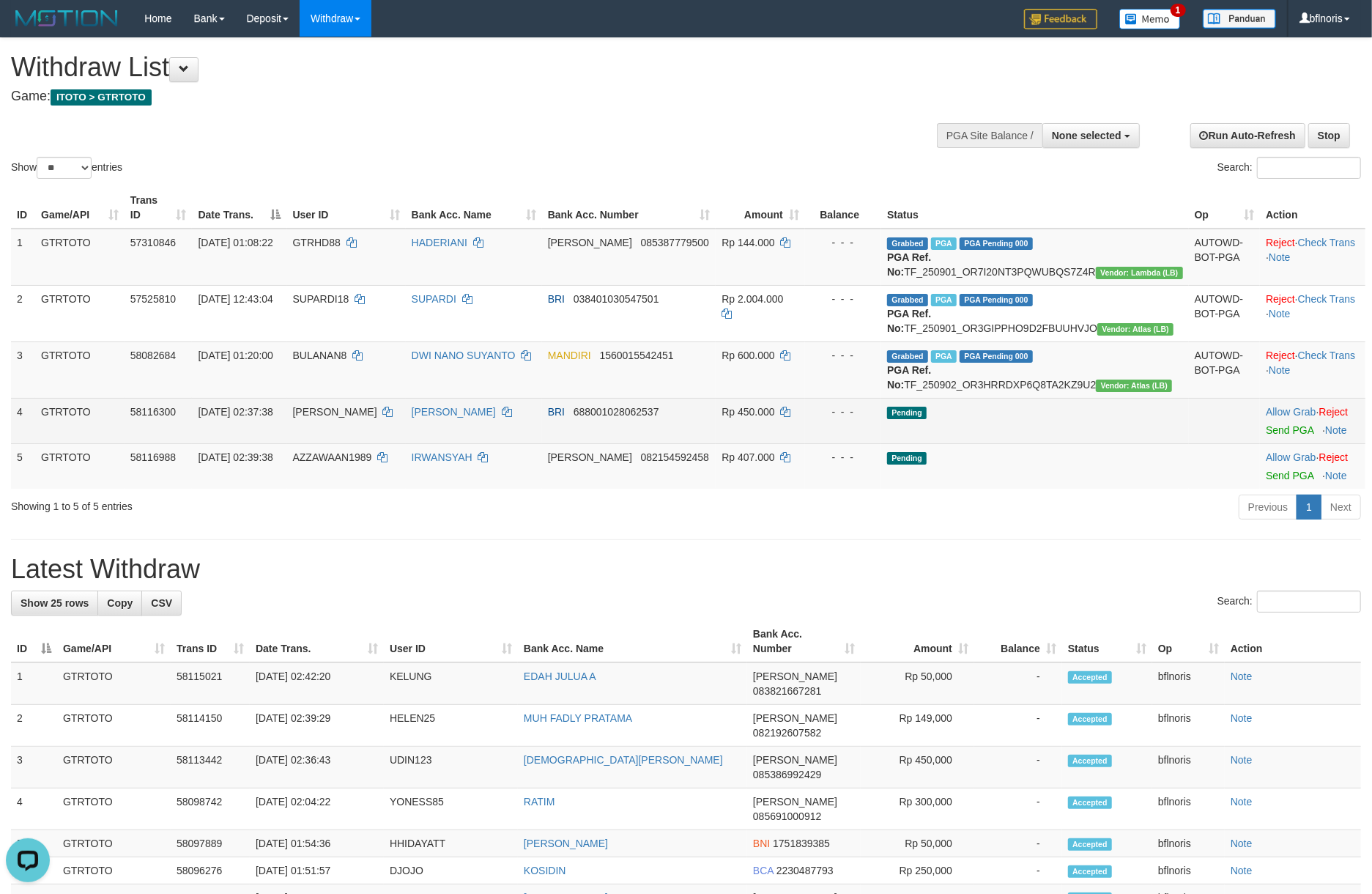
click at [1264, 443] on td "Allow Grab · Reject Send PGA · Note" at bounding box center [1312, 420] width 105 height 45
click at [1268, 436] on link "Send PGA" at bounding box center [1290, 430] width 47 height 12
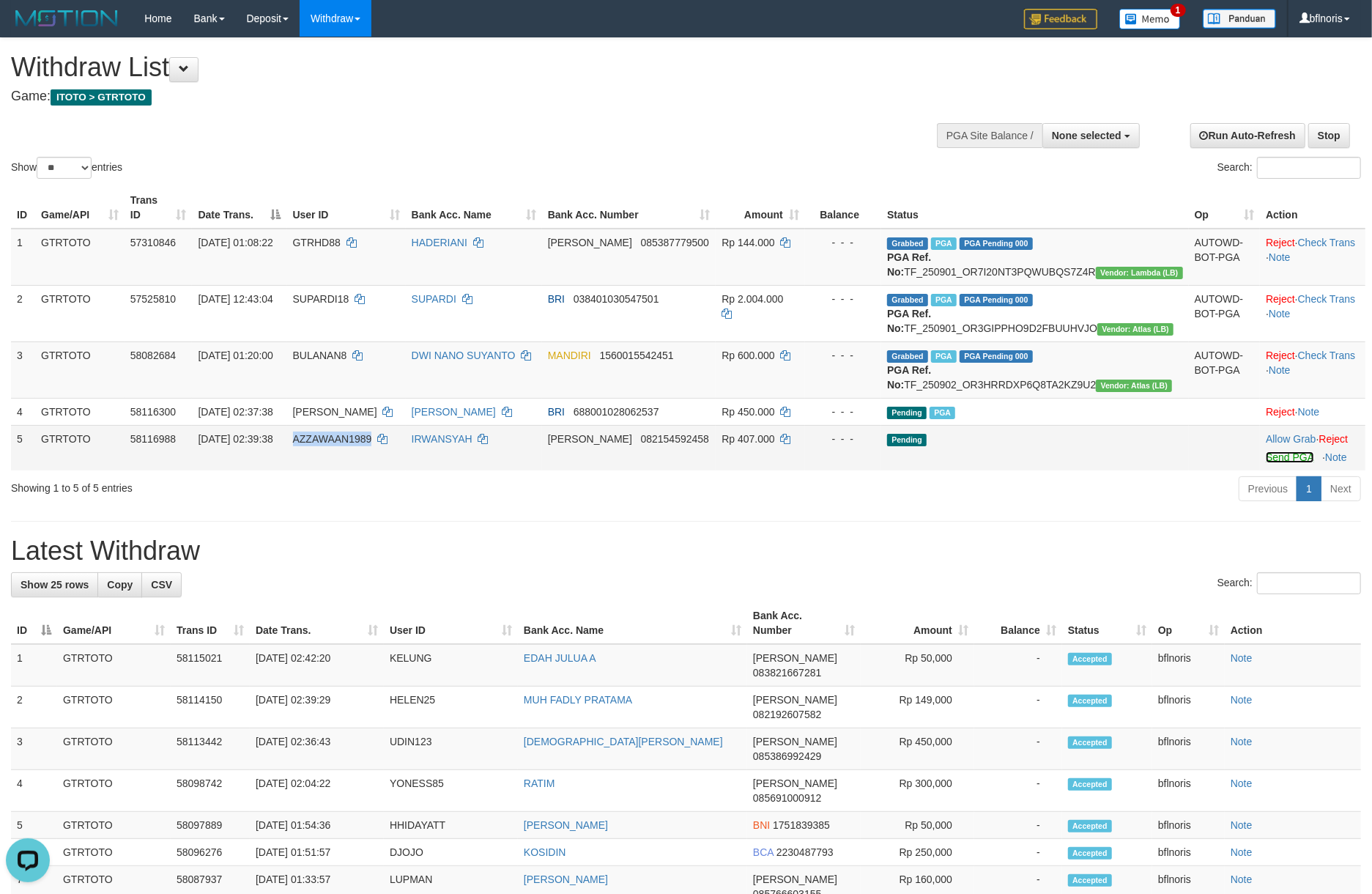
click at [1277, 463] on link "Send PGA" at bounding box center [1290, 457] width 47 height 12
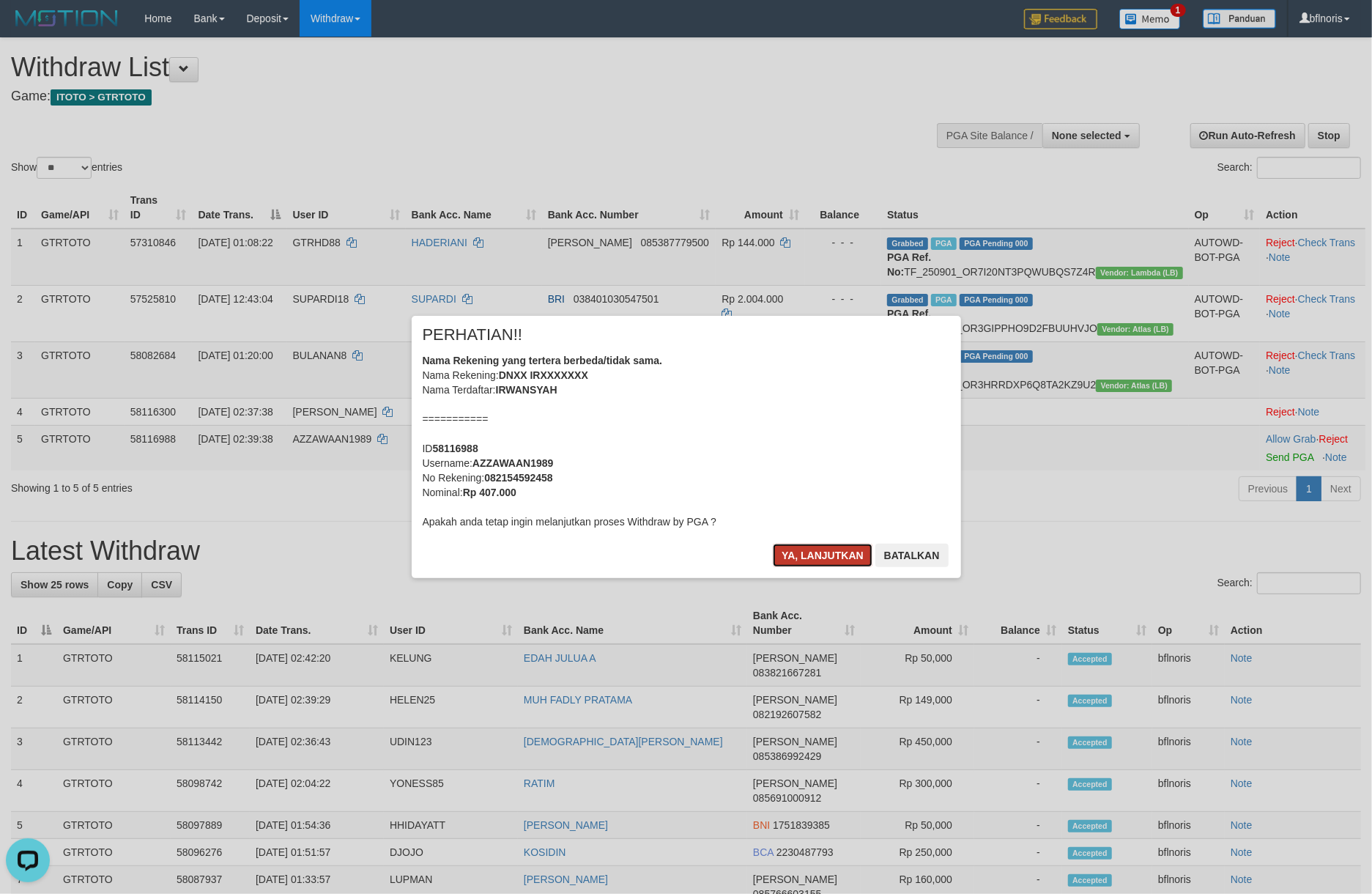
click at [773, 567] on button "Ya, lanjutkan" at bounding box center [823, 556] width 100 height 24
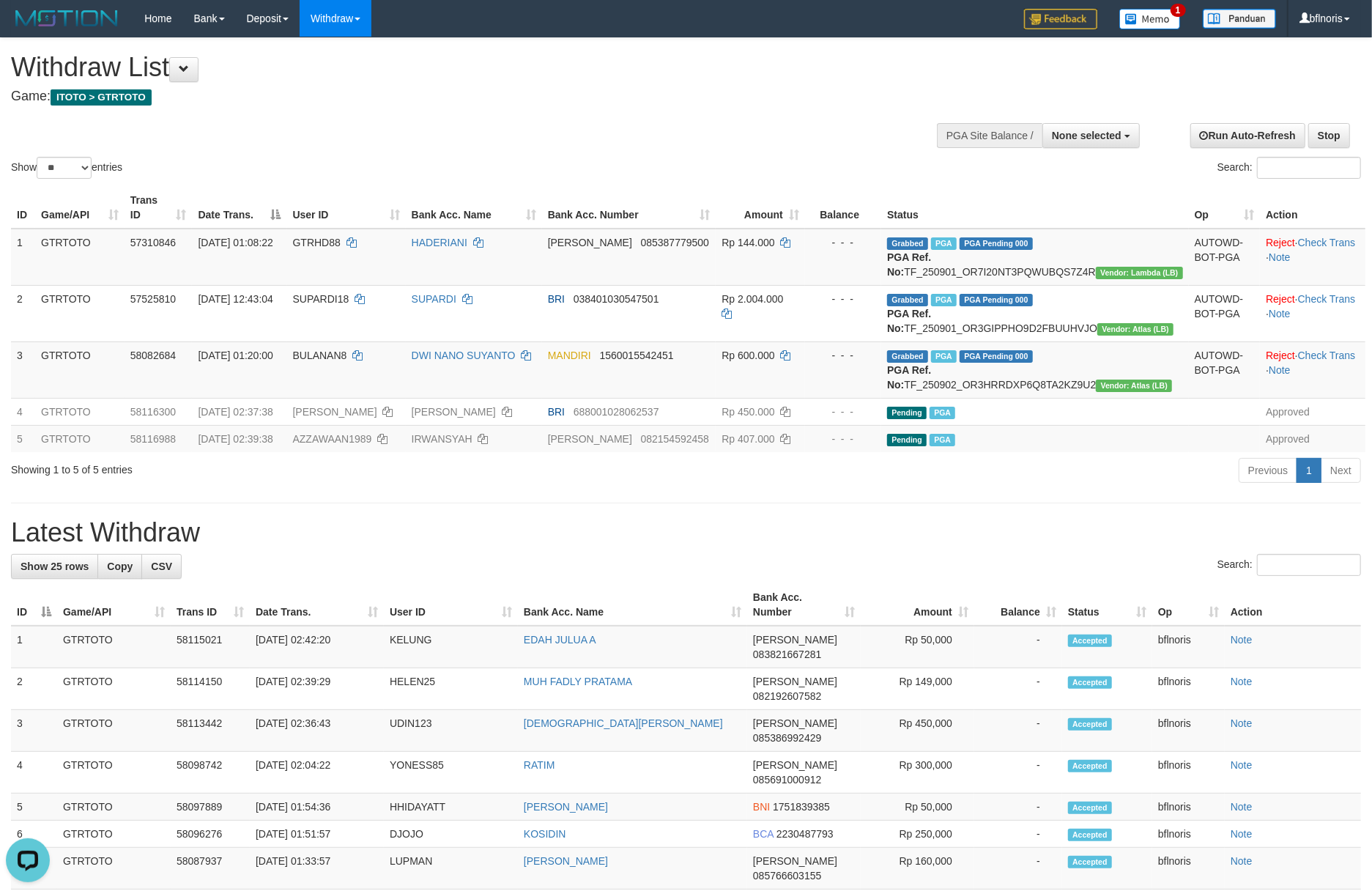
click at [1127, 456] on div "ID Game/API Trans ID Date Trans. User ID Bank Acc. Name Bank Acc. Number Amount…" at bounding box center [686, 319] width 1372 height 274
click at [146, 105] on span "ITOTO > GTRTOTO" at bounding box center [101, 97] width 101 height 16
click at [175, 79] on h1 "Withdraw List" at bounding box center [455, 67] width 889 height 29
click at [198, 72] on button at bounding box center [183, 70] width 29 height 25
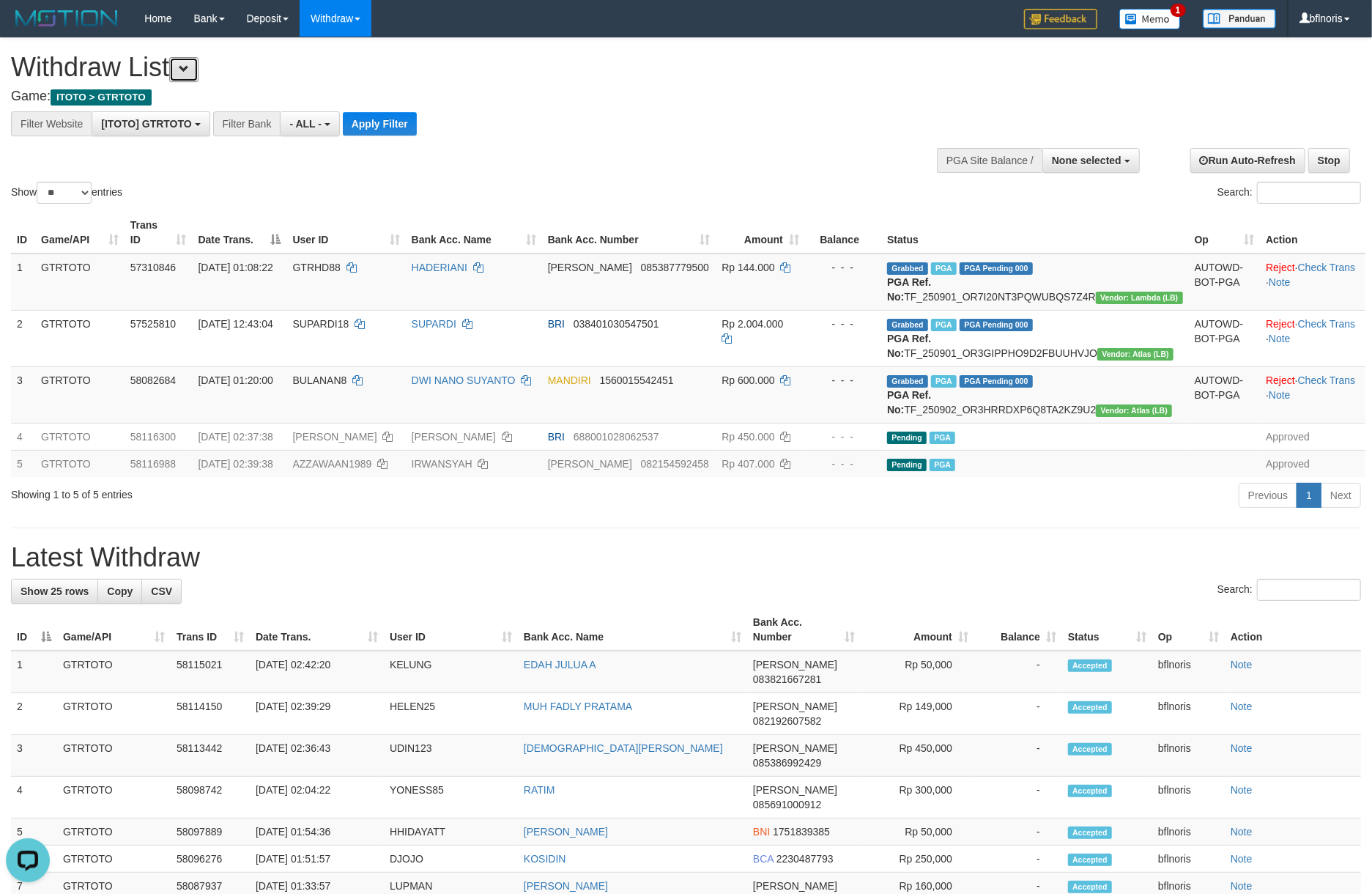
scroll to position [15, 0]
click at [416, 128] on button "Apply Filter" at bounding box center [380, 124] width 74 height 24
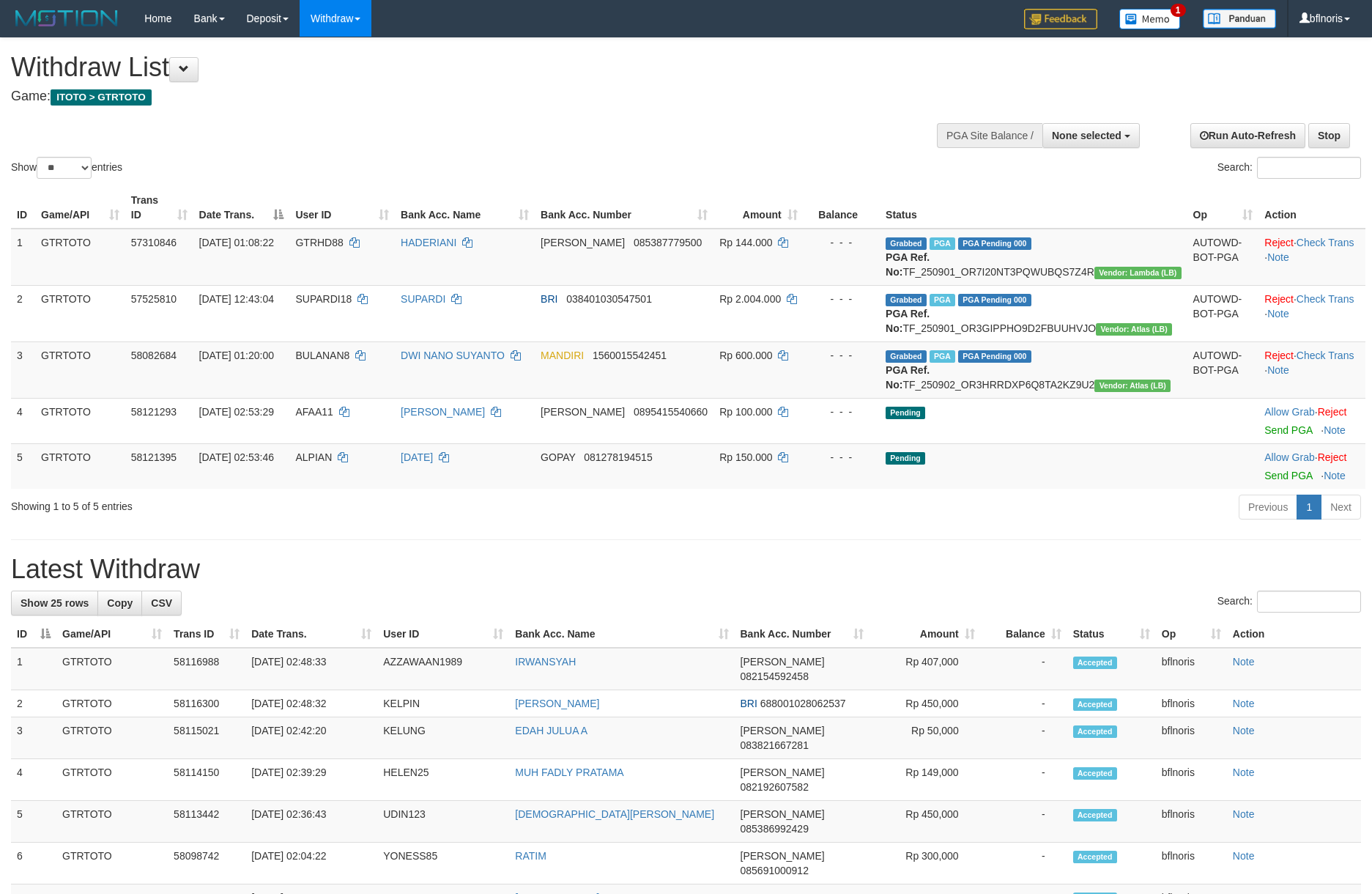
select select
select select "**"
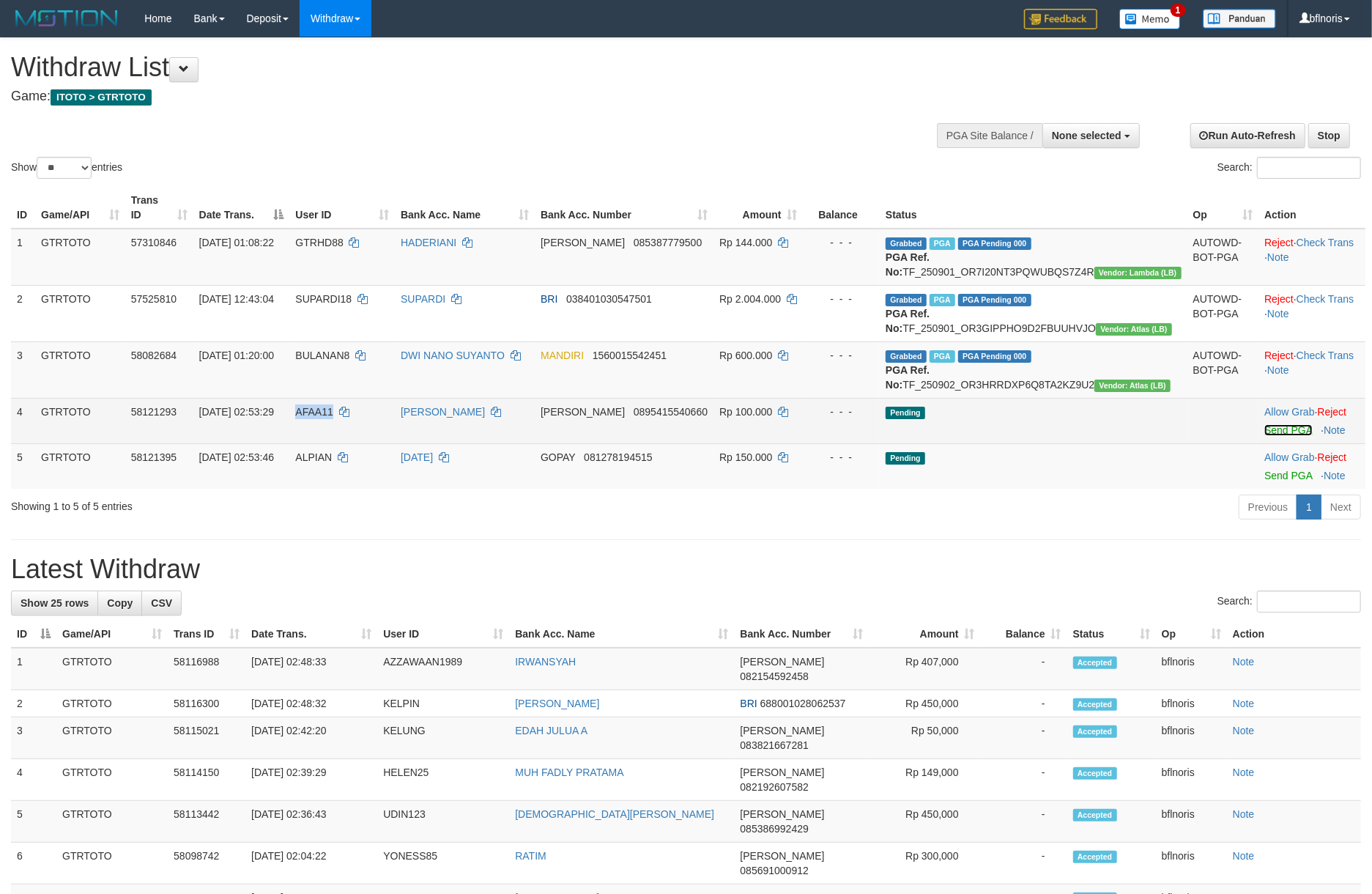
click at [1265, 436] on link "Send PGA" at bounding box center [1288, 430] width 47 height 12
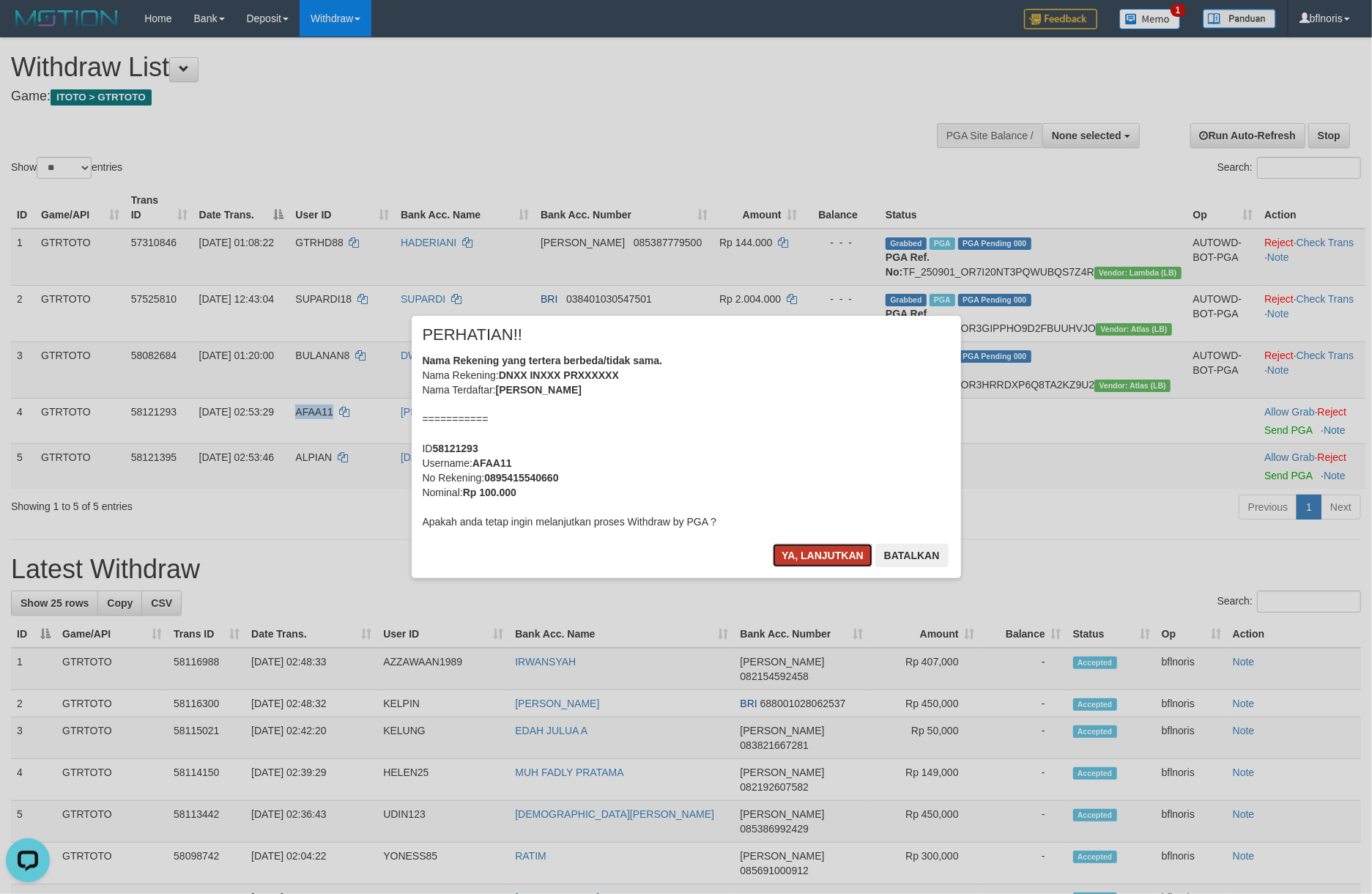
click at [773, 567] on button "Ya, lanjutkan" at bounding box center [823, 556] width 100 height 24
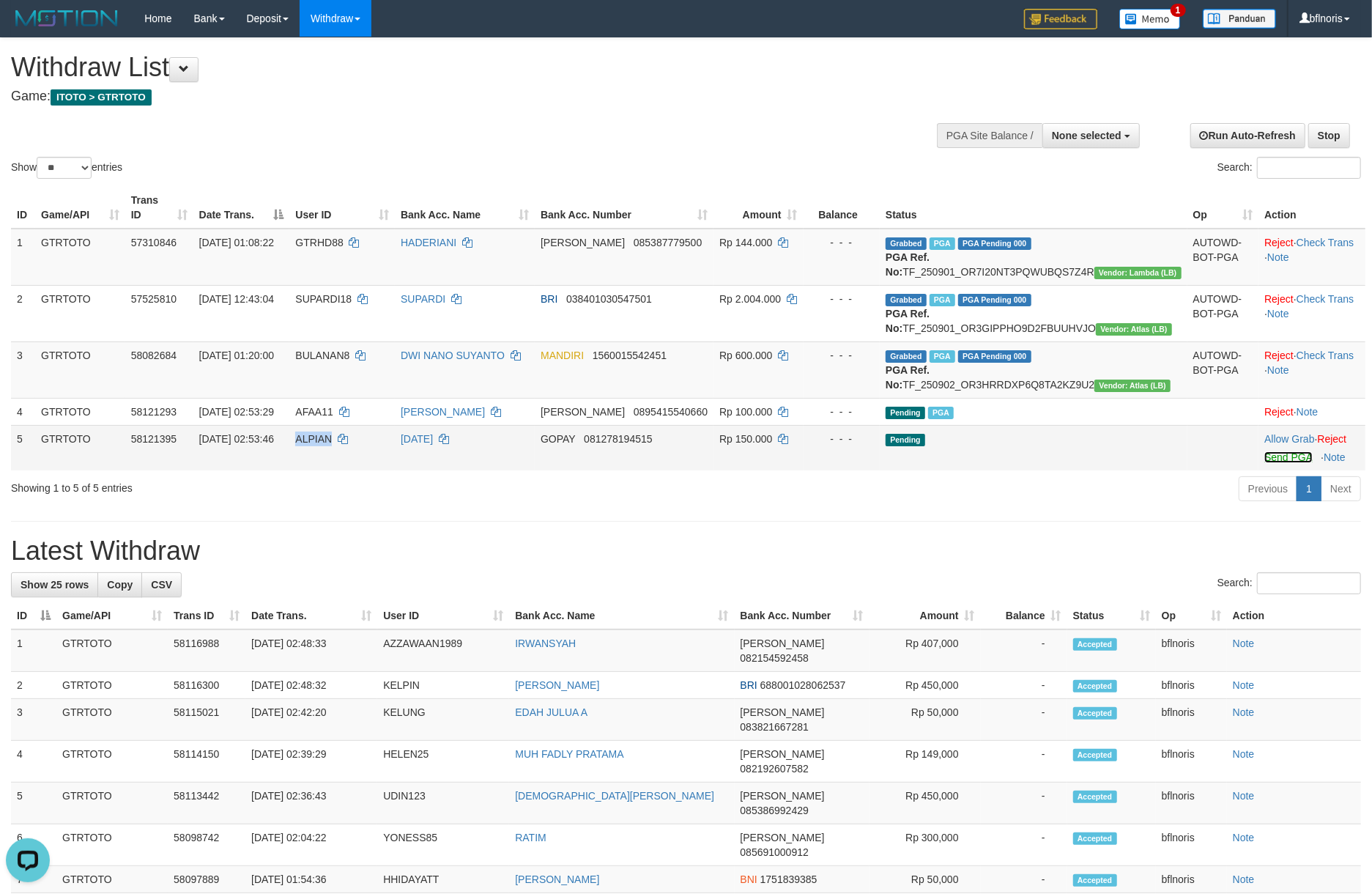
click at [1280, 463] on link "Send PGA" at bounding box center [1288, 457] width 47 height 12
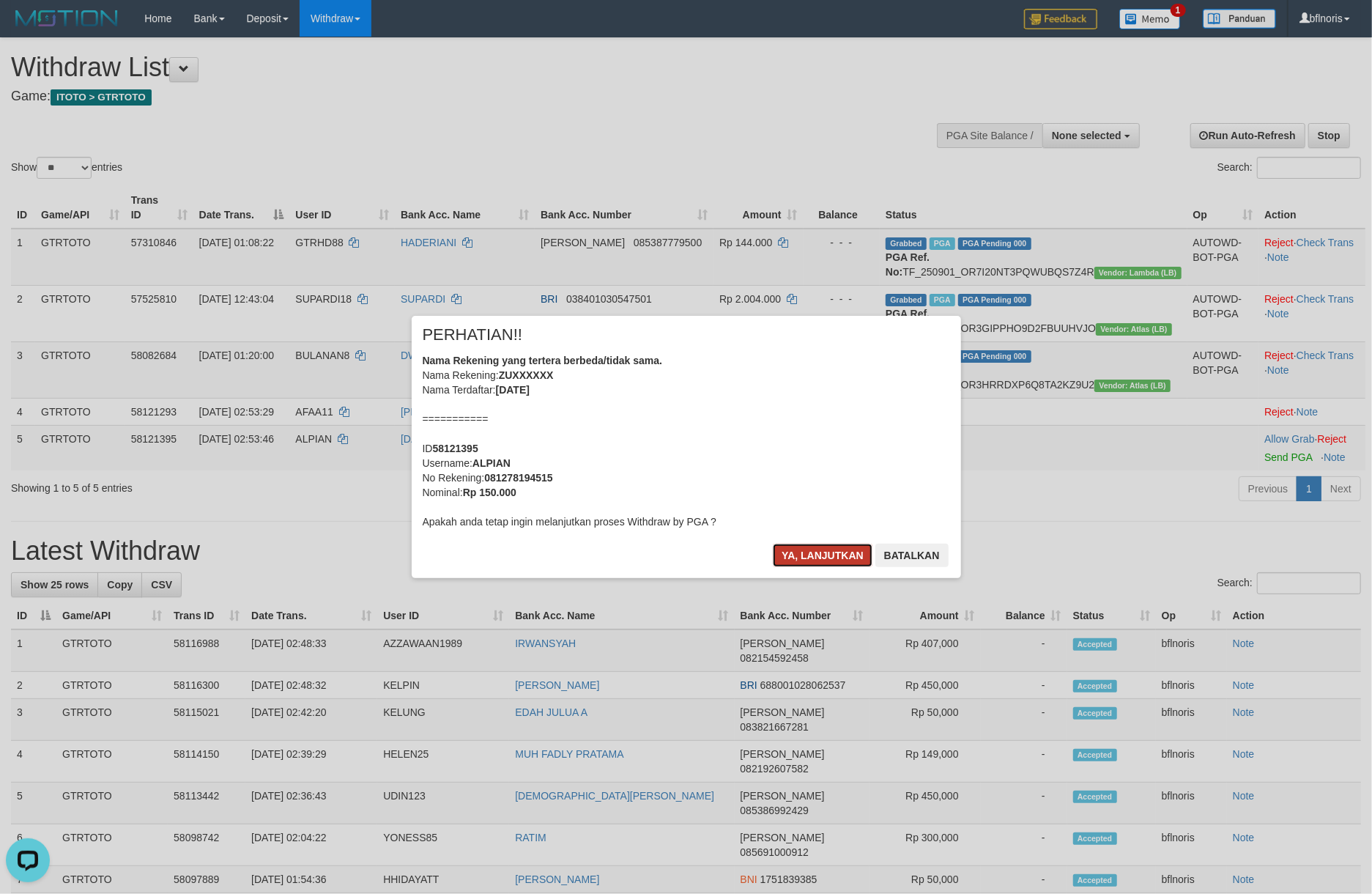
click at [773, 567] on button "Ya, lanjutkan" at bounding box center [823, 556] width 100 height 24
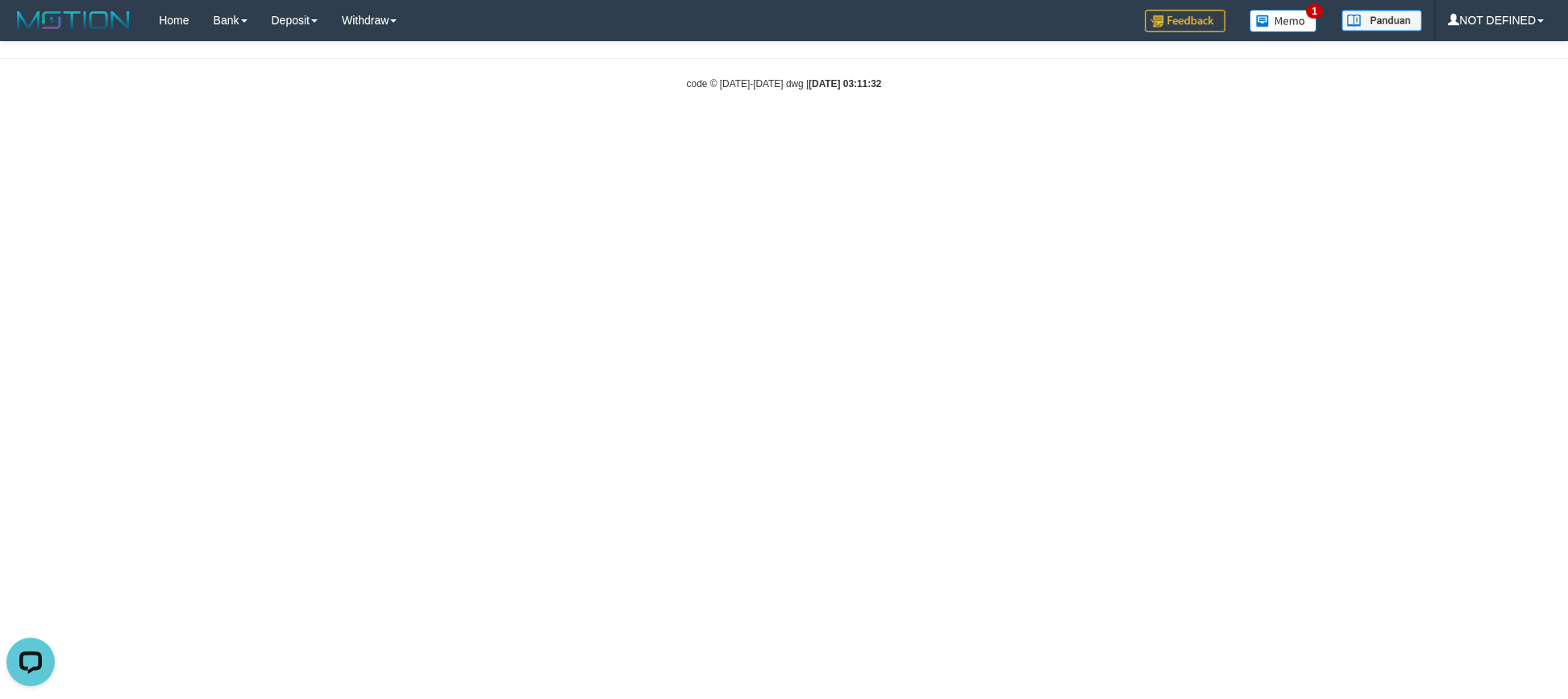
click at [1502, 131] on html "Toggle navigation Home Bank Account List Load Mutasi Bank Search Sync Note Muta…" at bounding box center [784, 65] width 1568 height 131
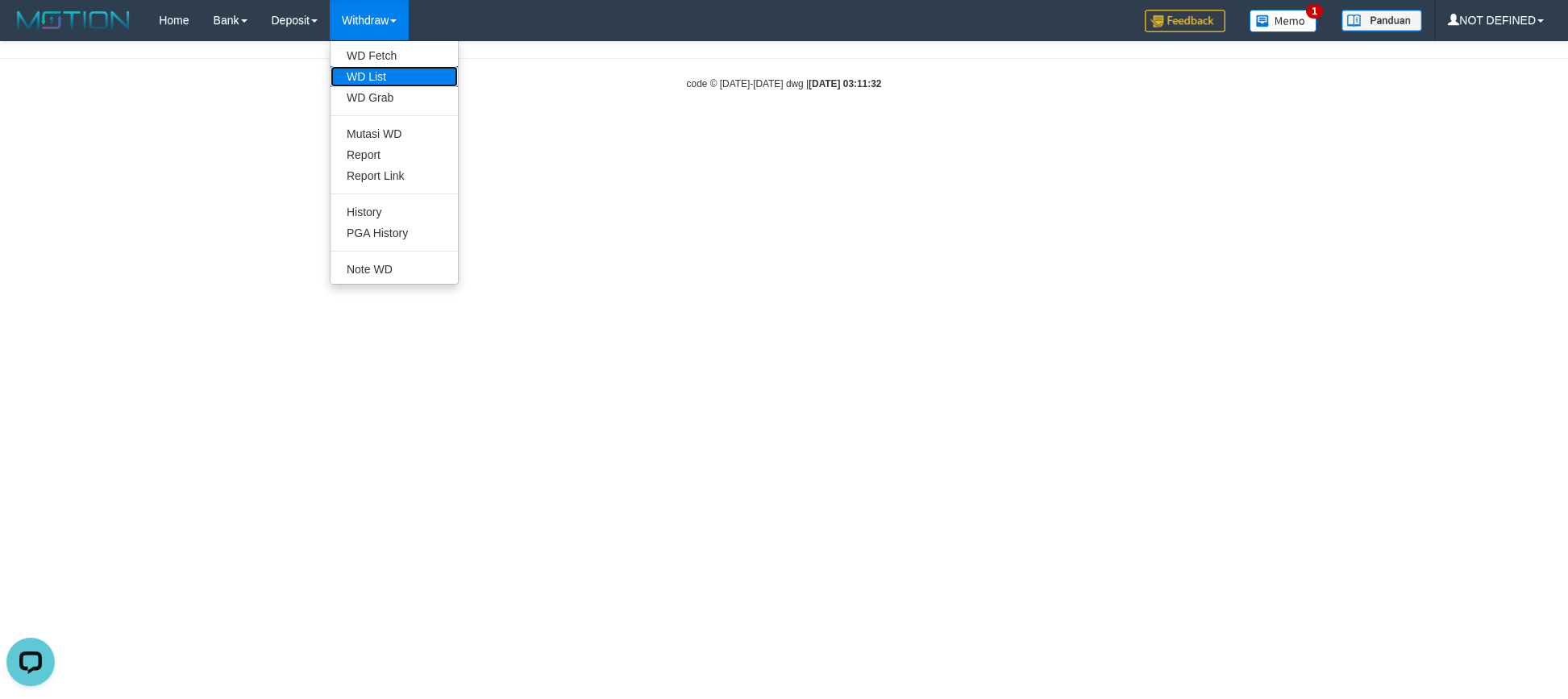
click at [437, 86] on link "WD List" at bounding box center [394, 77] width 127 height 21
click at [437, 62] on link "WD Fetch" at bounding box center [394, 56] width 127 height 21
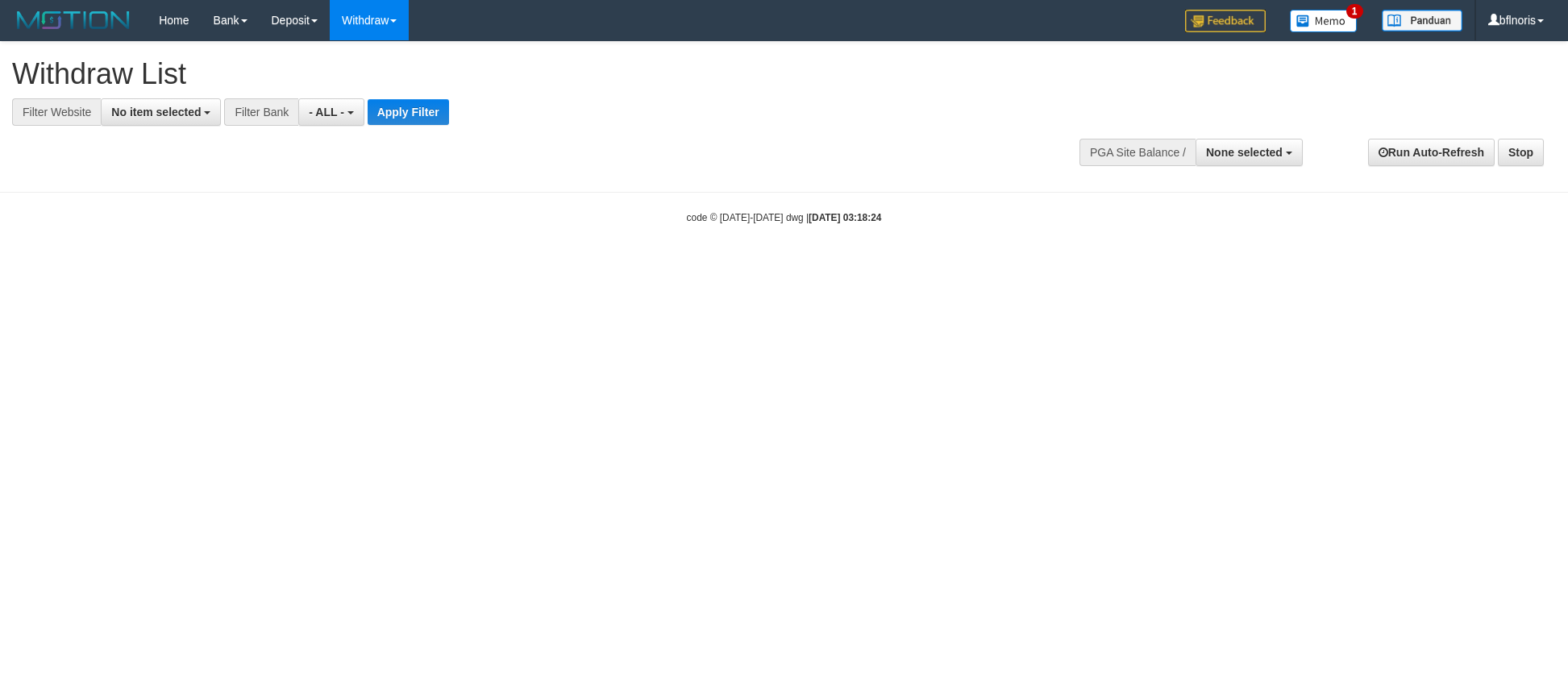
select select
click at [201, 118] on span "No item selected" at bounding box center [156, 111] width 90 height 13
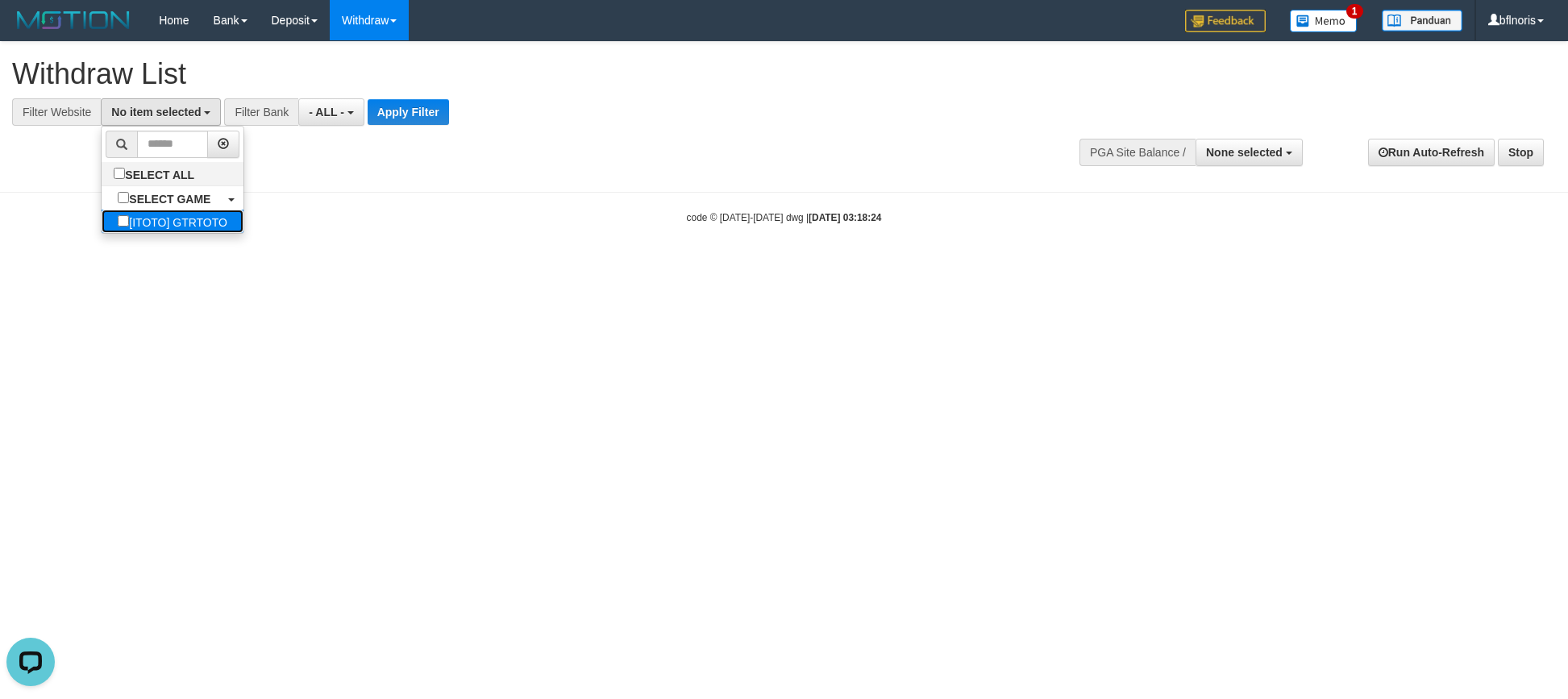
click at [220, 233] on link "[ITOTO] GTRTOTO" at bounding box center [172, 221] width 142 height 23
click at [449, 111] on button "Apply Filter" at bounding box center [409, 112] width 82 height 26
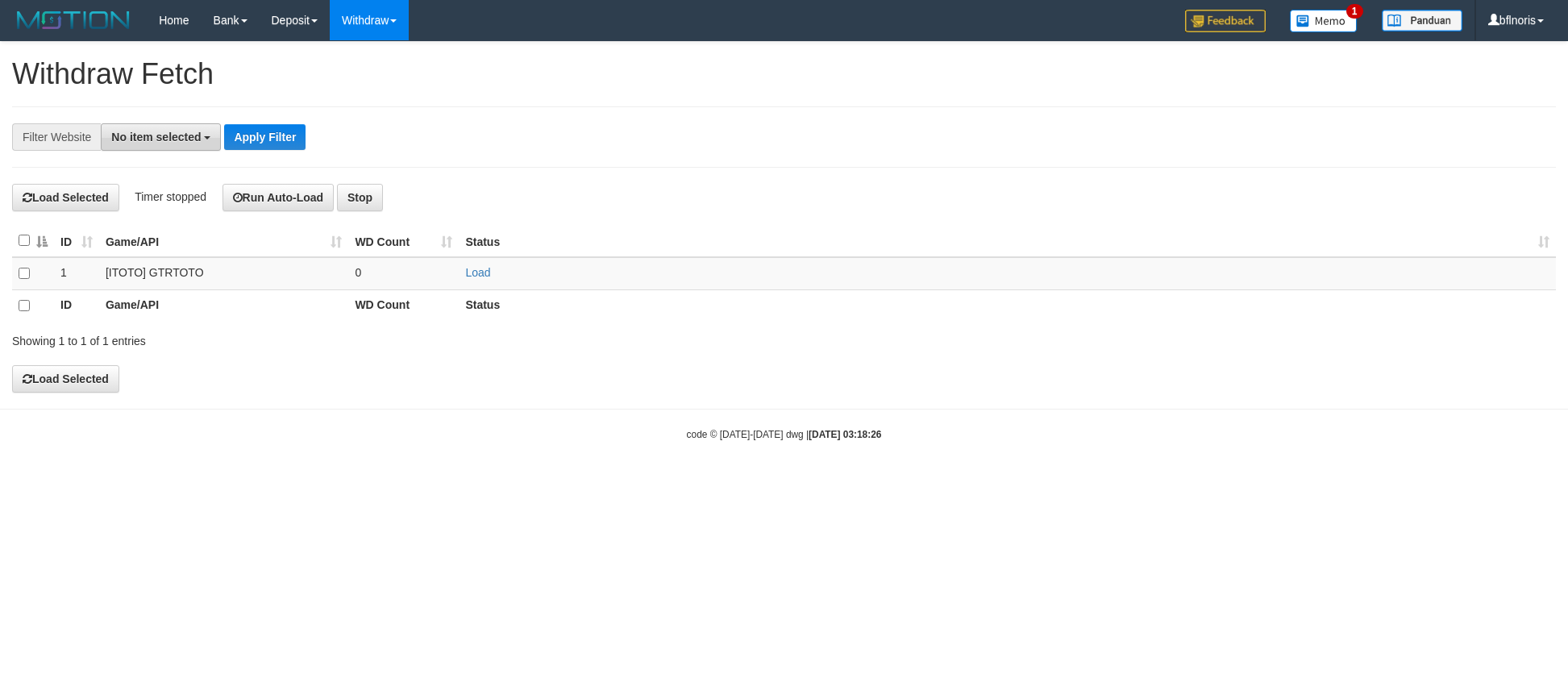
click at [201, 133] on span "No item selected" at bounding box center [156, 136] width 90 height 13
click at [143, 258] on label "[ITOTO] GTRTOTO" at bounding box center [172, 246] width 142 height 23
select select "***"
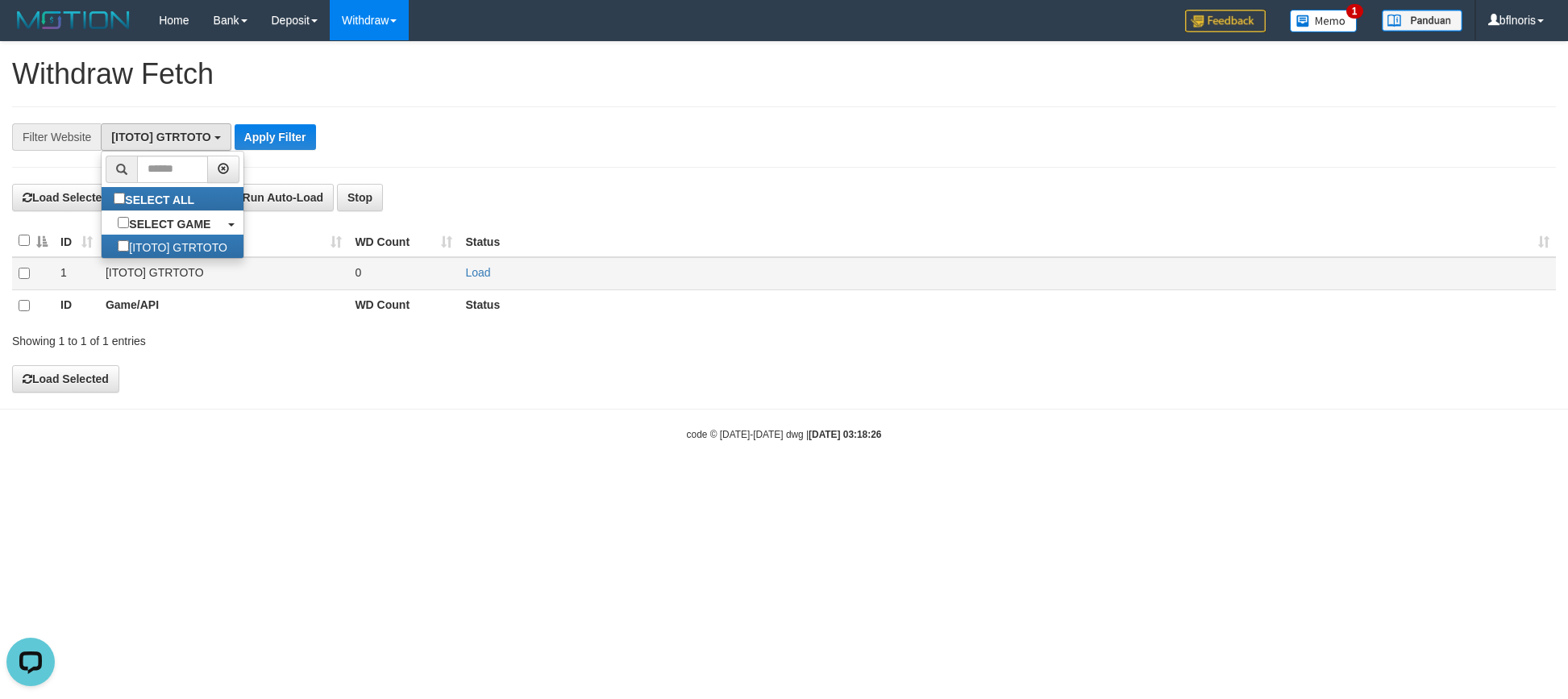
click at [485, 290] on td "Load" at bounding box center [1006, 274] width 1097 height 33
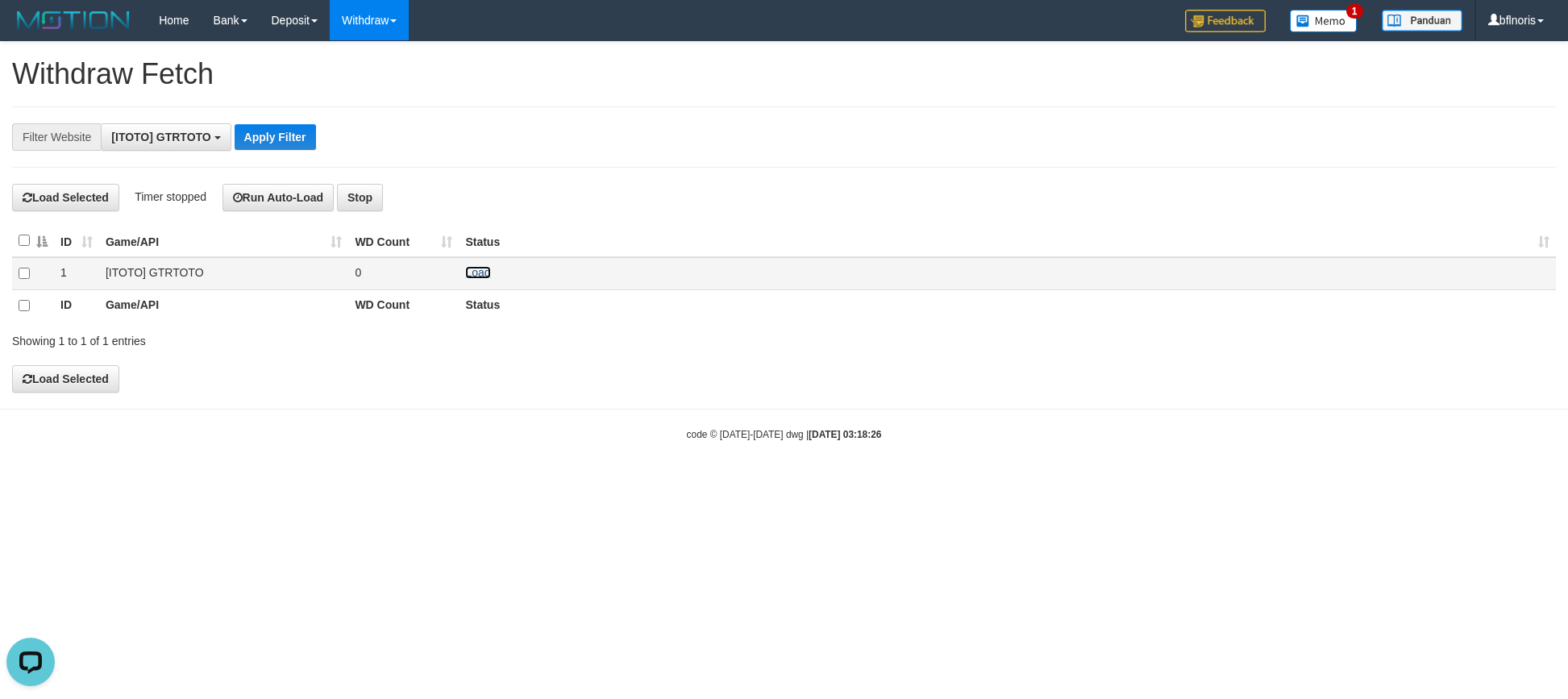
click at [485, 279] on link "Load" at bounding box center [477, 272] width 25 height 13
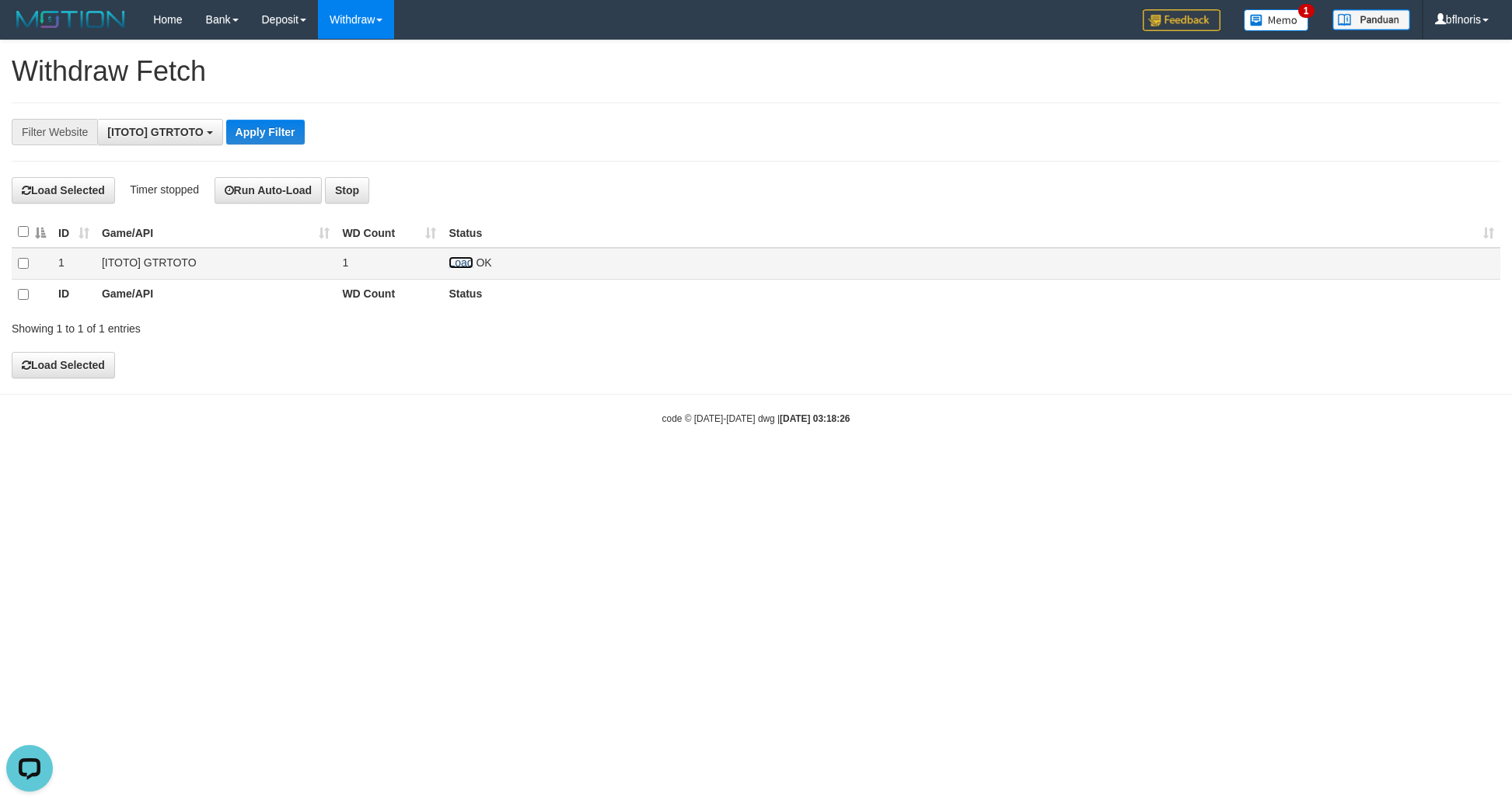
click at [466, 269] on link "Load" at bounding box center [460, 262] width 24 height 13
click at [461, 269] on link "Load" at bounding box center [460, 262] width 24 height 13
click at [464, 269] on link "Load" at bounding box center [460, 262] width 24 height 13
click at [470, 269] on link "Load" at bounding box center [460, 262] width 24 height 13
click at [465, 269] on link "Load" at bounding box center [460, 262] width 24 height 13
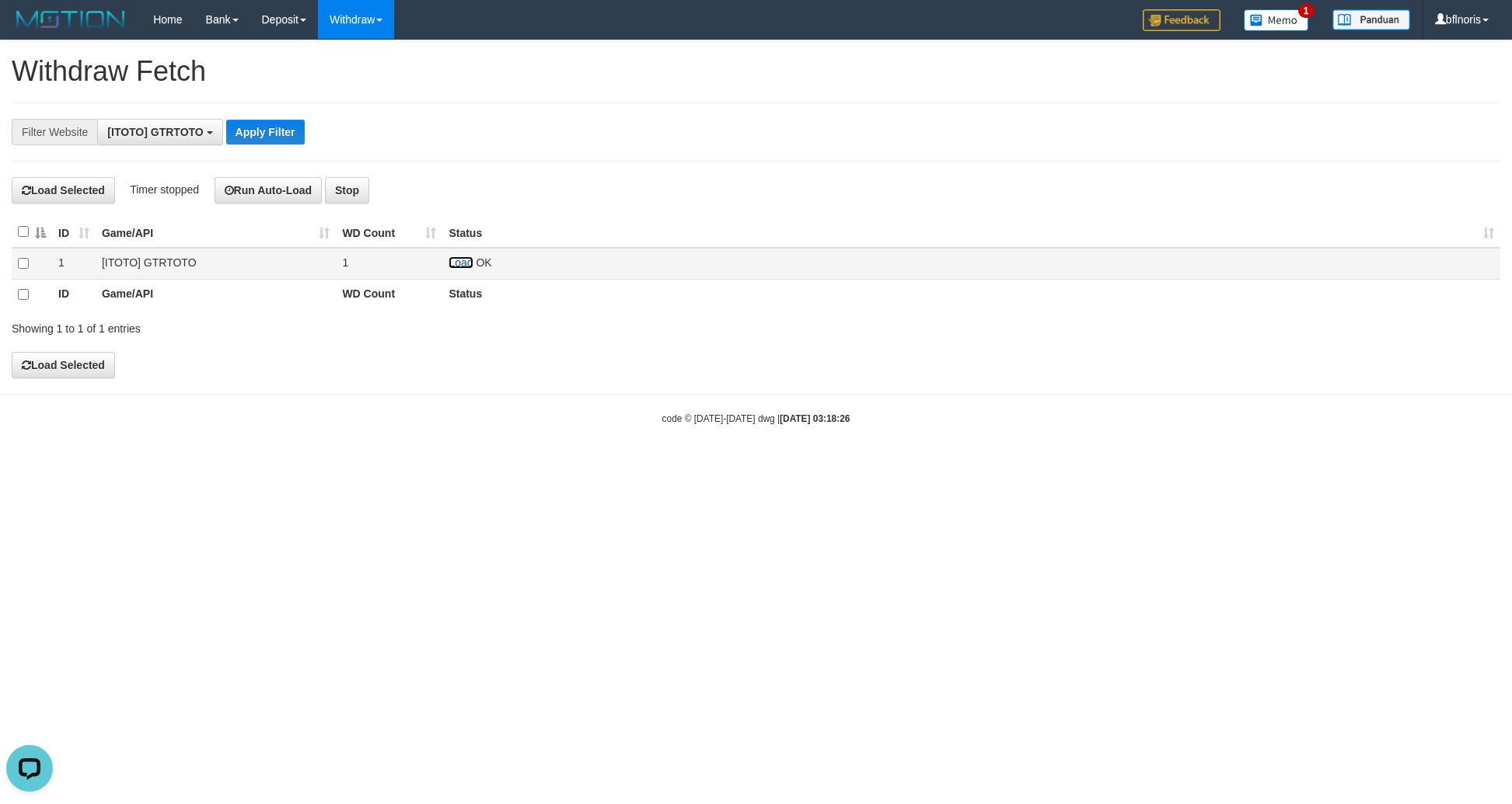
click at [460, 269] on link "Load" at bounding box center [460, 262] width 24 height 13
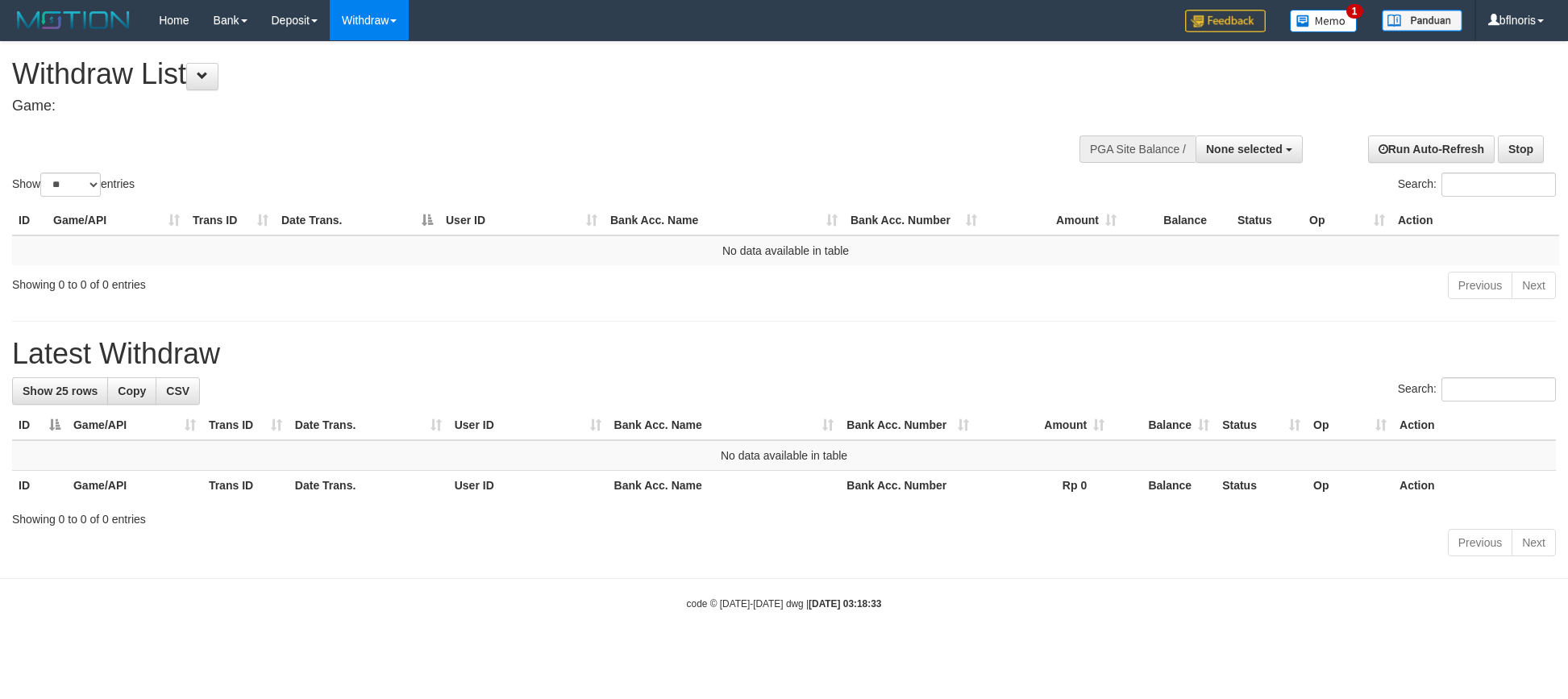
select select
select select "**"
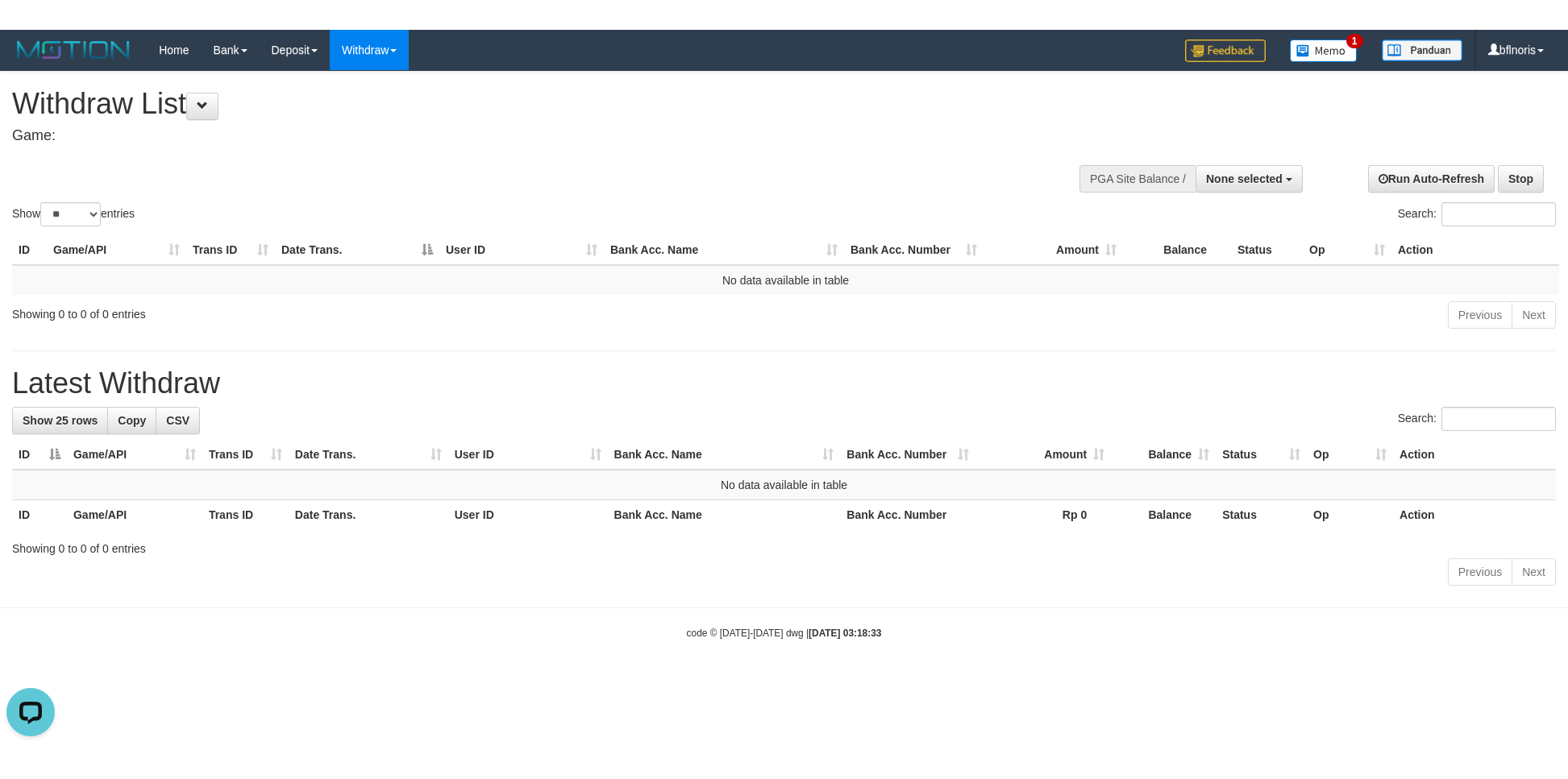
scroll to position [15, 0]
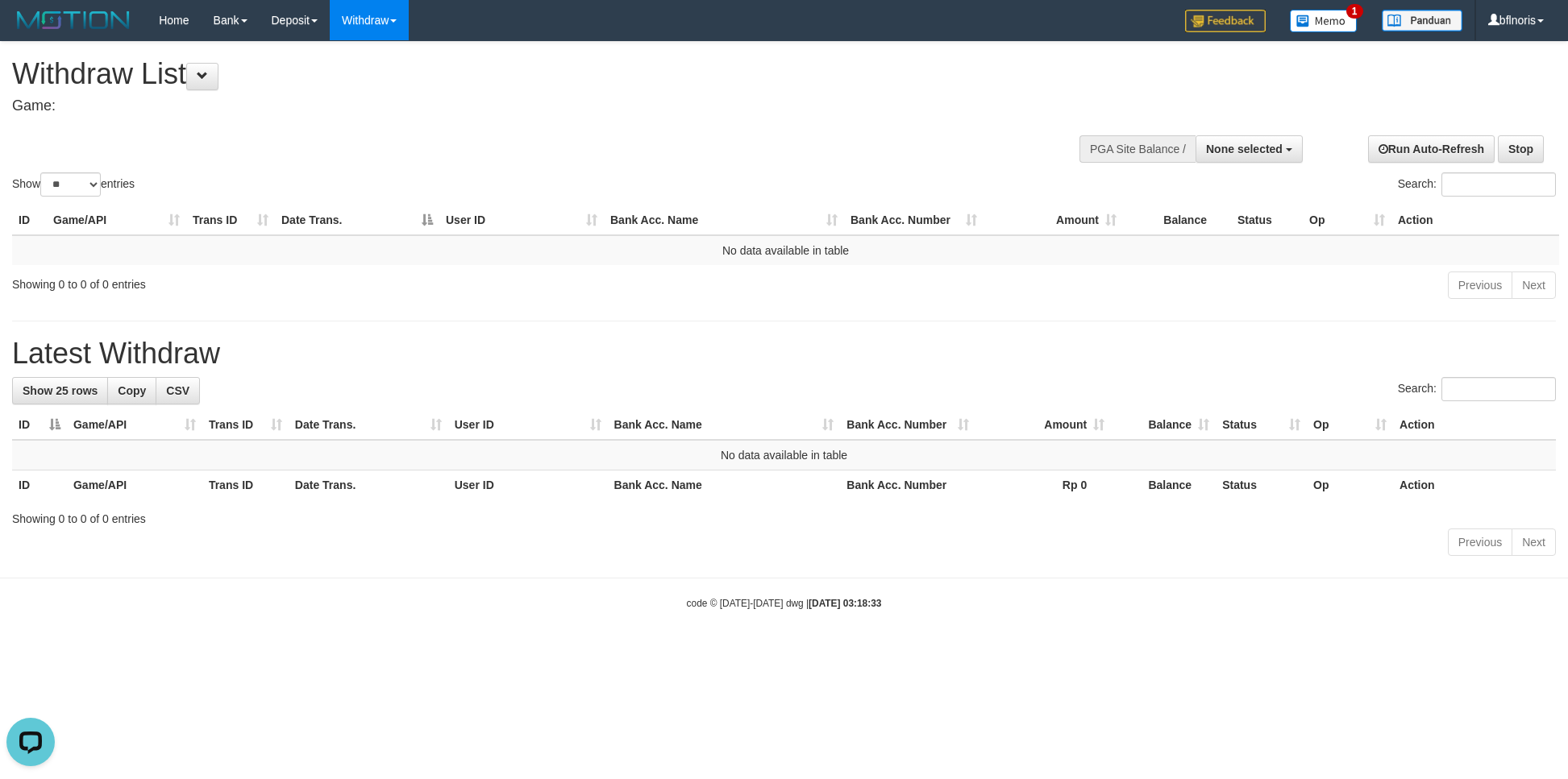
click at [1196, 304] on div "Previous Next" at bounding box center [1111, 288] width 891 height 35
click at [204, 71] on button at bounding box center [202, 77] width 32 height 28
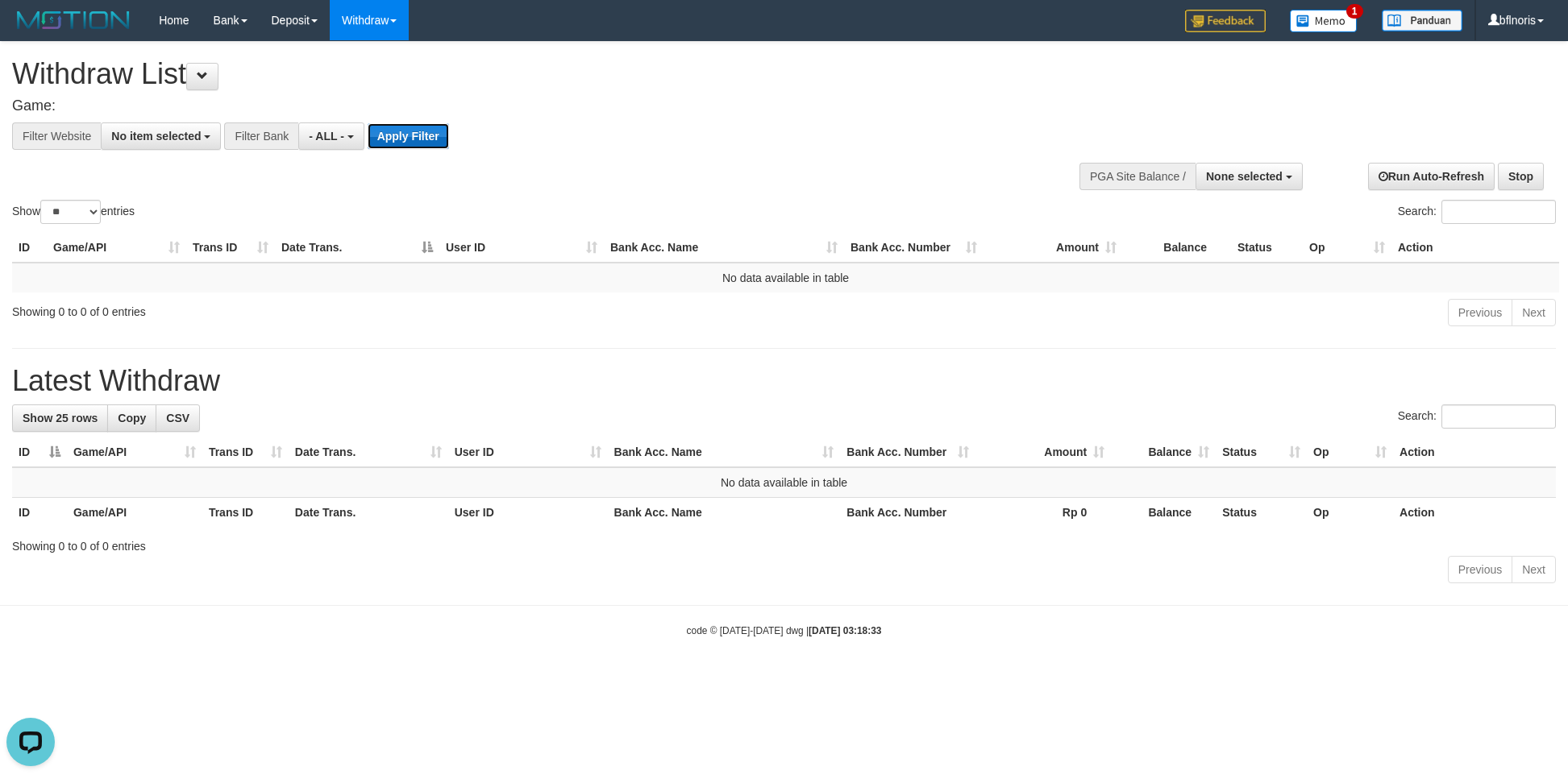
click at [449, 139] on button "Apply Filter" at bounding box center [409, 136] width 82 height 26
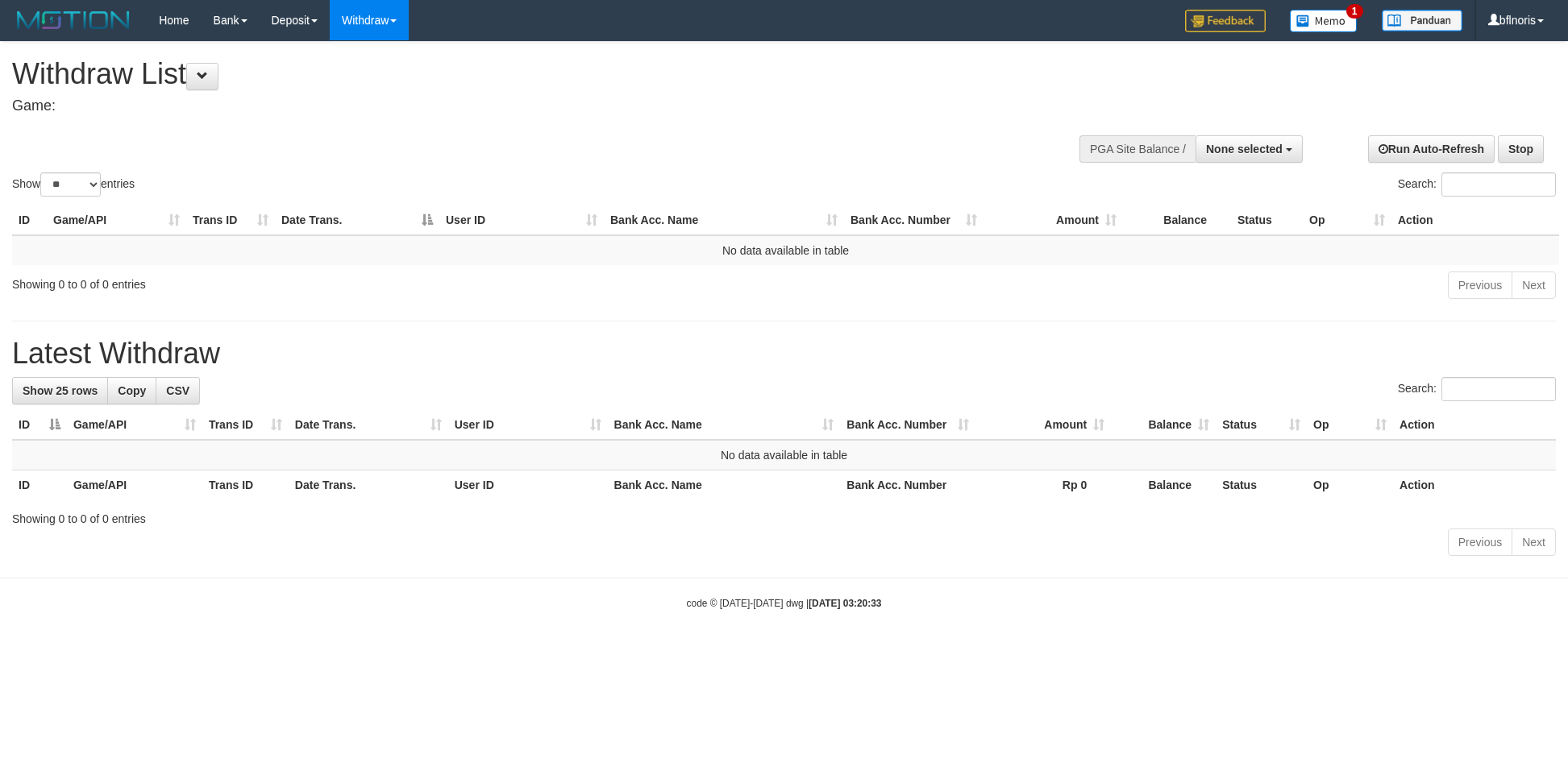
select select
select select "**"
click at [1098, 380] on div "**********" at bounding box center [784, 302] width 1568 height 520
click at [208, 79] on span at bounding box center [202, 76] width 11 height 11
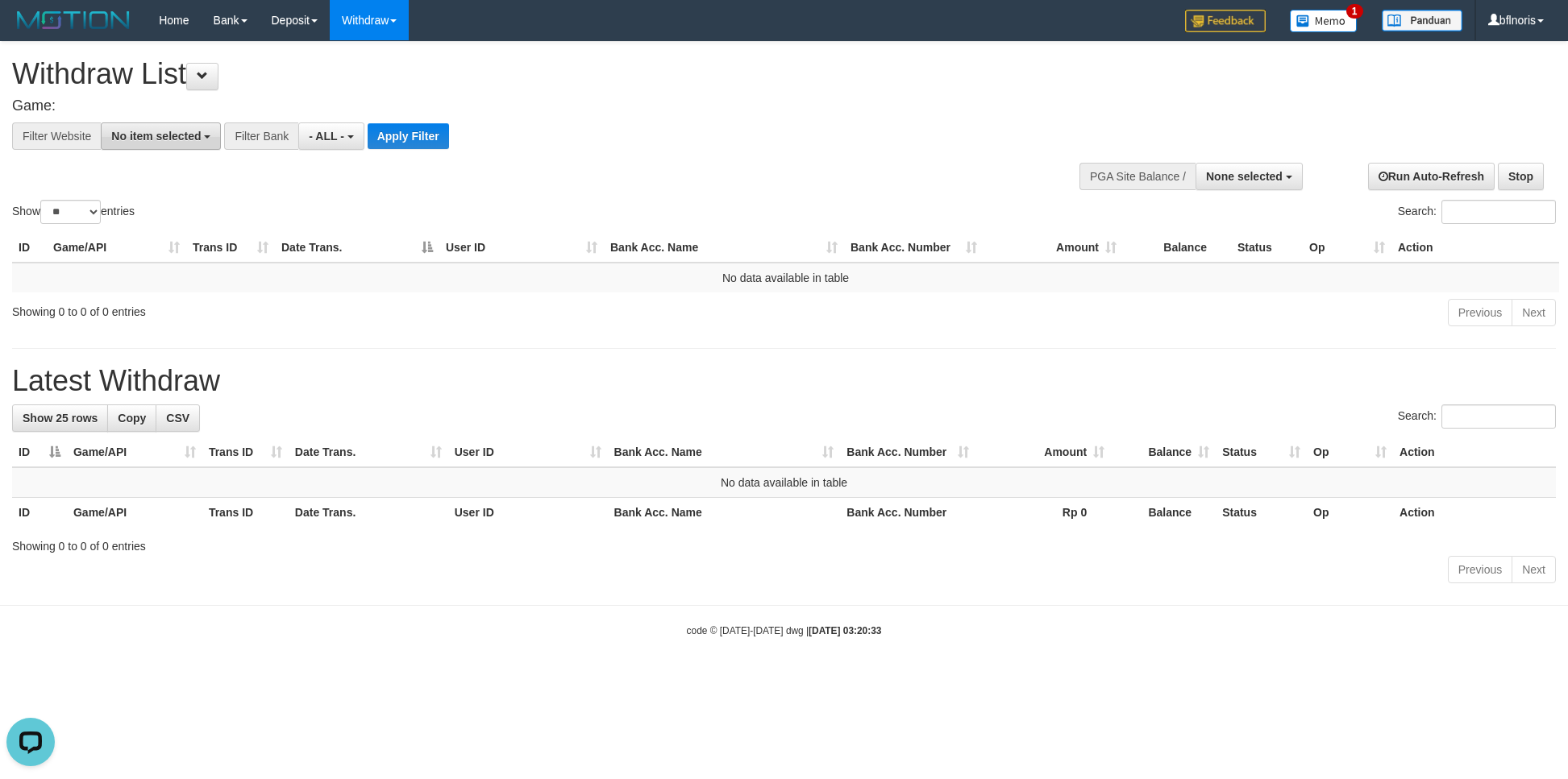
click at [221, 135] on button "No item selected" at bounding box center [161, 136] width 120 height 28
click at [143, 256] on label "[ITOTO] GTRTOTO" at bounding box center [172, 245] width 142 height 23
select select "***"
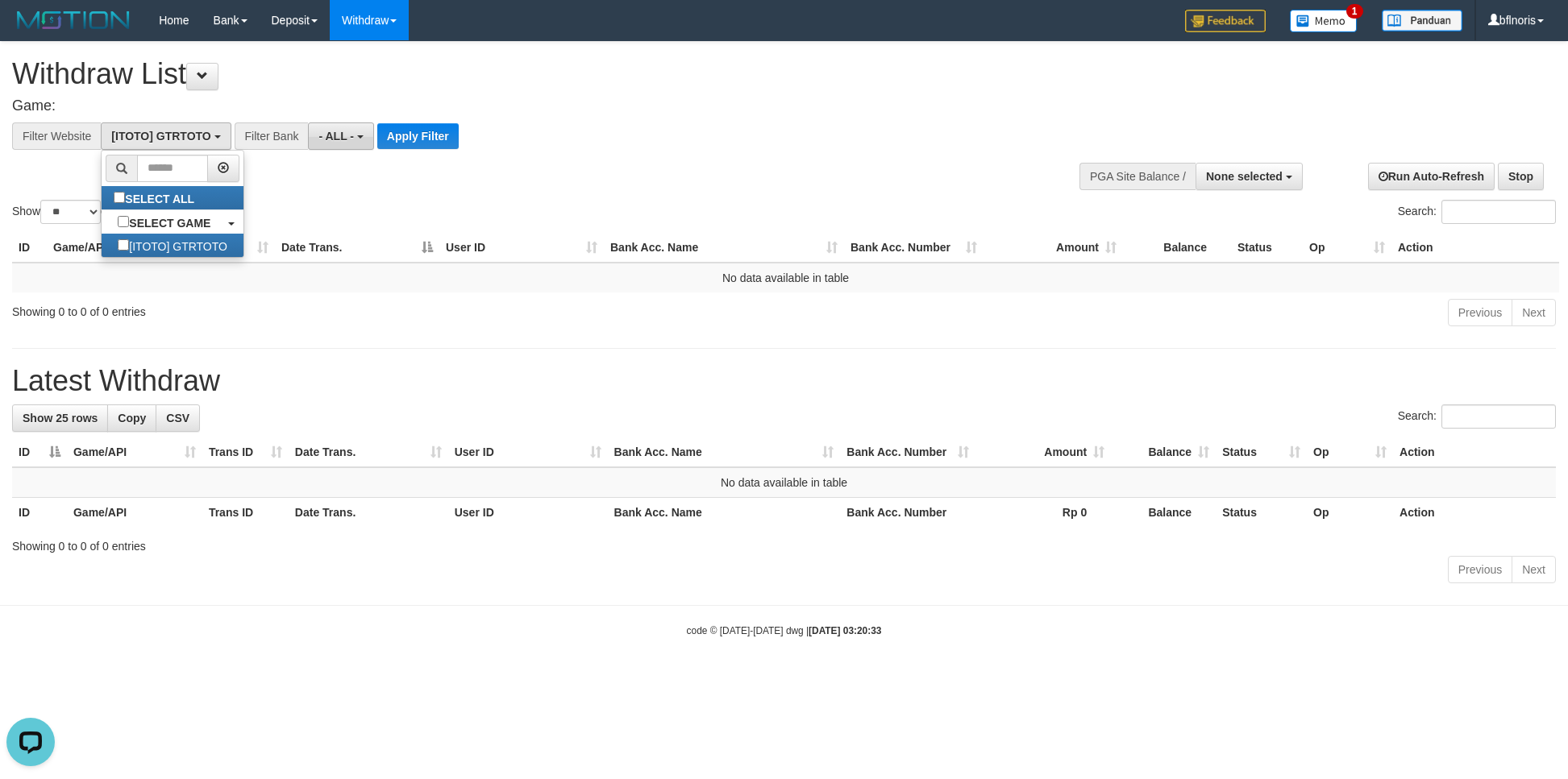
click at [373, 150] on button "- ALL -" at bounding box center [340, 136] width 65 height 28
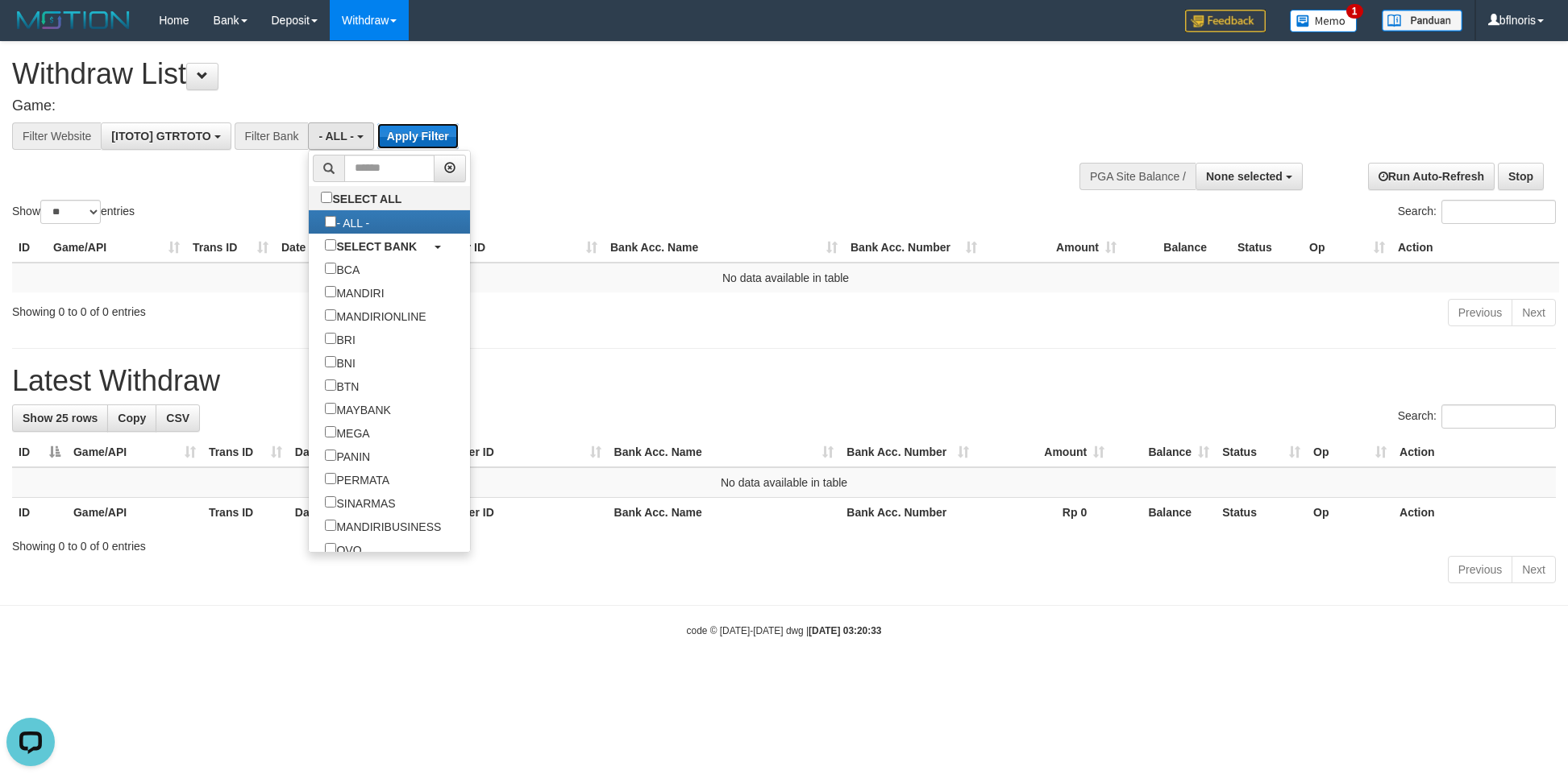
click at [458, 143] on button "Apply Filter" at bounding box center [418, 136] width 82 height 26
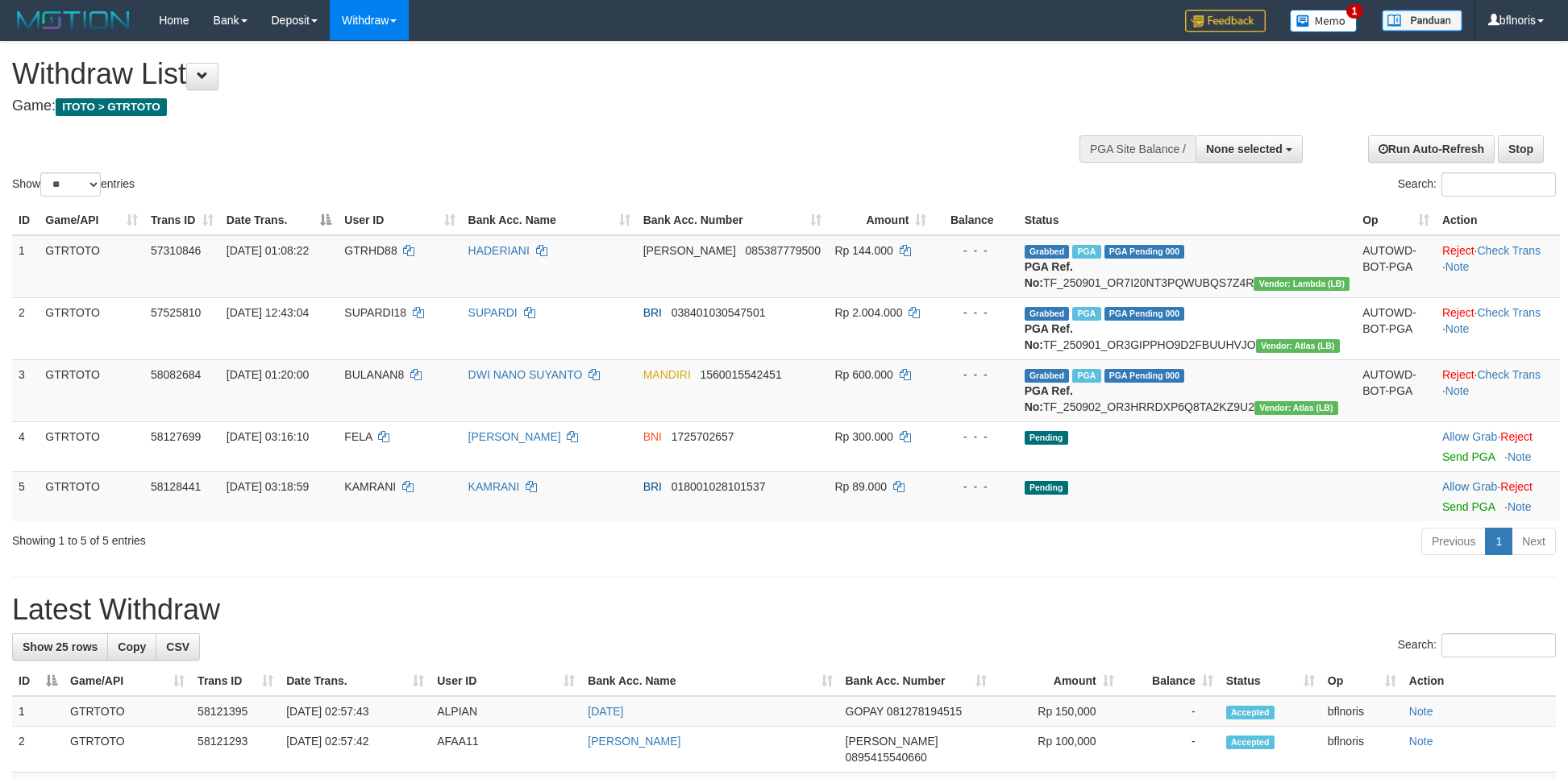
select select
select select "**"
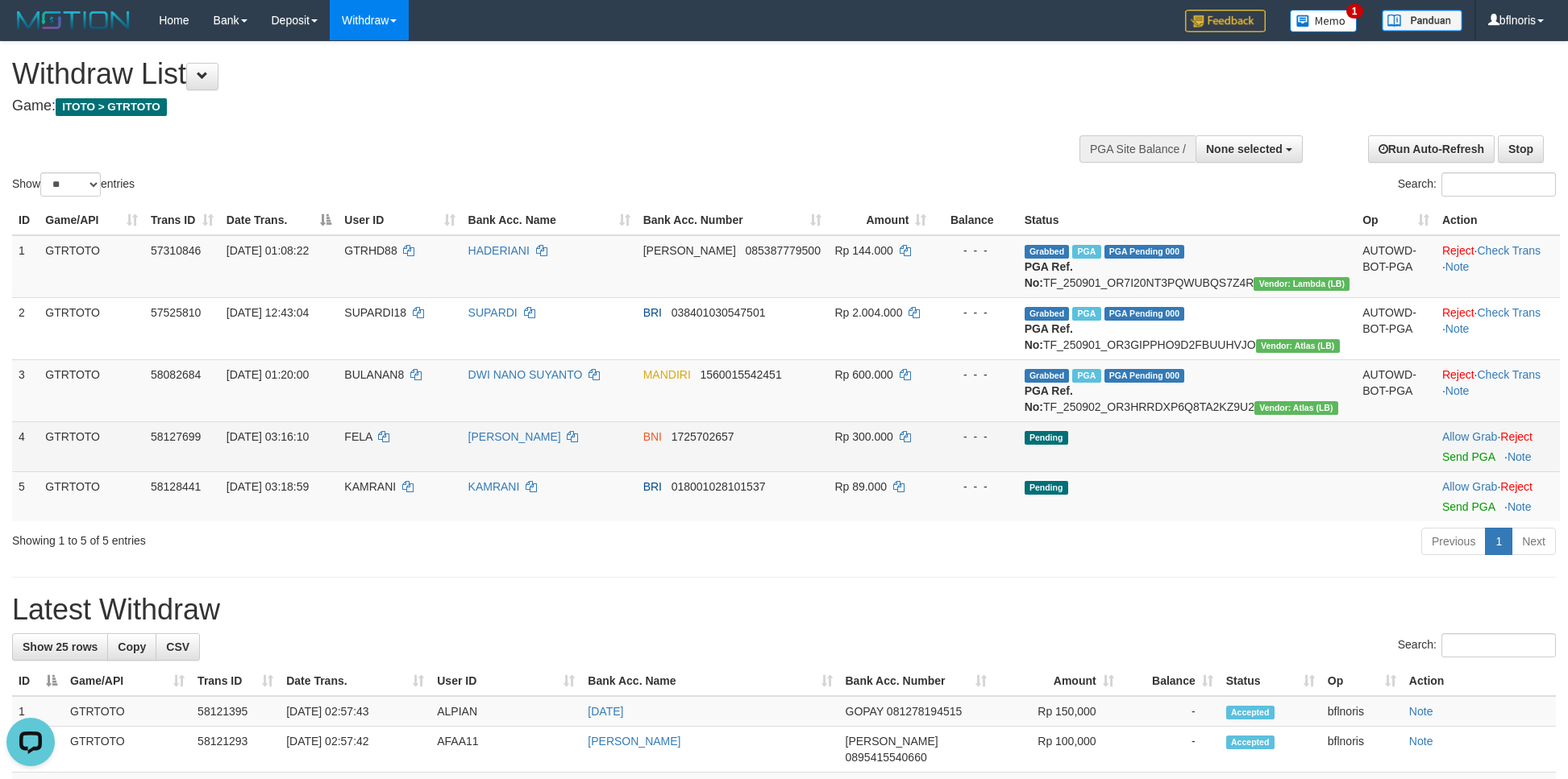
click at [1445, 471] on td "Allow Grab · Reject Send PGA · Note" at bounding box center [1498, 446] width 124 height 50
click at [1451, 463] on link "Send PGA" at bounding box center [1468, 456] width 52 height 13
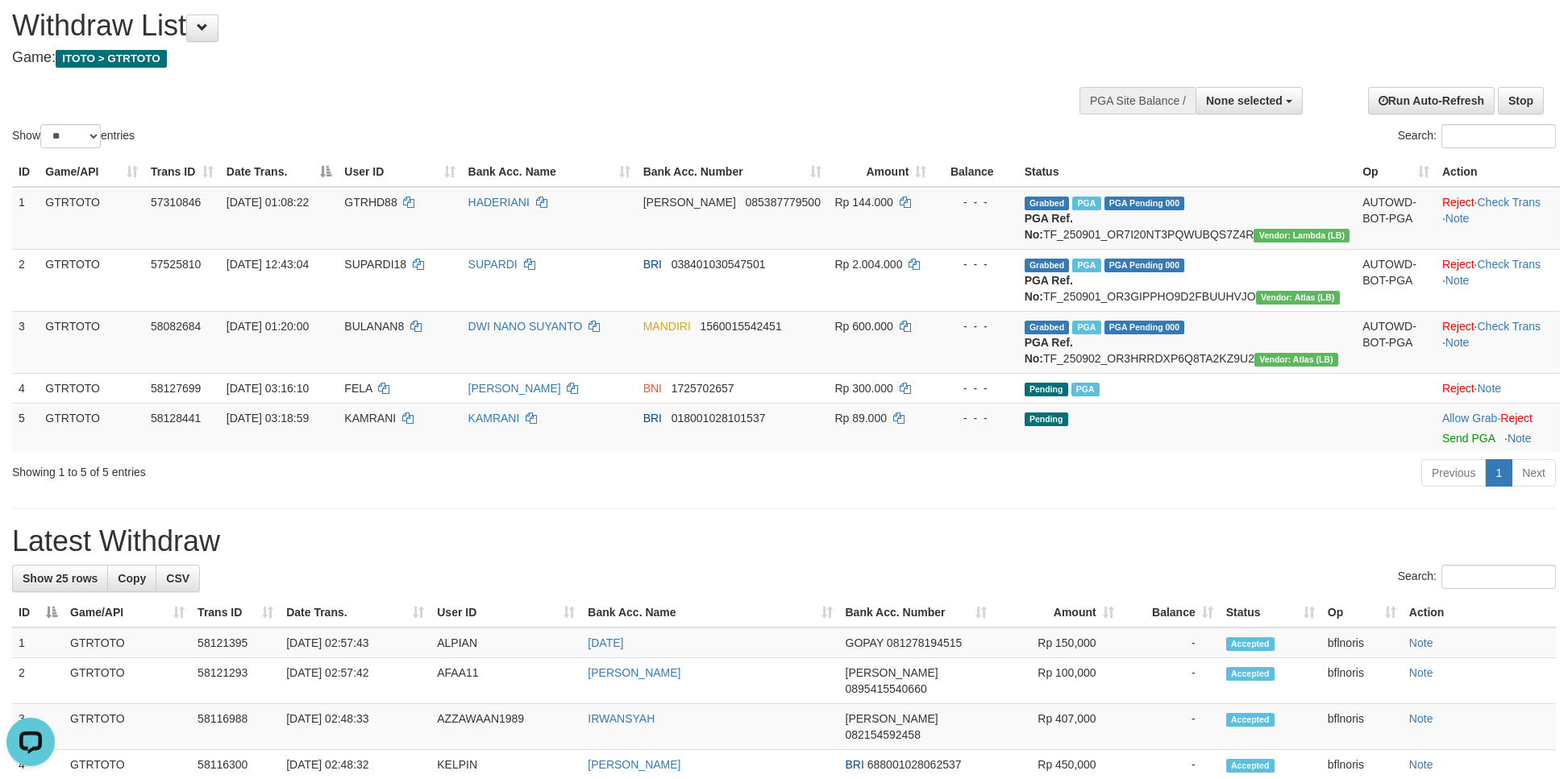
scroll to position [97, 0]
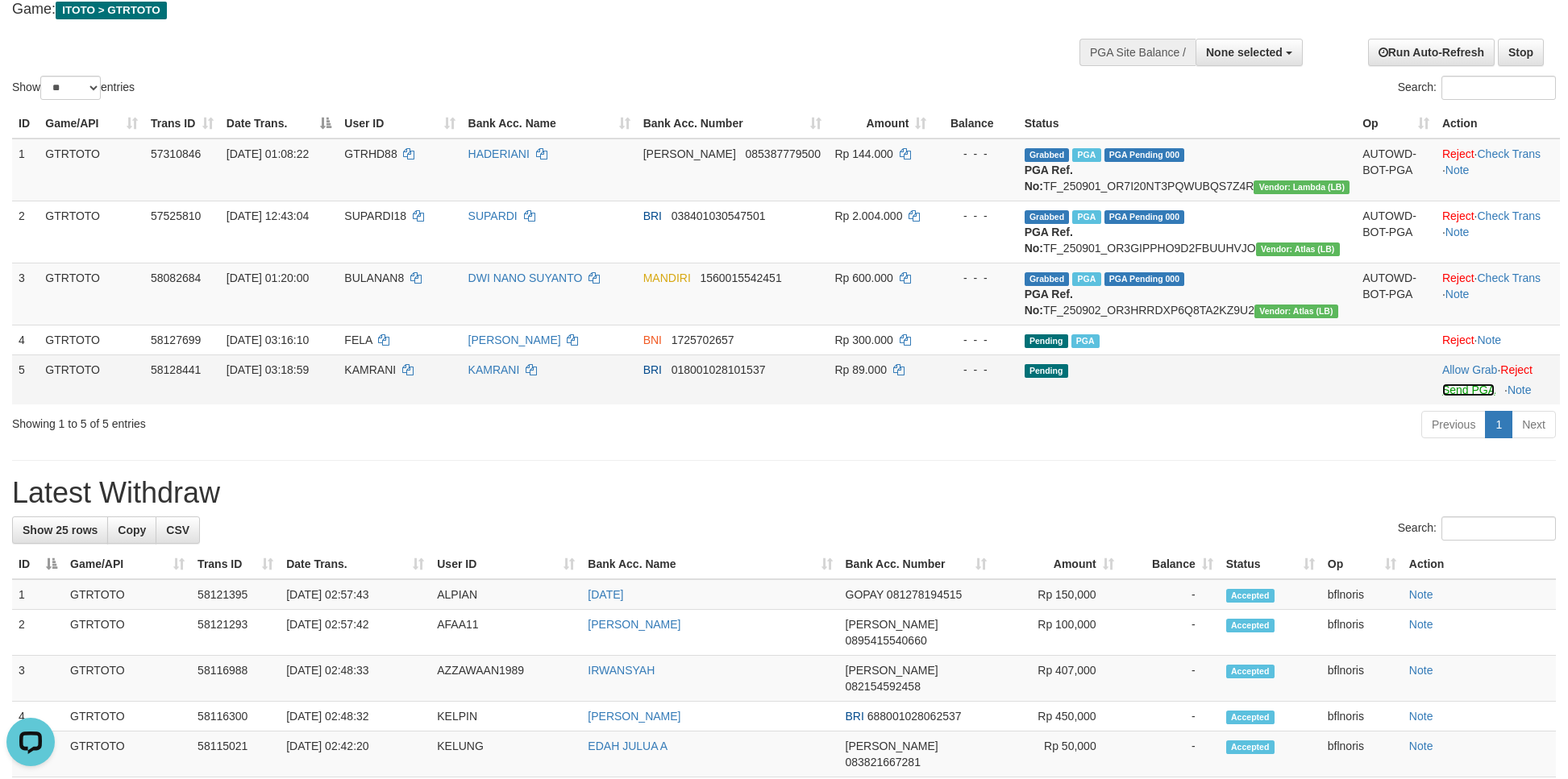
click at [1445, 396] on link "Send PGA" at bounding box center [1468, 390] width 52 height 13
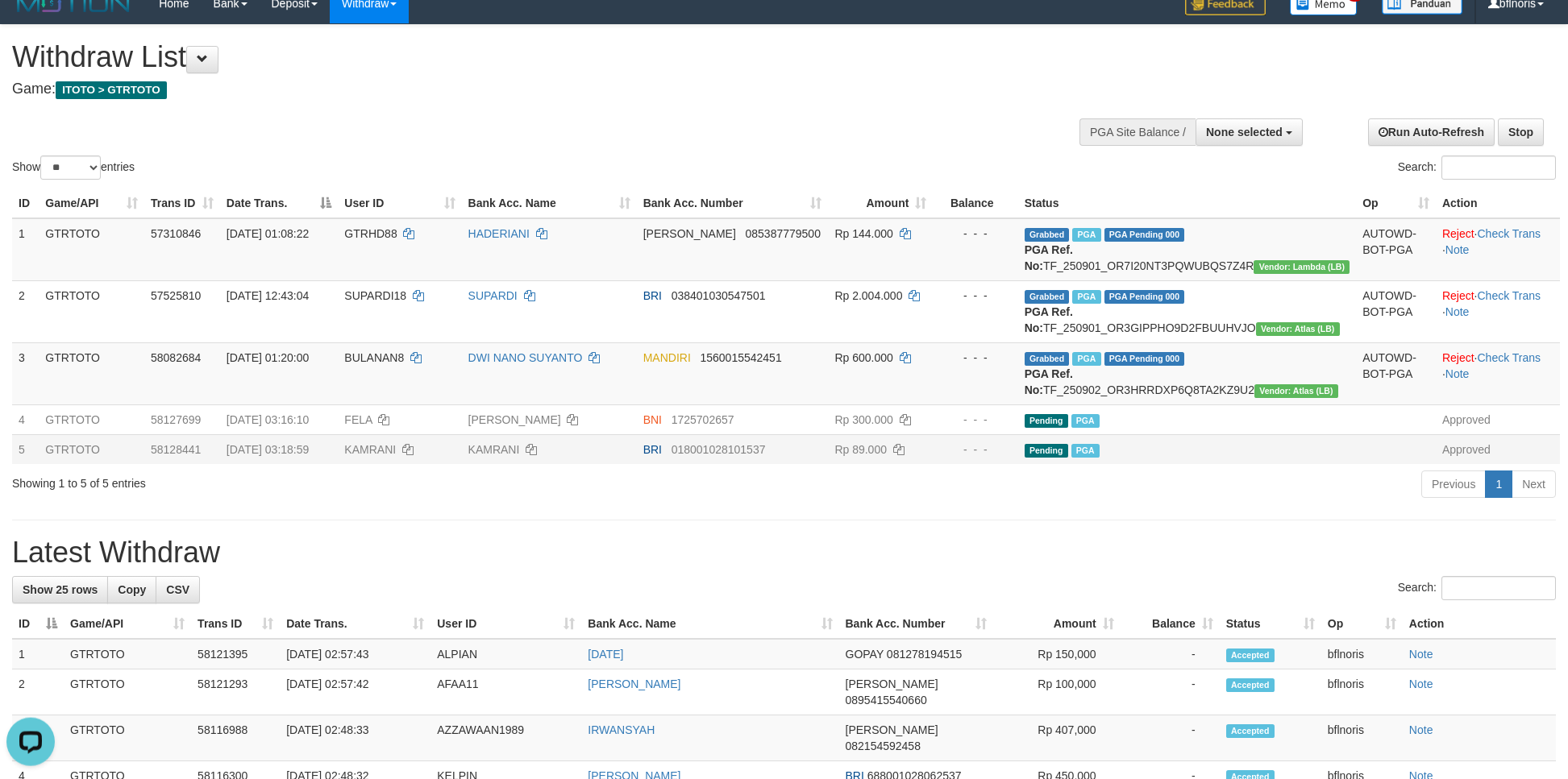
scroll to position [0, 0]
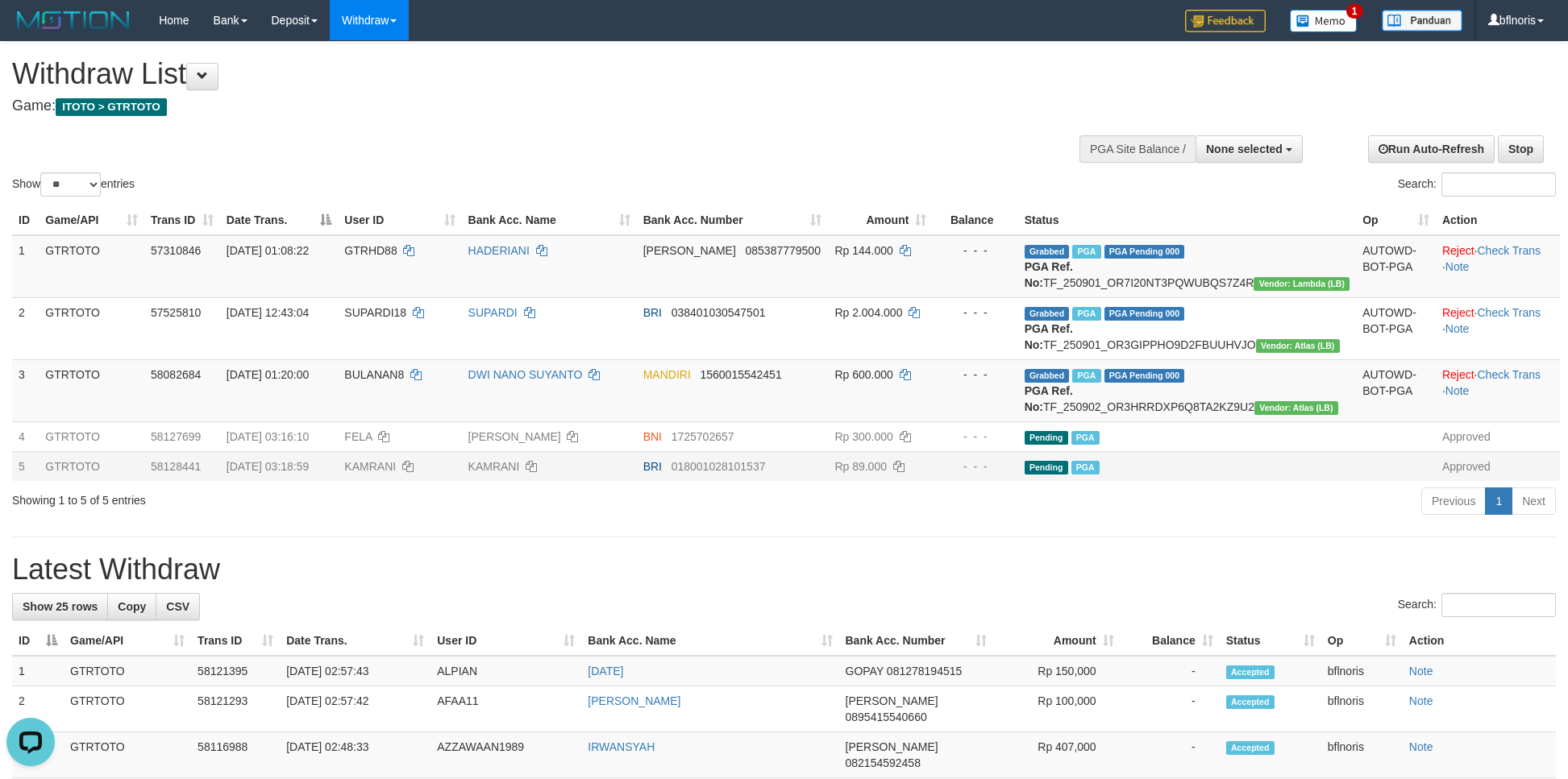
drag, startPoint x: 631, startPoint y: 139, endPoint x: 491, endPoint y: 139, distance: 140.0
click at [619, 139] on div "Show ** ** ** *** entries Search:" at bounding box center [784, 121] width 1568 height 158
click at [205, 79] on span at bounding box center [202, 76] width 11 height 11
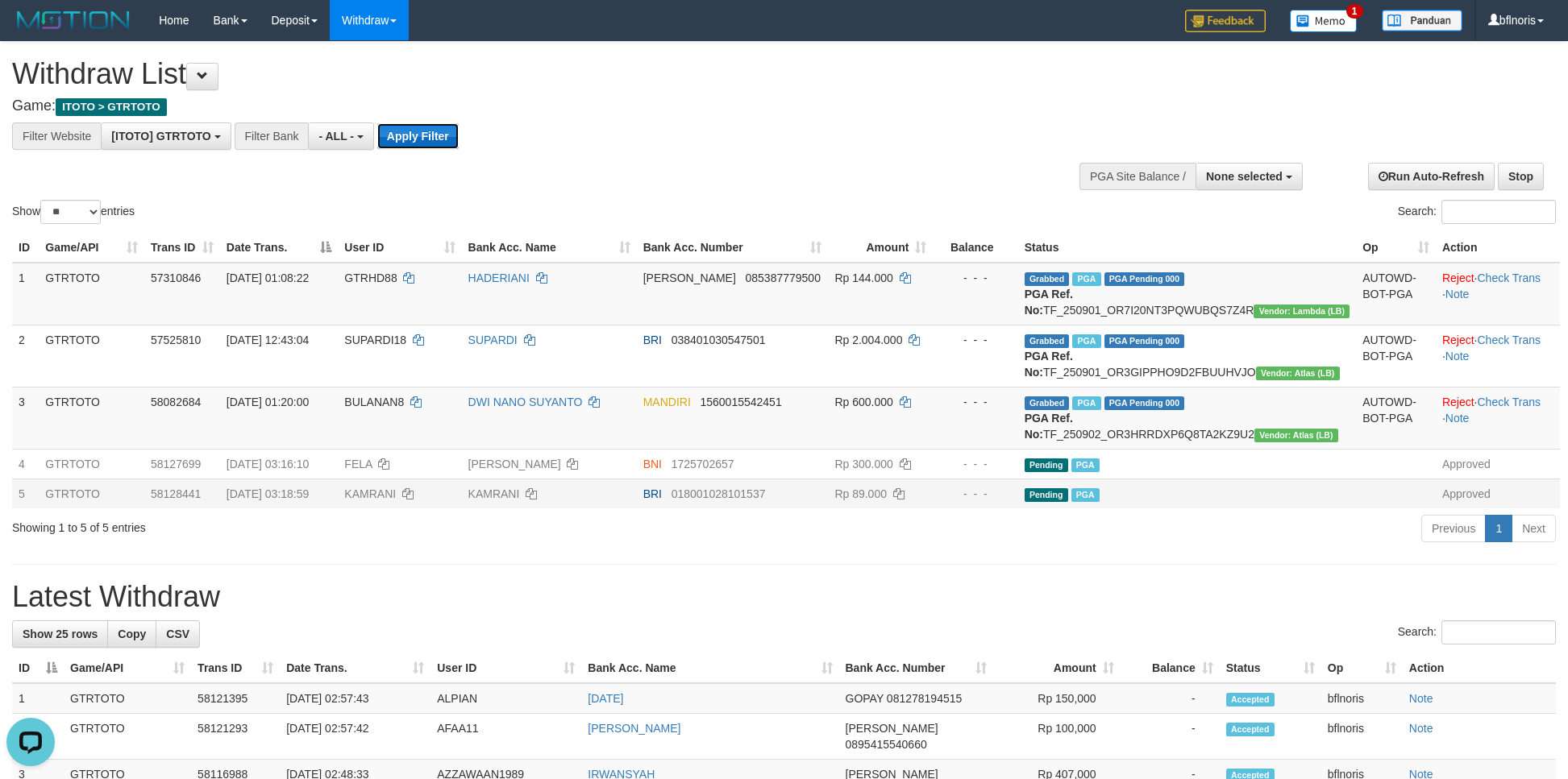
click at [458, 149] on button "Apply Filter" at bounding box center [418, 136] width 82 height 26
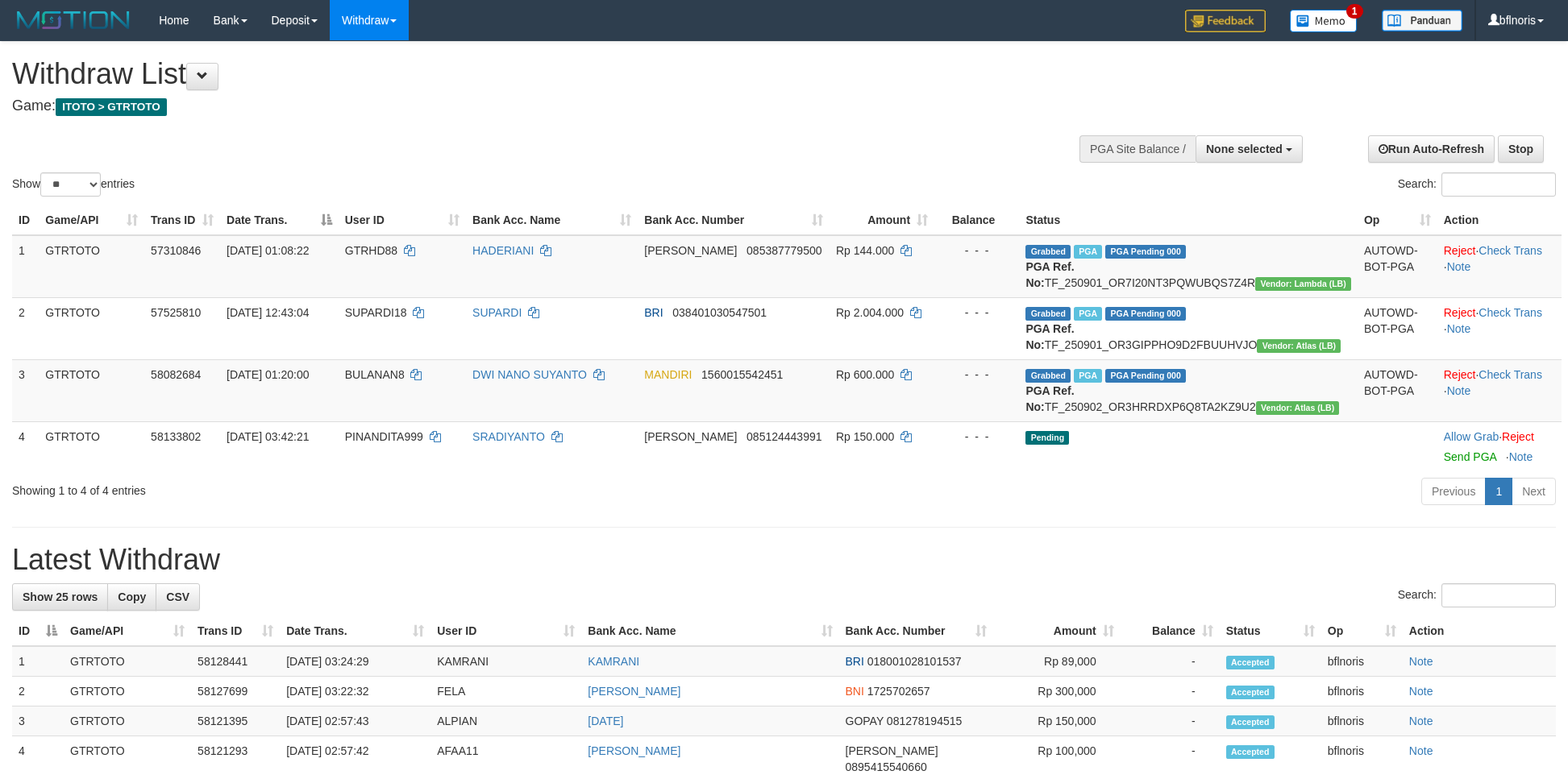
select select
select select "**"
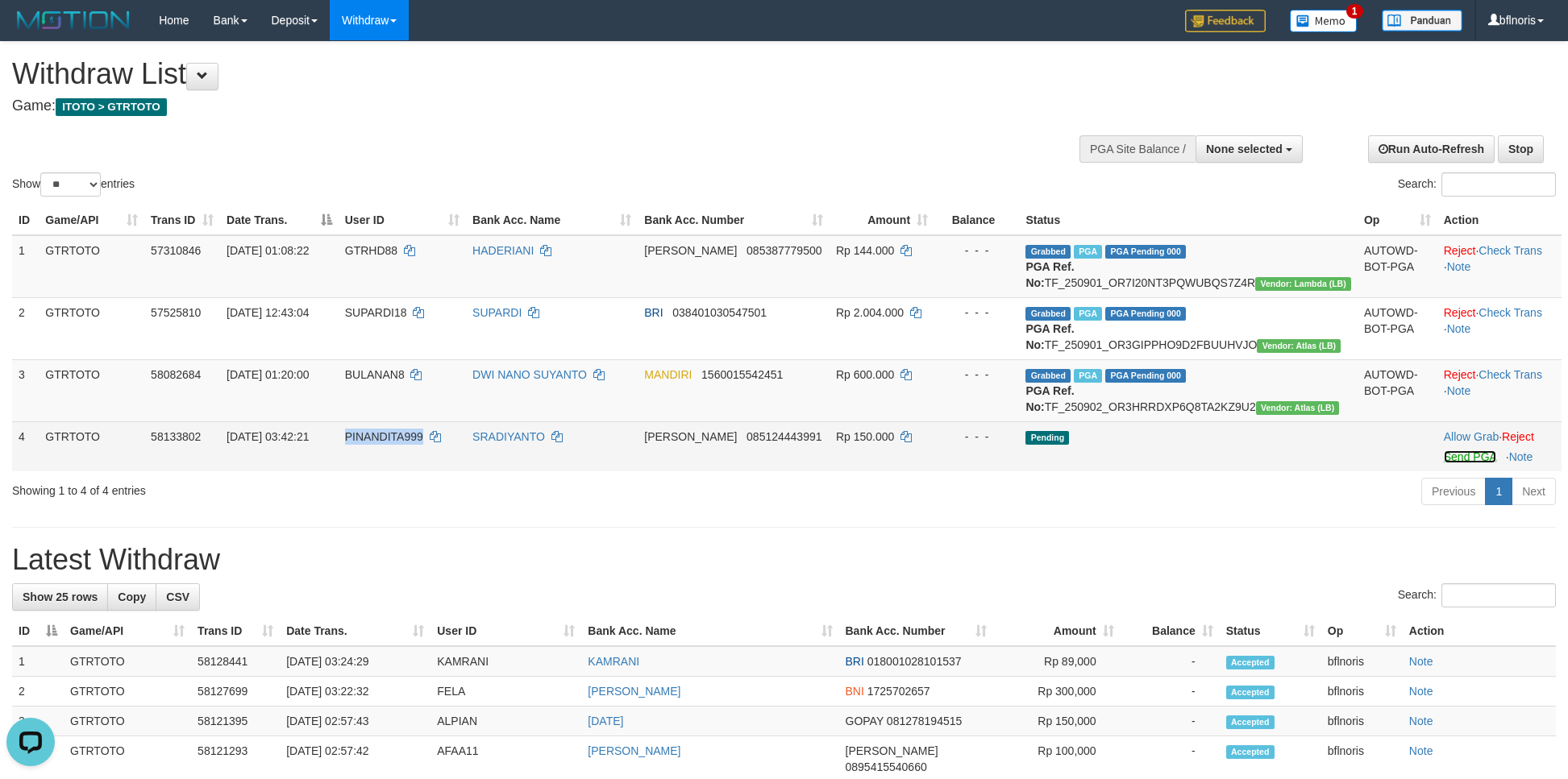
click at [1455, 463] on link "Send PGA" at bounding box center [1470, 456] width 52 height 13
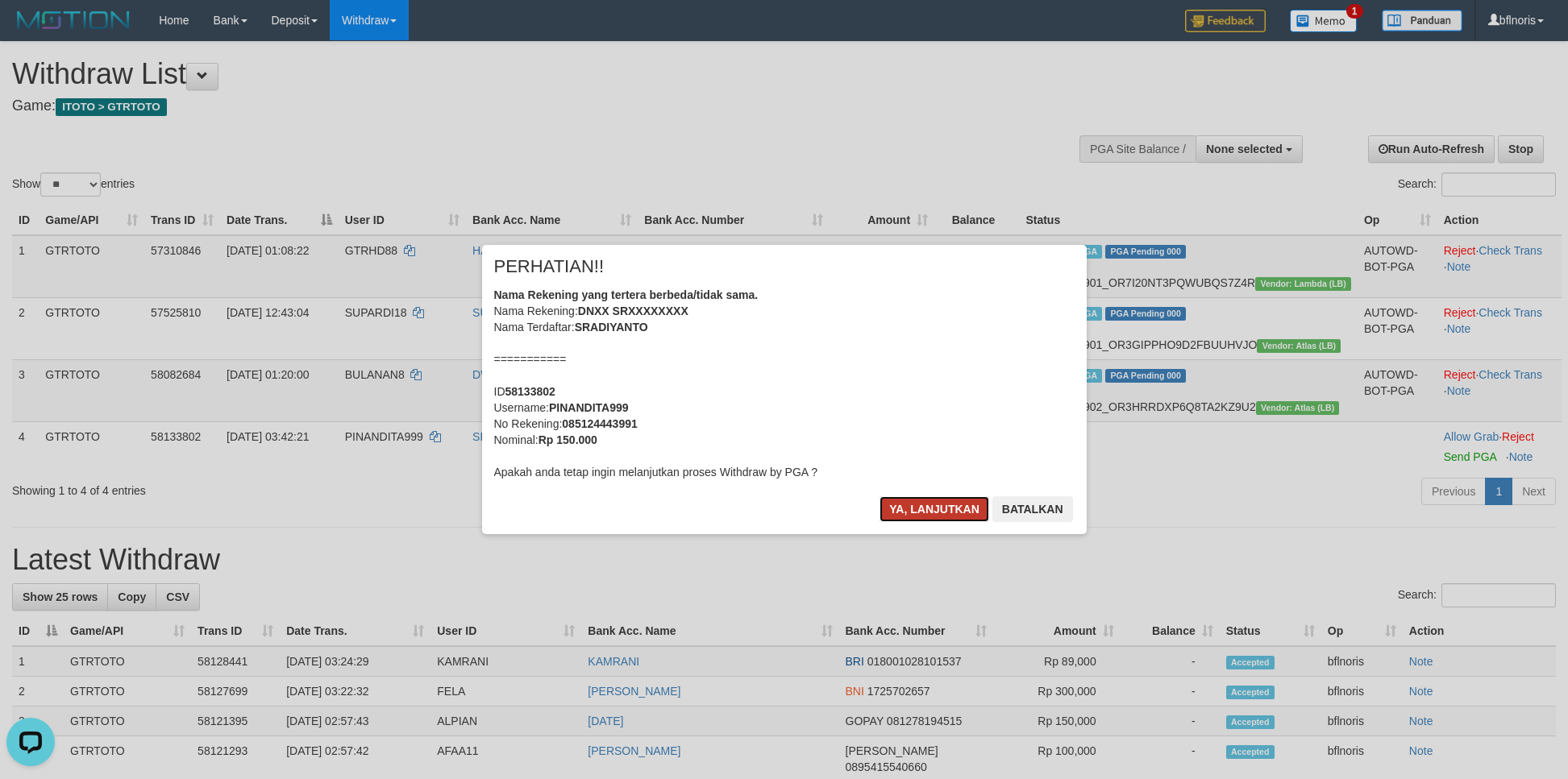
click at [898, 523] on button "Ya, lanjutkan" at bounding box center [934, 509] width 110 height 26
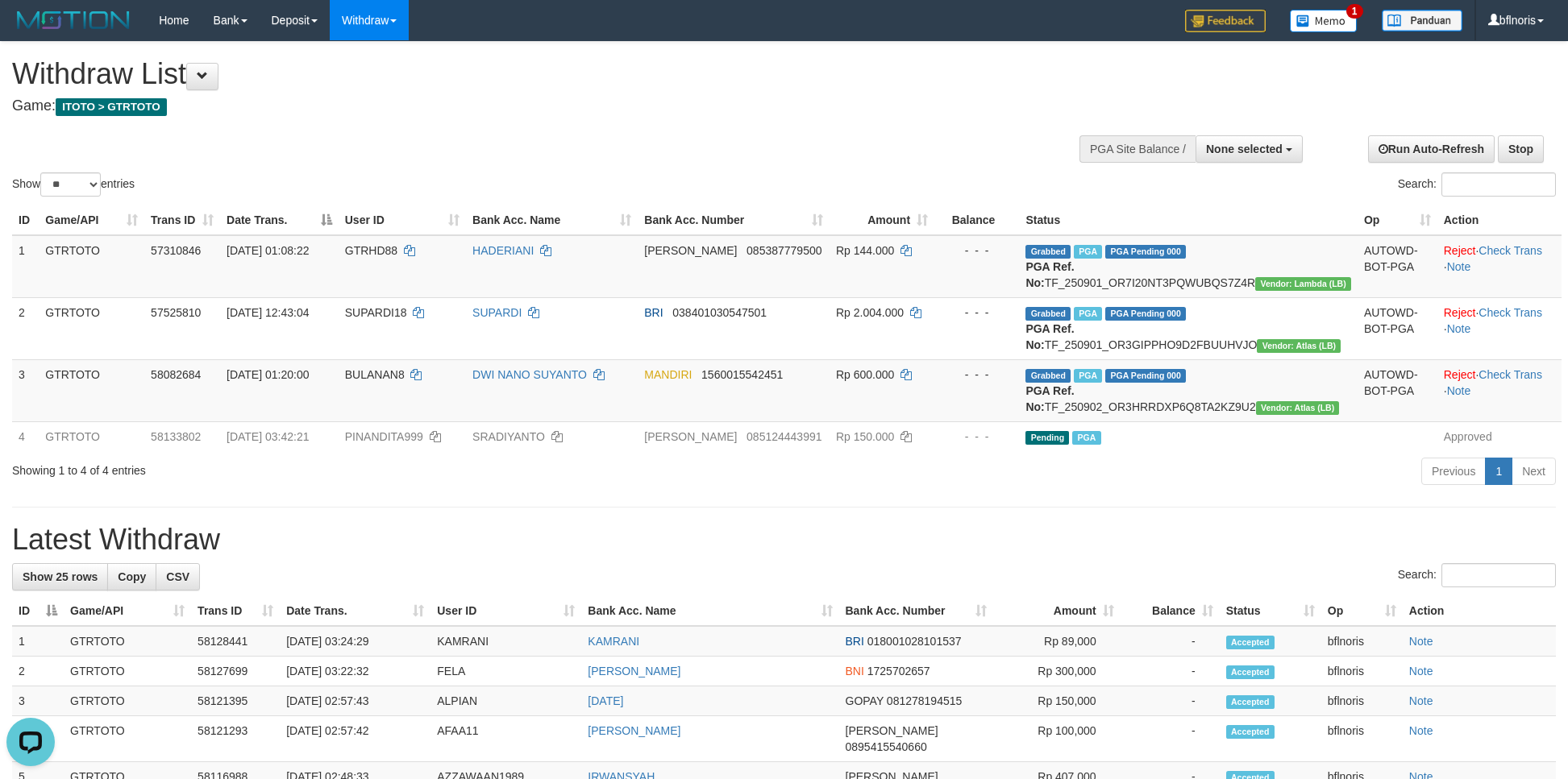
click at [998, 422] on td "- - -" at bounding box center [976, 390] width 84 height 62
click at [202, 69] on button at bounding box center [202, 77] width 32 height 28
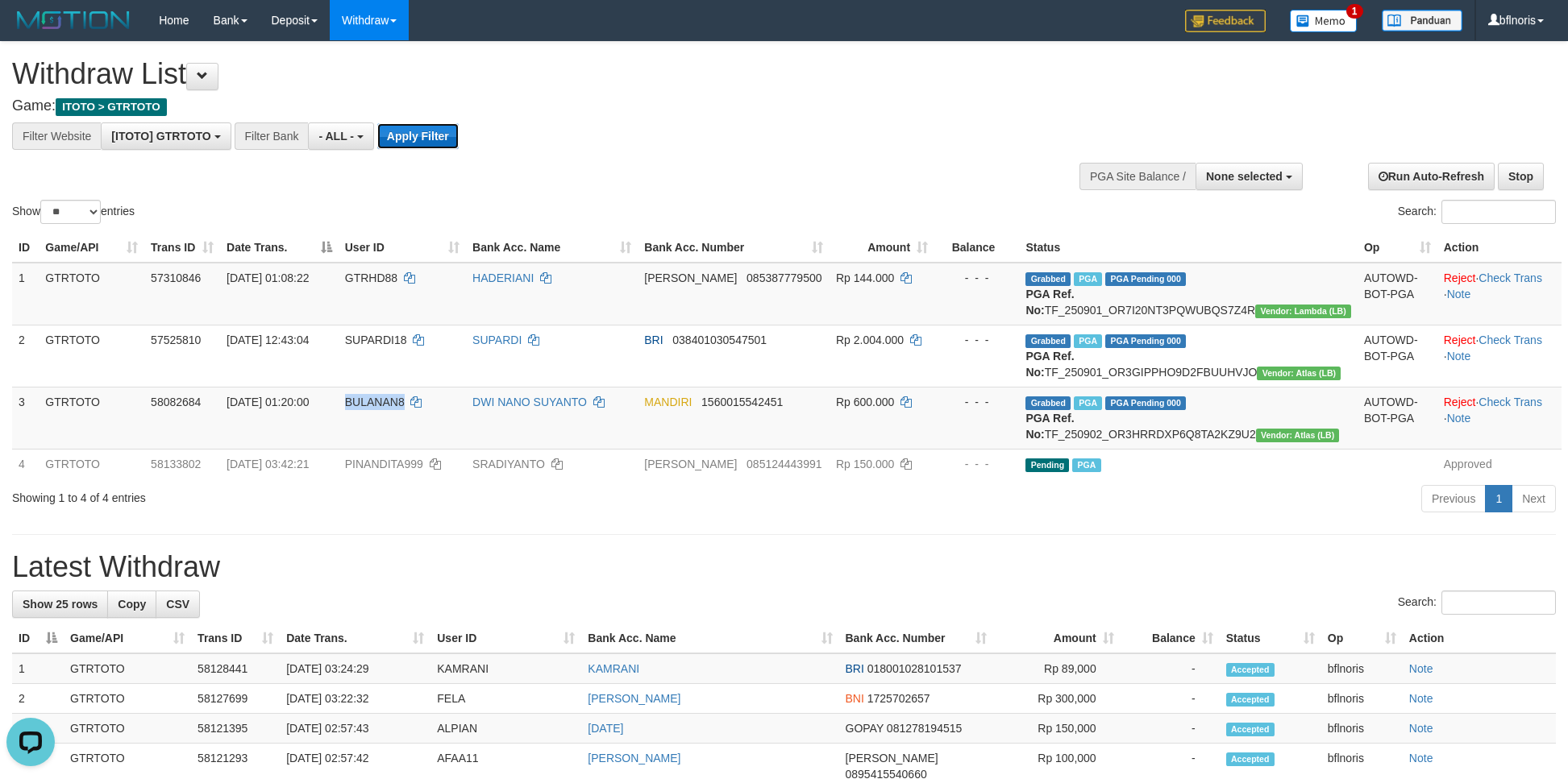
click at [458, 148] on button "Apply Filter" at bounding box center [418, 136] width 82 height 26
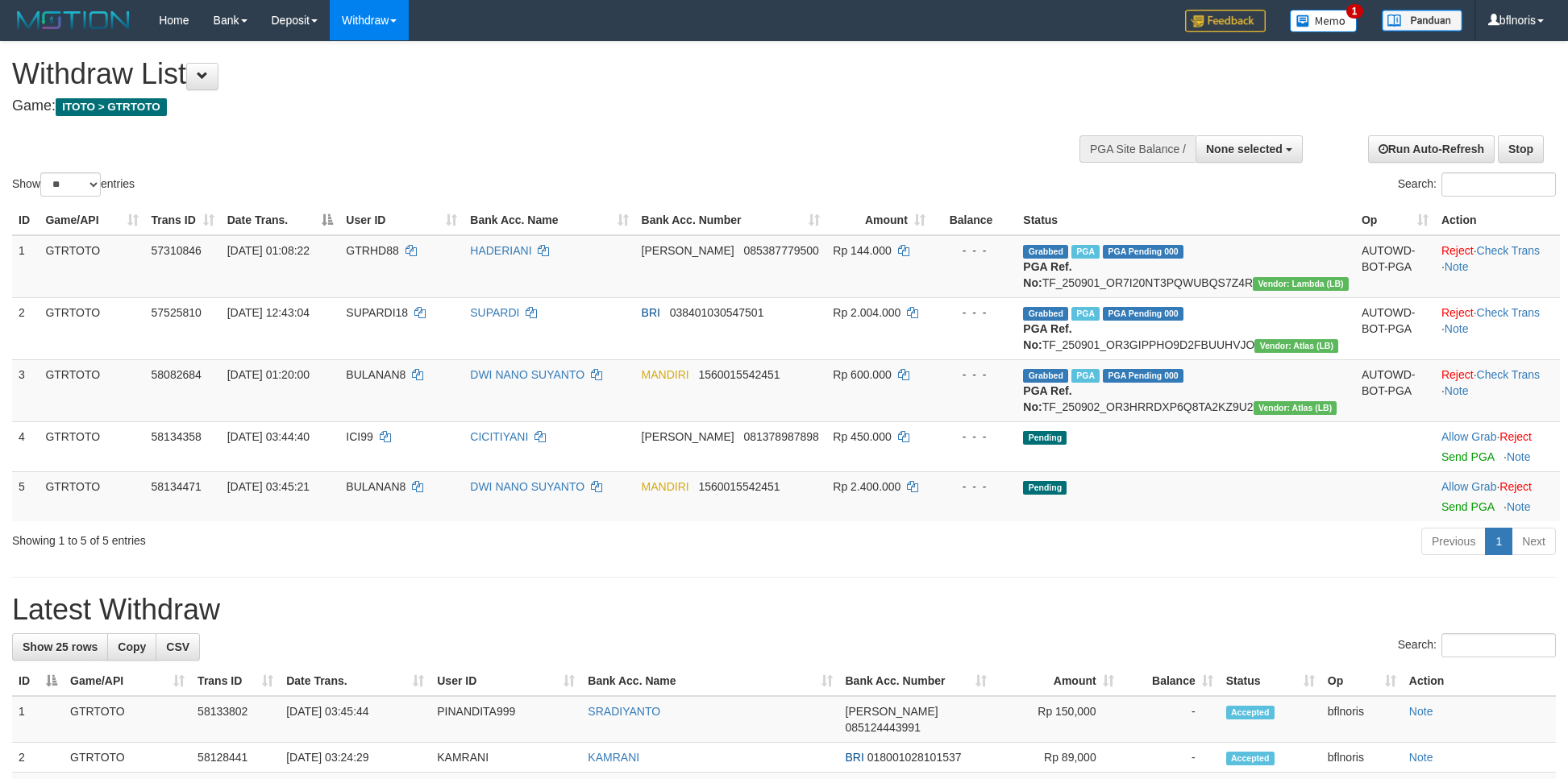
select select
select select "**"
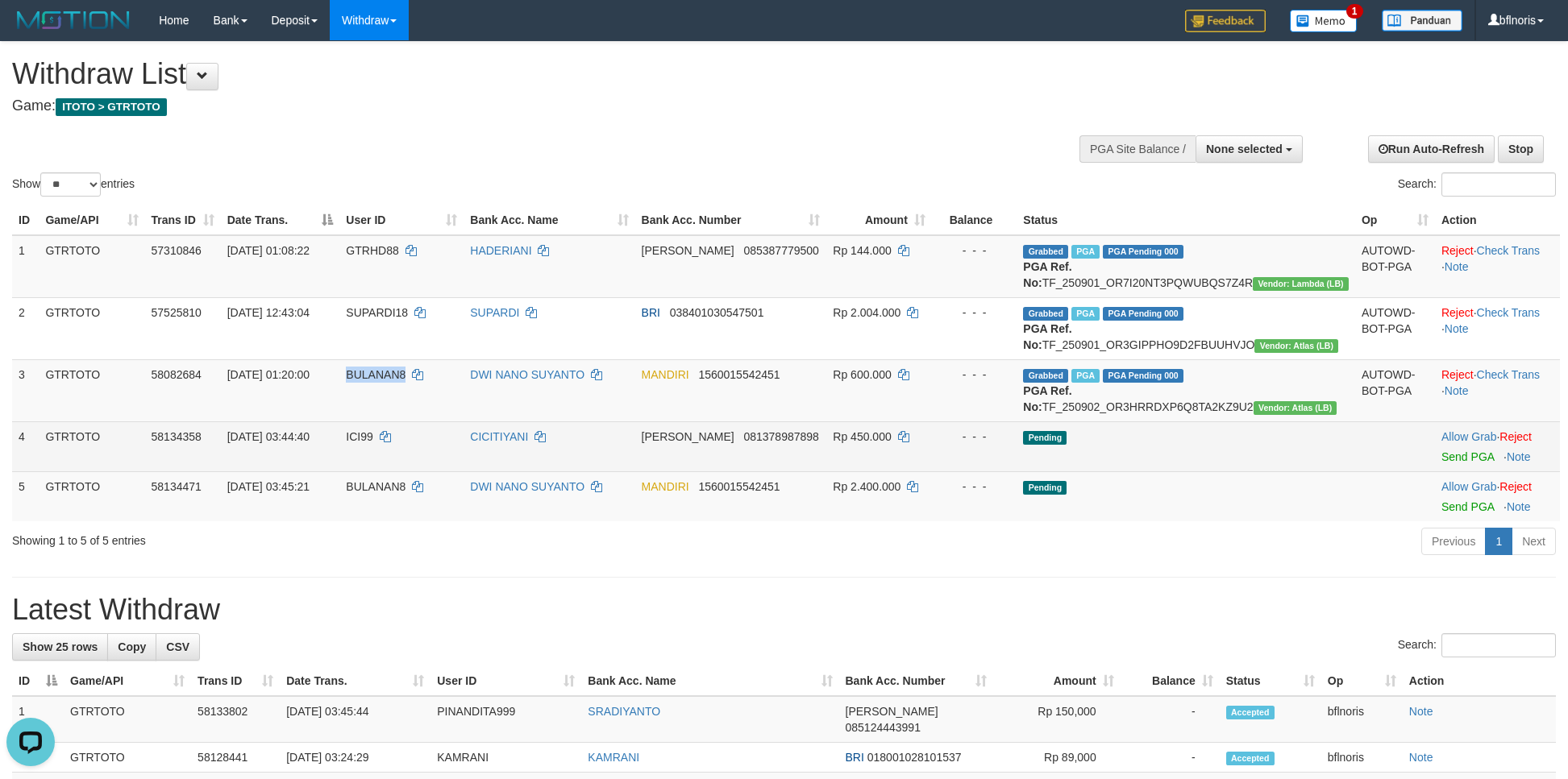
click at [1318, 471] on td "Pending" at bounding box center [1185, 446] width 338 height 50
click at [1272, 471] on td "Pending" at bounding box center [1185, 446] width 338 height 50
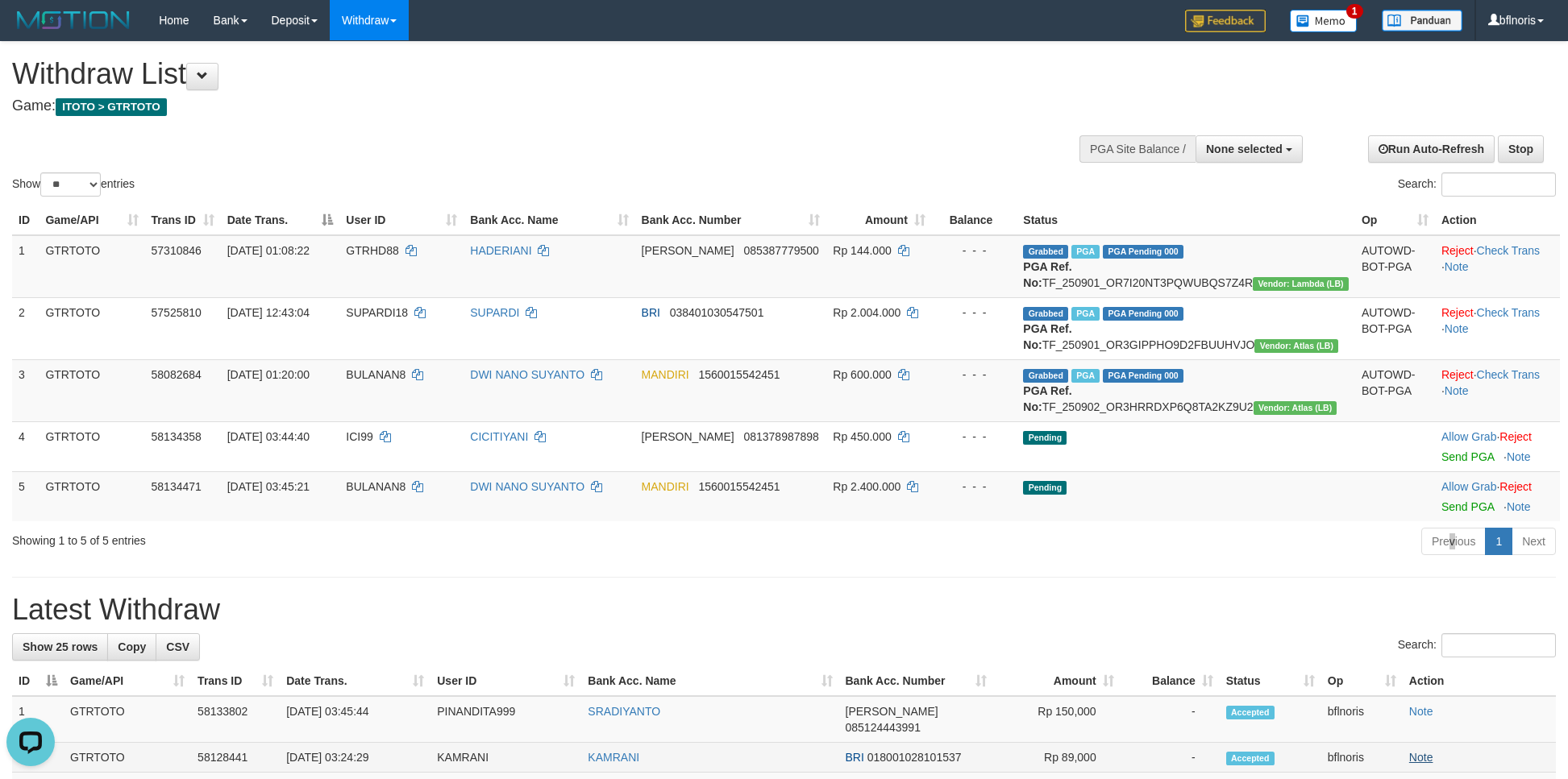
scroll to position [420, 0]
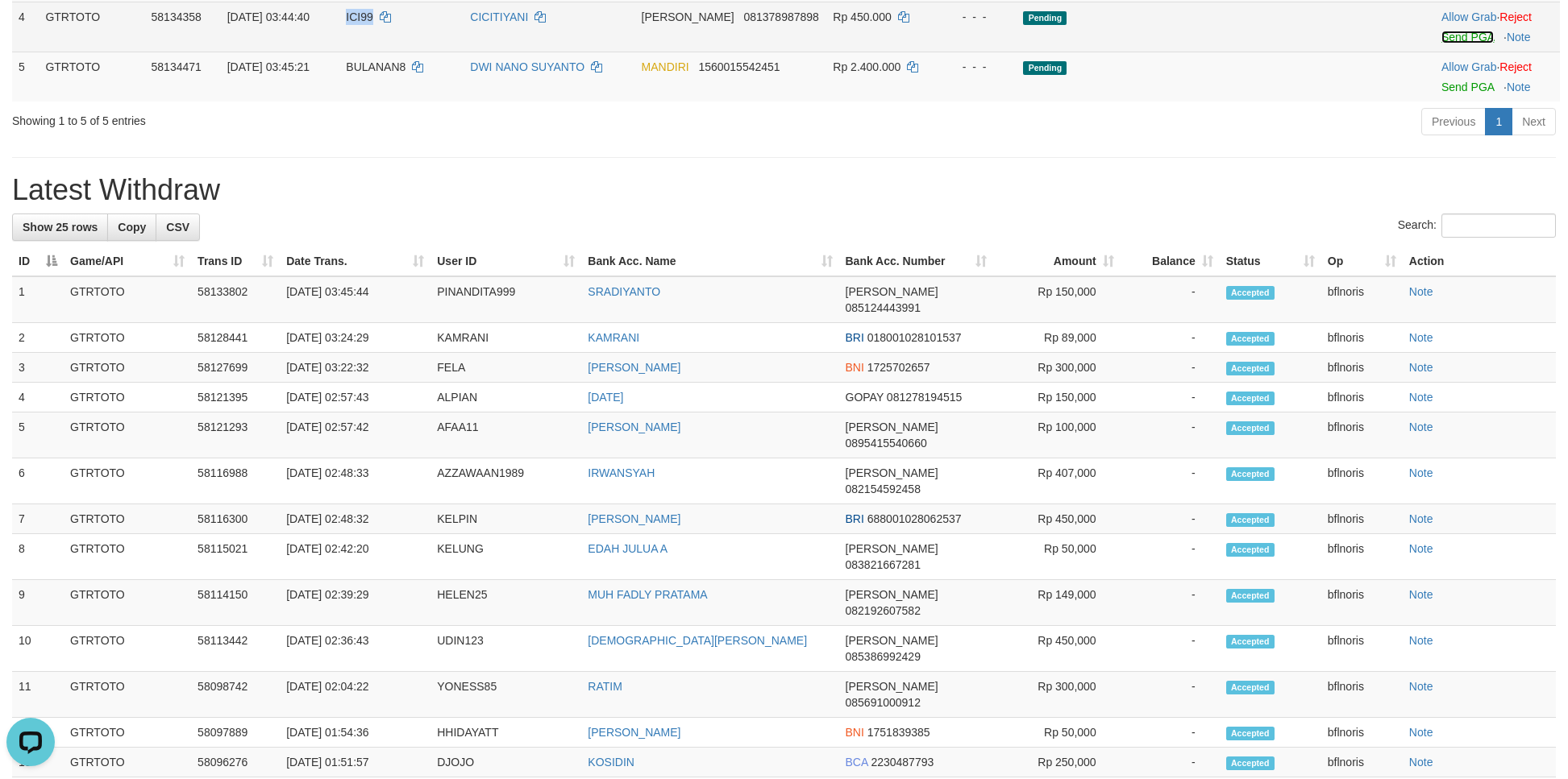
click at [1458, 43] on link "Send PGA" at bounding box center [1467, 37] width 52 height 13
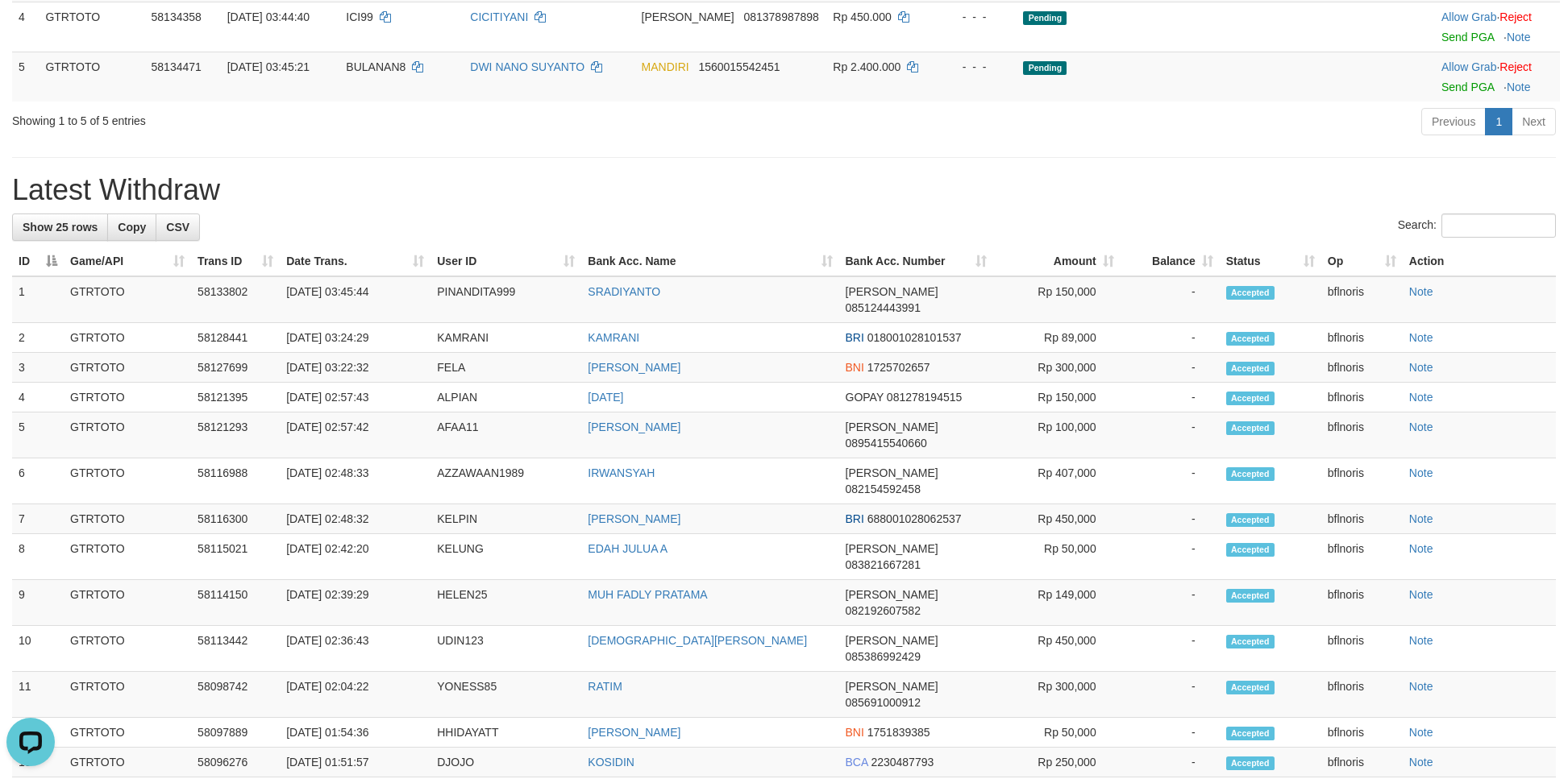
click at [1111, 141] on div "Previous 1 Next" at bounding box center [1111, 123] width 891 height 35
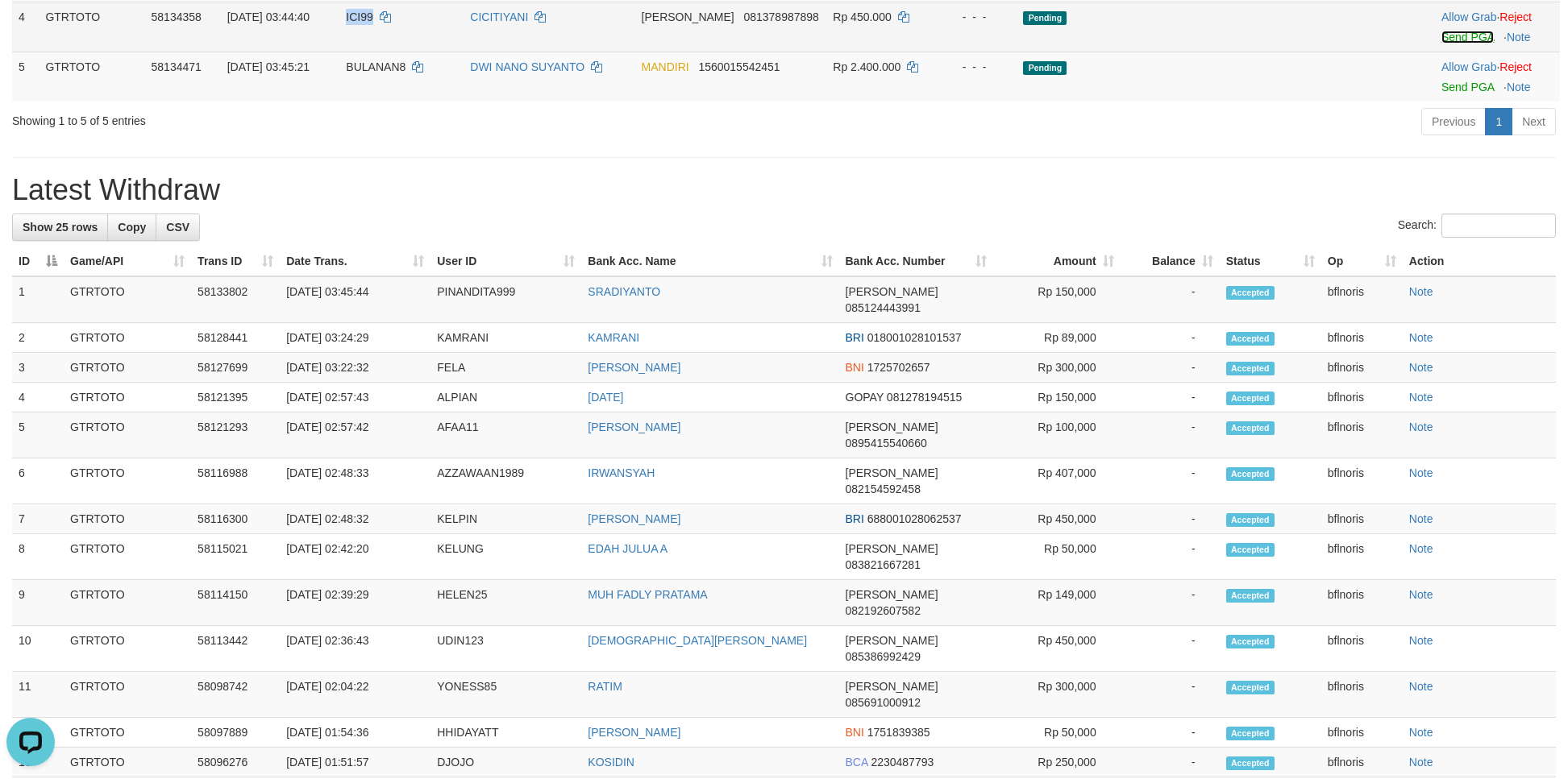
click at [1455, 43] on link "Send PGA" at bounding box center [1467, 37] width 52 height 13
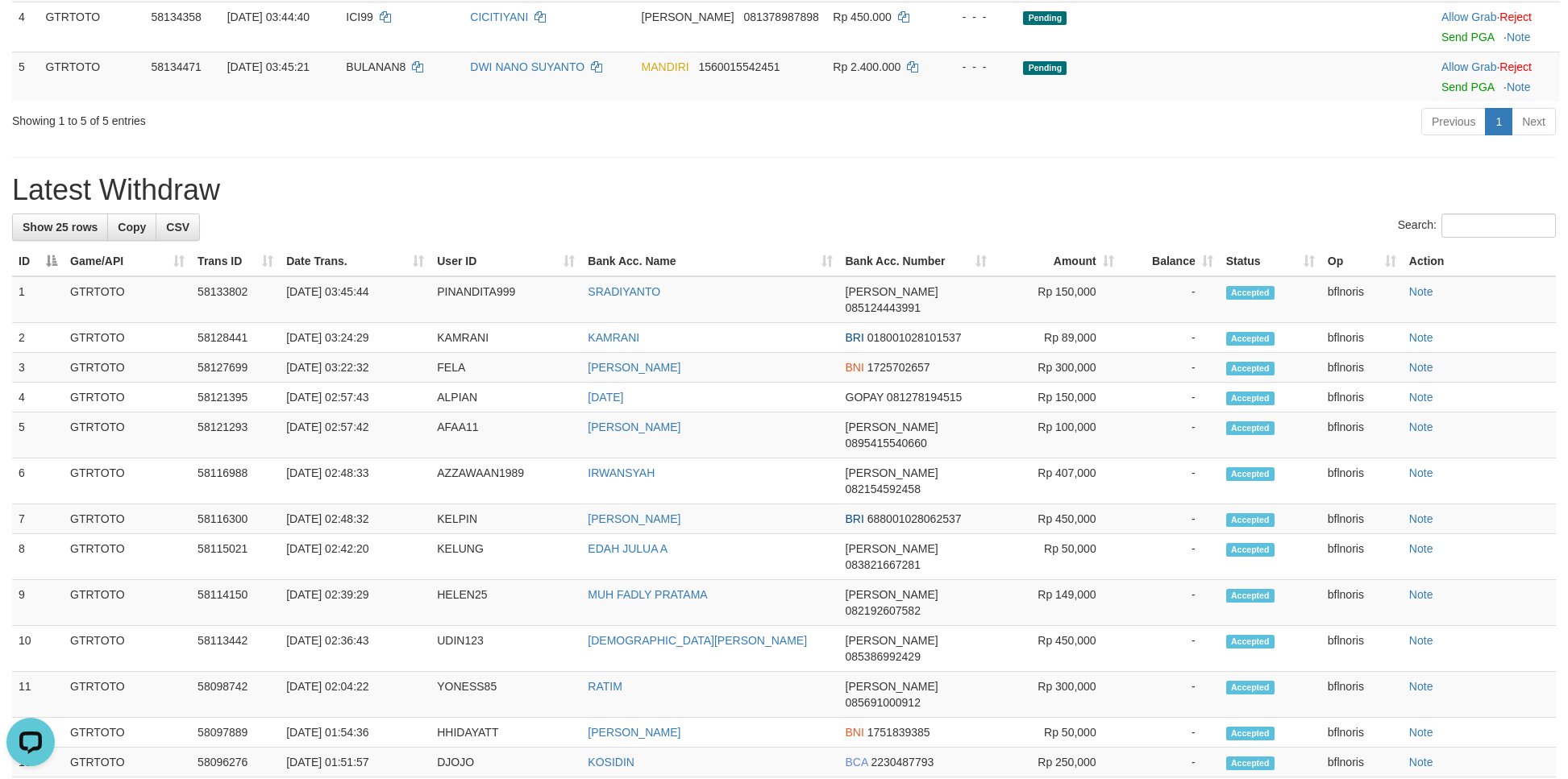
click at [1155, 141] on div "Previous 1 Next" at bounding box center [1111, 123] width 891 height 35
click at [1450, 94] on link "Send PGA" at bounding box center [1467, 87] width 52 height 13
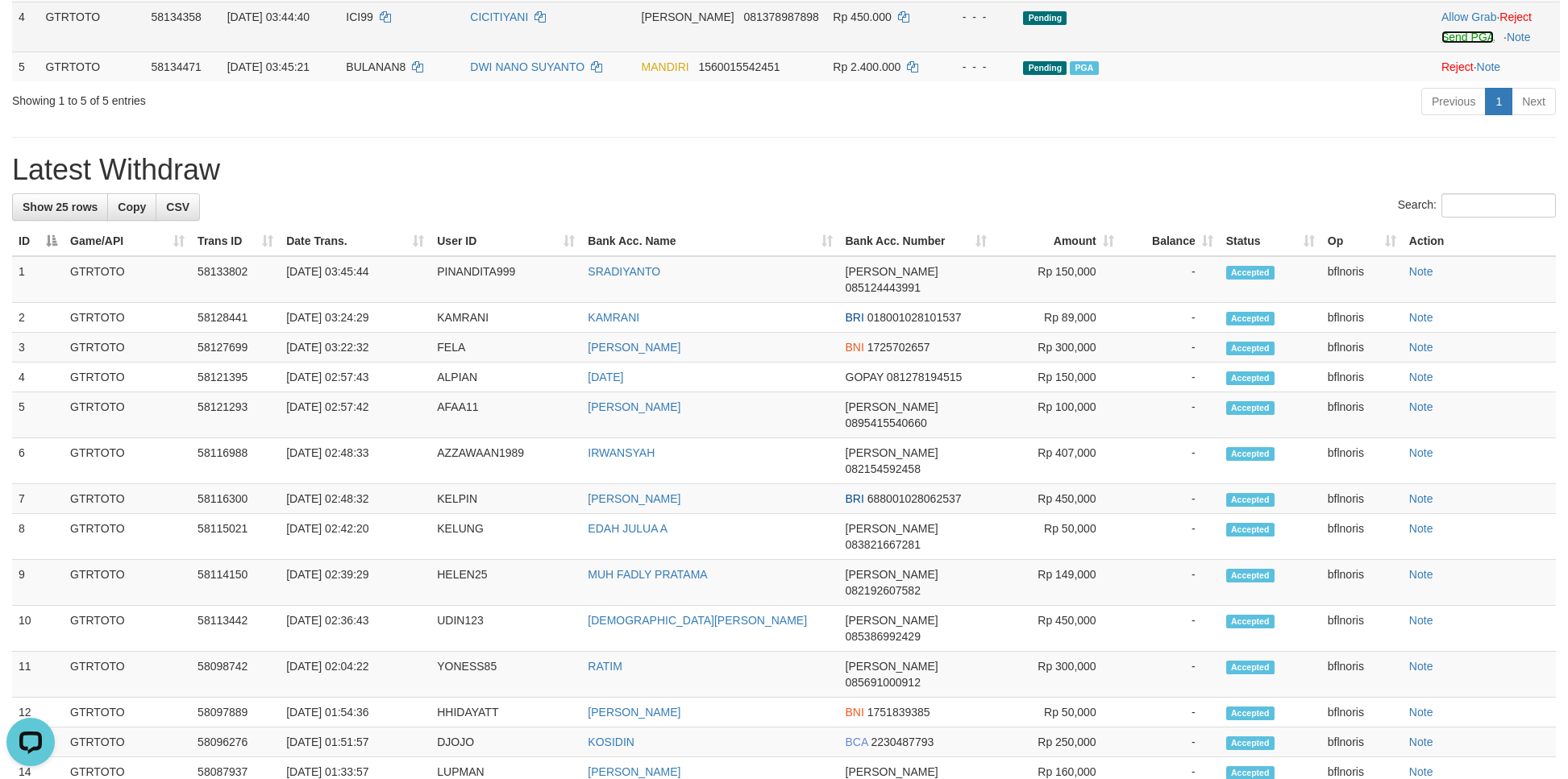
click at [1458, 43] on link "Send PGA" at bounding box center [1467, 37] width 52 height 13
click at [777, 23] on span "081378987898" at bounding box center [781, 17] width 75 height 13
copy td "081378987898"
click at [776, 23] on span "081378987898" at bounding box center [781, 17] width 75 height 13
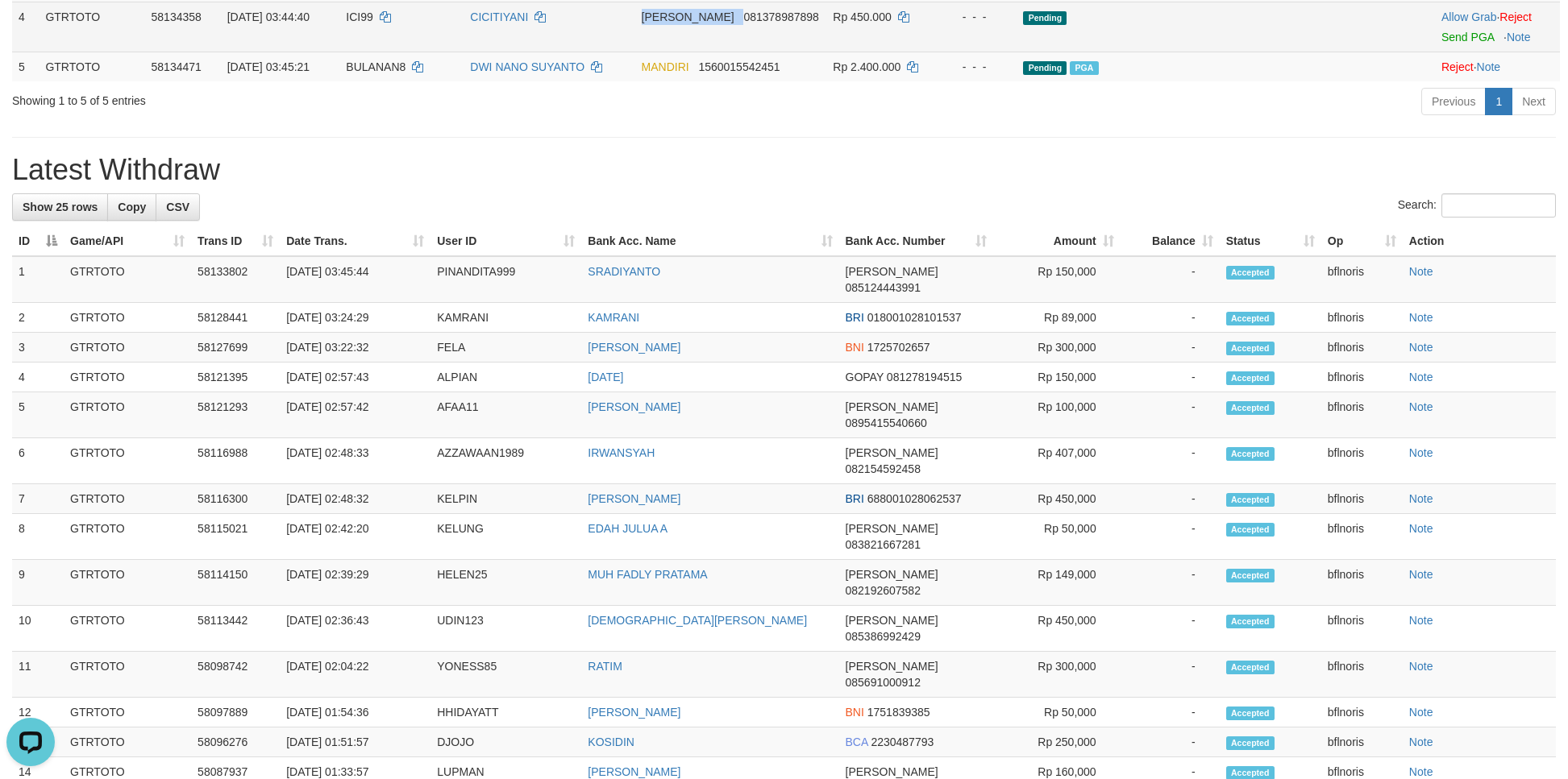
copy td "[PERSON_NAME]"
drag, startPoint x: 731, startPoint y: 185, endPoint x: 826, endPoint y: 192, distance: 95.3
click at [826, 51] on td "DANA 081378987898" at bounding box center [731, 26] width 192 height 50
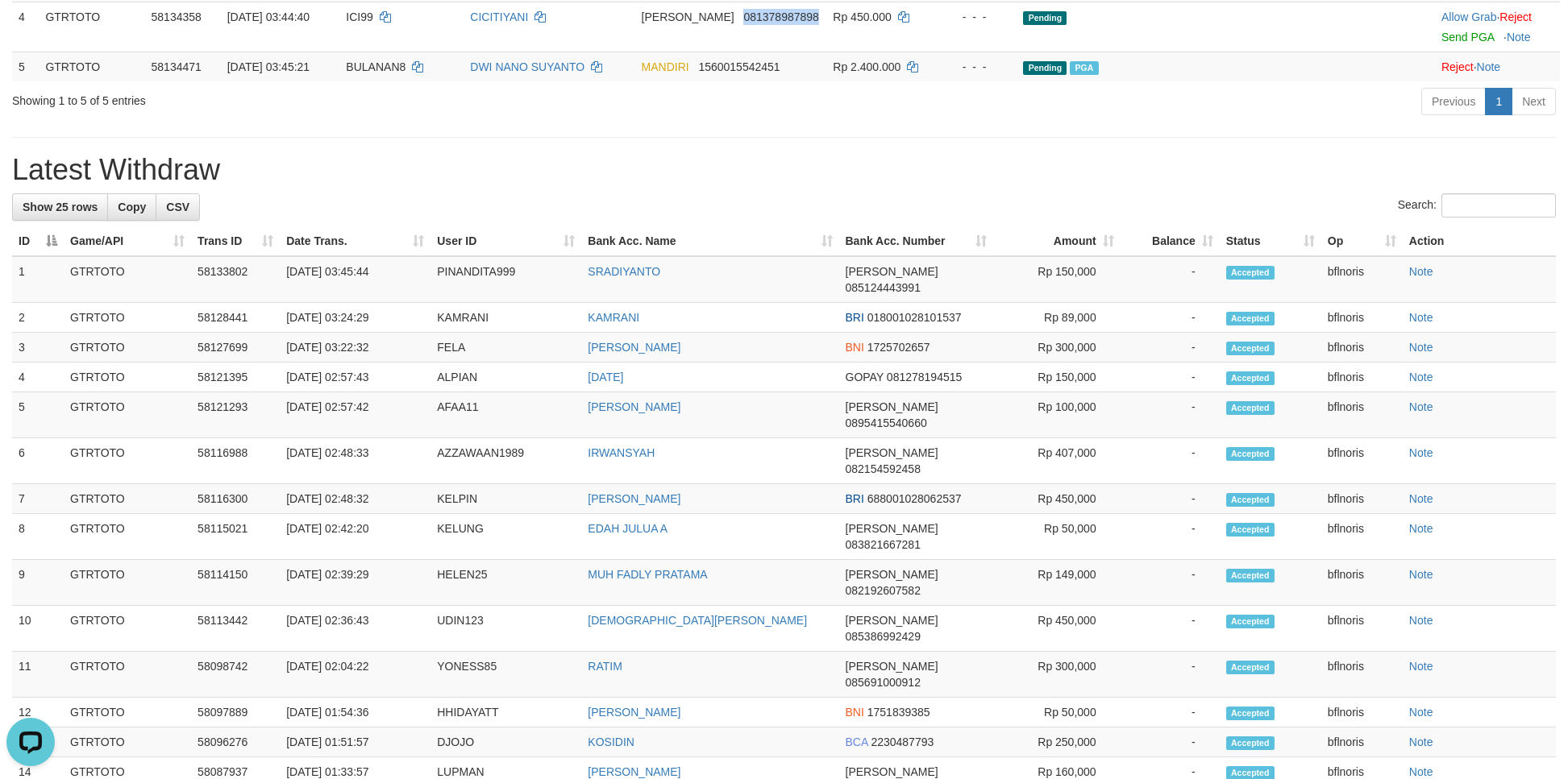
copy span "081378987898"
click at [1415, 186] on h1 "Latest Withdraw" at bounding box center [784, 170] width 1544 height 32
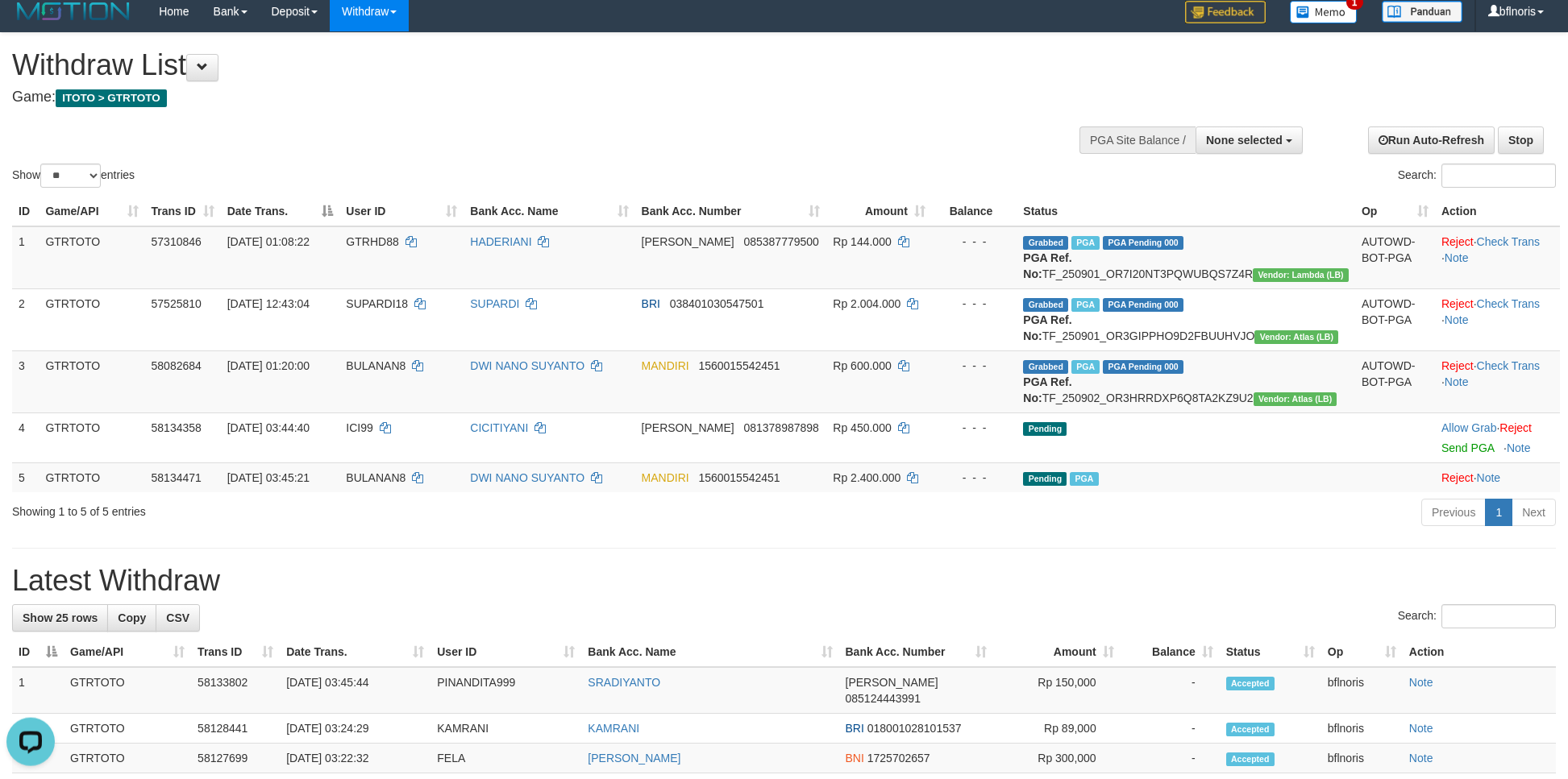
scroll to position [0, 0]
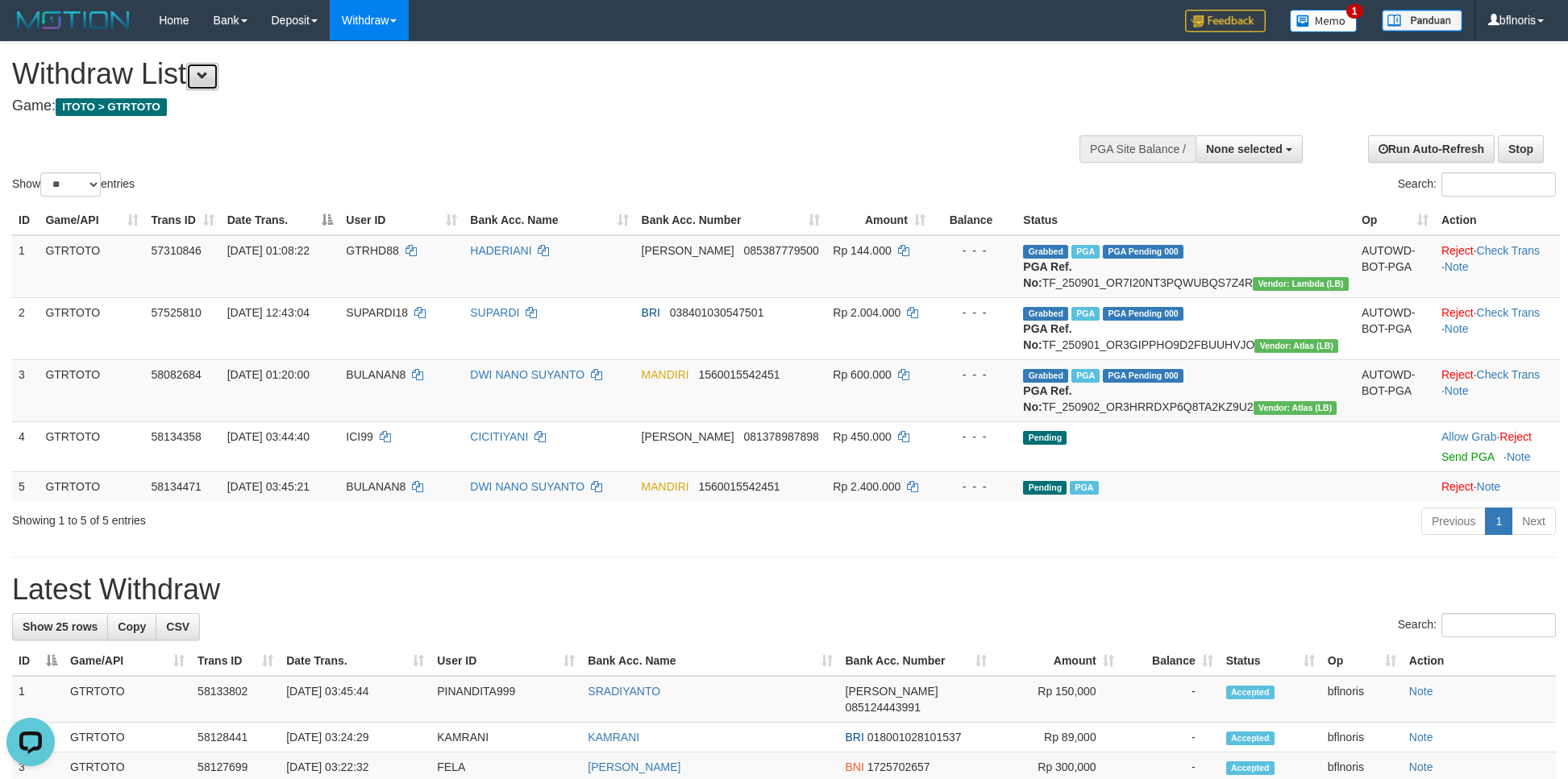
click at [218, 83] on button at bounding box center [202, 77] width 32 height 28
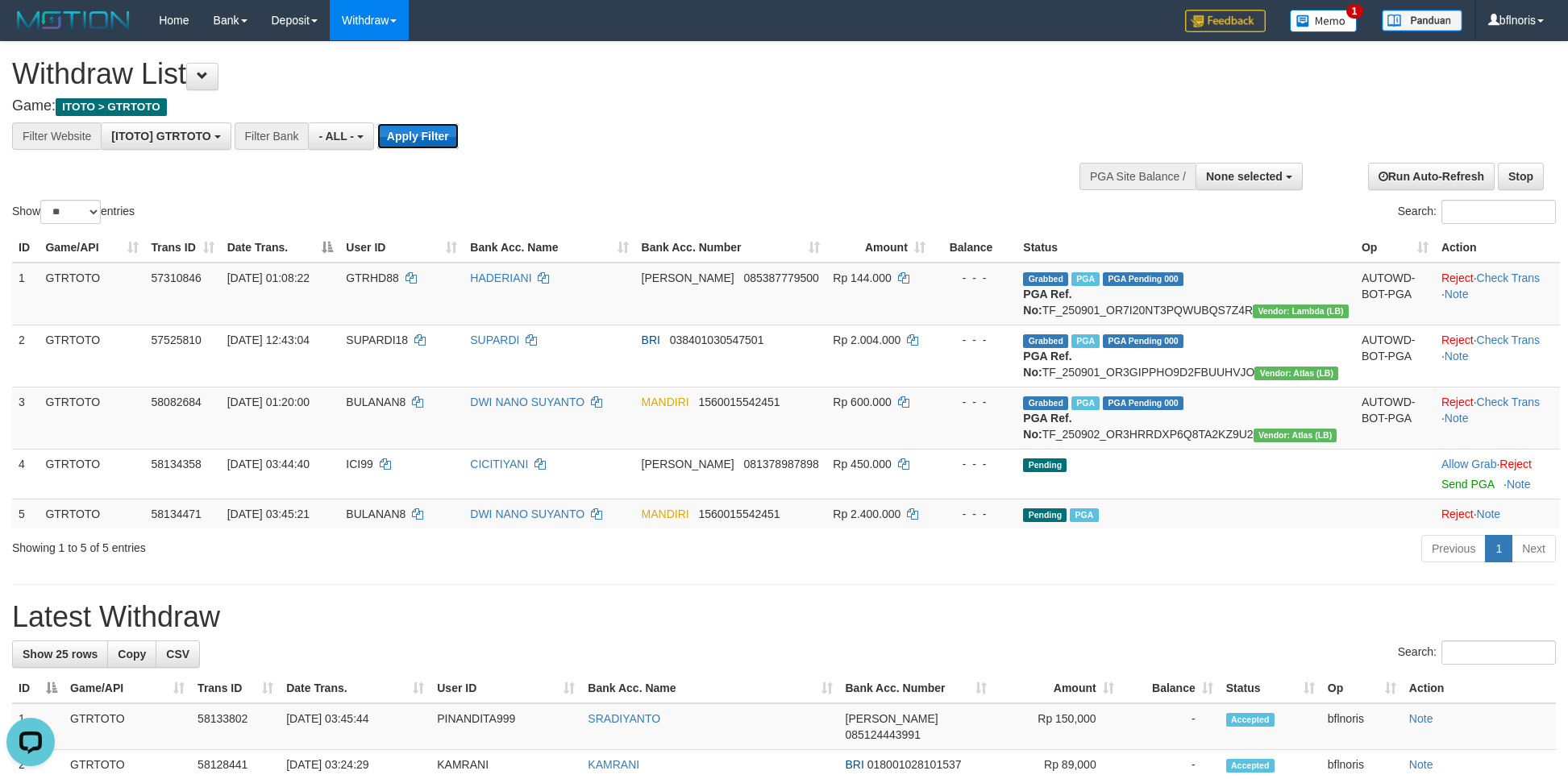
click at [458, 143] on button "Apply Filter" at bounding box center [418, 136] width 82 height 26
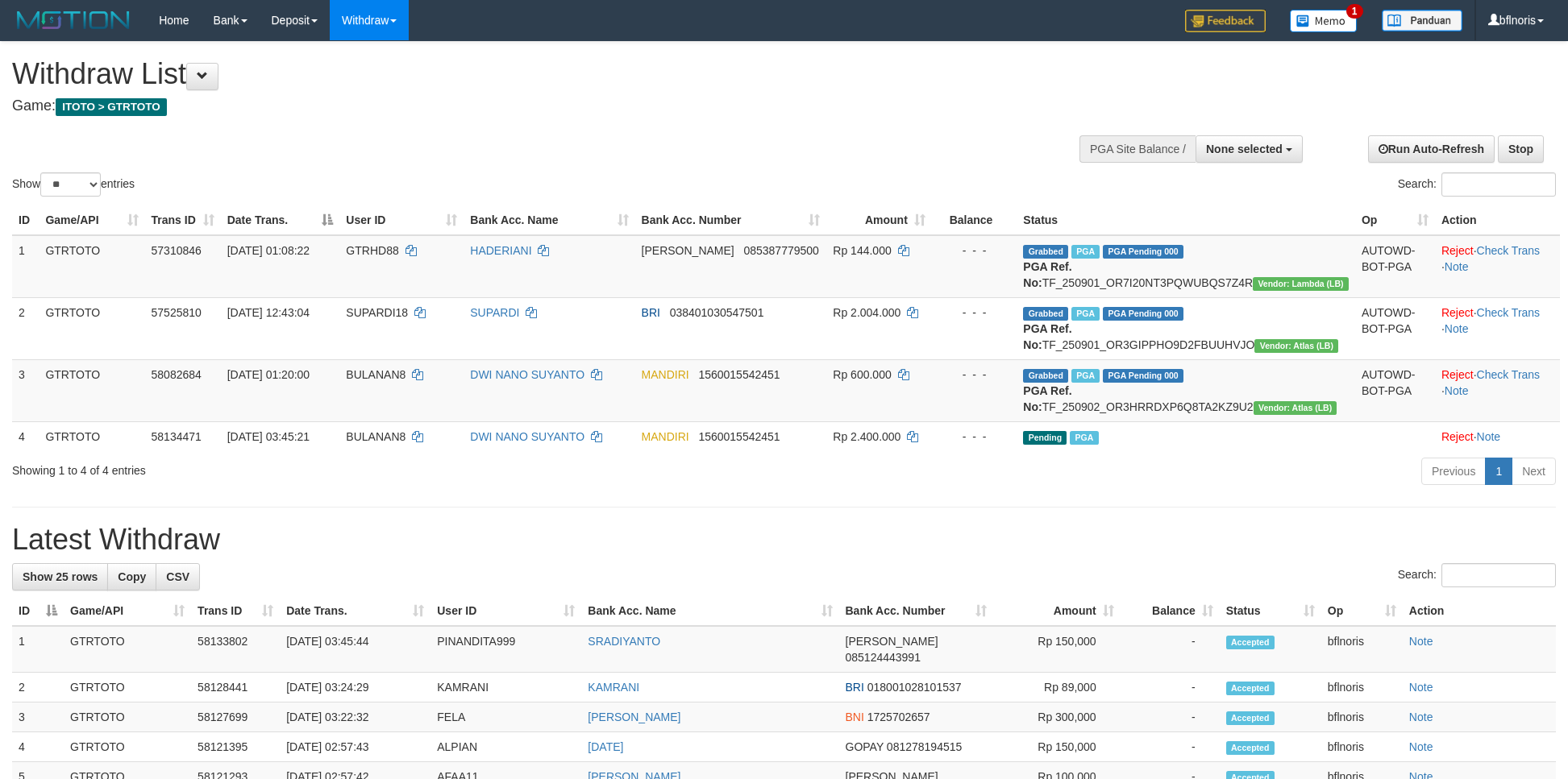
select select
select select "**"
click at [1044, 490] on div "Previous 1 Next" at bounding box center [1111, 474] width 891 height 35
click at [208, 82] on span at bounding box center [202, 76] width 11 height 11
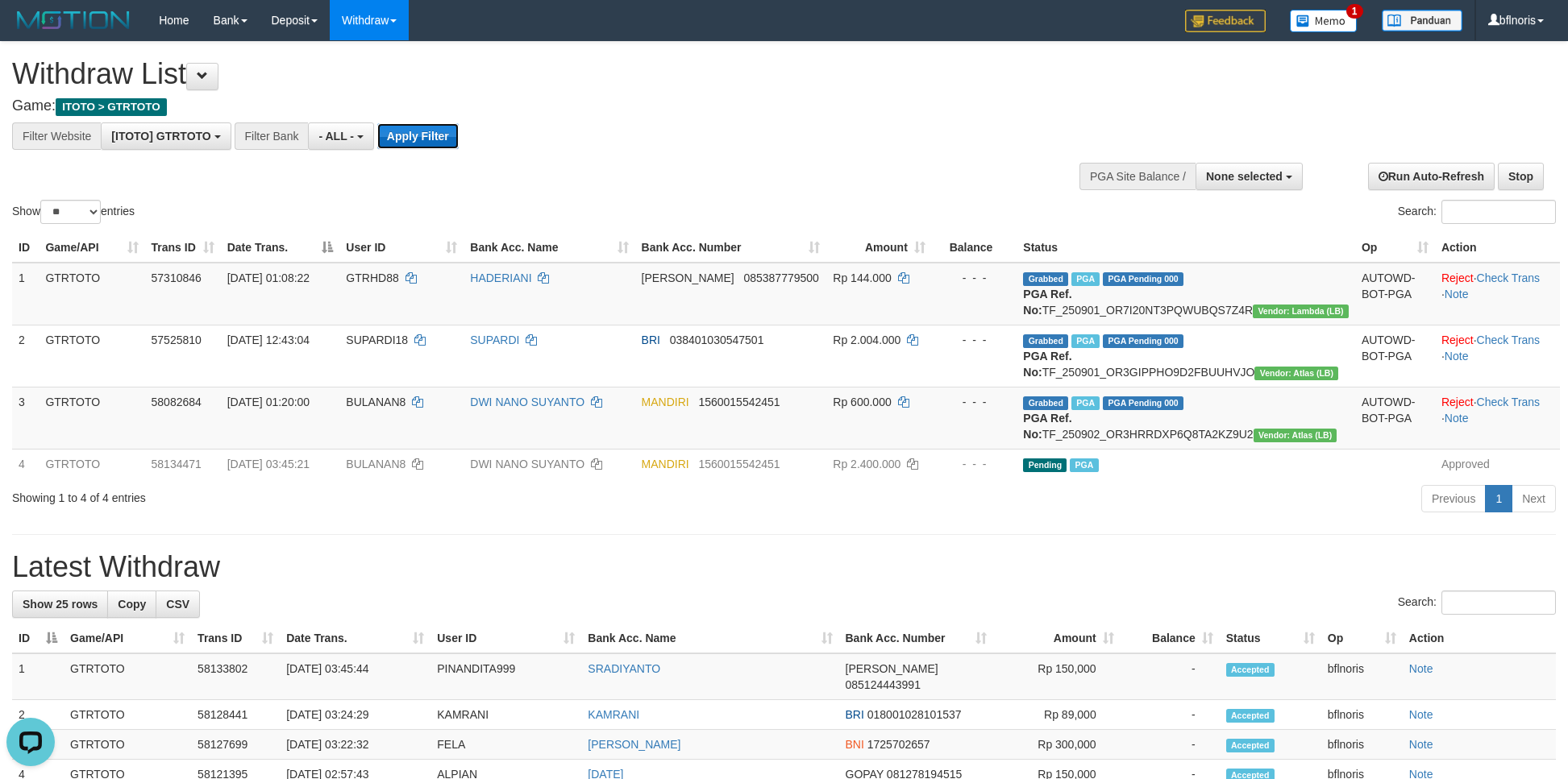
click at [458, 139] on button "Apply Filter" at bounding box center [418, 136] width 82 height 26
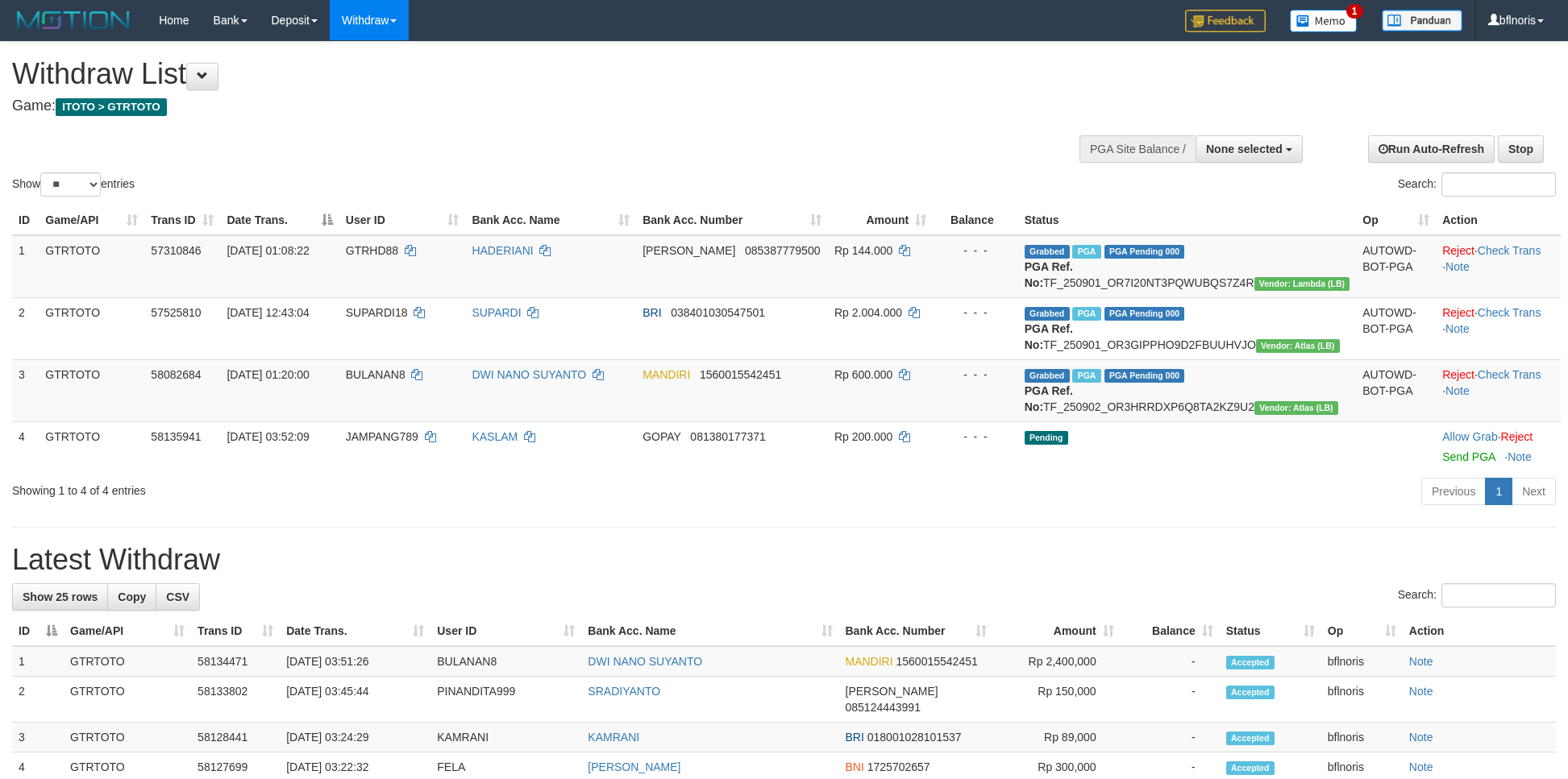
select select
select select "**"
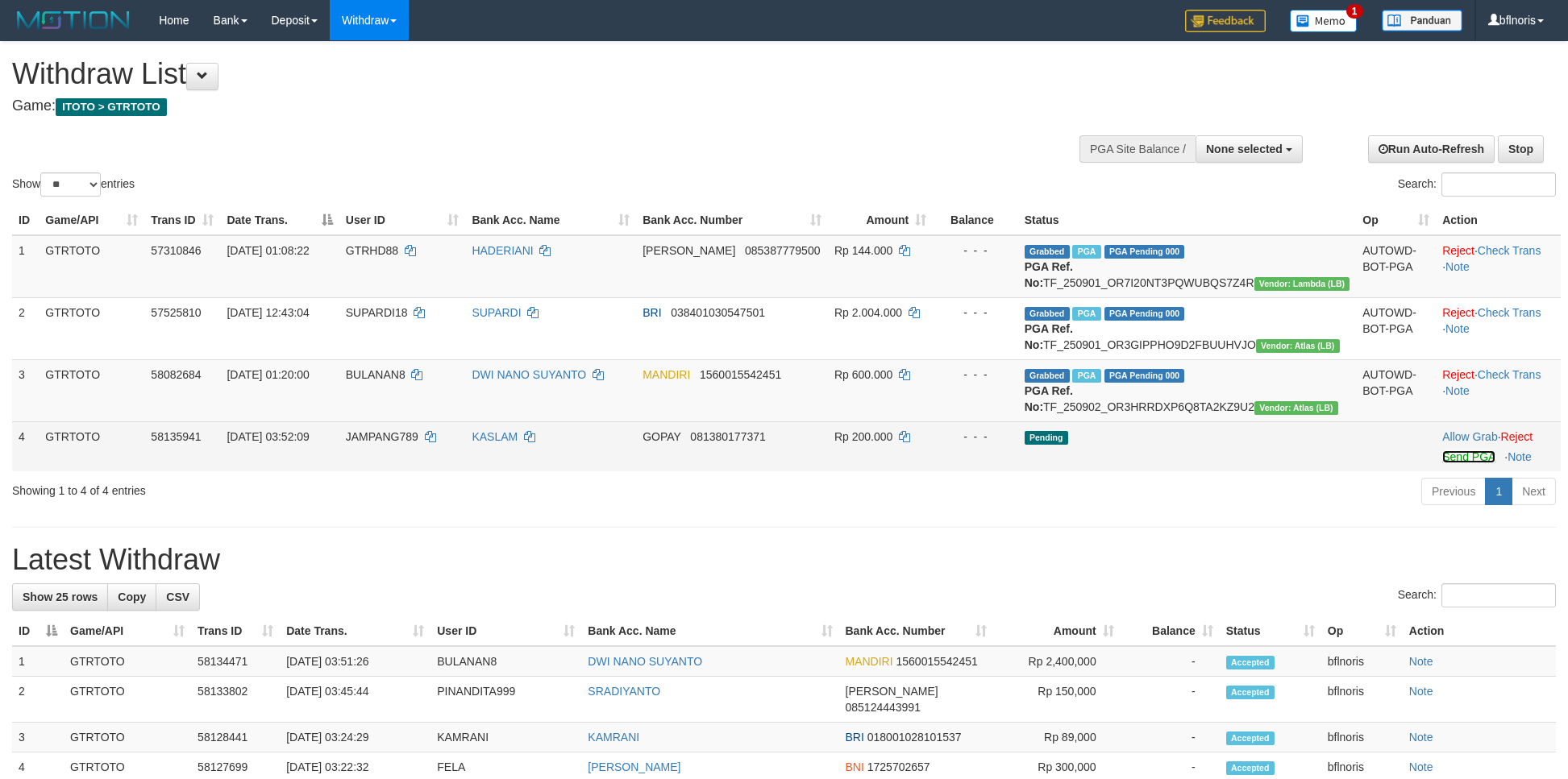
click at [1459, 463] on link "Send PGA" at bounding box center [1468, 456] width 52 height 13
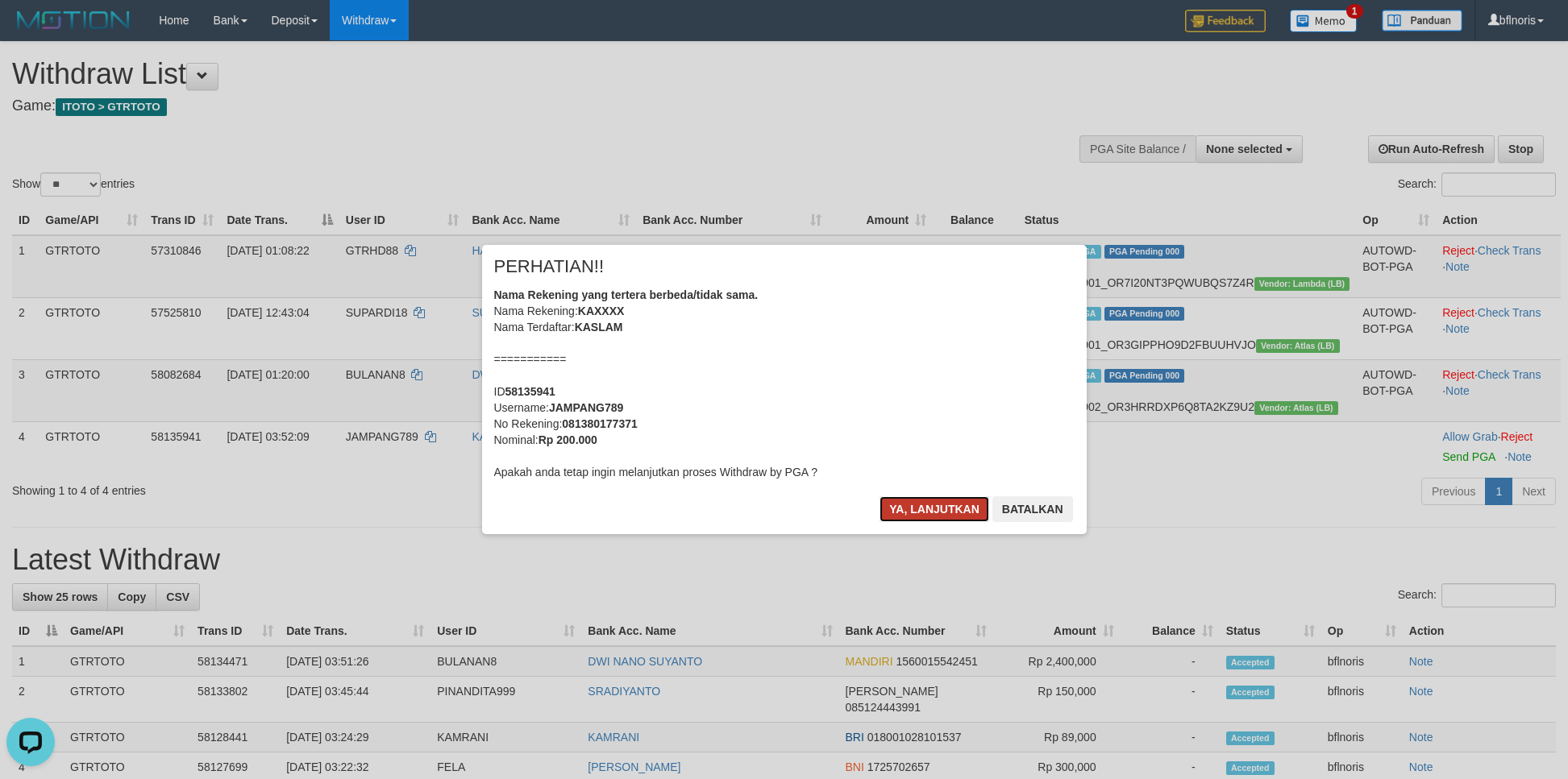
click at [889, 523] on button "Ya, lanjutkan" at bounding box center [934, 509] width 110 height 26
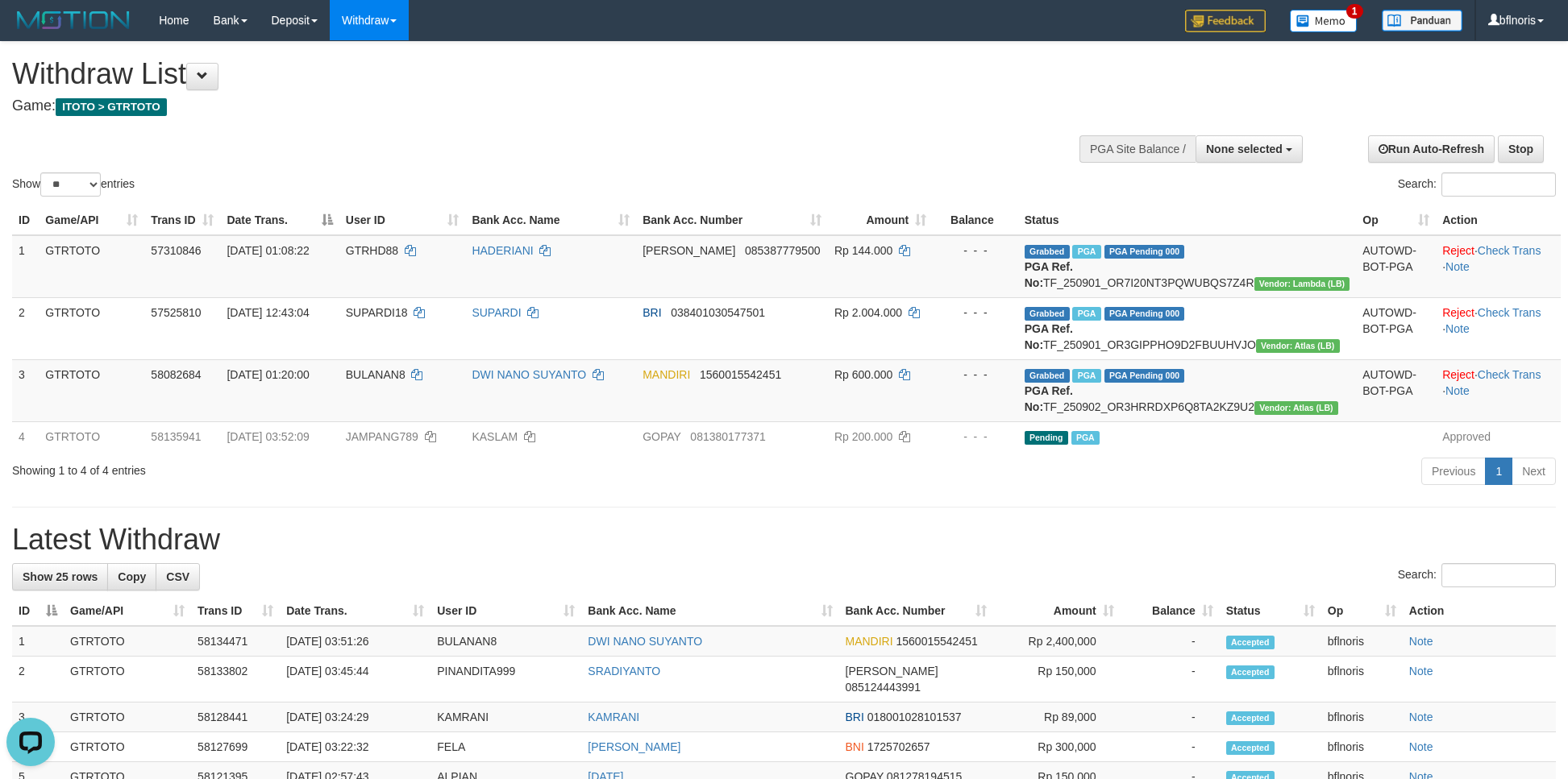
click at [208, 79] on span at bounding box center [202, 76] width 11 height 11
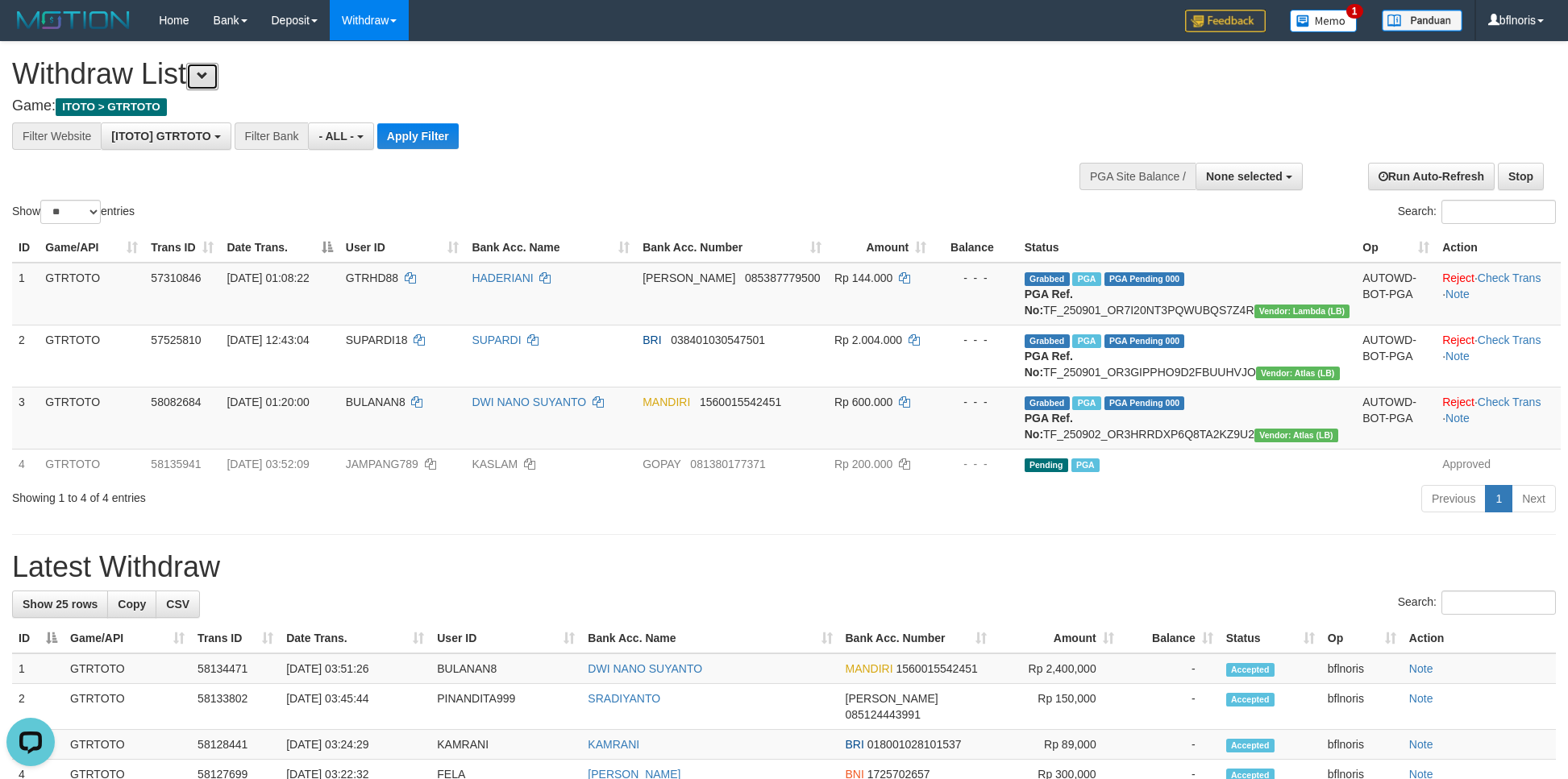
scroll to position [17, 0]
click at [458, 149] on button "Apply Filter" at bounding box center [418, 136] width 82 height 26
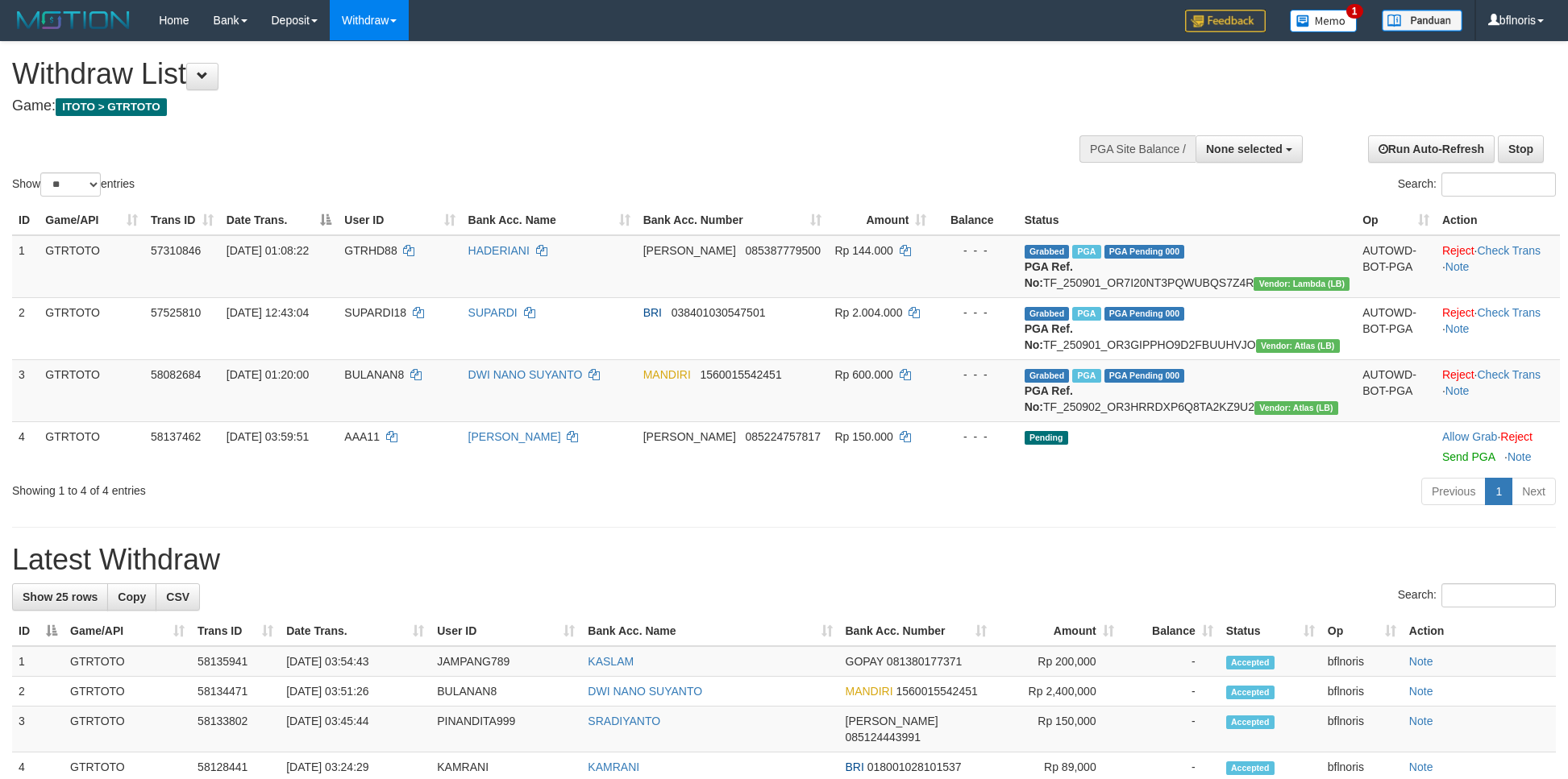
select select
select select "**"
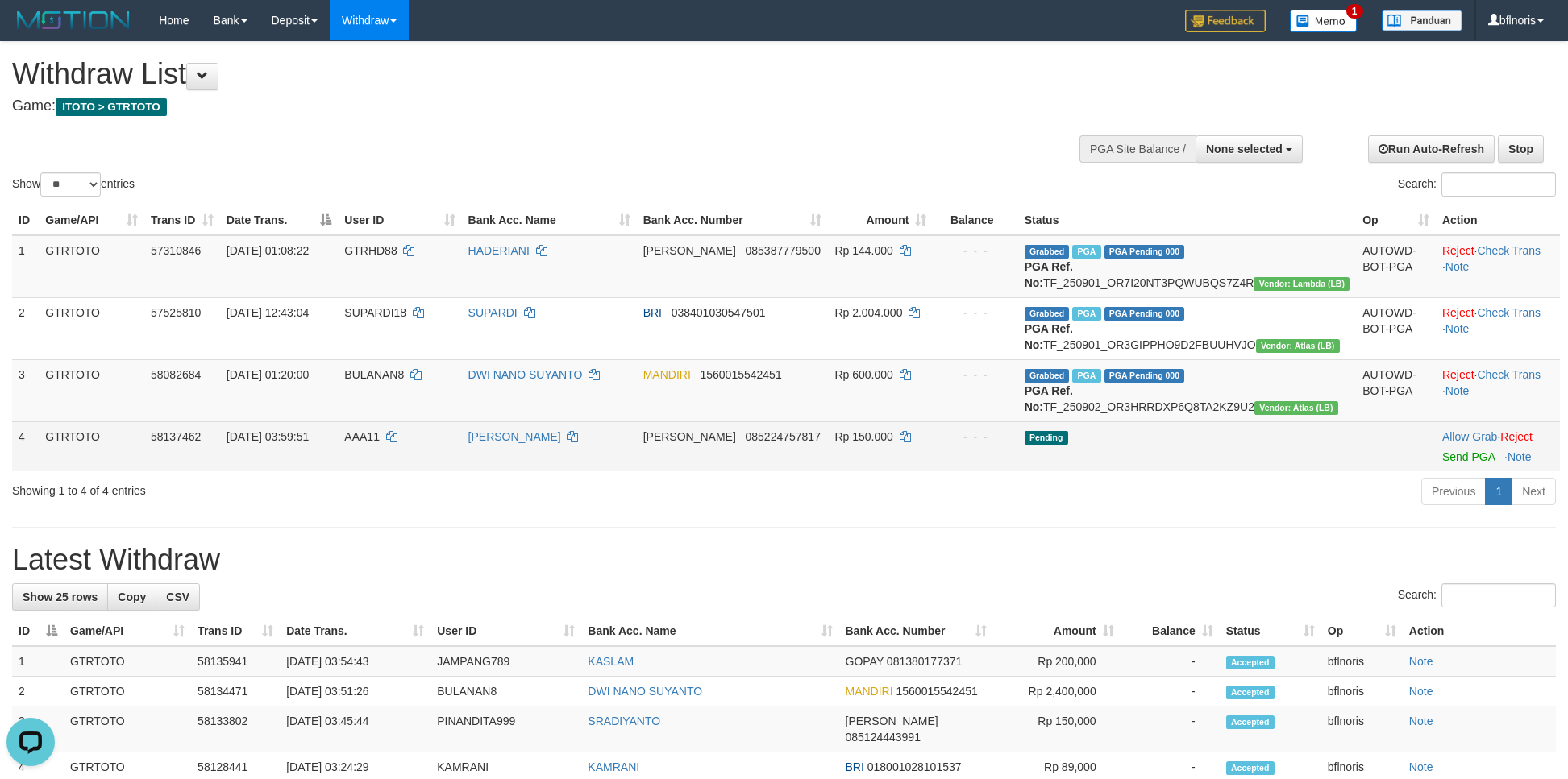
click at [1445, 471] on td "Allow Grab · Reject Send PGA · Note" at bounding box center [1498, 446] width 124 height 50
click at [1449, 463] on link "Send PGA" at bounding box center [1468, 456] width 52 height 13
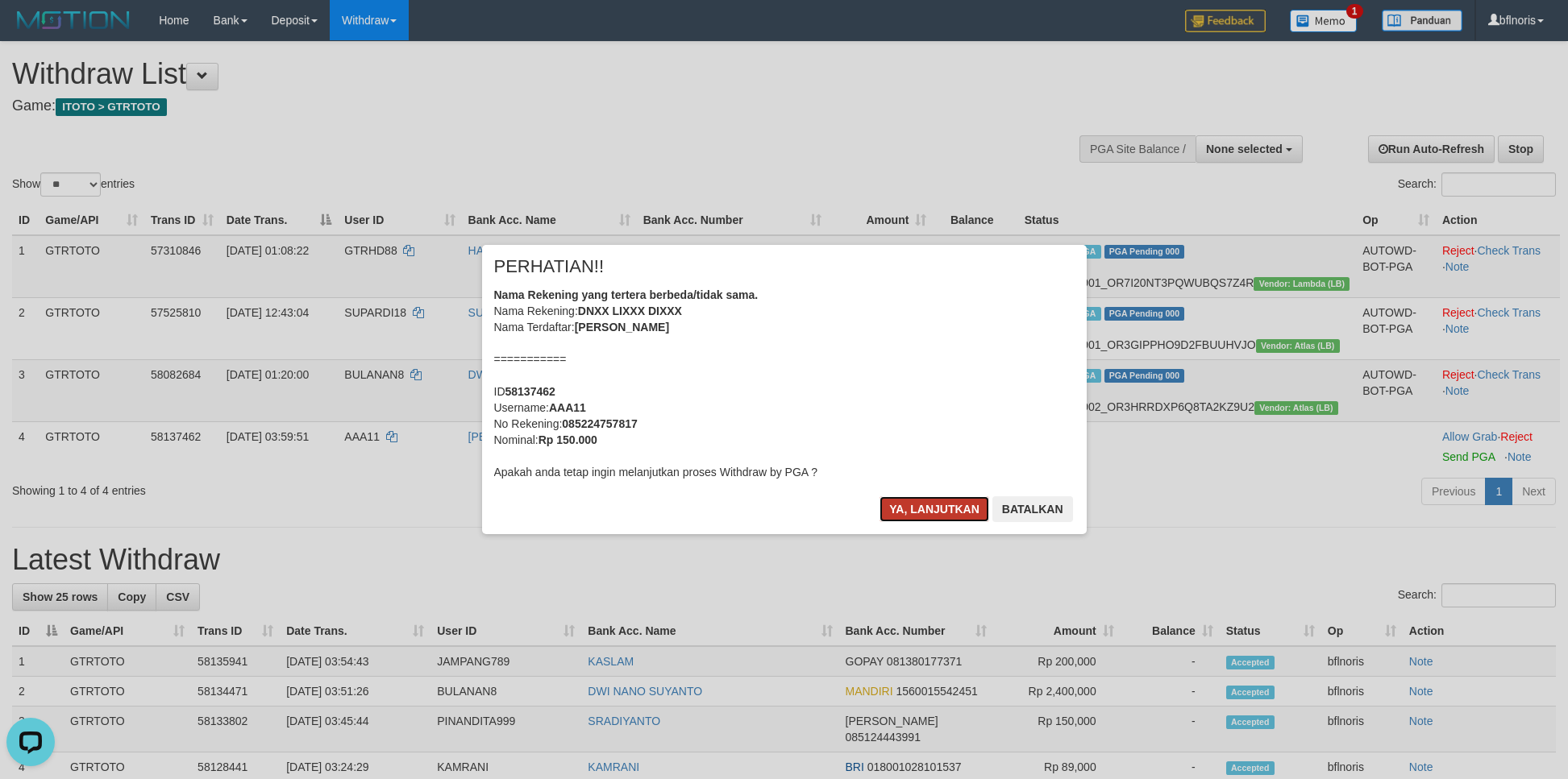
click at [892, 523] on button "Ya, lanjutkan" at bounding box center [934, 509] width 110 height 26
